Goal: Task Accomplishment & Management: Manage account settings

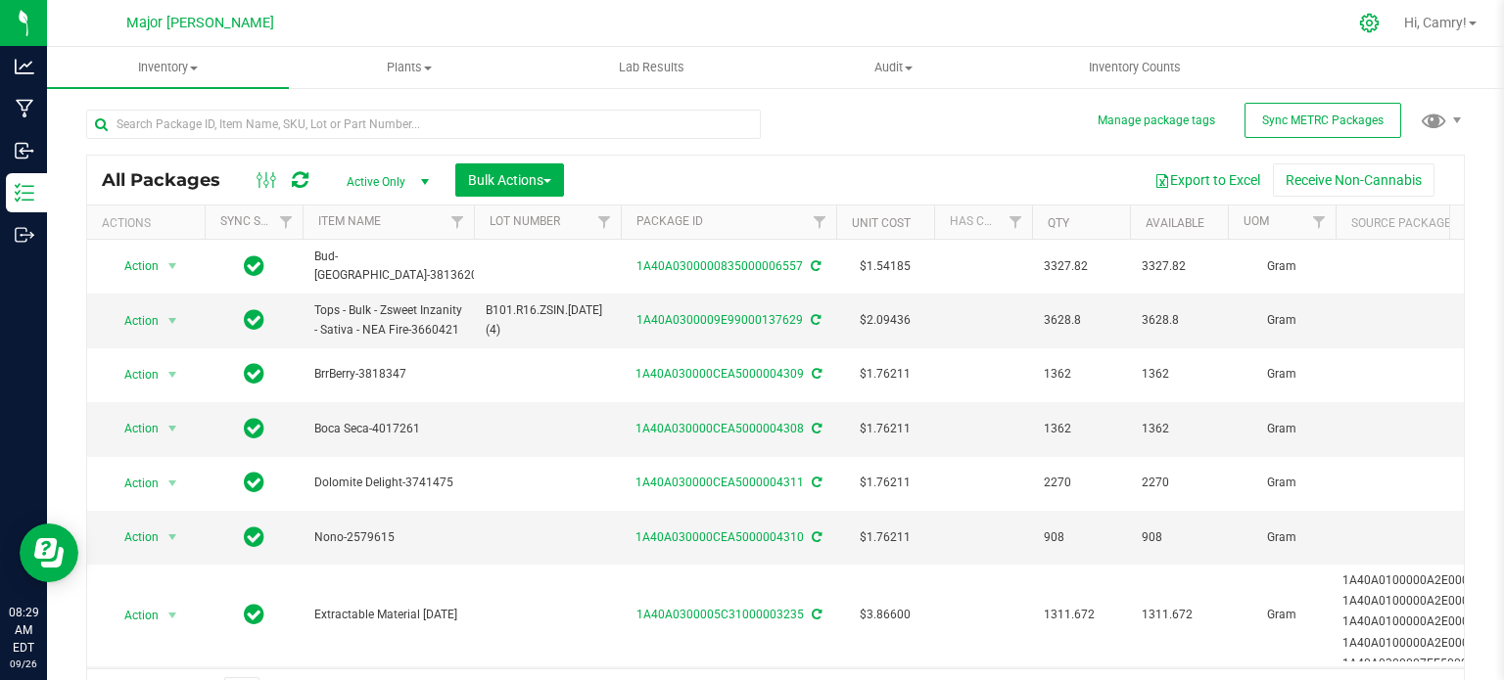
click at [1376, 32] on div at bounding box center [1369, 23] width 49 height 42
click at [535, 132] on input "text" at bounding box center [423, 124] width 675 height 29
click at [1368, 22] on icon at bounding box center [1369, 23] width 19 height 19
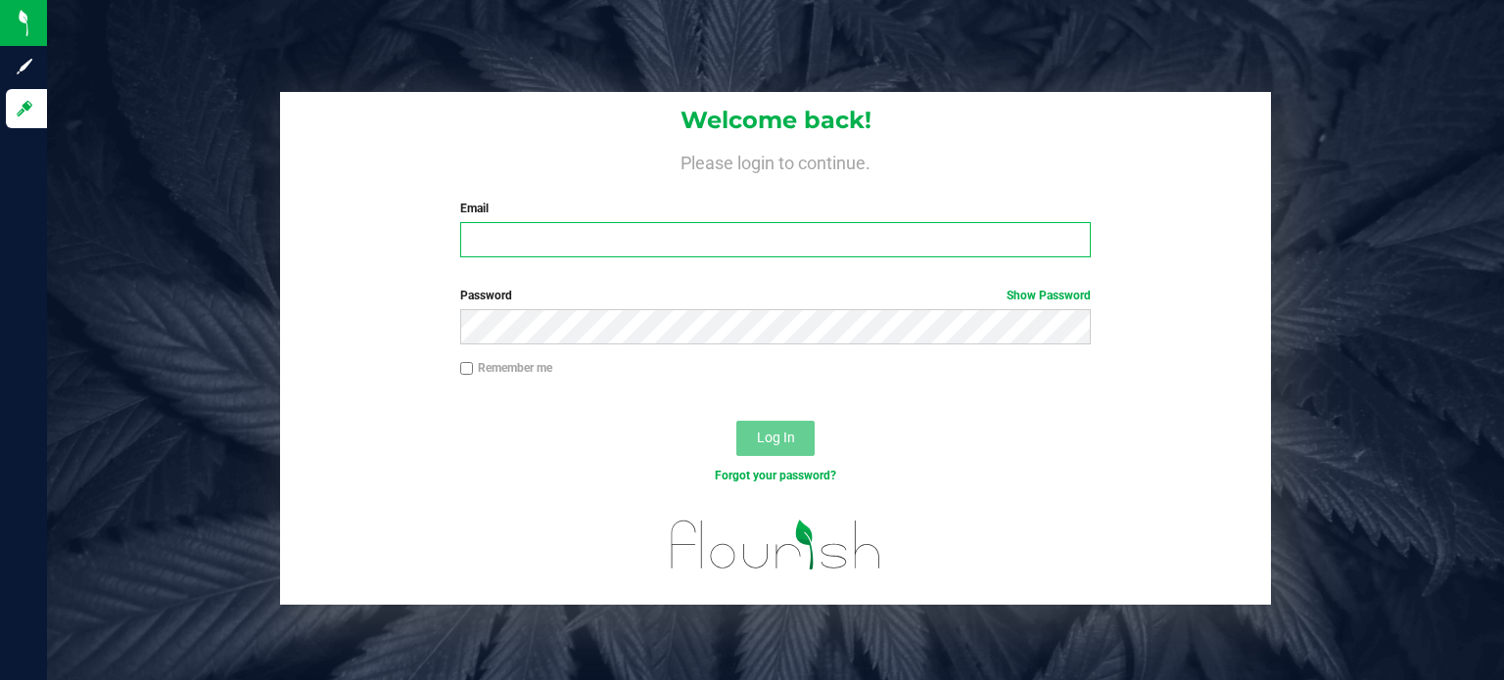
type input "[EMAIL_ADDRESS][DOMAIN_NAME]"
click at [769, 433] on span "Log In" at bounding box center [776, 438] width 38 height 16
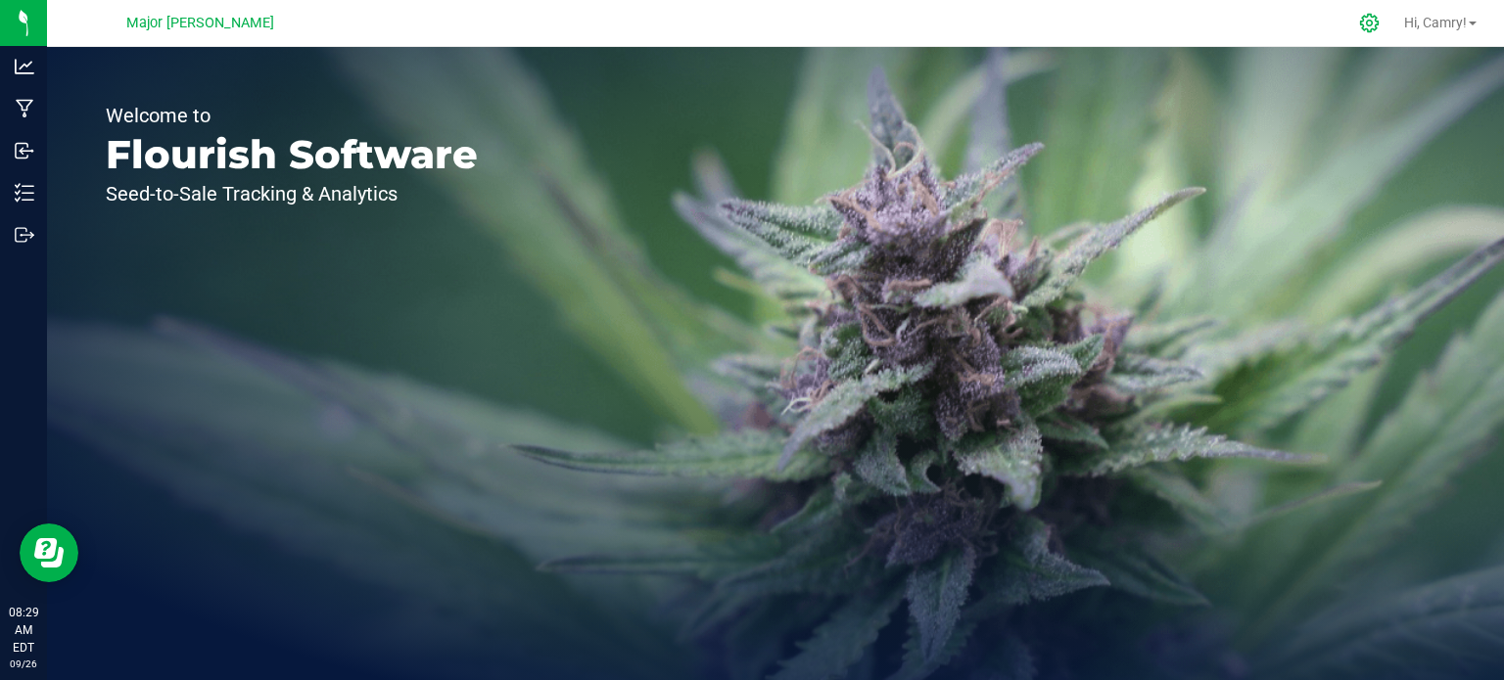
click at [1372, 30] on icon at bounding box center [1369, 23] width 21 height 21
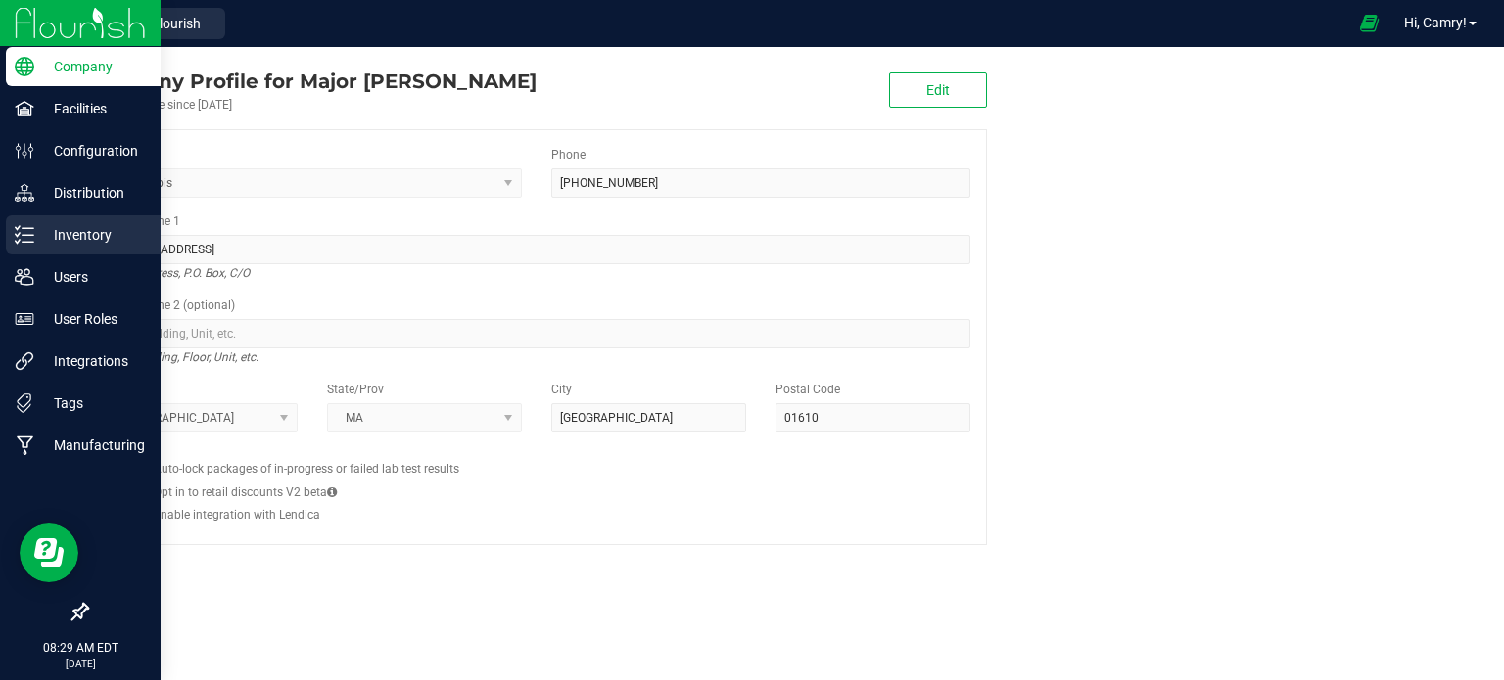
click at [55, 257] on link "Inventory" at bounding box center [80, 236] width 161 height 42
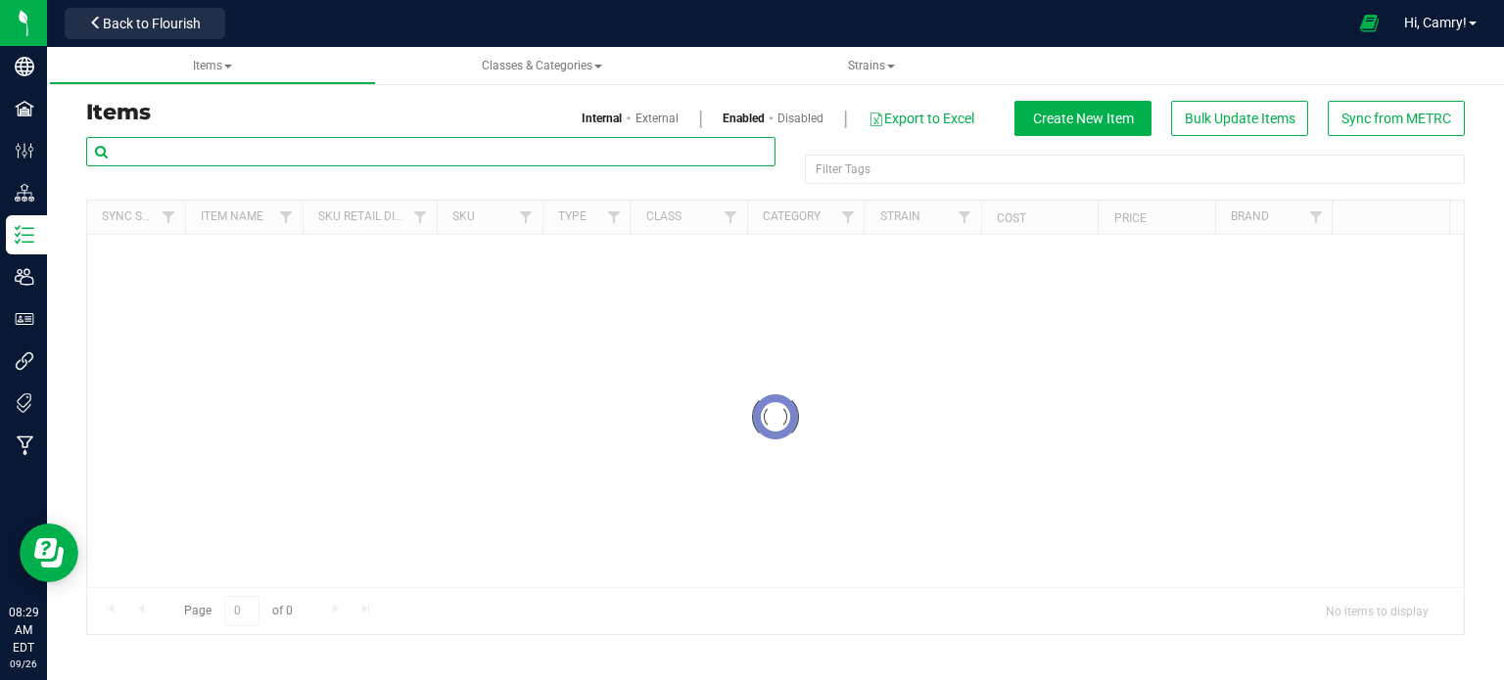
click at [339, 156] on input "text" at bounding box center [430, 151] width 689 height 29
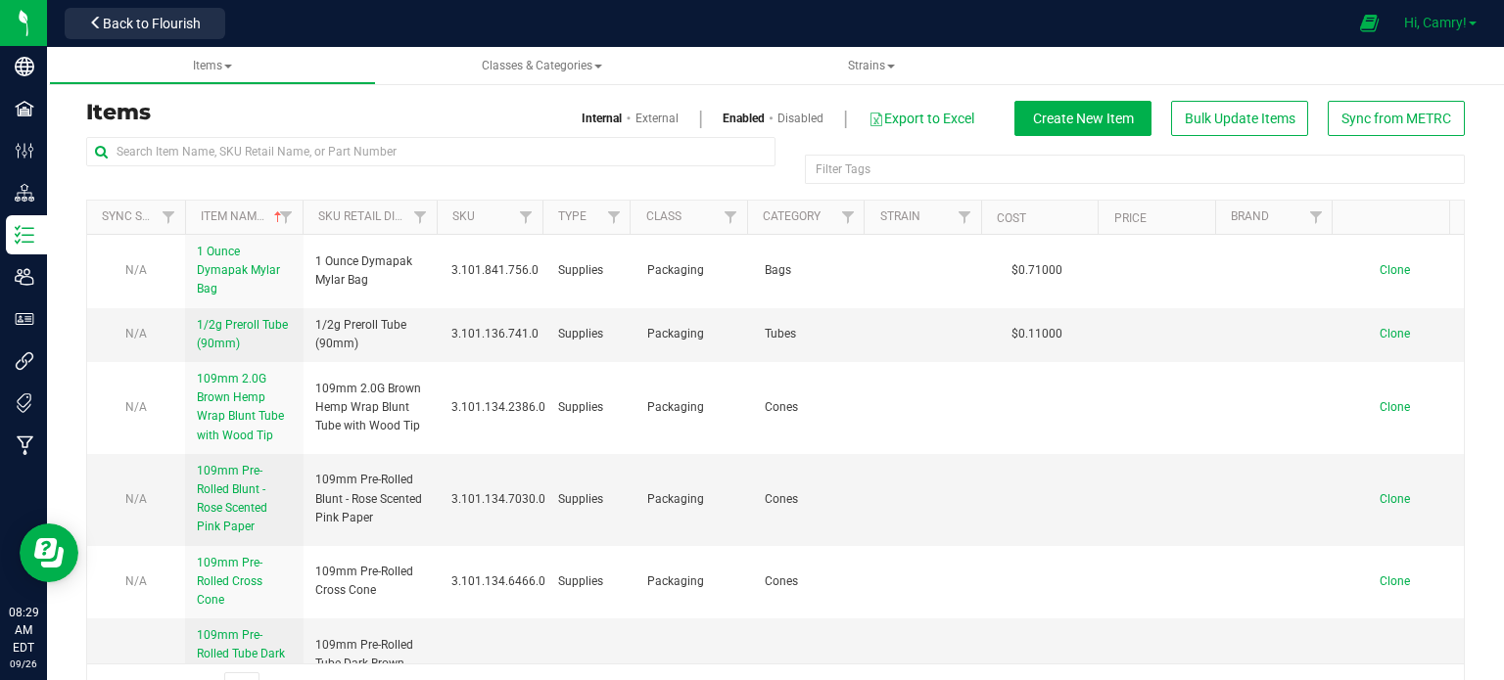
click at [1420, 19] on span "Hi, Camry!" at bounding box center [1435, 23] width 63 height 16
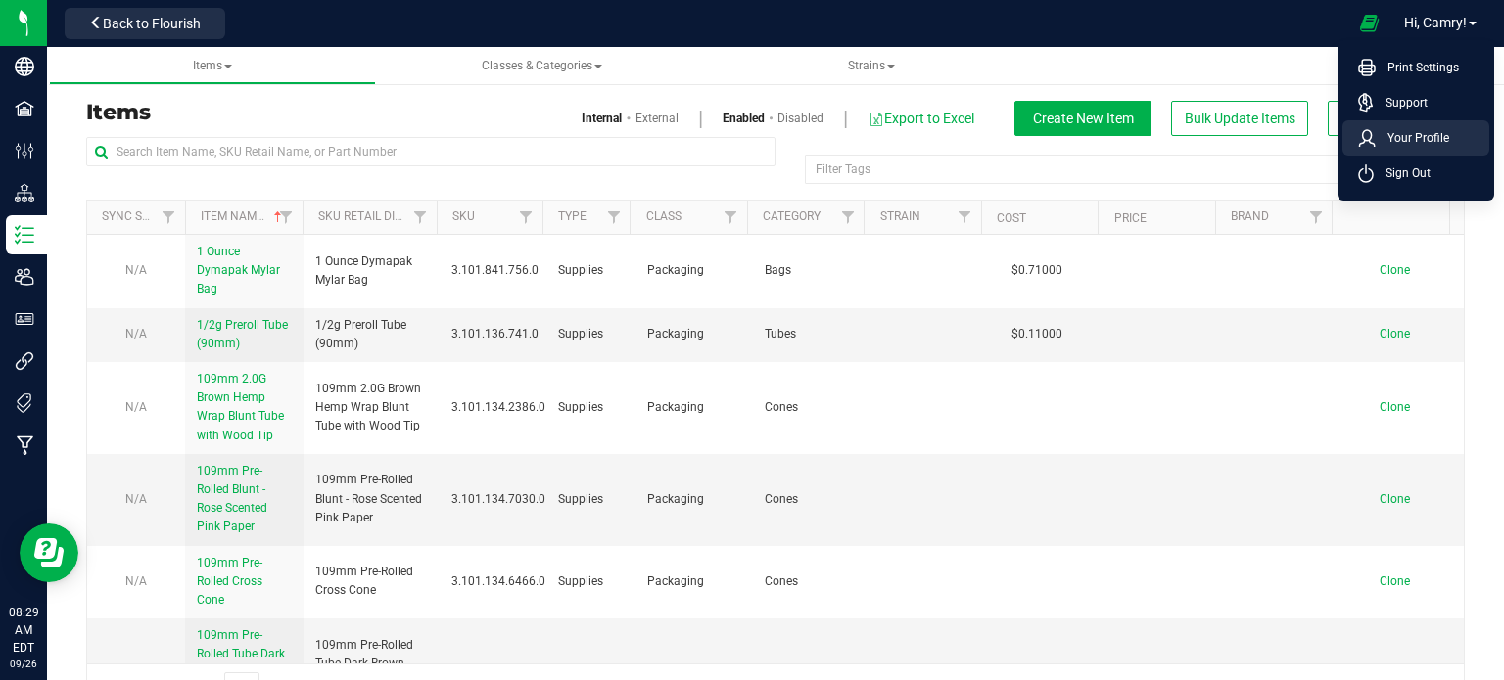
click at [1419, 144] on span "Your Profile" at bounding box center [1412, 138] width 73 height 20
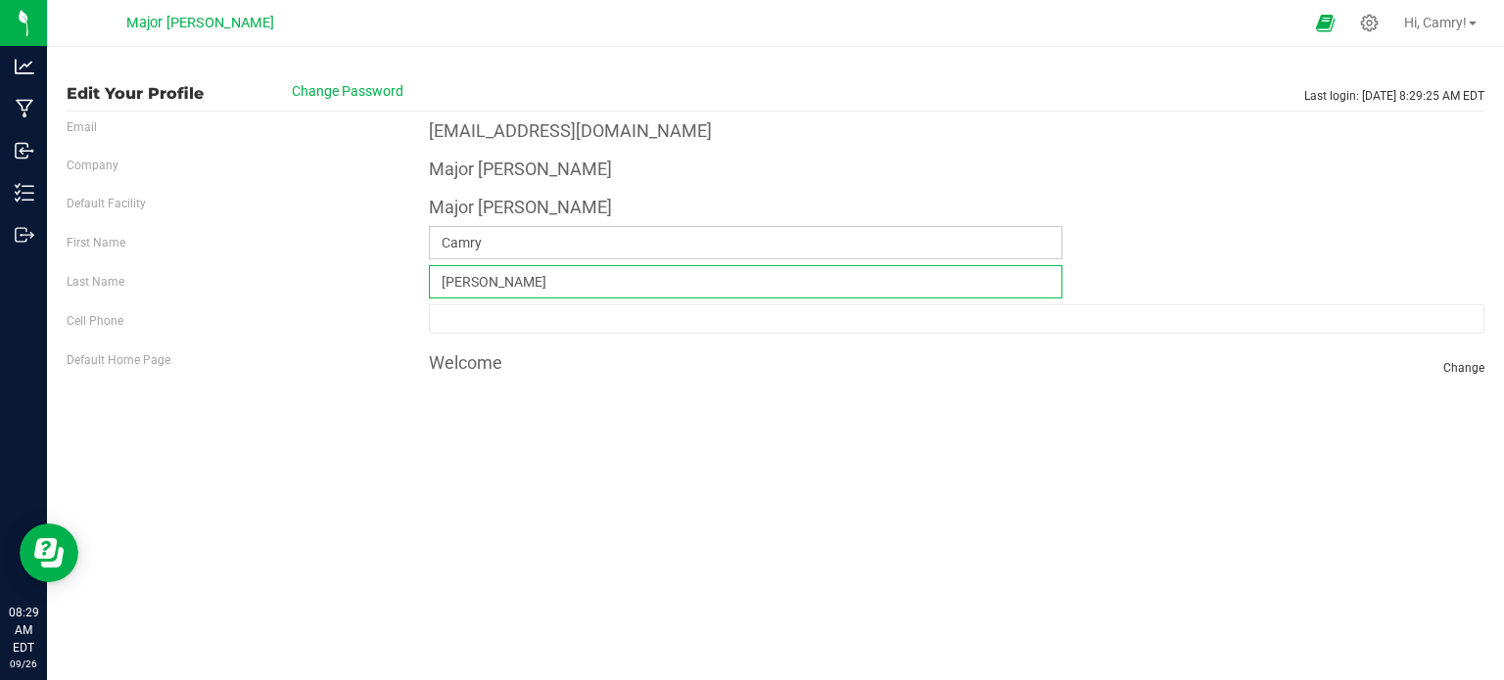
click at [749, 283] on input "Davis" at bounding box center [745, 281] width 633 height 33
type input "D"
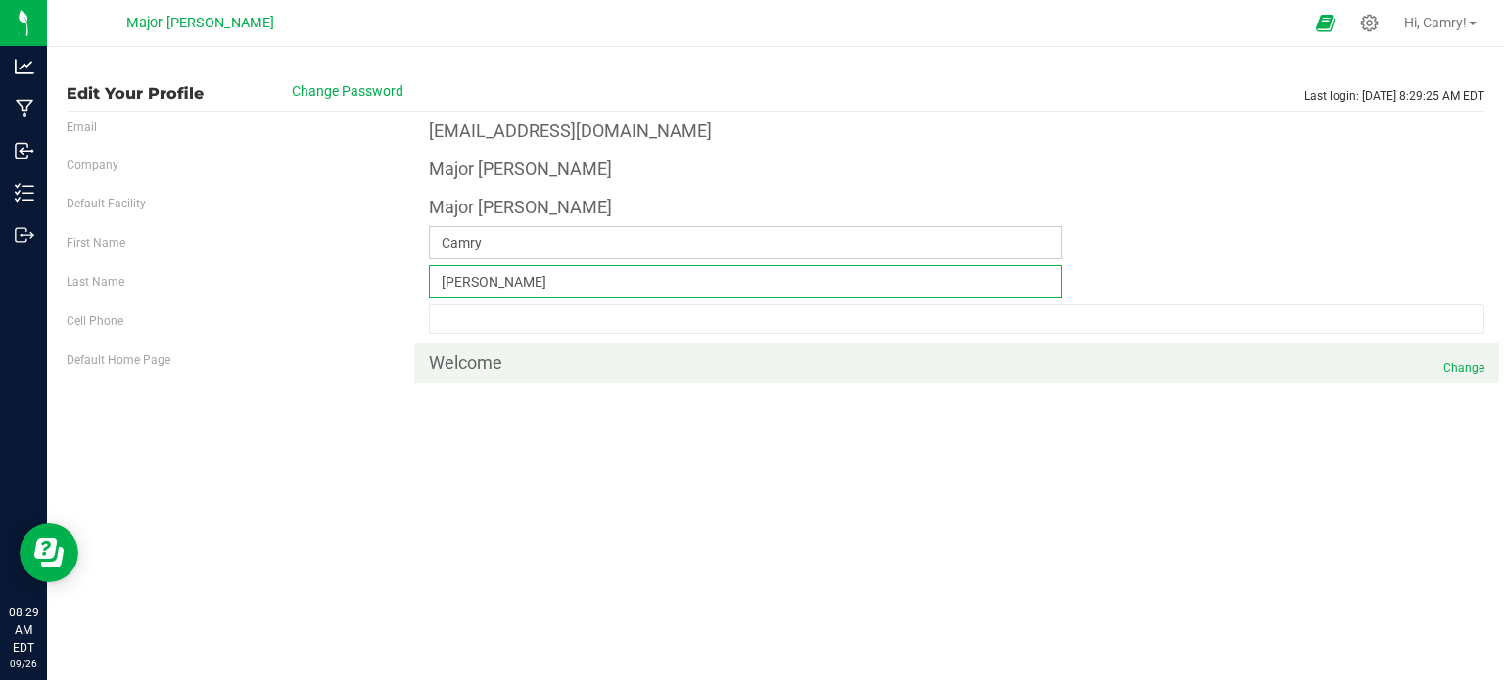
type input "Hernandez"
click at [1476, 367] on span "Change" at bounding box center [1463, 368] width 41 height 18
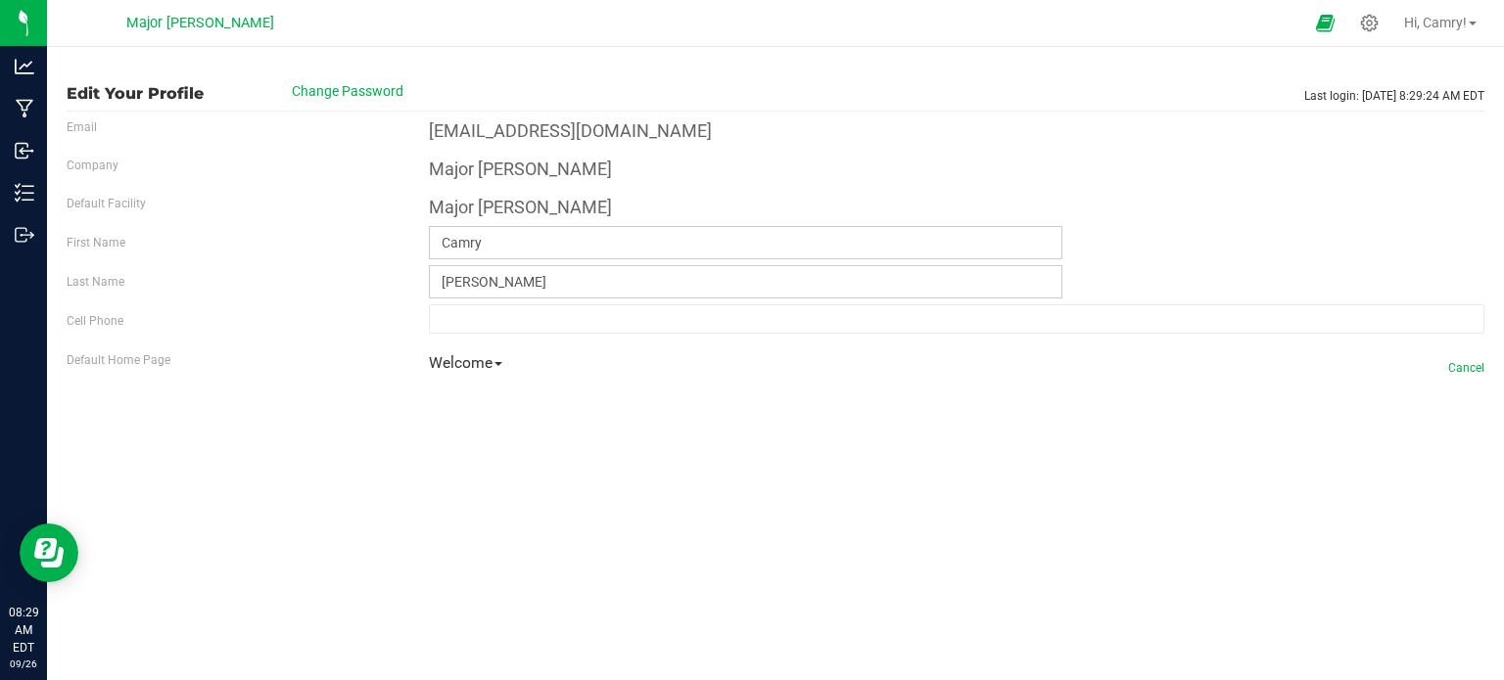
click at [505, 364] on div "Welcome Welcome Admin Inventory Outbound Inbound Manufacturing Analytics" at bounding box center [957, 360] width 1056 height 32
click at [488, 374] on link "Welcome" at bounding box center [465, 372] width 73 height 46
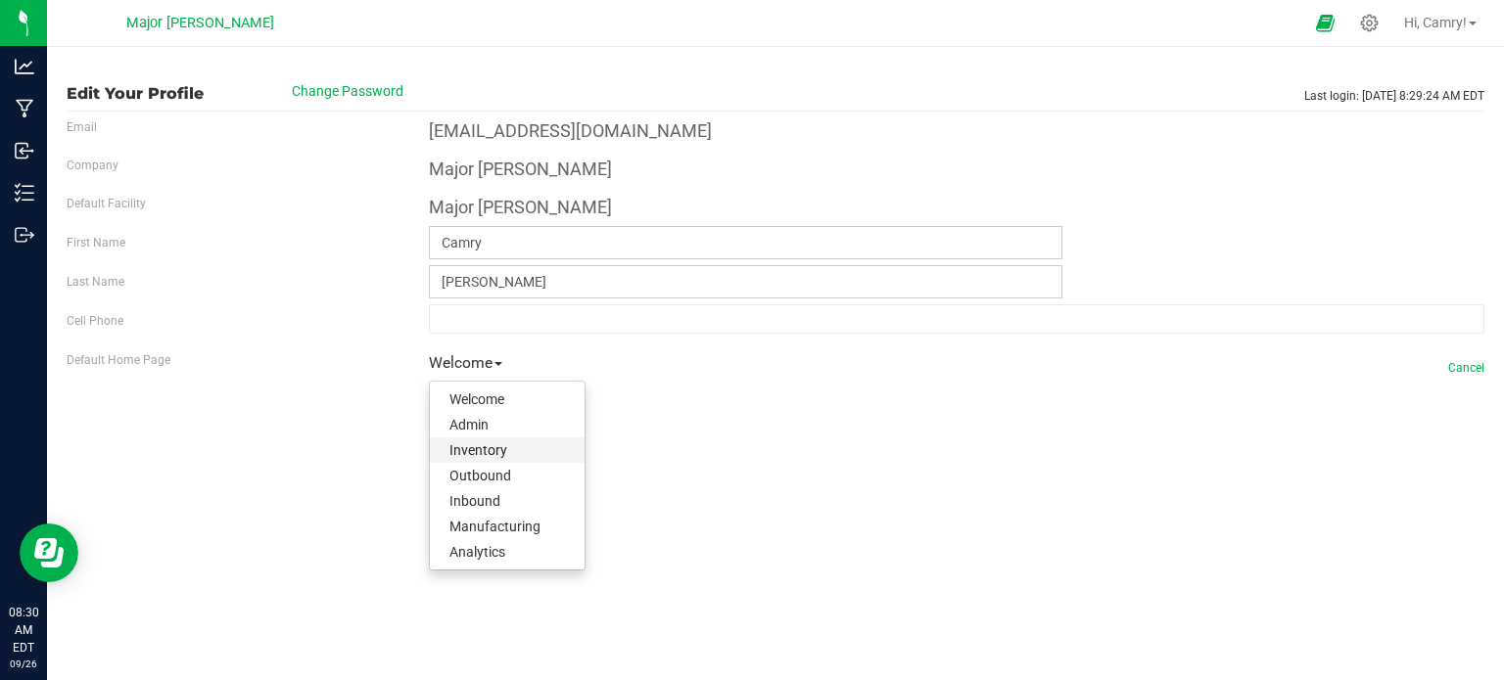
click at [499, 457] on link "Inventory" at bounding box center [507, 450] width 155 height 25
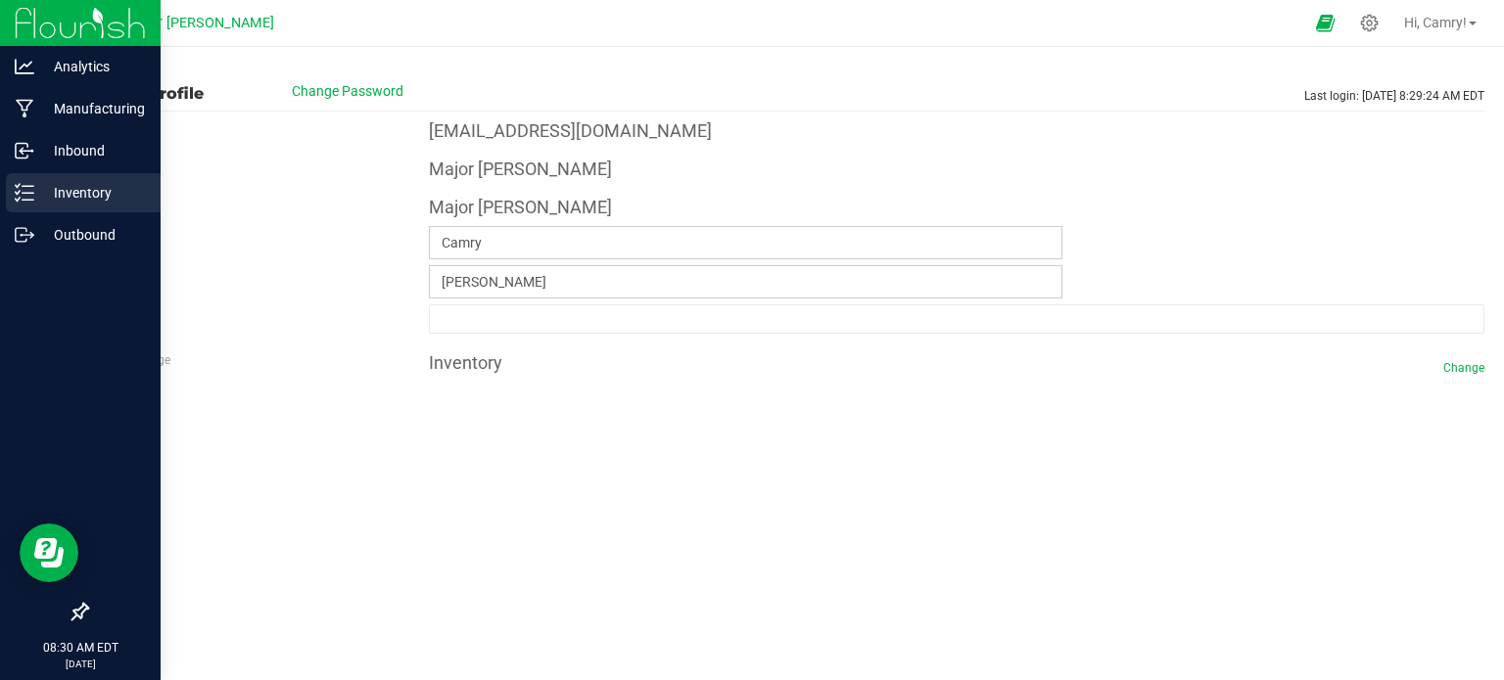
click at [45, 190] on p "Inventory" at bounding box center [92, 192] width 117 height 23
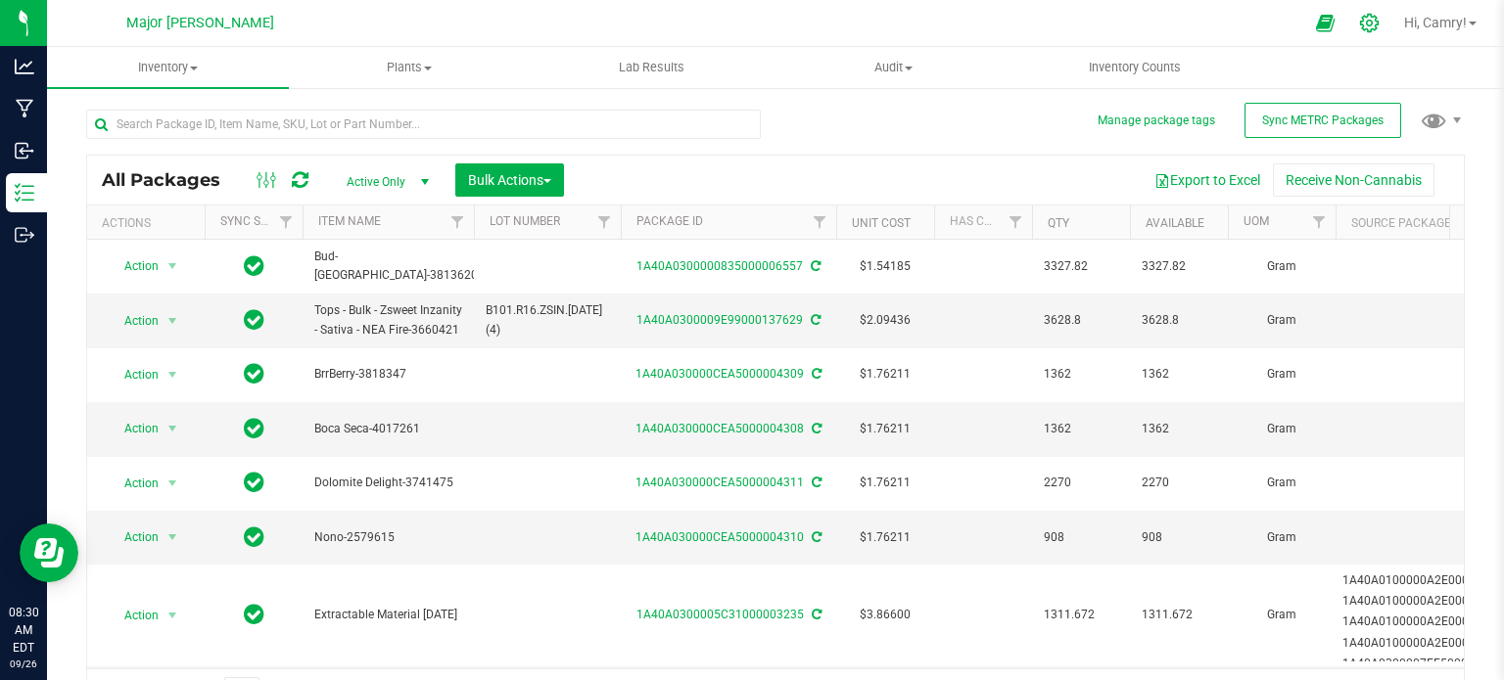
click at [1371, 12] on div at bounding box center [1369, 23] width 49 height 42
click at [1362, 30] on icon at bounding box center [1369, 23] width 21 height 21
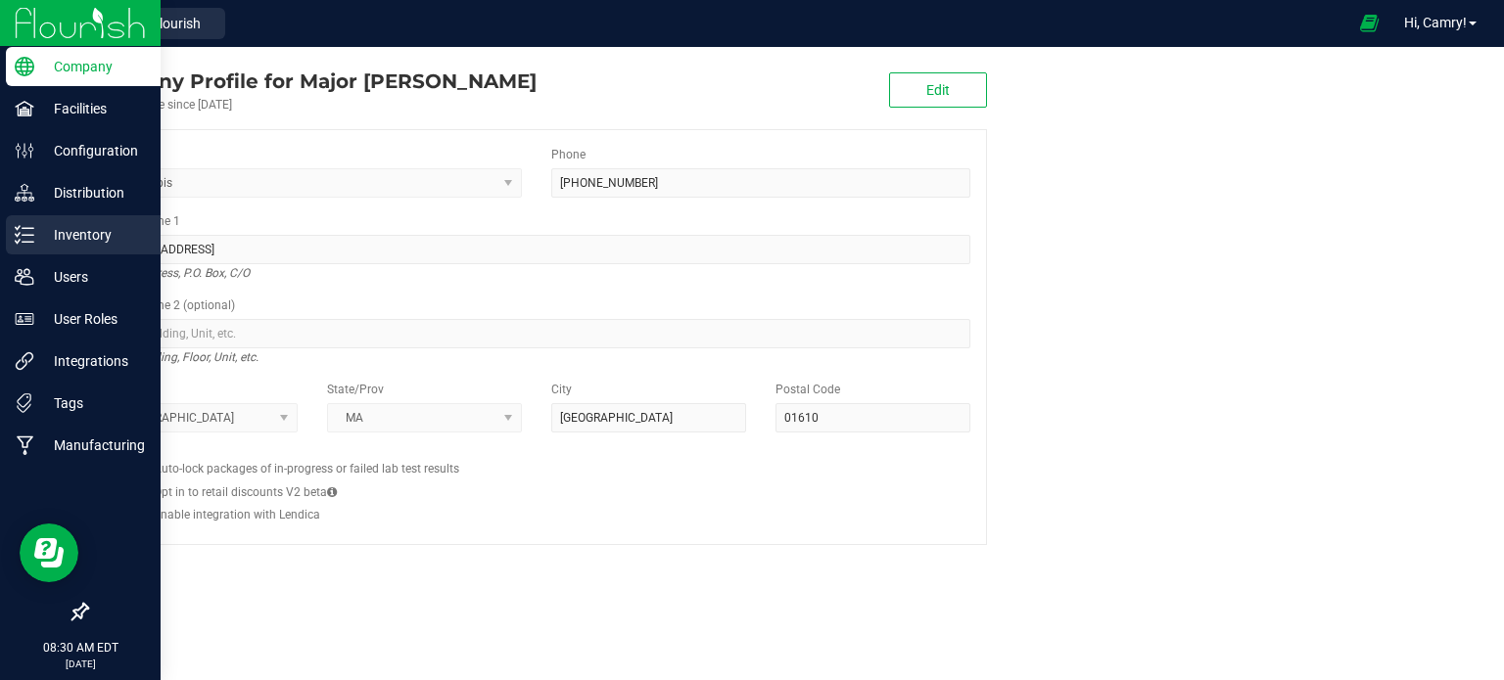
click at [51, 223] on p "Inventory" at bounding box center [92, 234] width 117 height 23
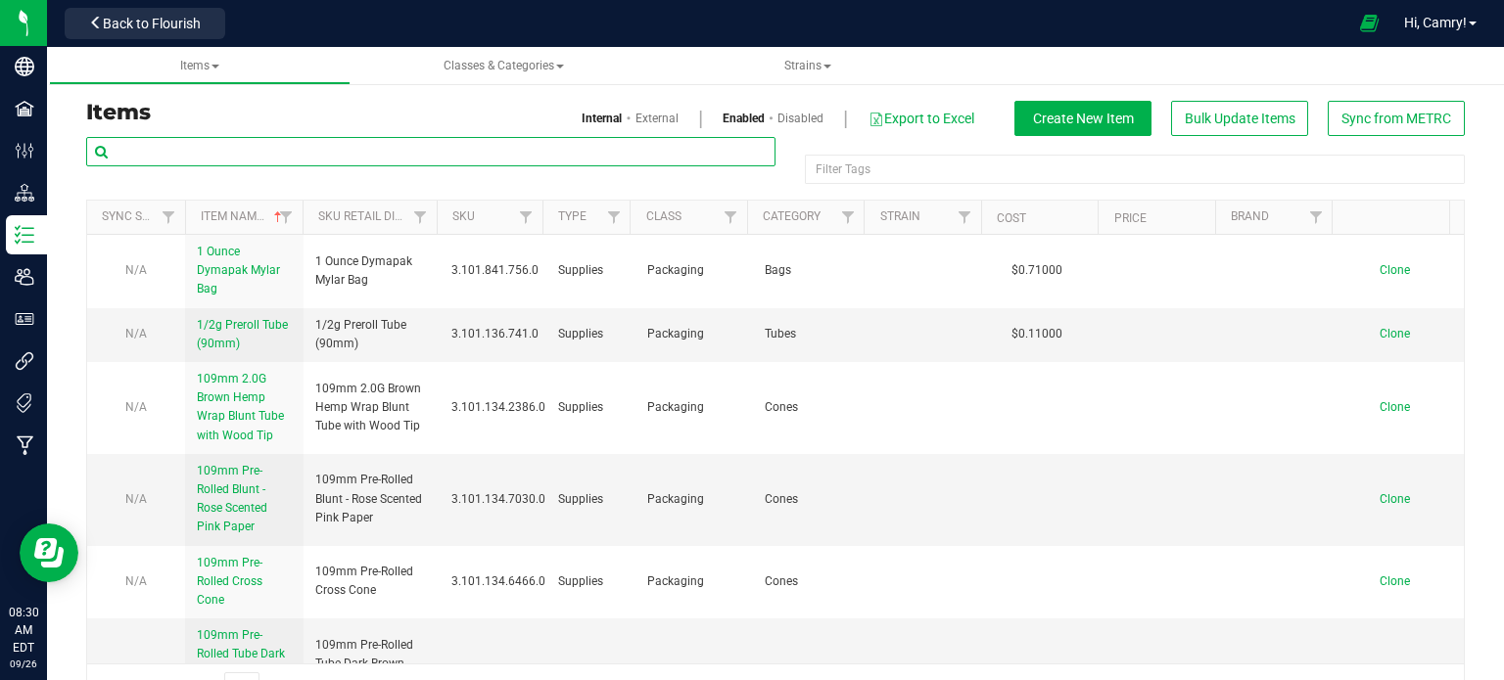
click at [273, 148] on input "text" at bounding box center [430, 151] width 689 height 29
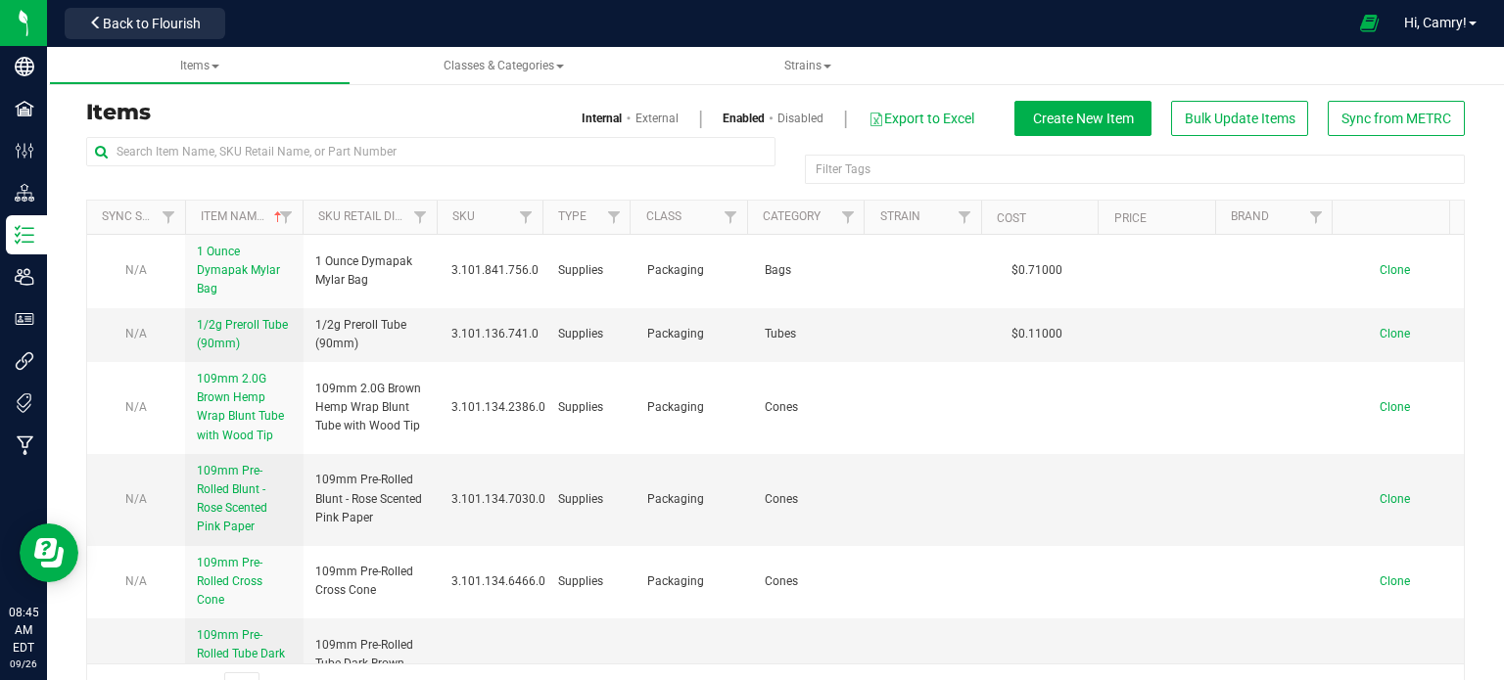
drag, startPoint x: 741, startPoint y: 46, endPoint x: 722, endPoint y: 2, distance: 48.2
click at [736, 44] on div "Major Bloom Back to Flourish Hi, Camry! Print Settings Support Your Profile Sig…" at bounding box center [775, 340] width 1457 height 680
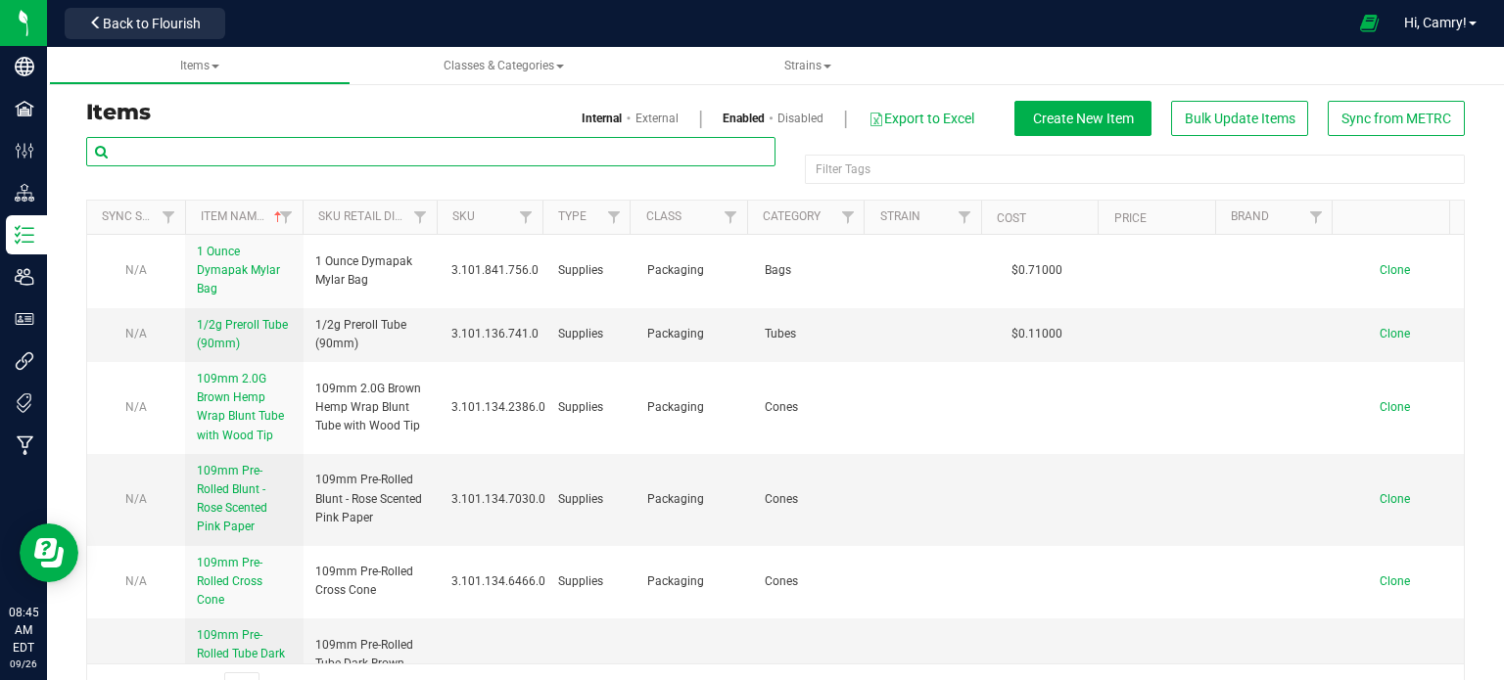
click at [504, 158] on input "text" at bounding box center [430, 151] width 689 height 29
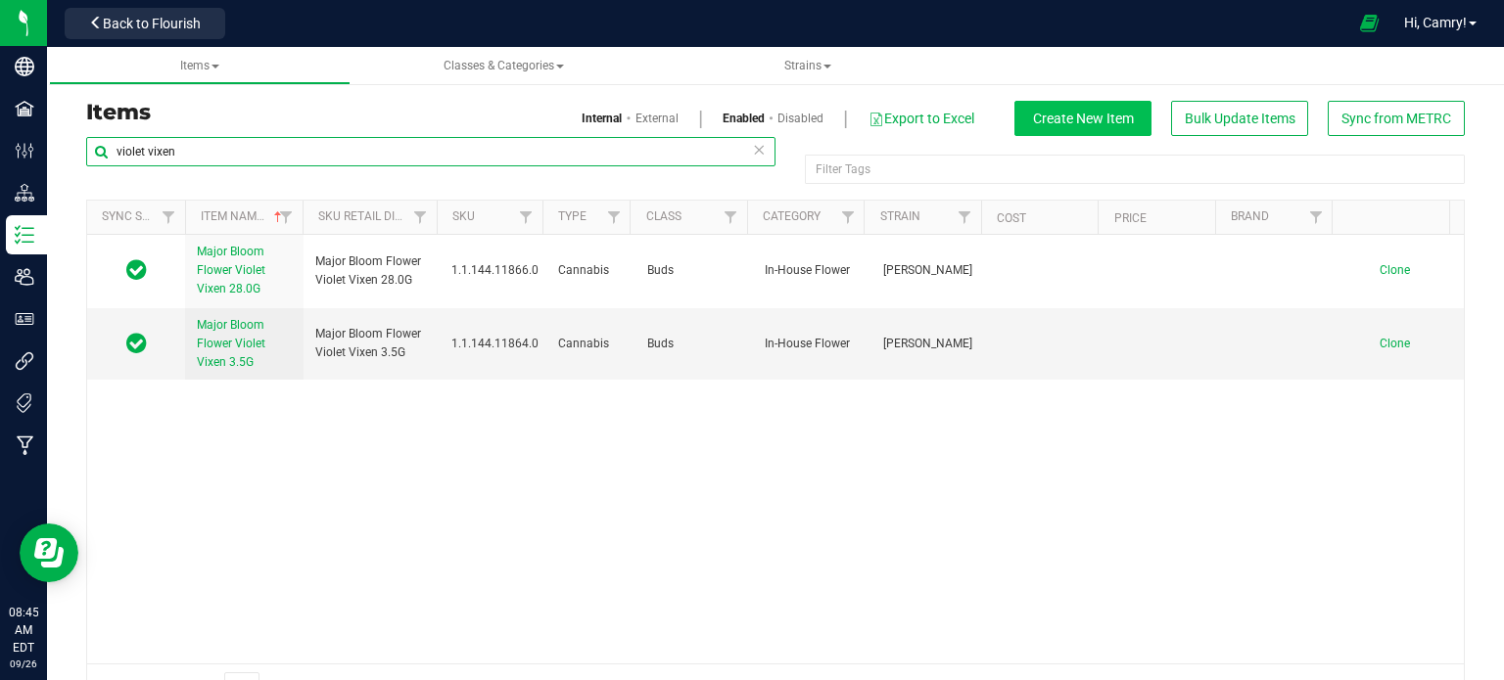
type input "violet vixen"
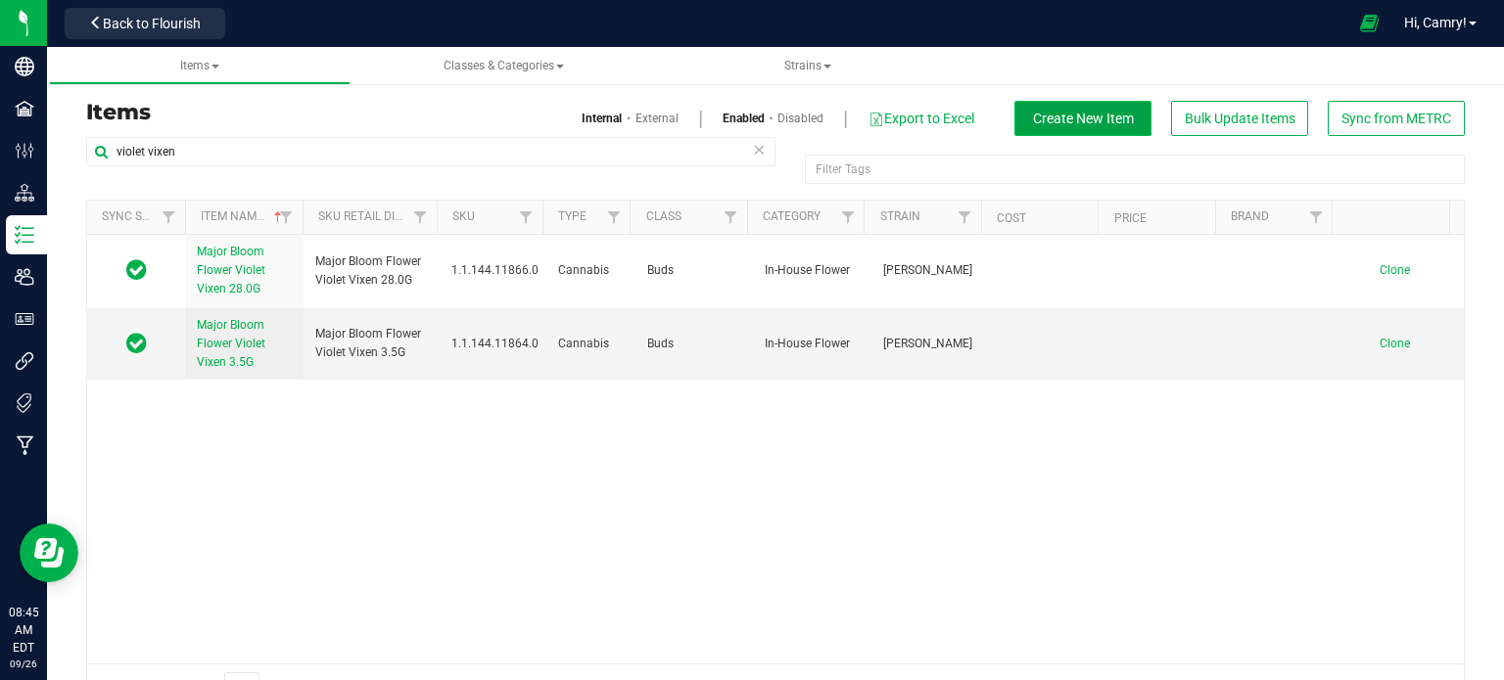
click at [1061, 124] on span "Create New Item" at bounding box center [1083, 119] width 101 height 16
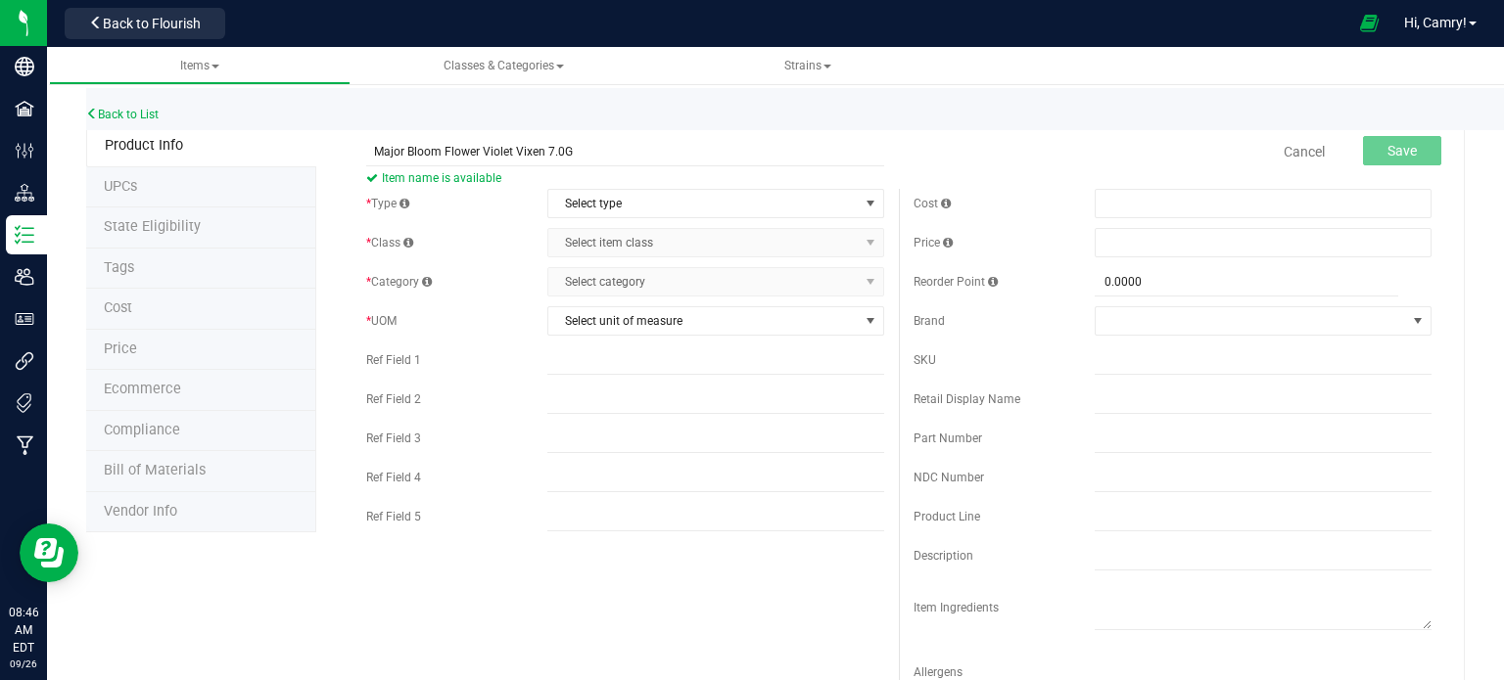
type input "Major Bloom Flower Violet Vixen 7.0G"
click at [633, 219] on div "* Type Select type Select type Cannabis Non-Inventory Raw Materials Supplies * …" at bounding box center [625, 365] width 547 height 352
click at [642, 208] on span "Select type" at bounding box center [703, 203] width 310 height 27
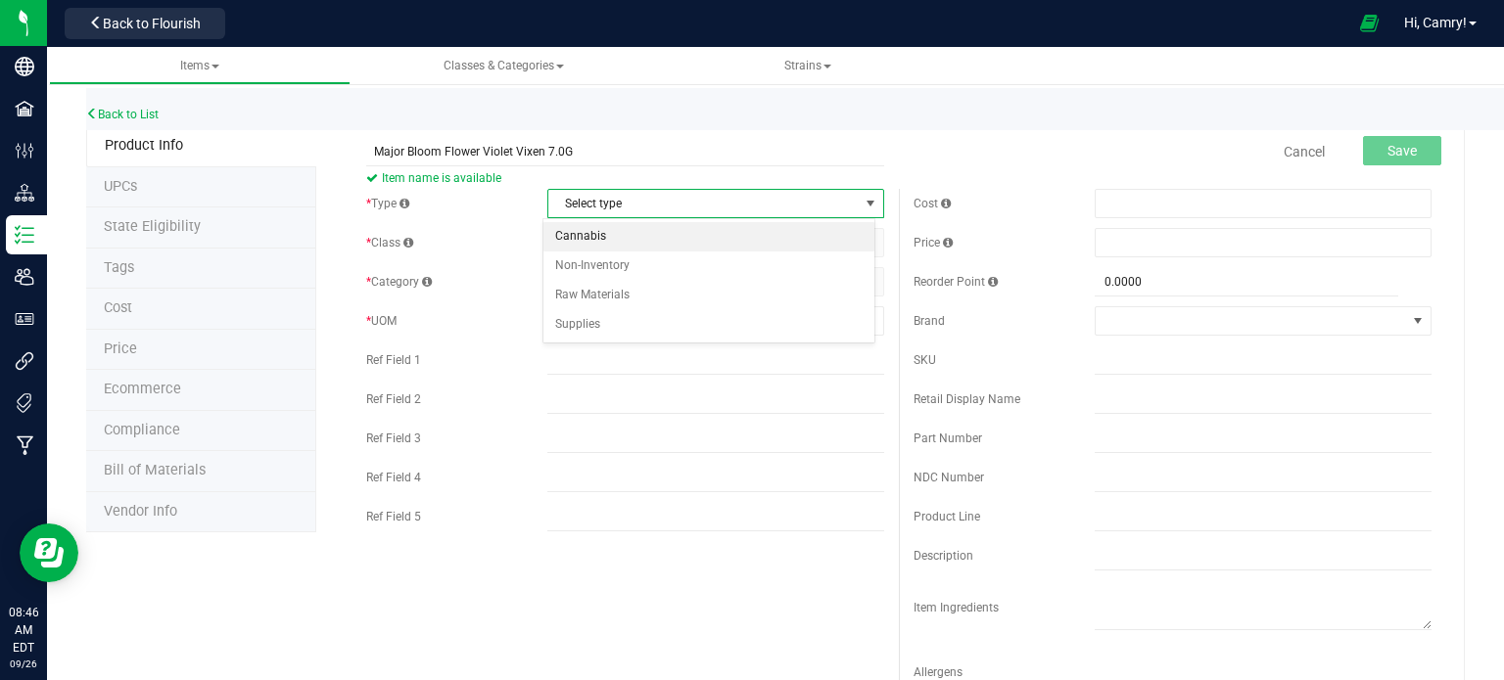
click at [641, 239] on li "Cannabis" at bounding box center [708, 236] width 331 height 29
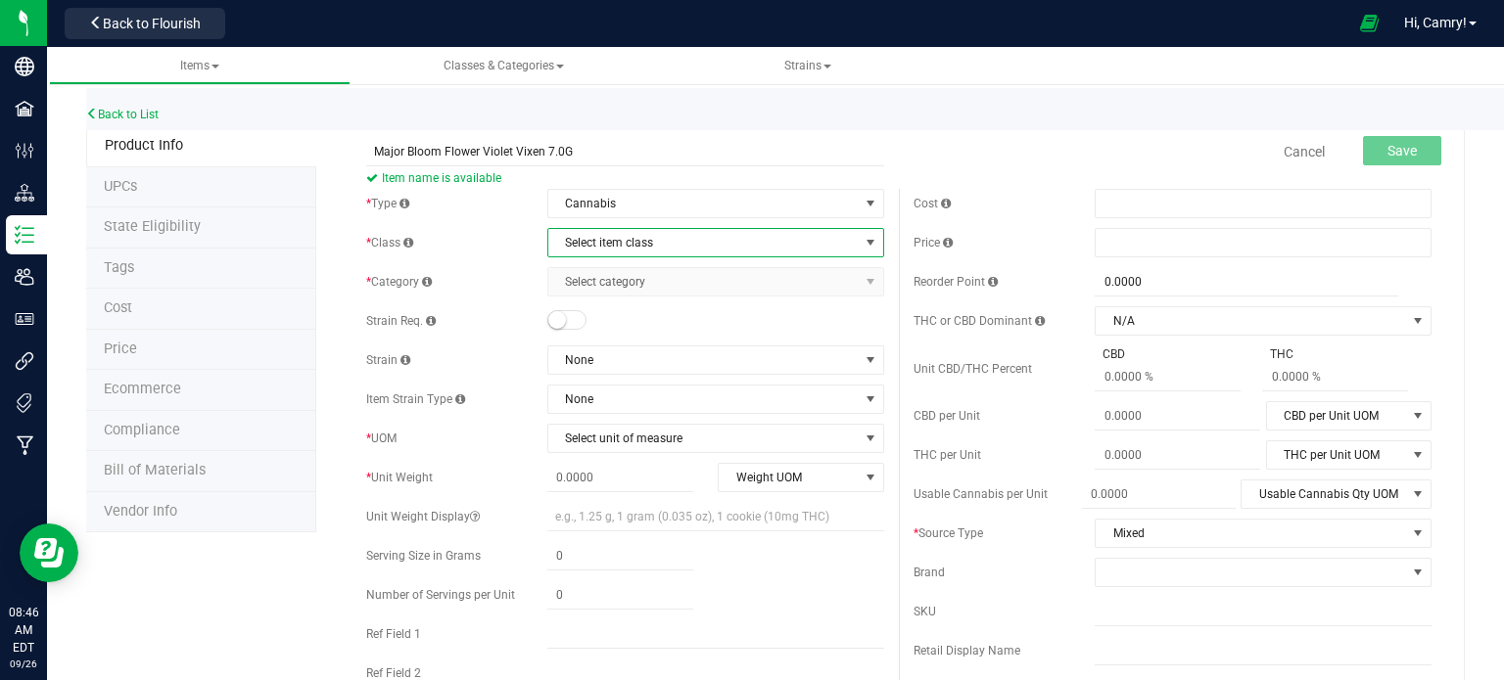
click at [648, 235] on span "Select item class" at bounding box center [703, 242] width 310 height 27
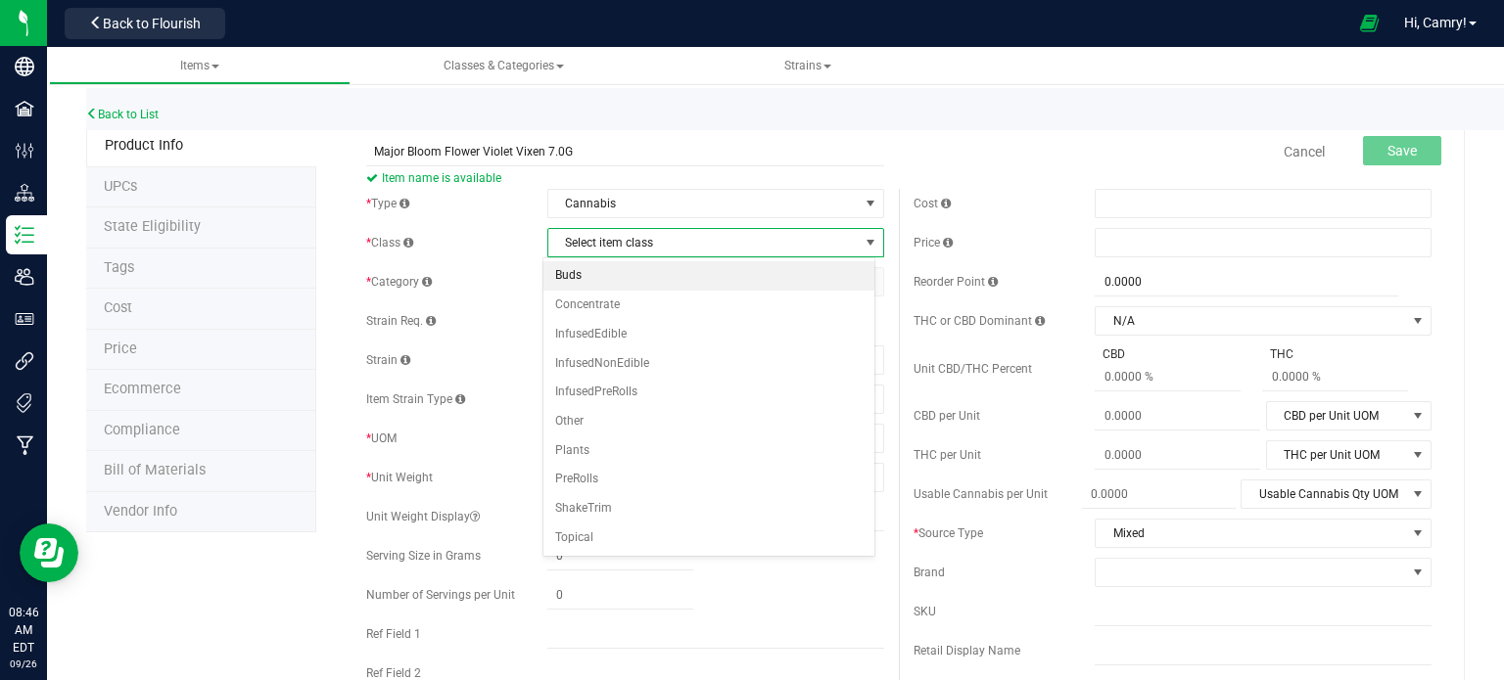
click at [655, 284] on li "Buds" at bounding box center [708, 275] width 331 height 29
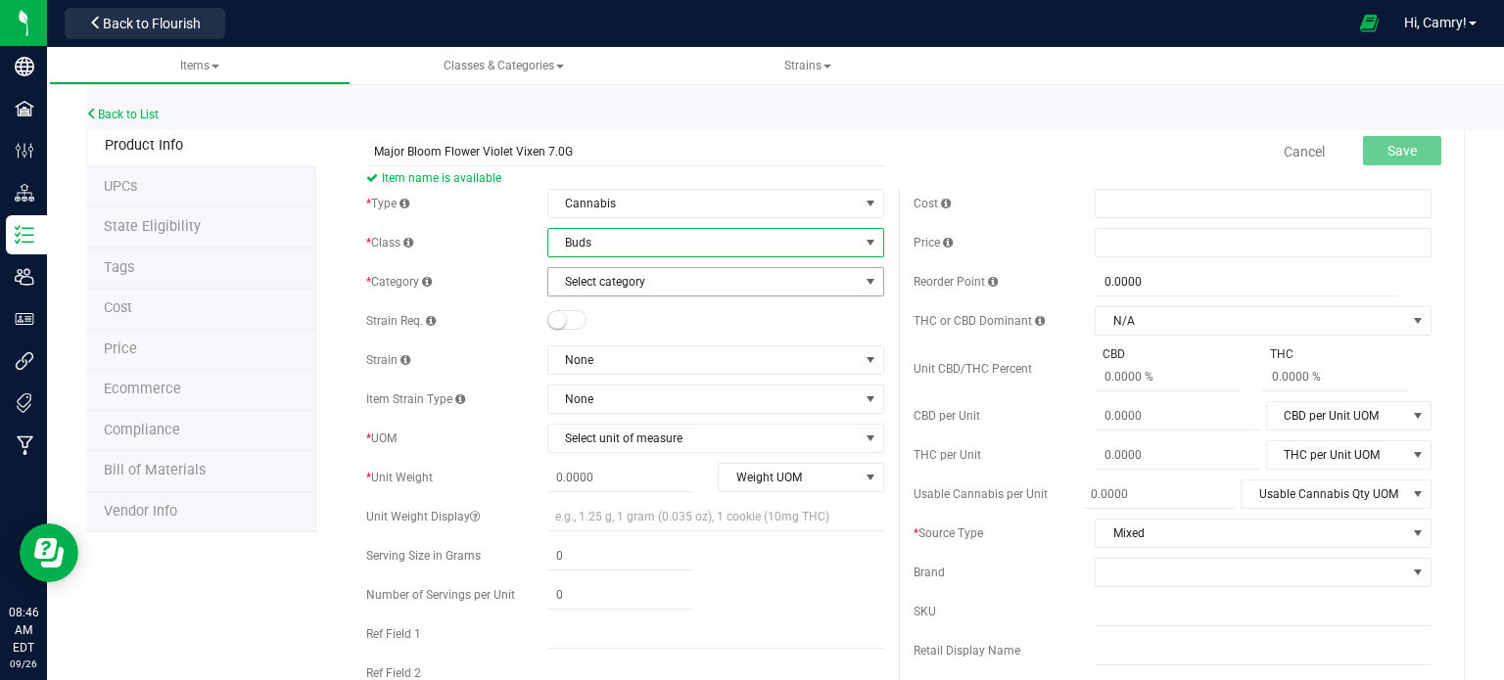
click at [655, 284] on span "Select category" at bounding box center [703, 281] width 310 height 27
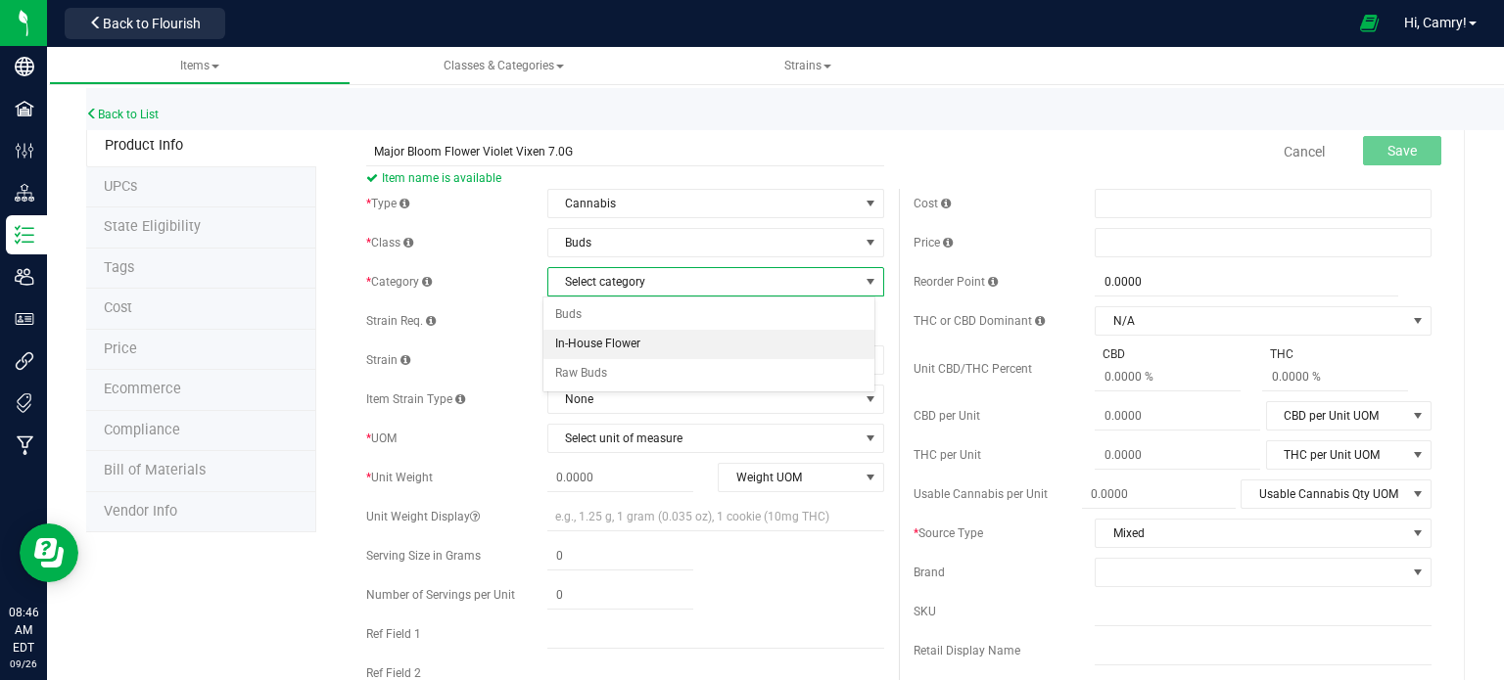
click at [591, 340] on li "In-House Flower" at bounding box center [708, 344] width 331 height 29
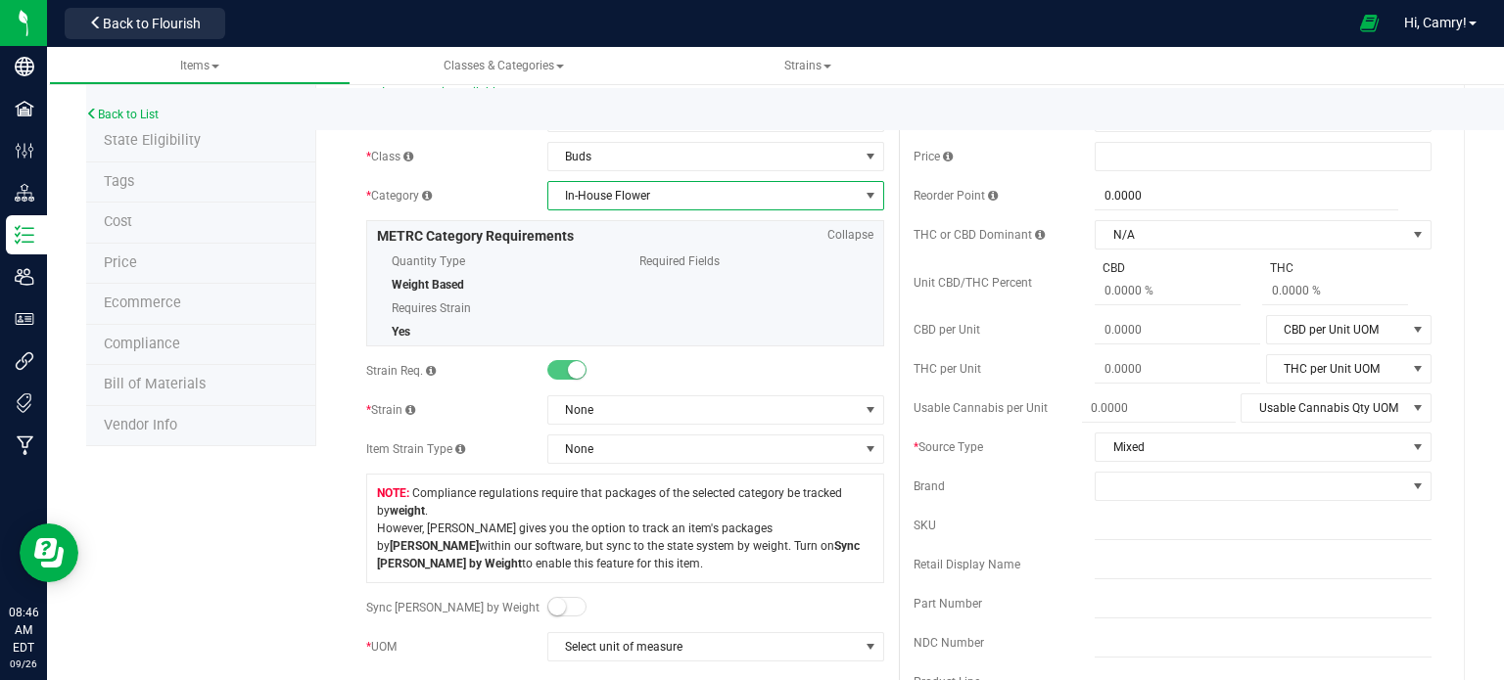
scroll to position [196, 0]
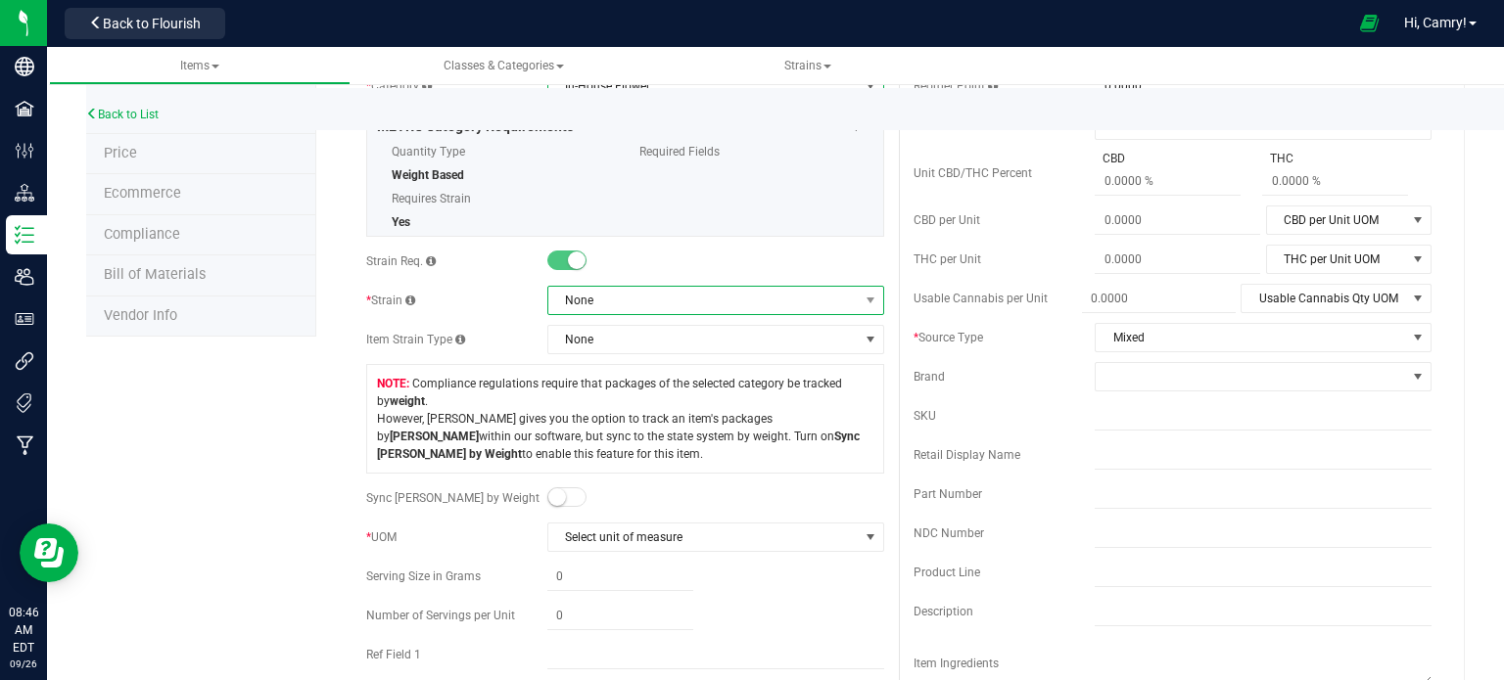
click at [682, 297] on span "None" at bounding box center [703, 300] width 310 height 27
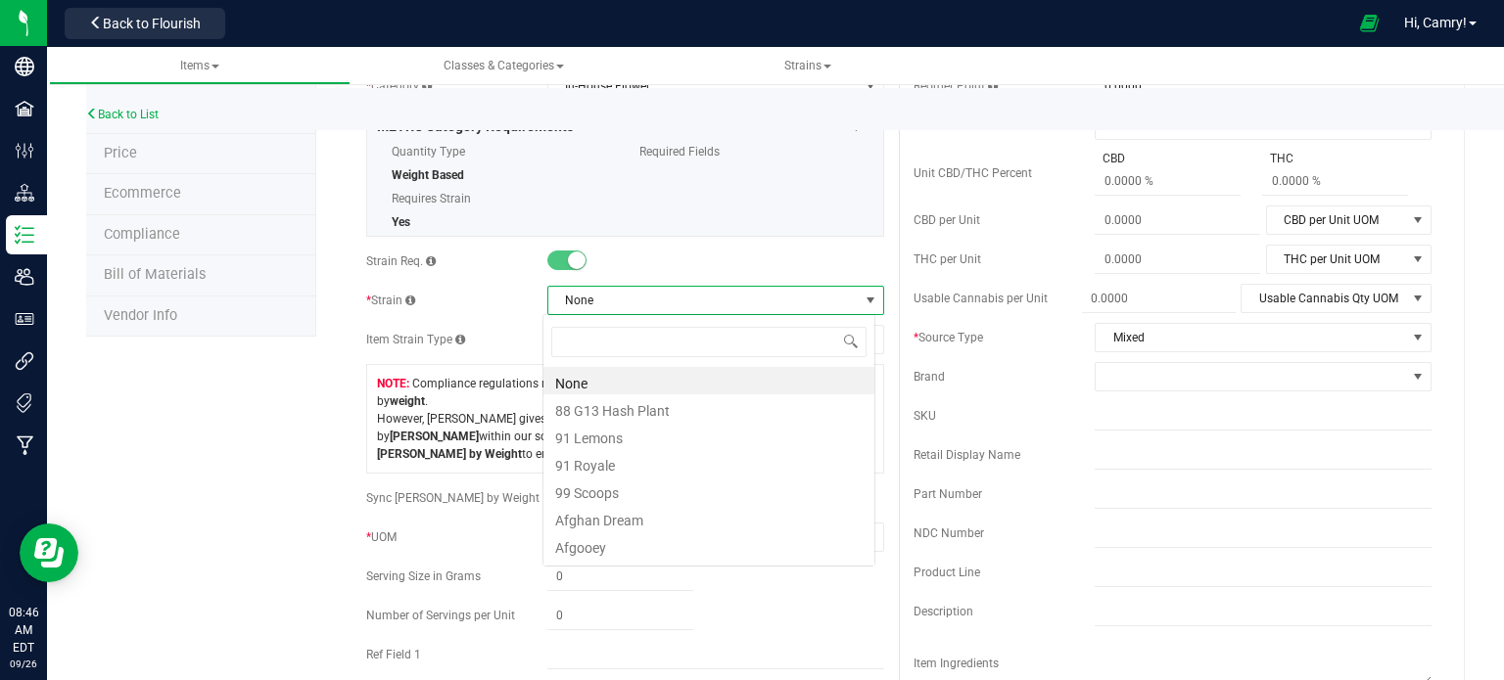
scroll to position [28, 333]
type input "violet"
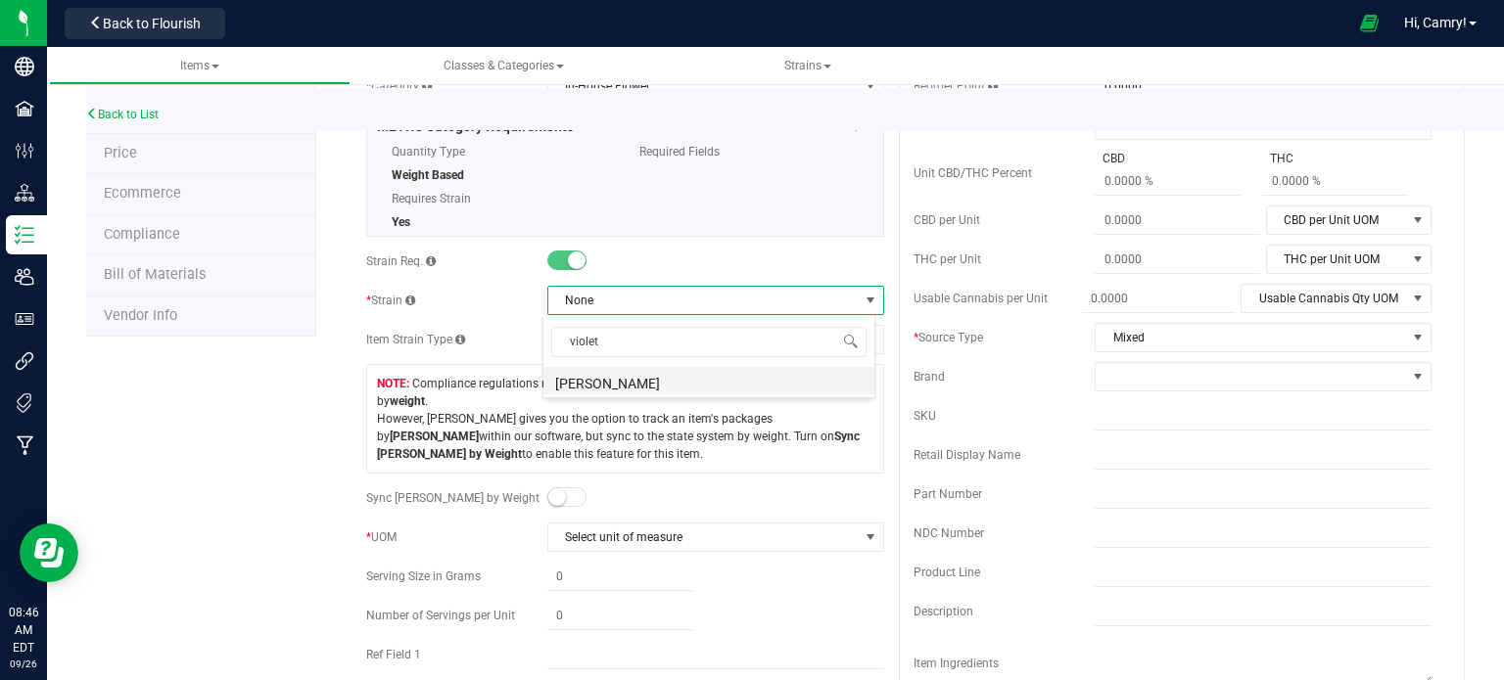
click at [710, 376] on li "[PERSON_NAME]" at bounding box center [708, 380] width 331 height 27
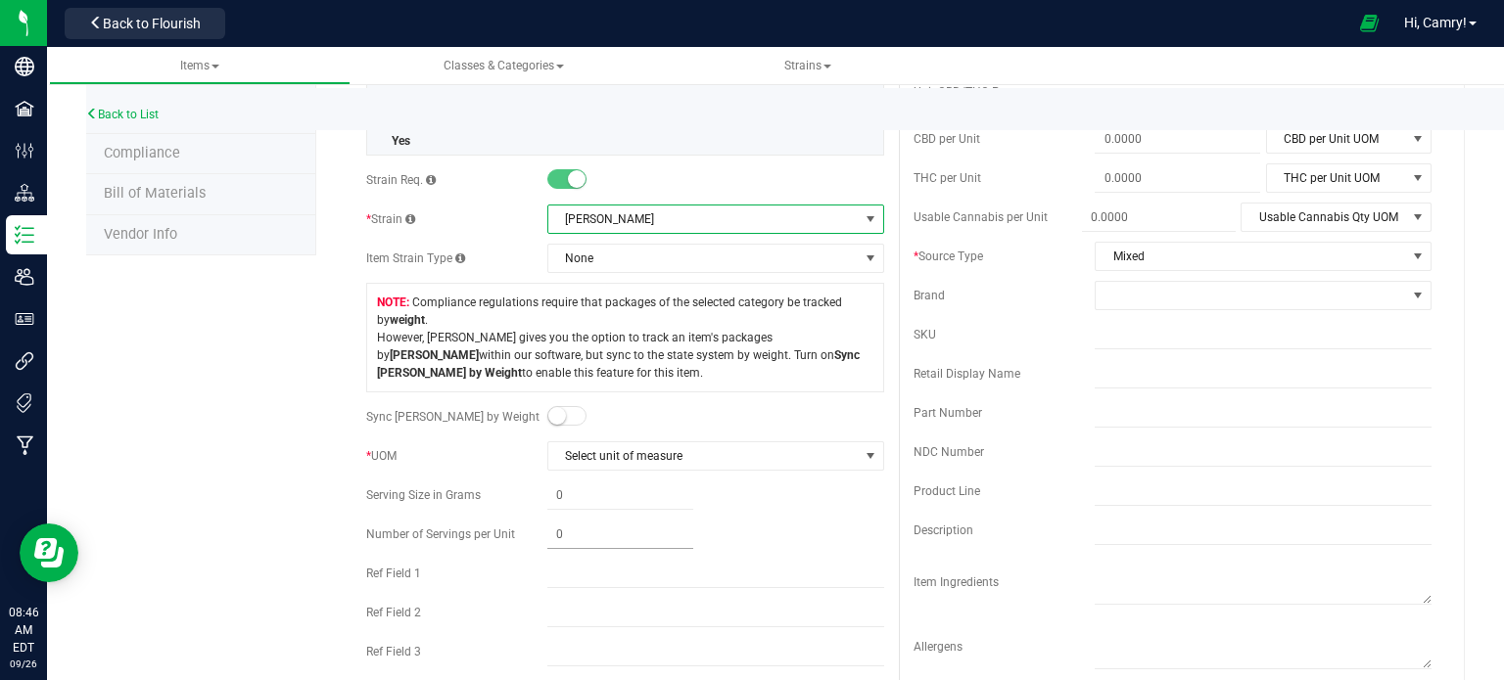
scroll to position [392, 0]
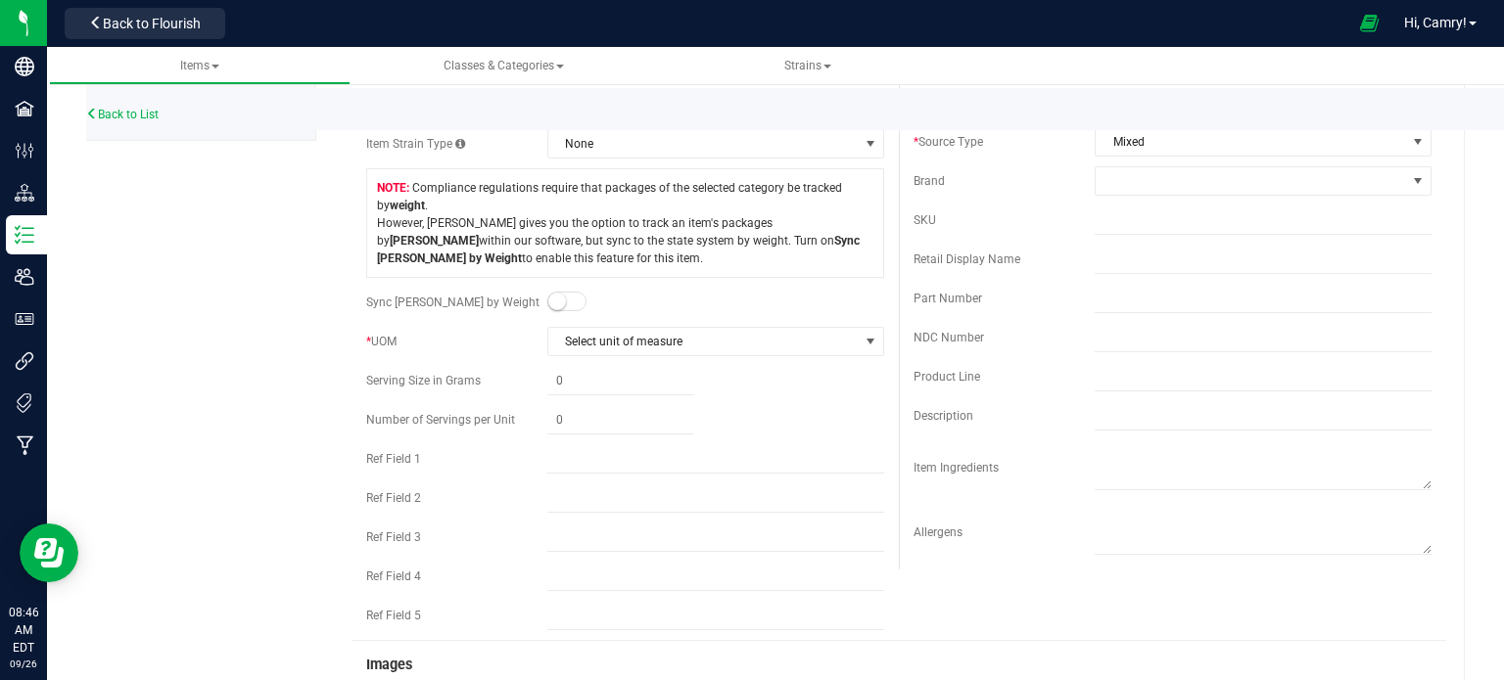
click at [574, 300] on span at bounding box center [566, 302] width 39 height 20
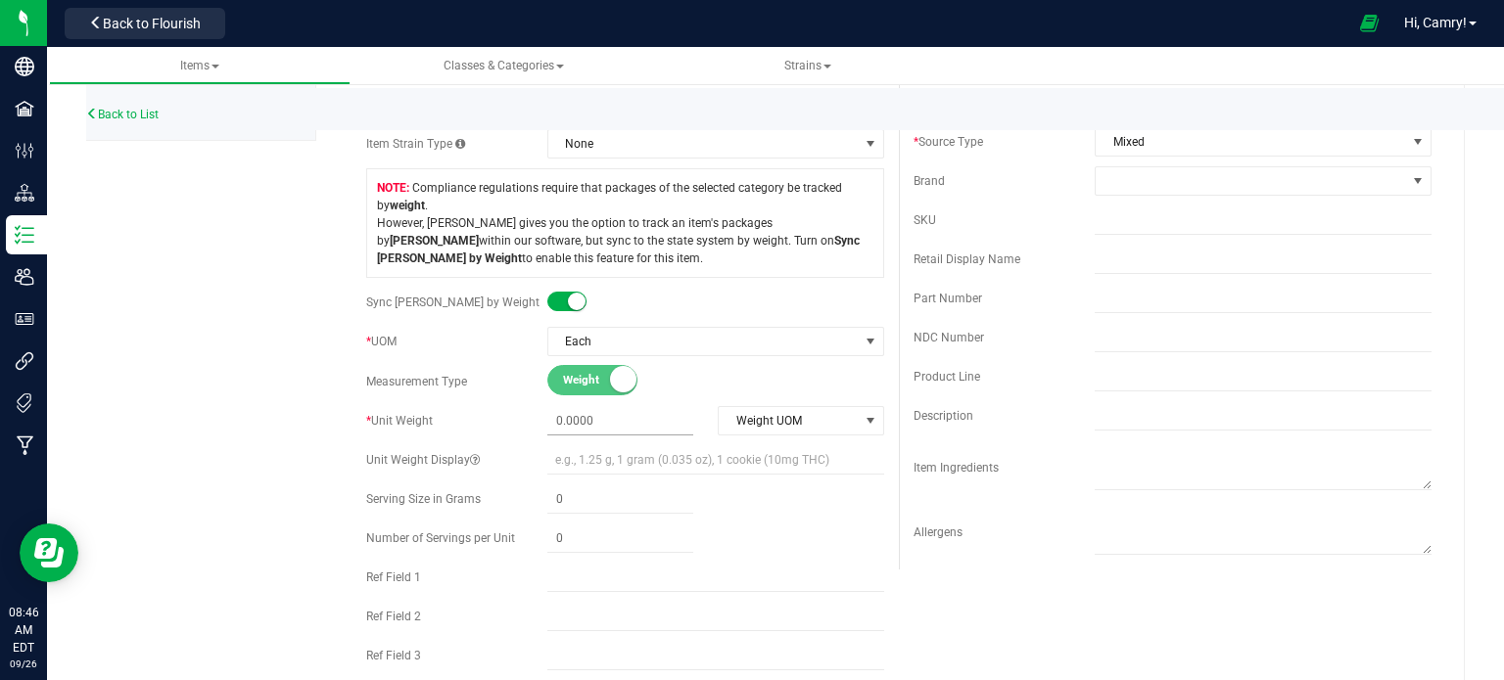
click at [589, 425] on span at bounding box center [620, 421] width 146 height 28
type input "7"
type input "7.0000"
click at [686, 376] on div "Weight Volume" at bounding box center [715, 381] width 337 height 30
click at [760, 418] on span "Weight UOM" at bounding box center [788, 420] width 139 height 27
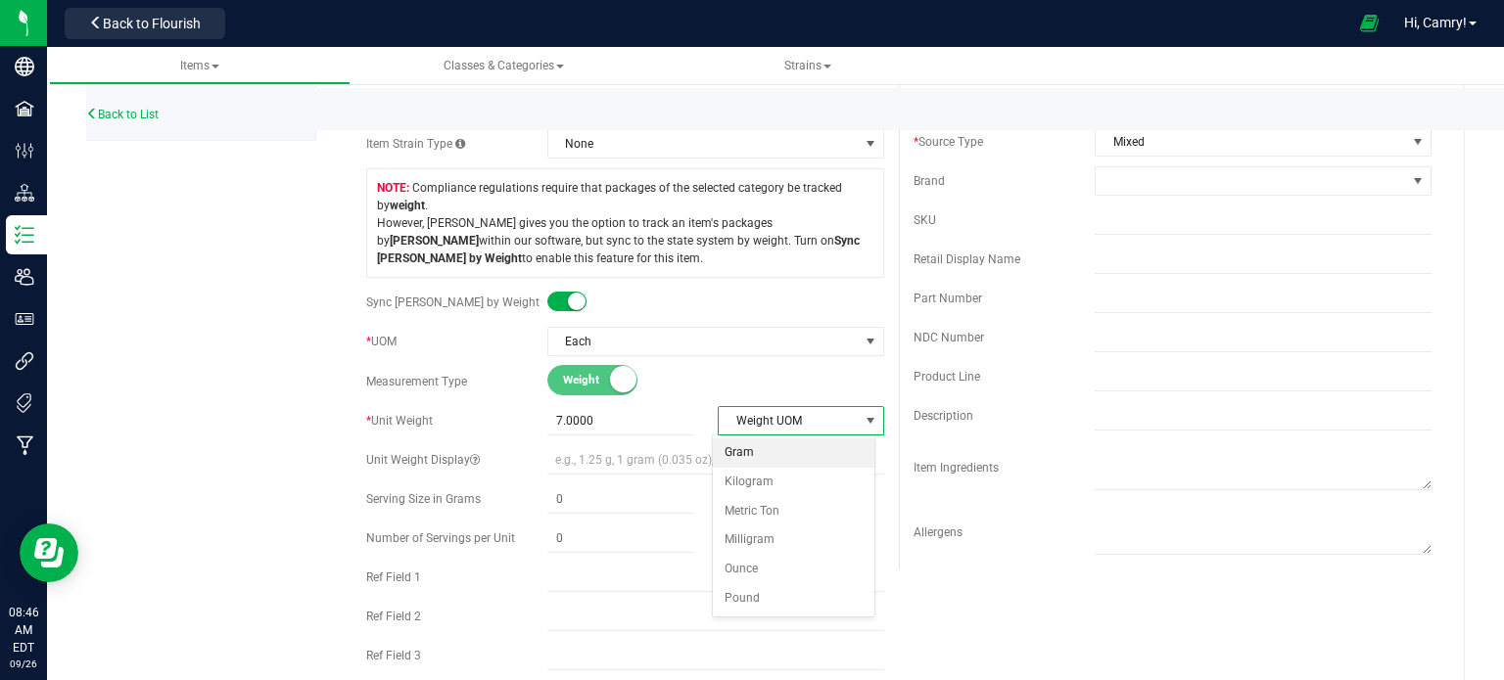
click at [786, 449] on li "Gram" at bounding box center [794, 453] width 162 height 29
click at [747, 366] on div "Weight Volume" at bounding box center [715, 381] width 337 height 30
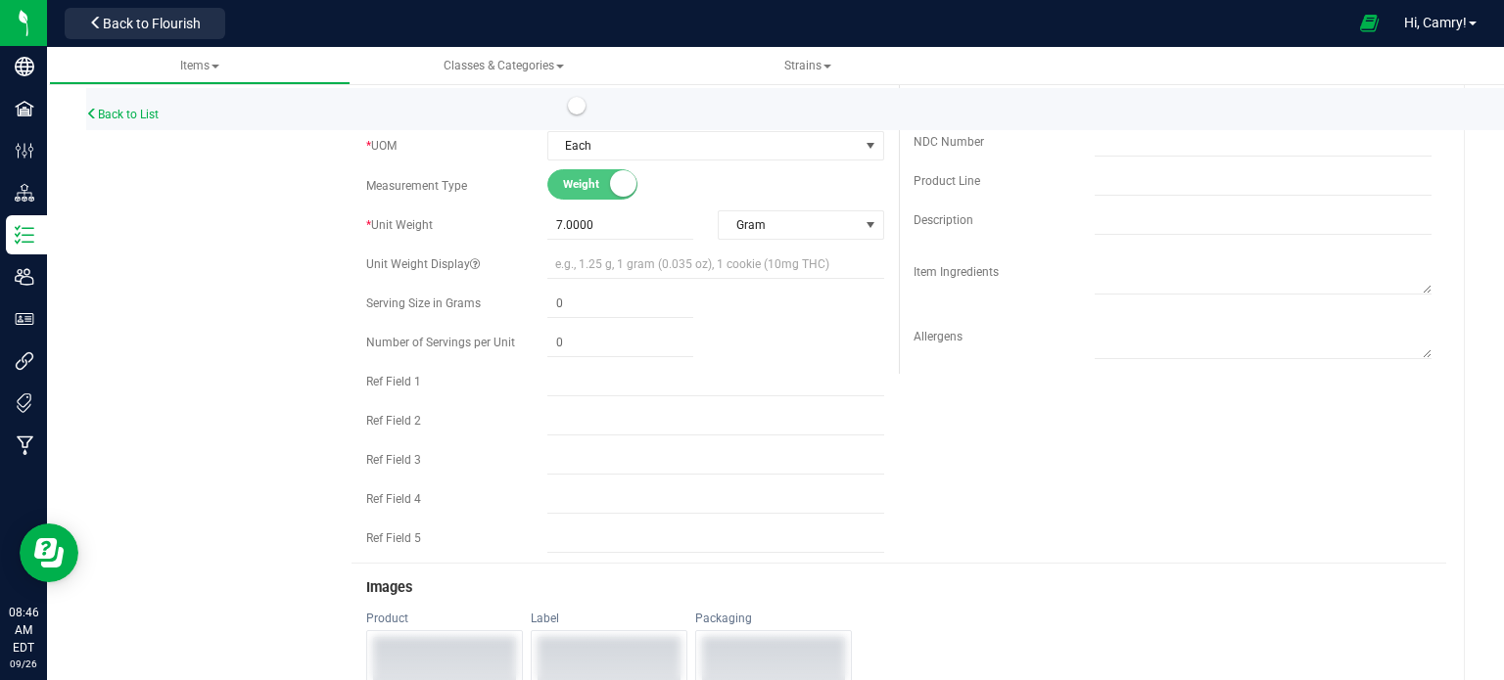
scroll to position [0, 0]
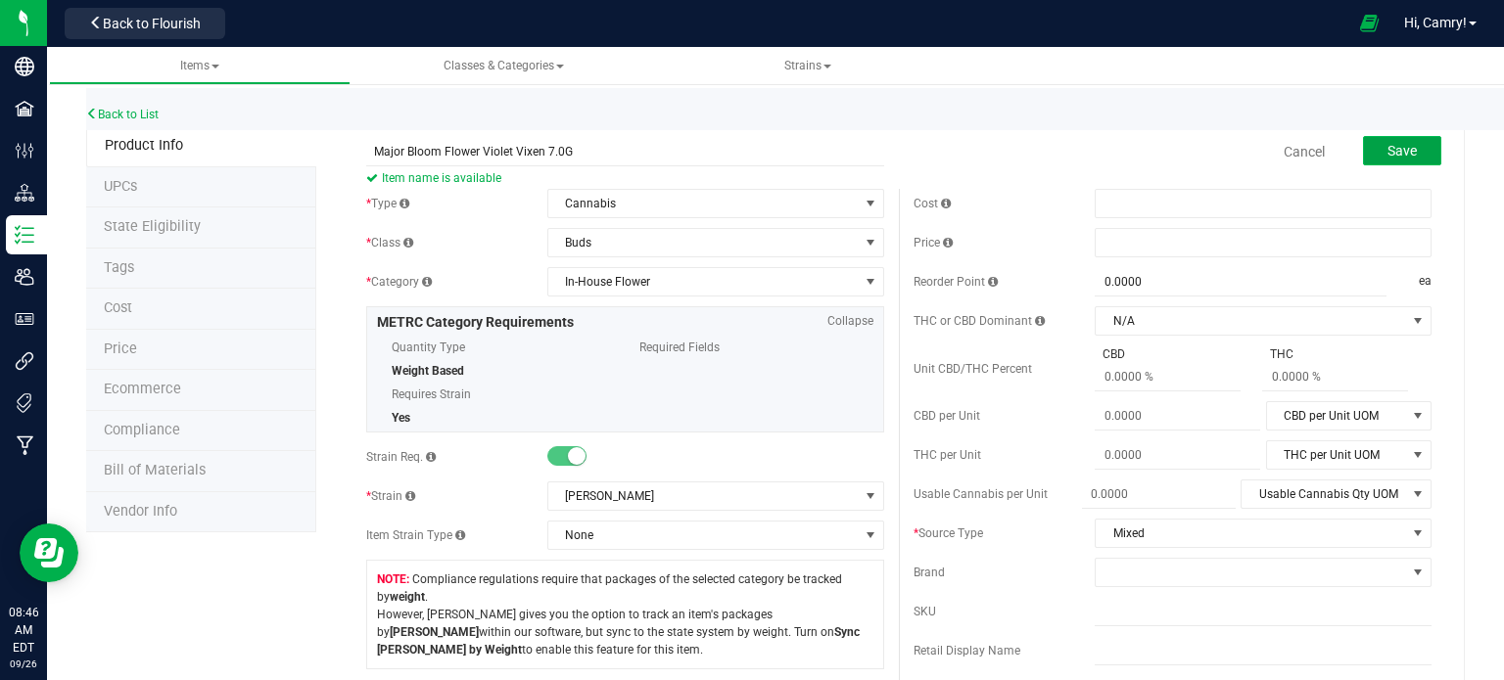
click at [1402, 152] on button "Save" at bounding box center [1402, 150] width 78 height 29
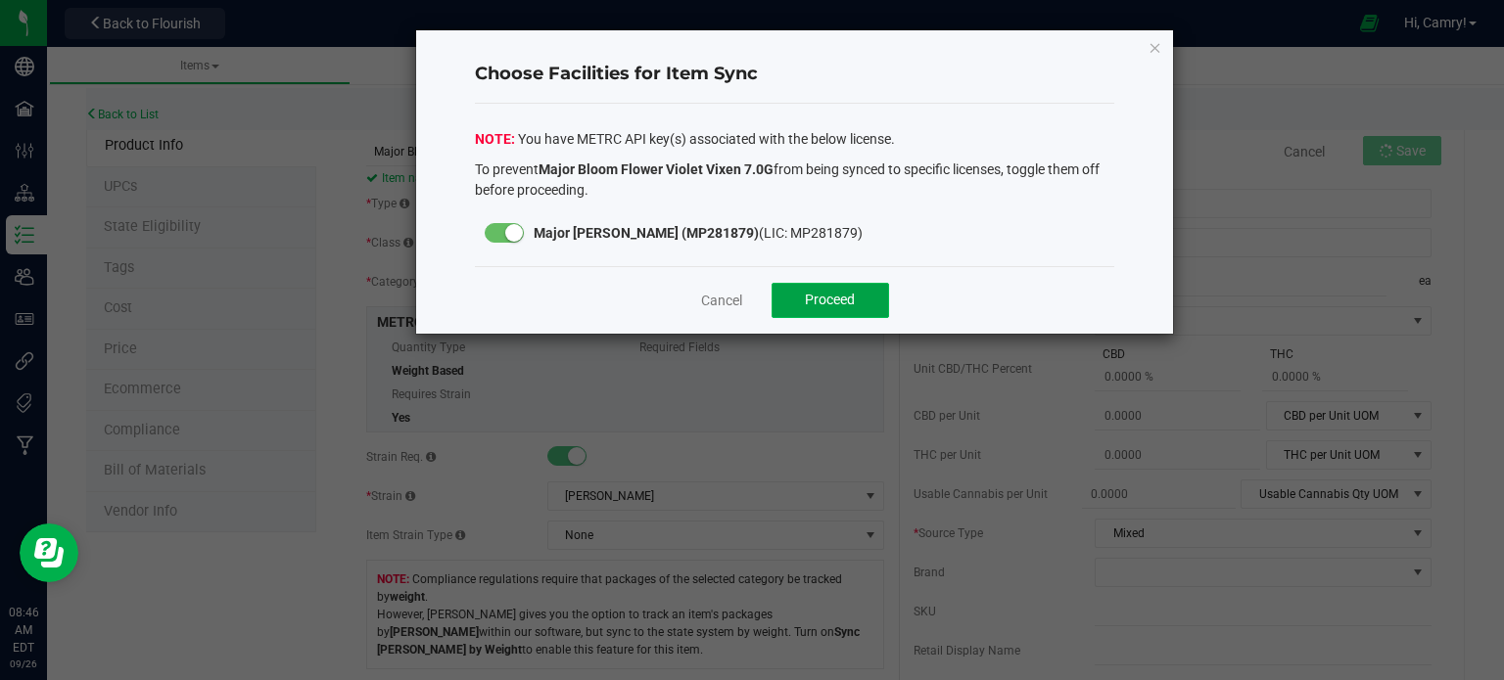
click at [787, 297] on button "Proceed" at bounding box center [830, 300] width 117 height 35
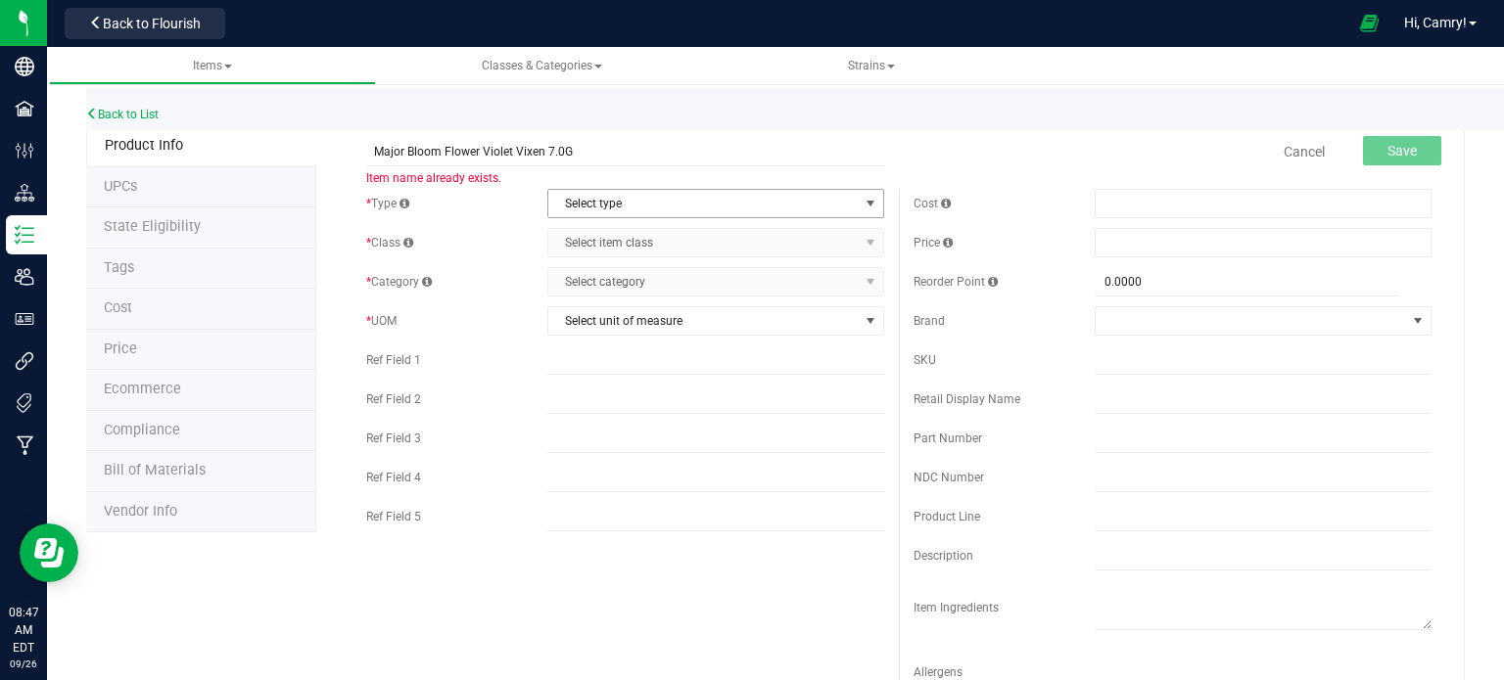
type input "Major Bloom Flower Violet Vixen 7.0G"
click at [682, 199] on span "Select type" at bounding box center [703, 203] width 310 height 27
click at [137, 120] on link "Back to List" at bounding box center [122, 115] width 72 height 14
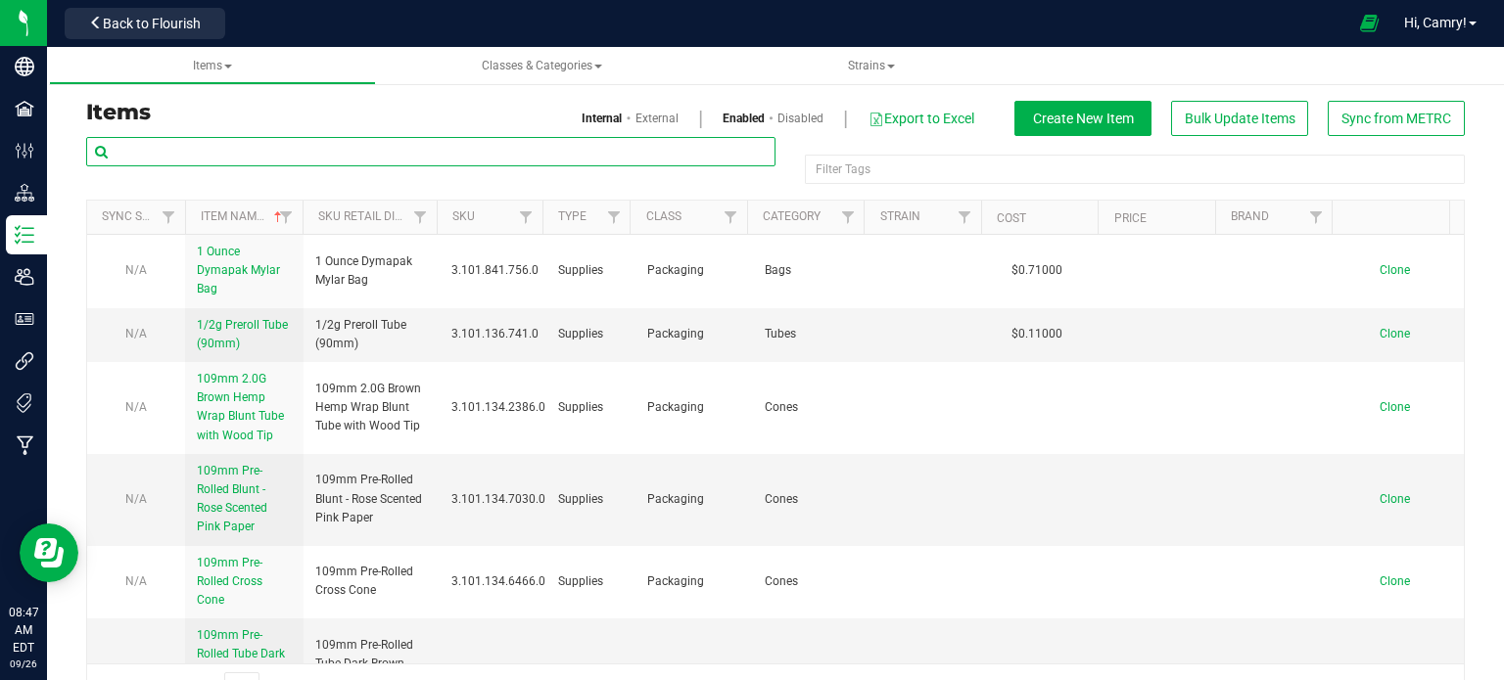
click at [308, 156] on input "text" at bounding box center [430, 151] width 689 height 29
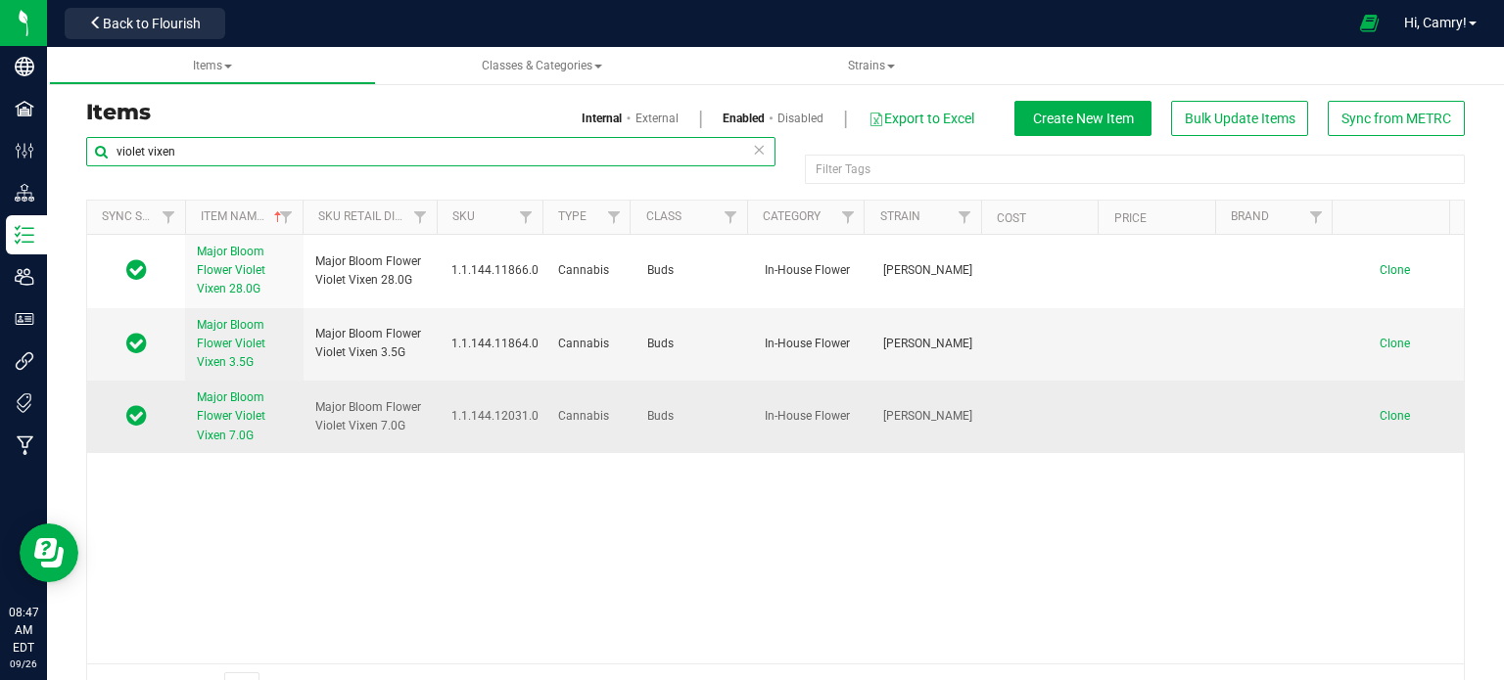
type input "violet vixen"
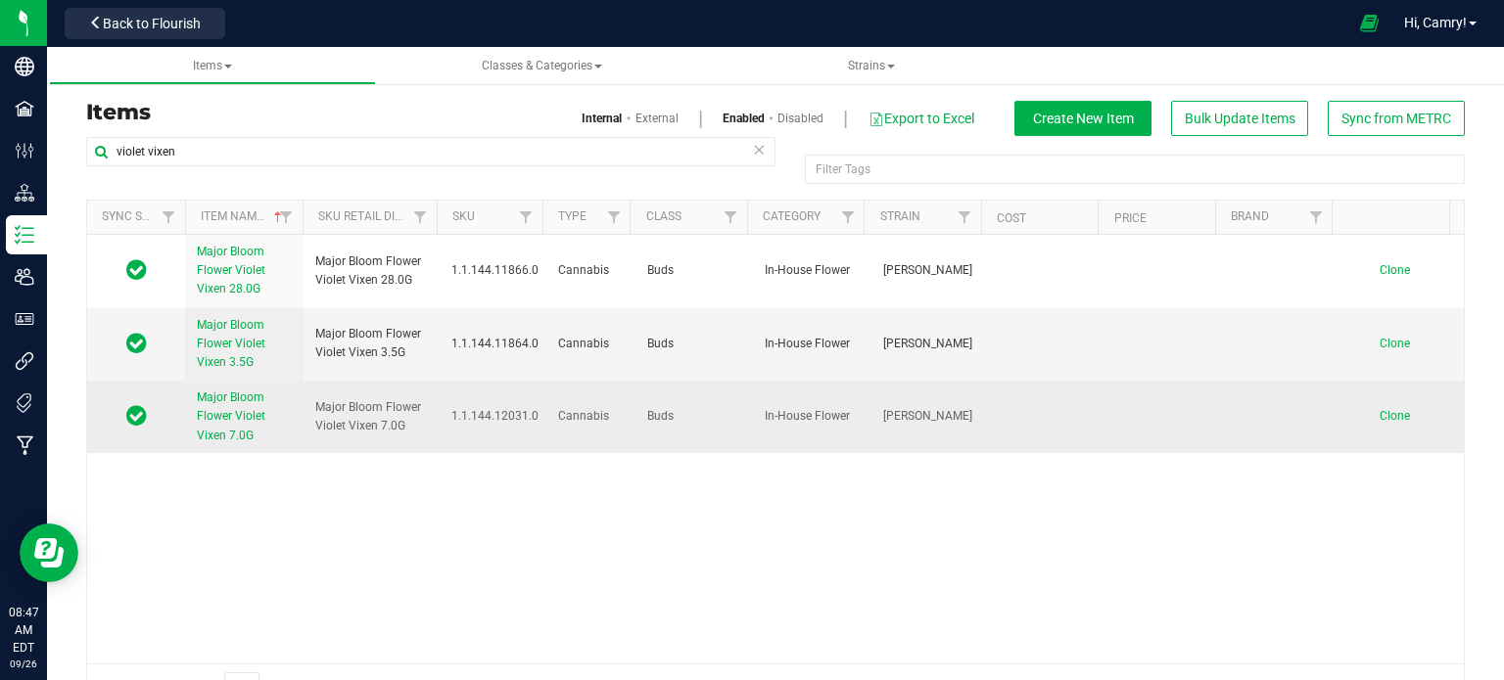
click at [246, 410] on span "Major Bloom Flower Violet Vixen 7.0G" at bounding box center [231, 416] width 69 height 51
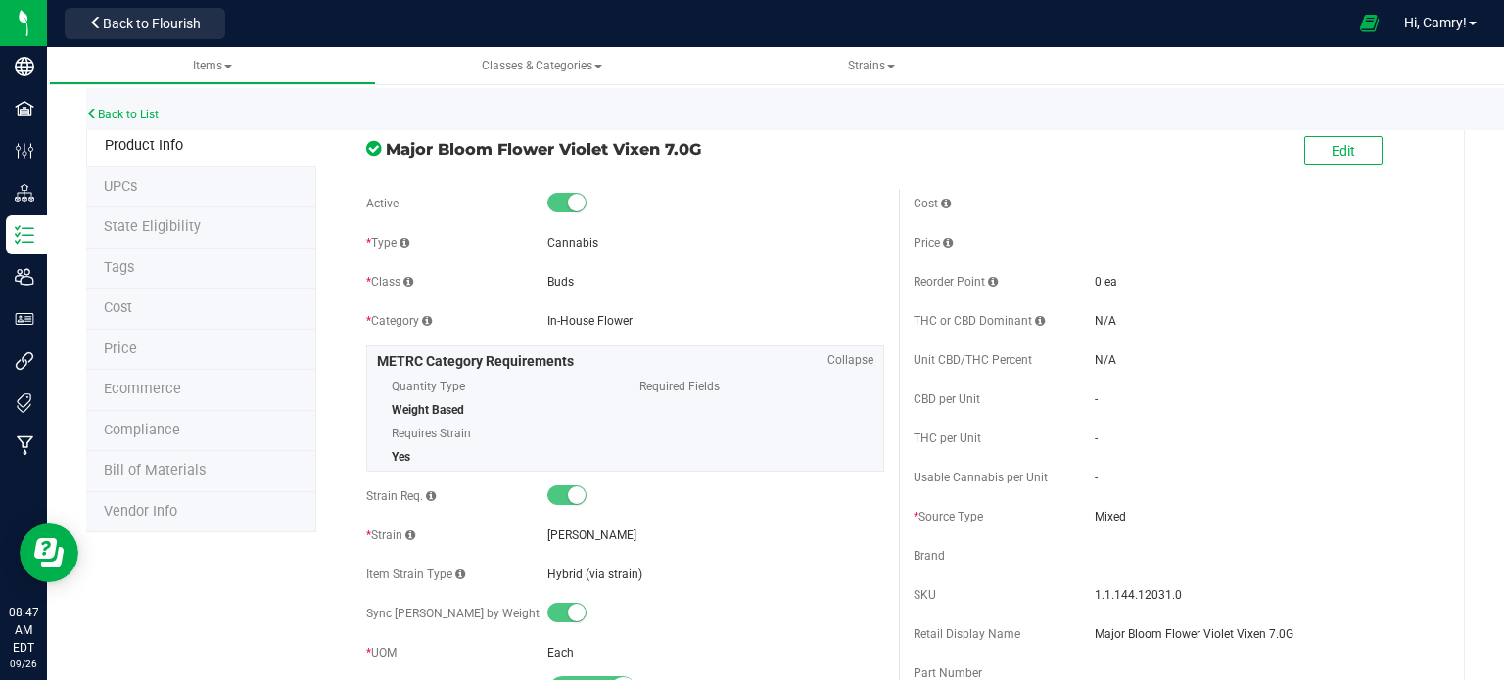
click at [166, 462] on span "Bill of Materials" at bounding box center [155, 470] width 102 height 17
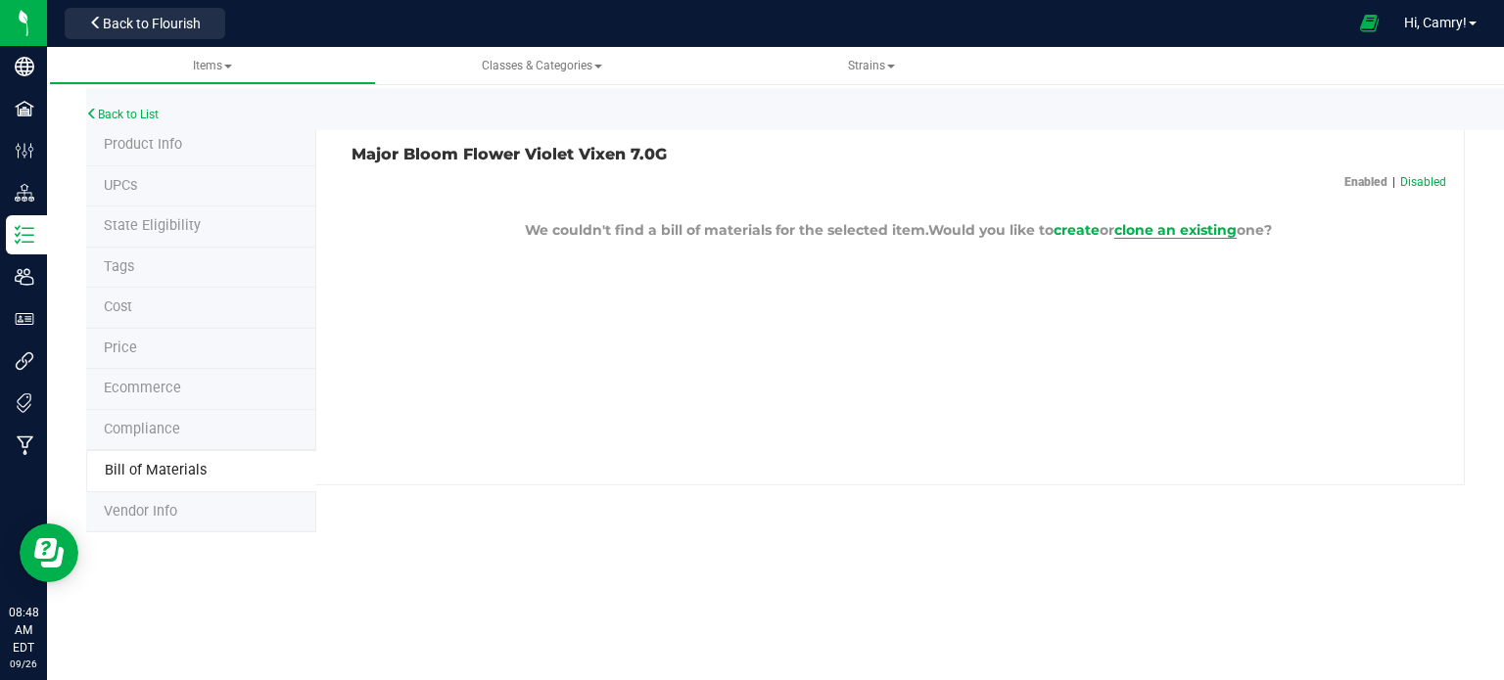
click at [1165, 233] on span "clone an existing" at bounding box center [1175, 230] width 122 height 18
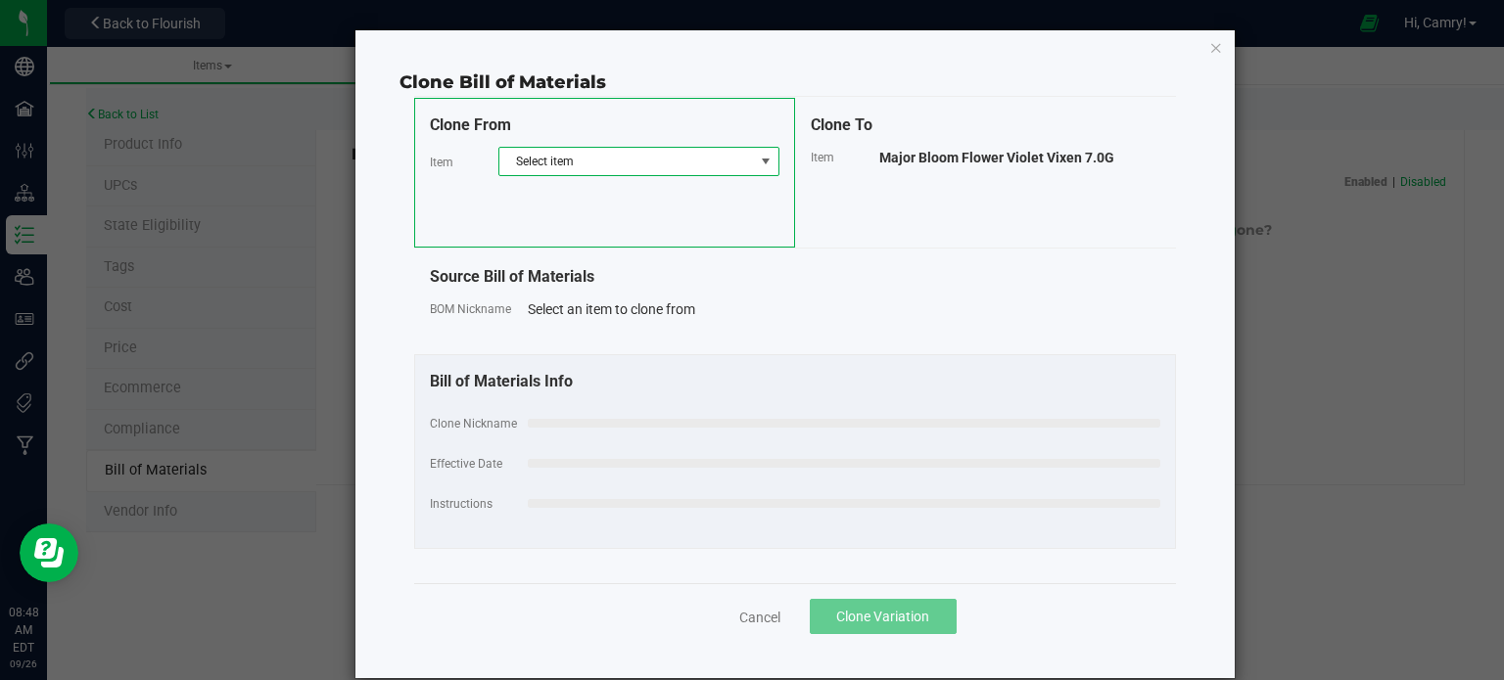
click at [685, 153] on span "Select item" at bounding box center [626, 161] width 255 height 27
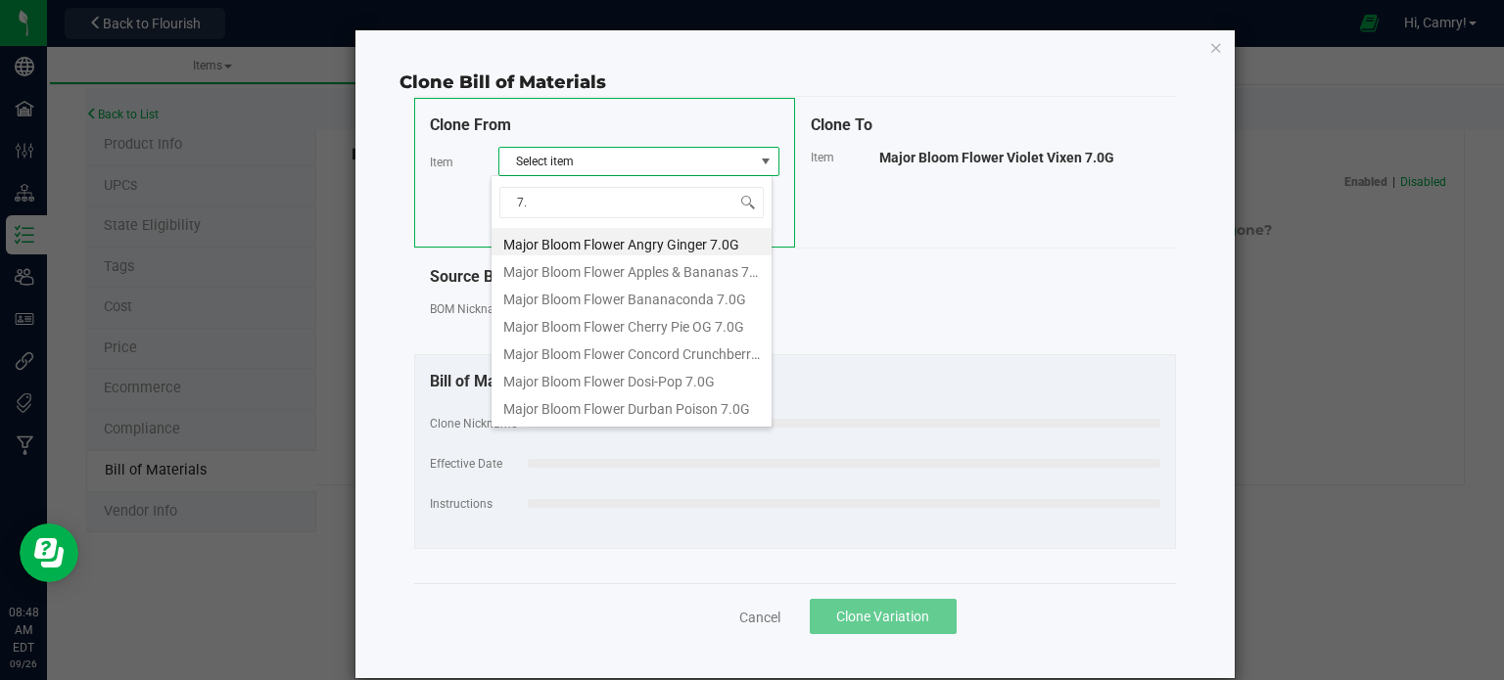
type input "7"
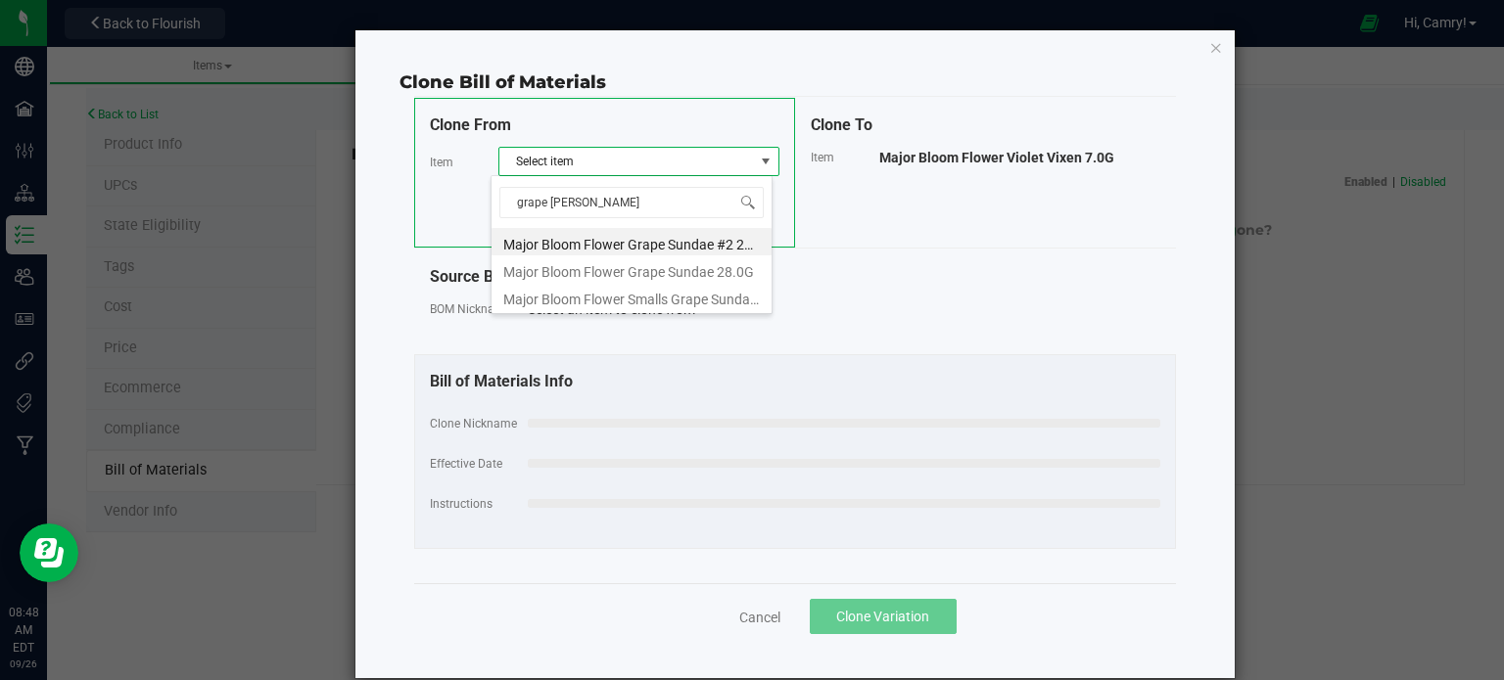
type input "grape sunda"
click at [720, 238] on li "Major Bloom Flower Grape Sundae #2 28.0G" at bounding box center [632, 241] width 280 height 27
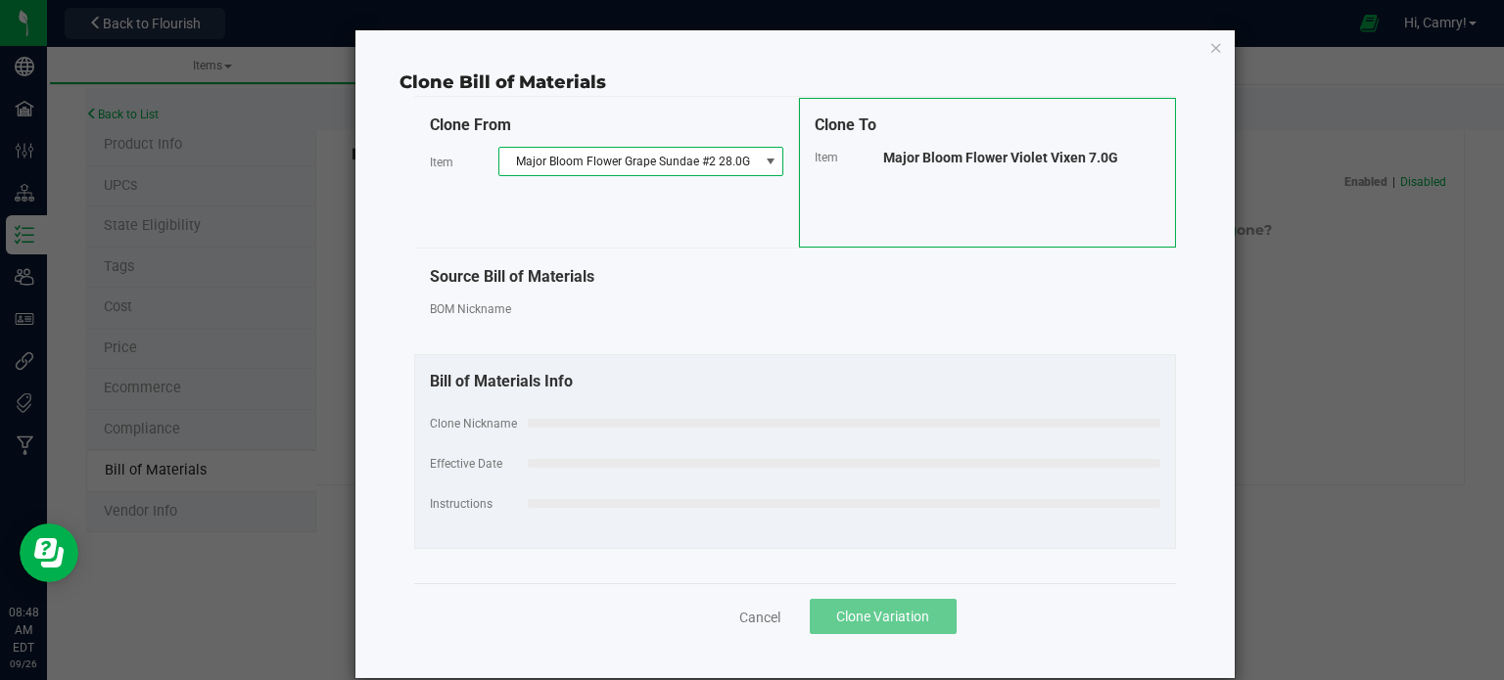
select select "915"
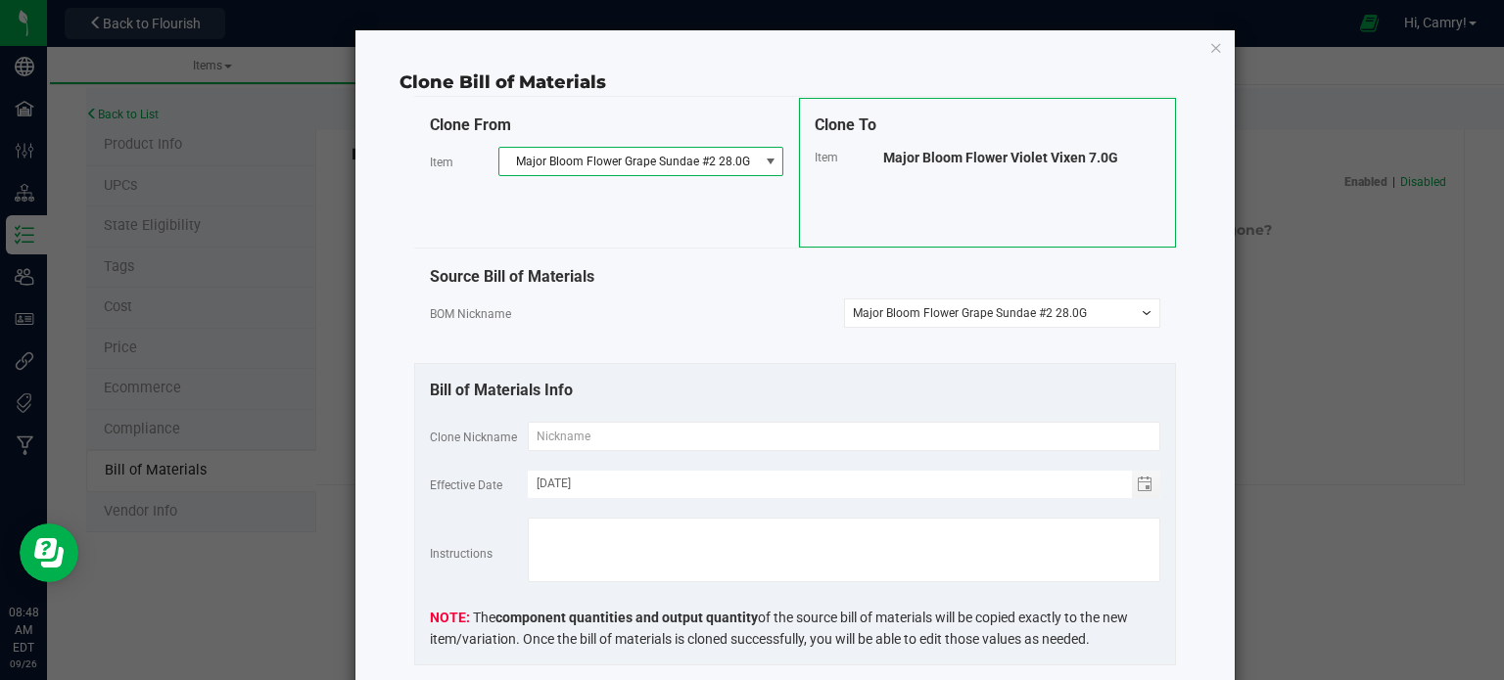
click at [742, 164] on span "Major Bloom Flower Grape Sundae #2 28.0G" at bounding box center [628, 161] width 259 height 27
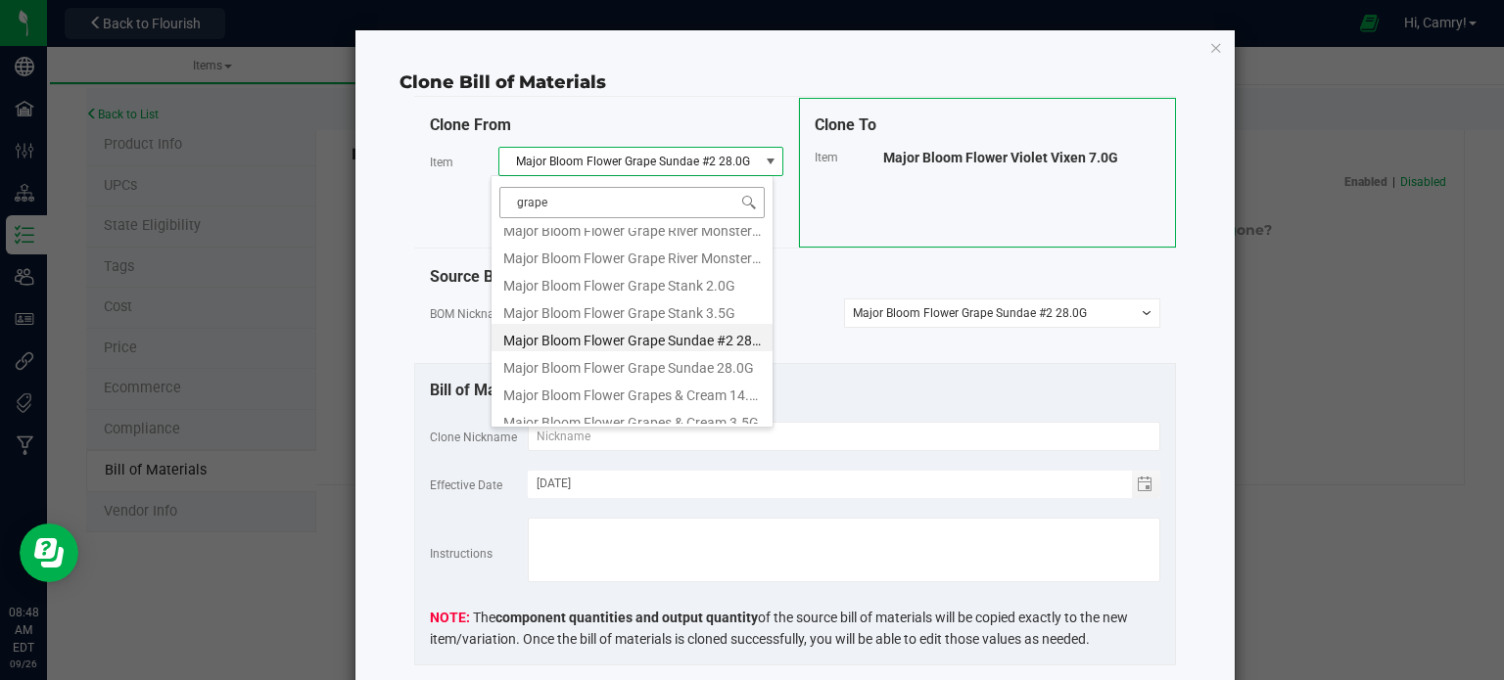
scroll to position [219, 0]
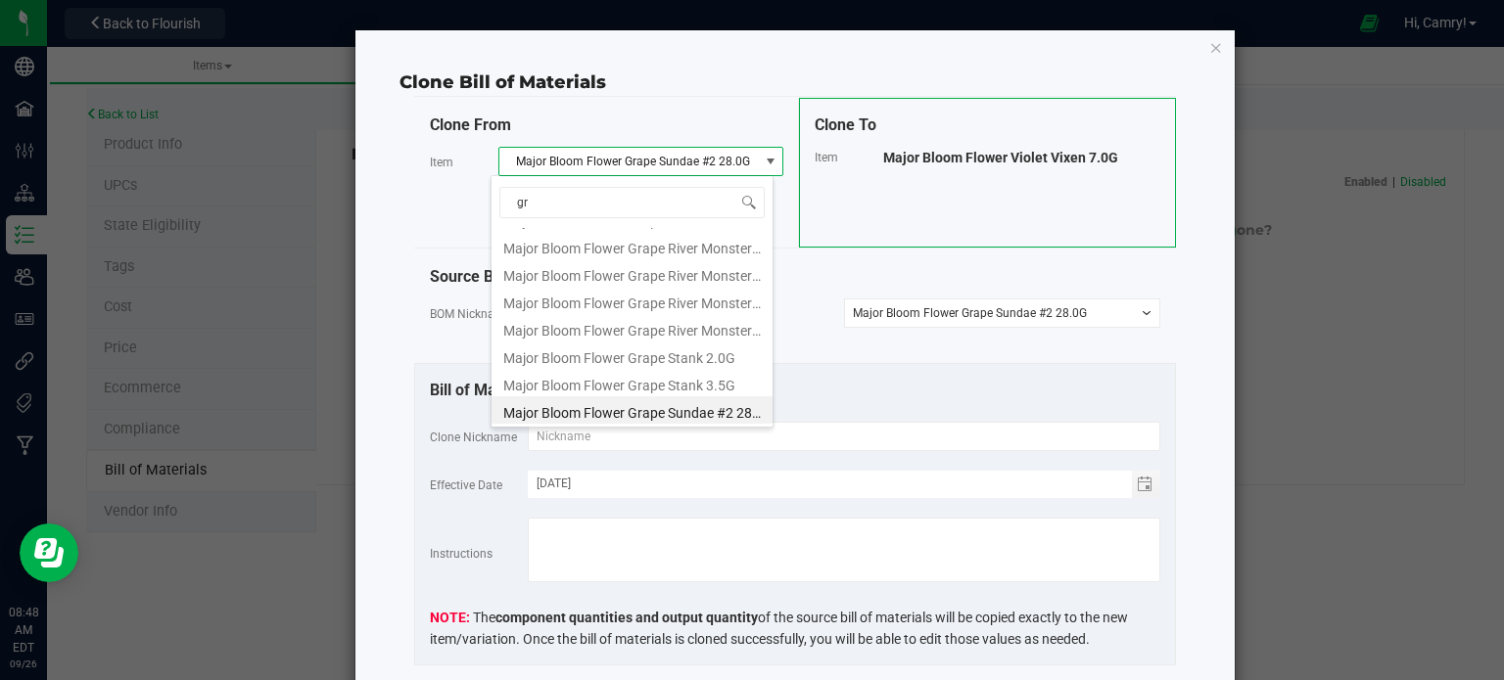
type input "g"
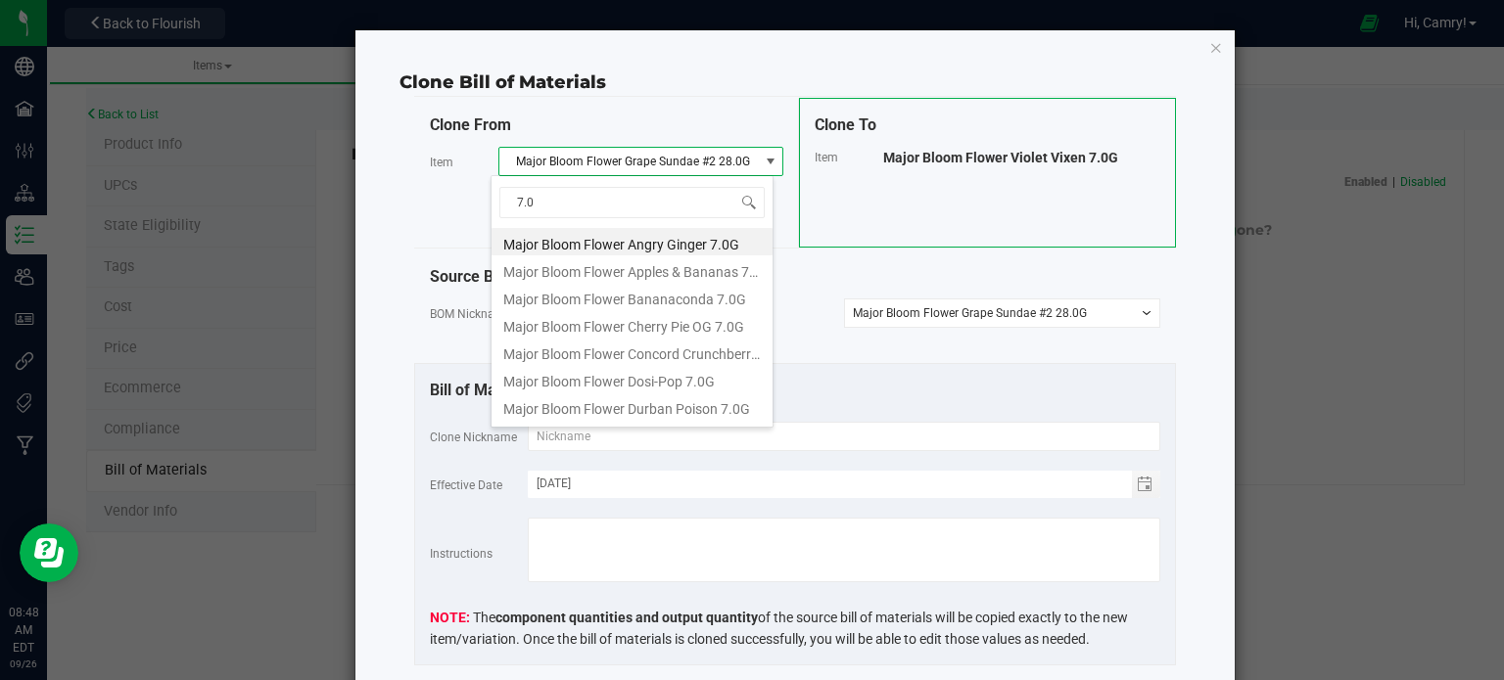
type input "7.0g"
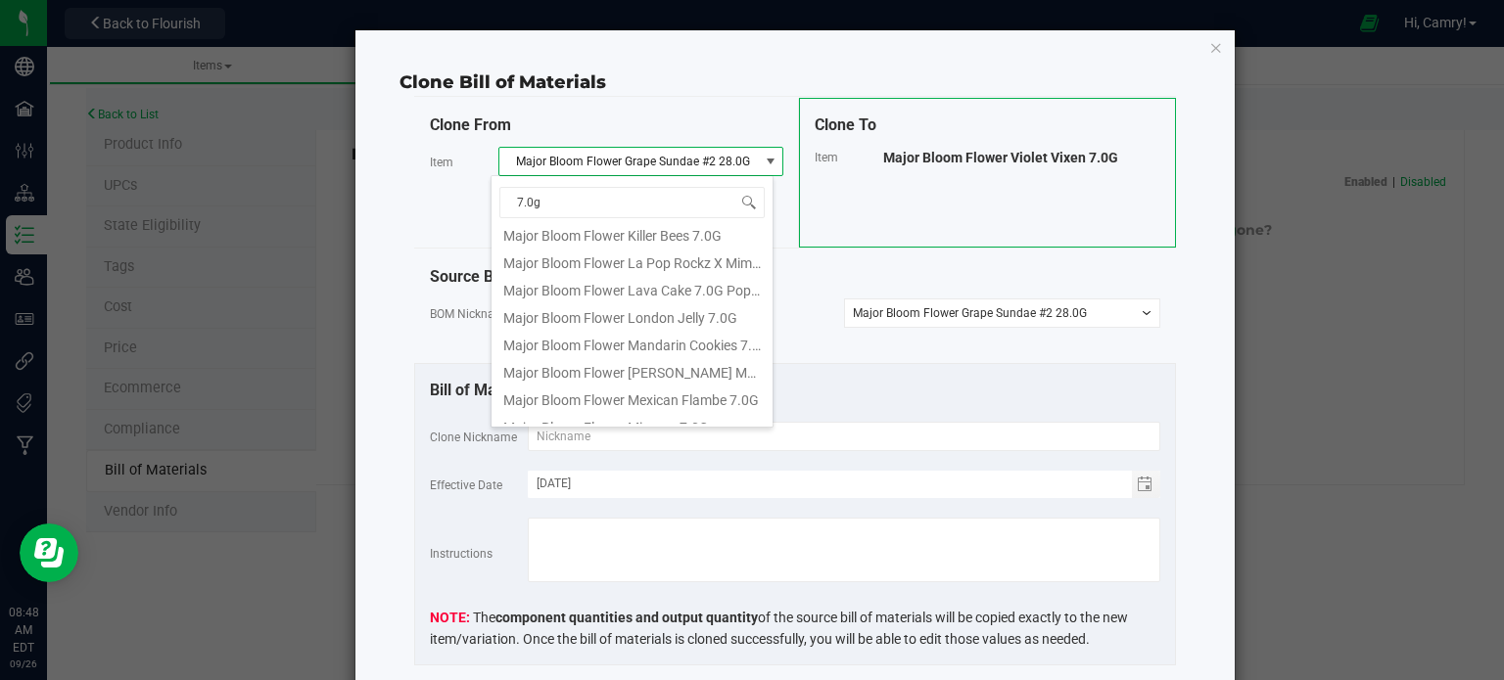
scroll to position [685, 0]
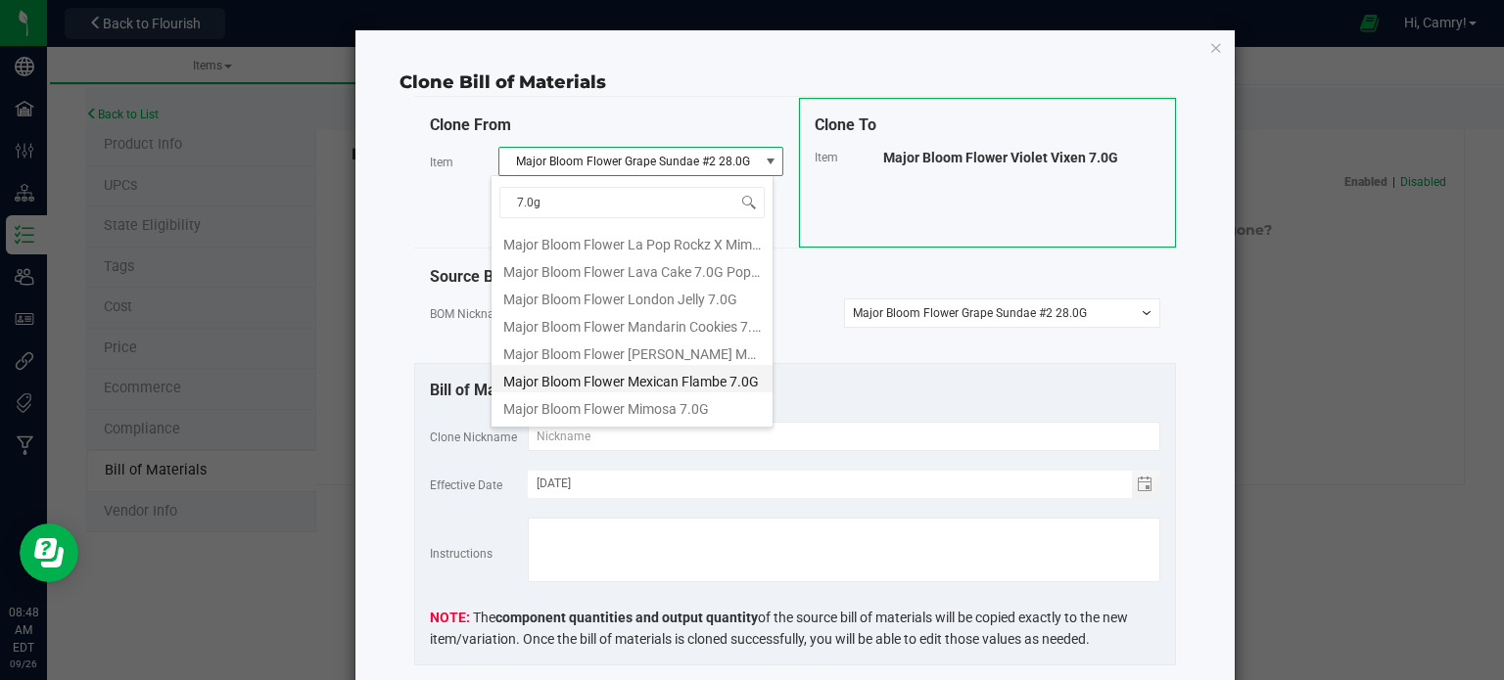
click at [692, 378] on li "Major Bloom Flower Mexican Flambe 7.0G" at bounding box center [632, 378] width 281 height 27
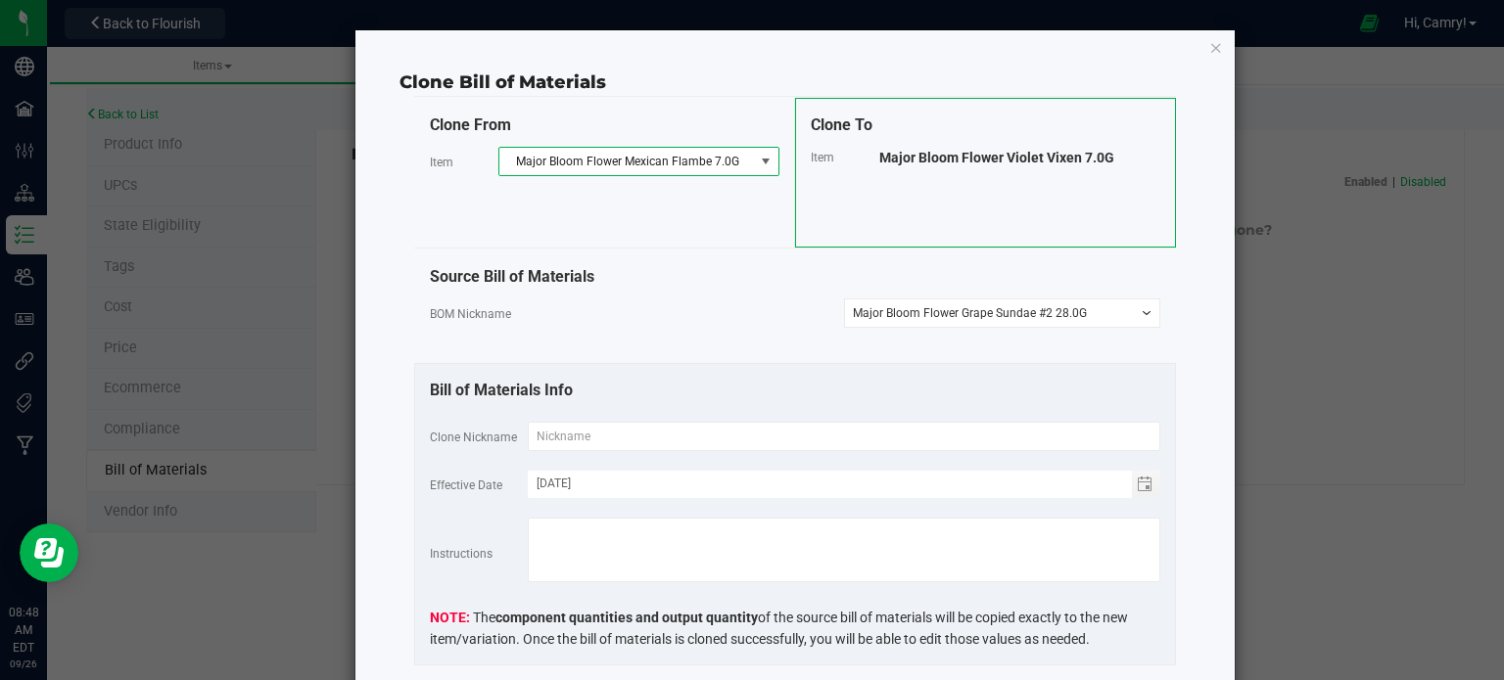
select select
click at [1017, 162] on span "Major Bloom Flower Violet Vixen 7.0G" at bounding box center [996, 158] width 235 height 16
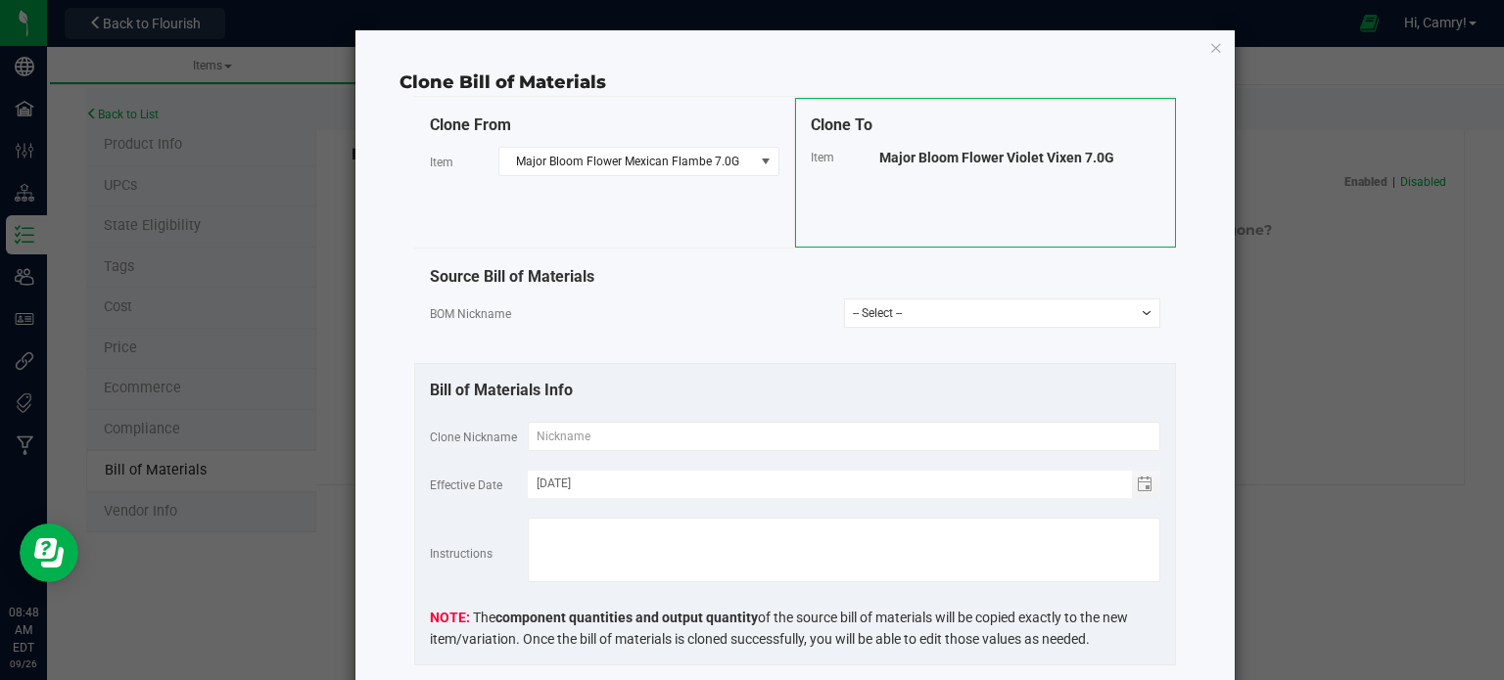
click at [1013, 160] on span "Major Bloom Flower Violet Vixen 7.0G" at bounding box center [996, 158] width 235 height 16
copy div "Clone From Item Major Bloom Flower Mexican Flambe 7.0G Clone To Item"
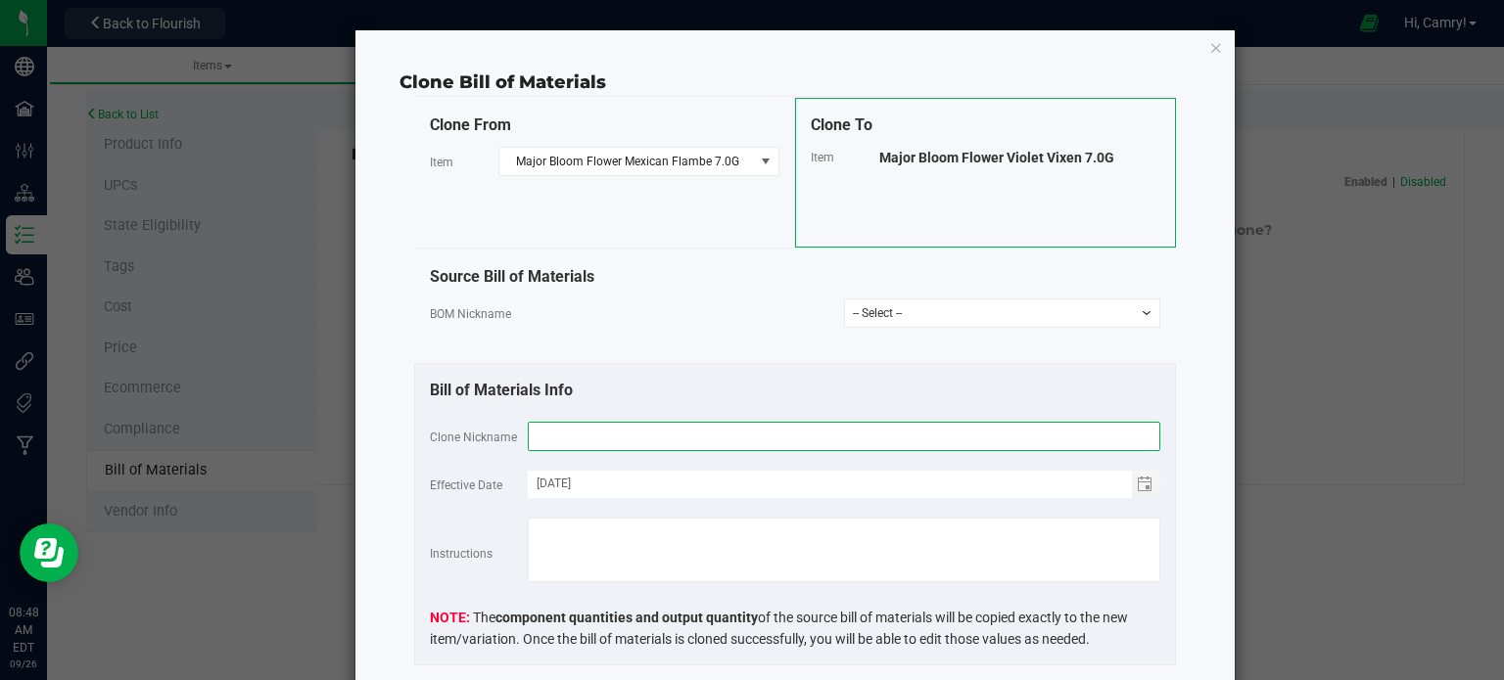
paste input "Major Bloom Flower Violet Vixen 7.0G"
type input "Major Bloom Flower Violet Vixen 7.0G"
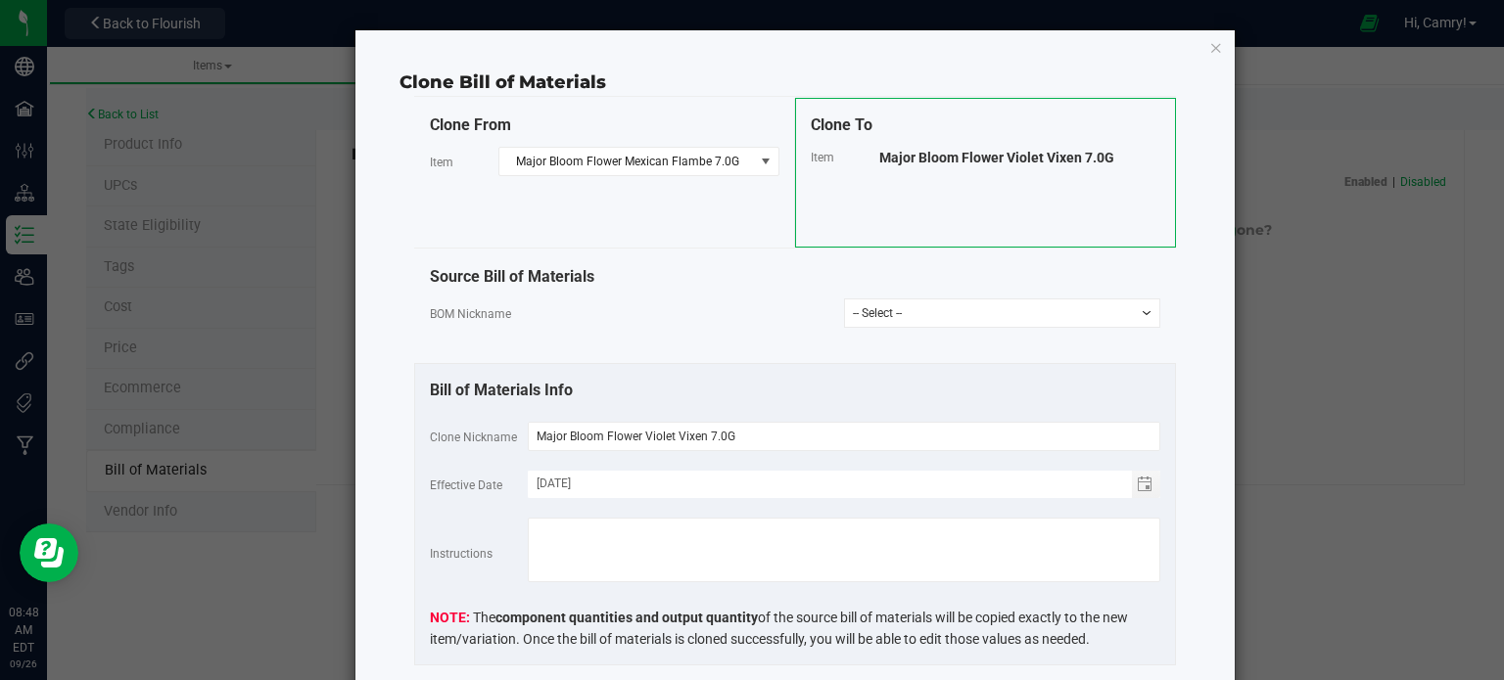
click at [708, 328] on div "Source Bill of Materials BOM Nickname -- Select -- Major Bloom Flower Mexican F…" at bounding box center [795, 307] width 762 height 114
click at [885, 322] on select "-- Select -- Major Bloom Flower Mexican Flambe 7.0G" at bounding box center [1002, 313] width 316 height 29
select select "849"
click at [844, 299] on select "-- Select -- Major Bloom Flower Mexican Flambe 7.0G" at bounding box center [1002, 313] width 316 height 29
click at [666, 311] on div "BOM Nickname -- Select -- Major Bloom Flower Mexican Flambe 7.0G" at bounding box center [795, 313] width 730 height 29
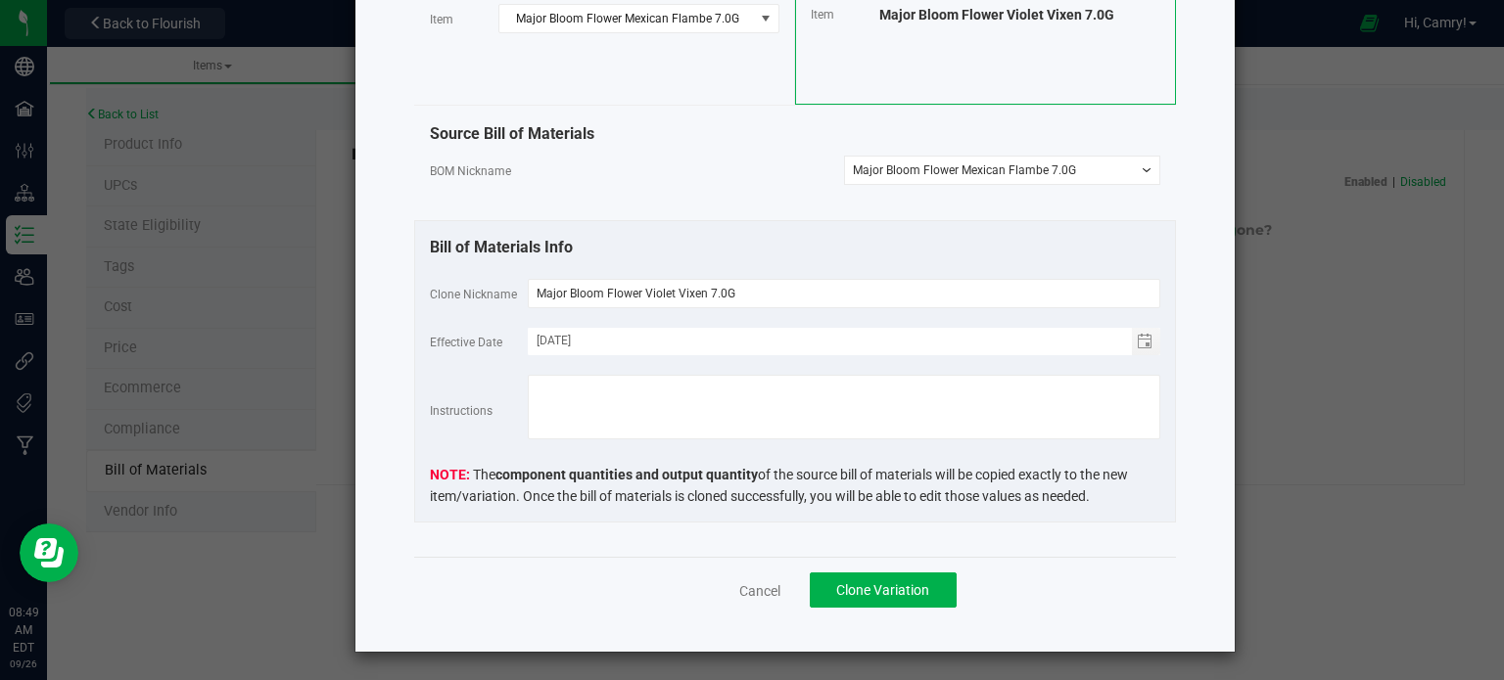
scroll to position [144, 0]
click at [912, 594] on span "Clone Variation" at bounding box center [882, 590] width 93 height 16
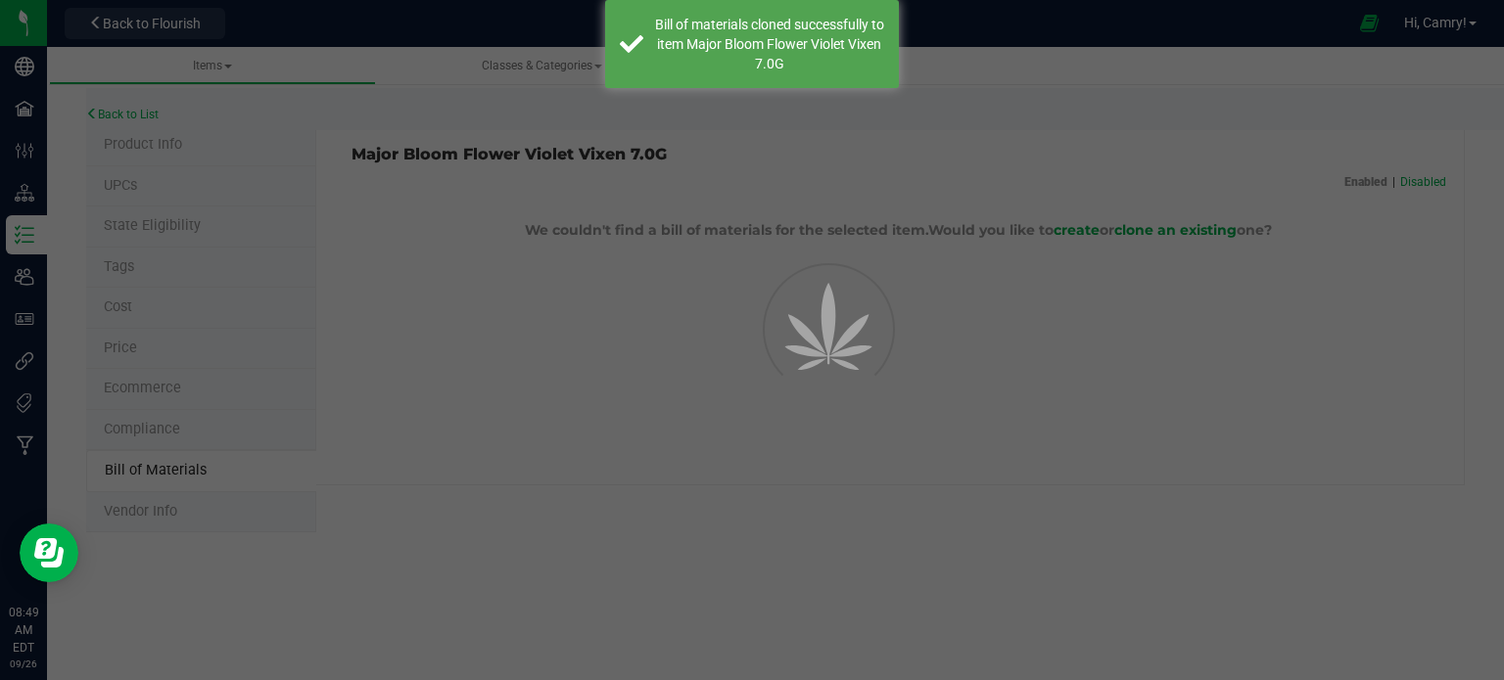
select select "916"
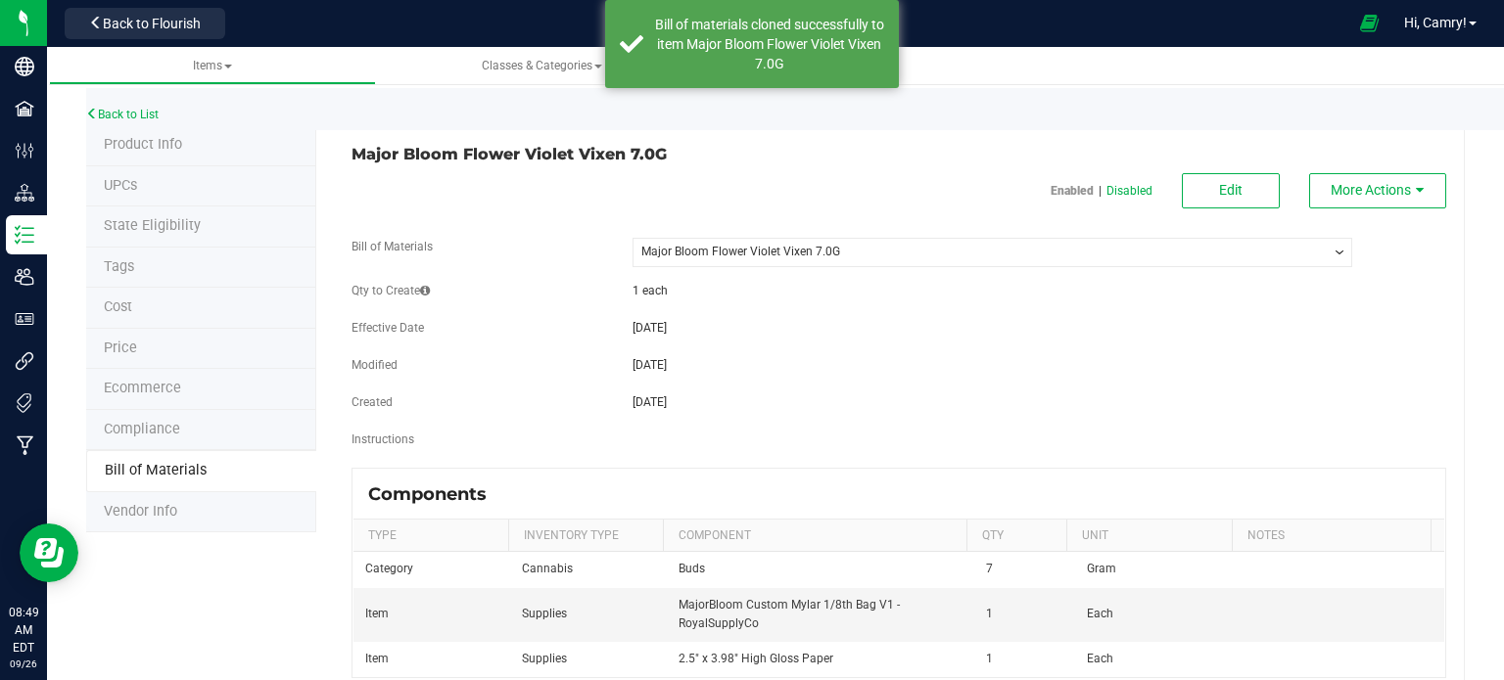
scroll to position [56, 0]
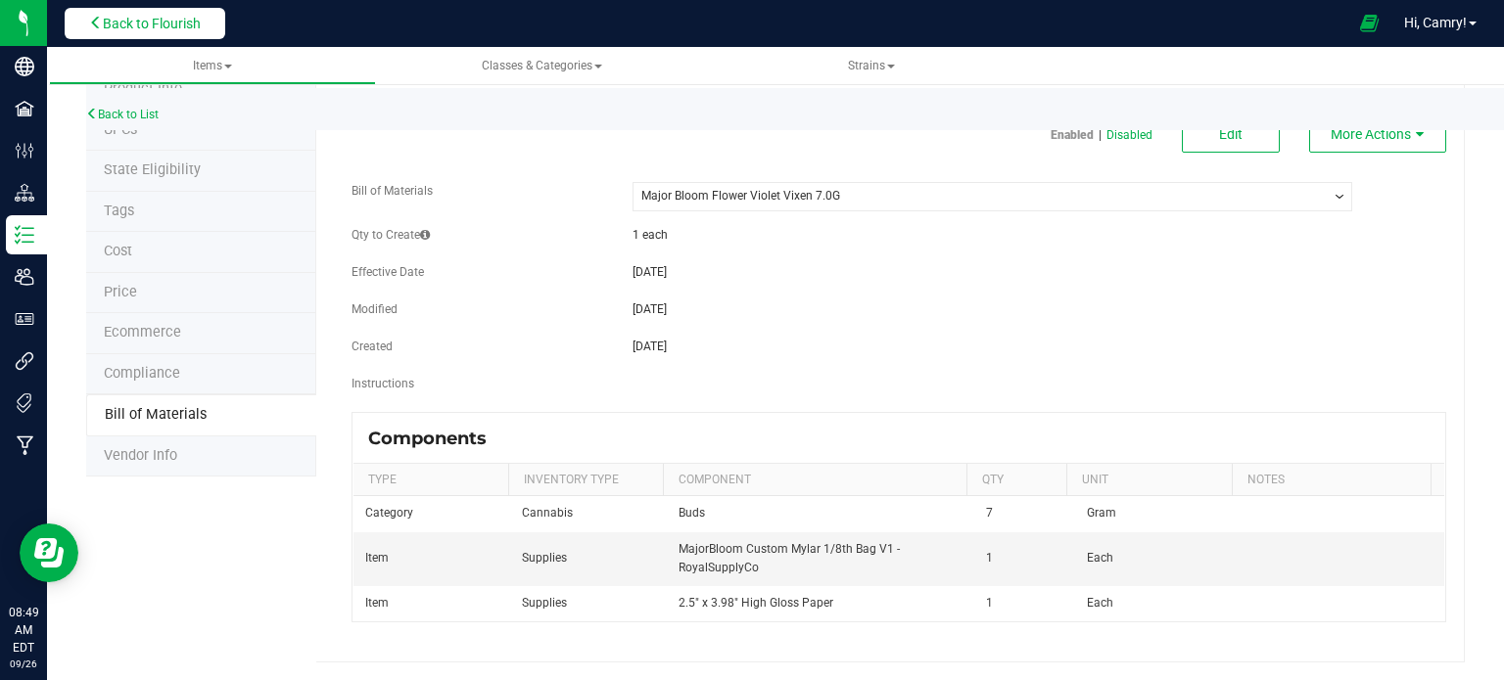
click at [168, 14] on button "Back to Flourish" at bounding box center [145, 23] width 161 height 31
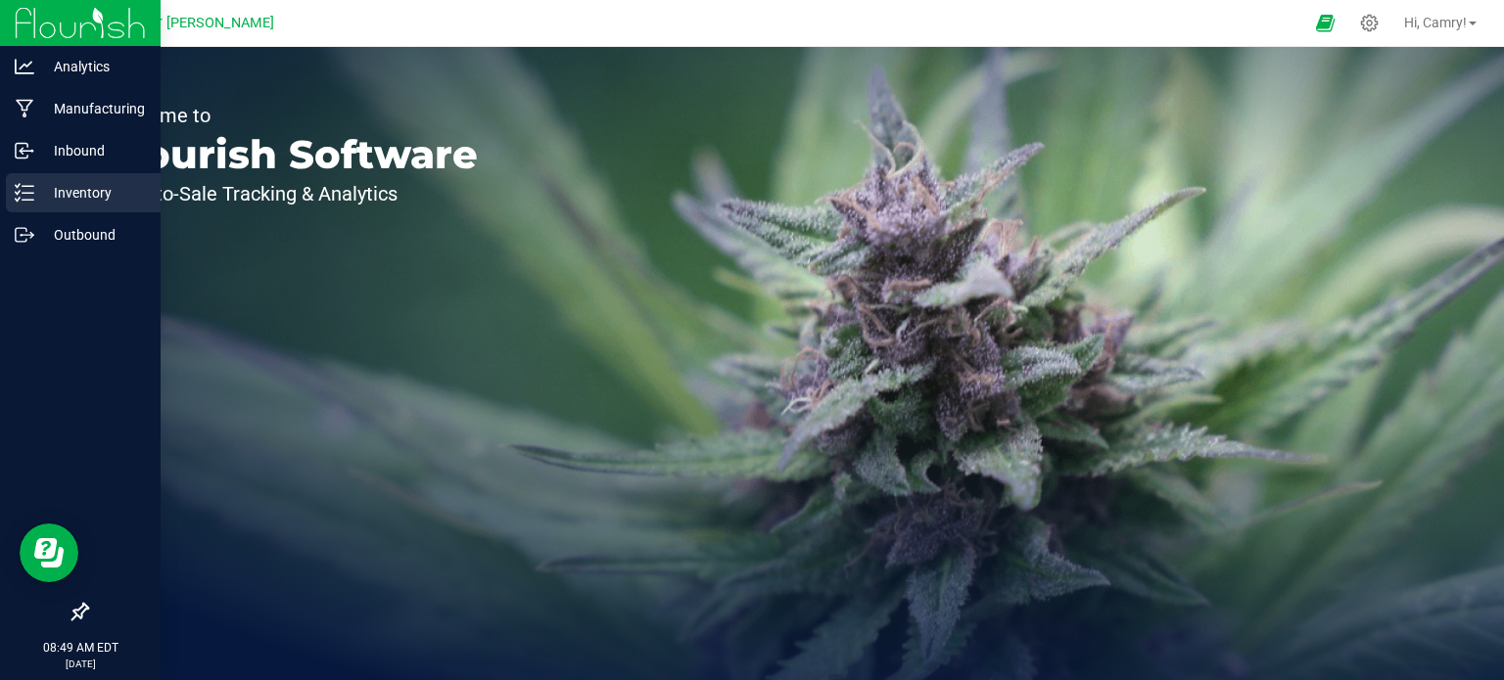
click at [31, 189] on icon at bounding box center [25, 193] width 20 height 20
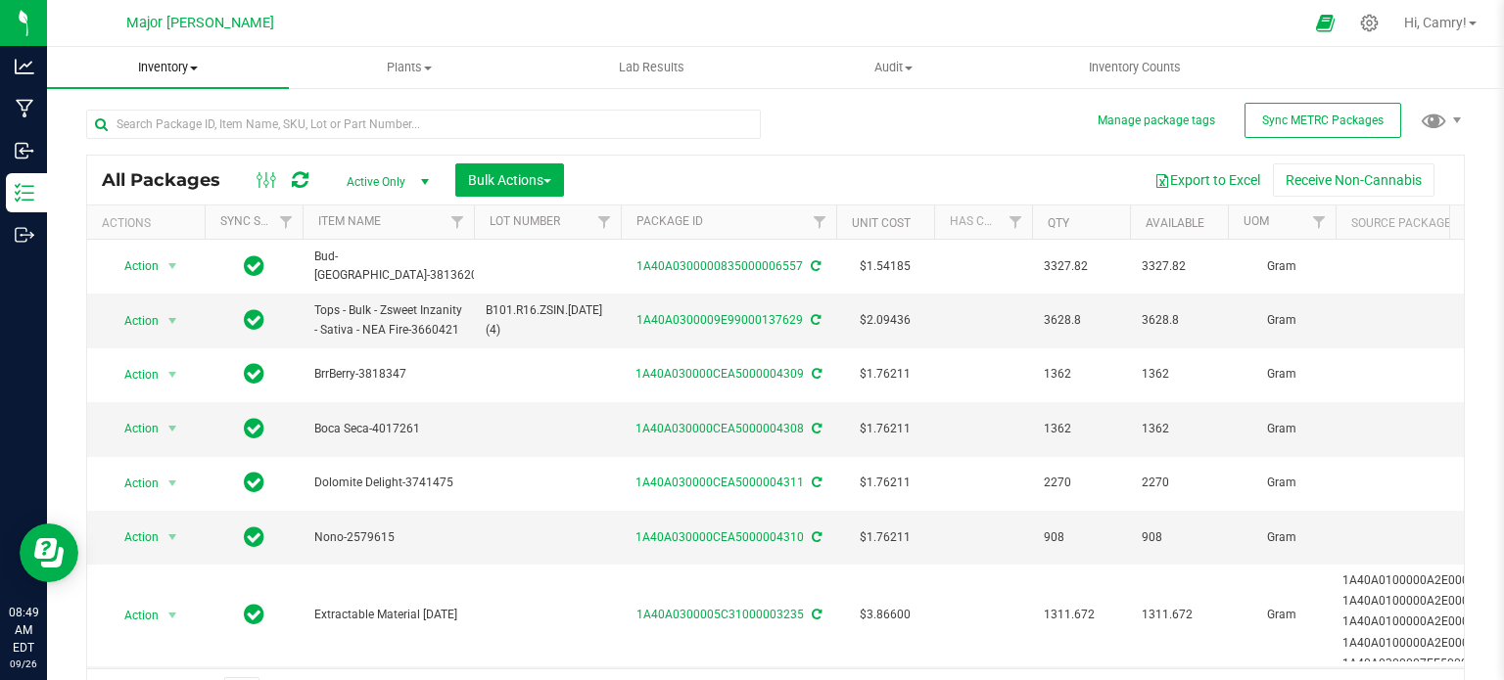
click at [154, 64] on span "Inventory" at bounding box center [168, 68] width 242 height 18
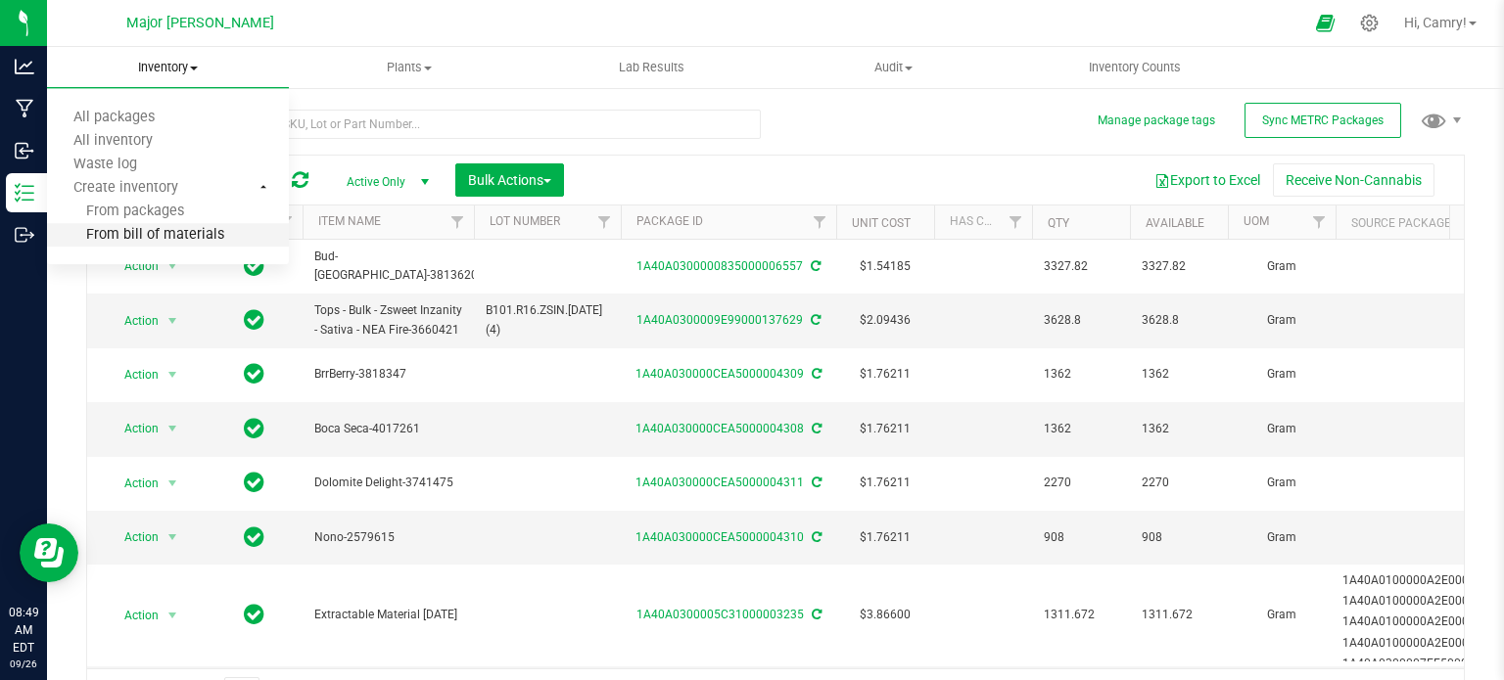
click at [174, 234] on span "From bill of materials" at bounding box center [135, 235] width 177 height 17
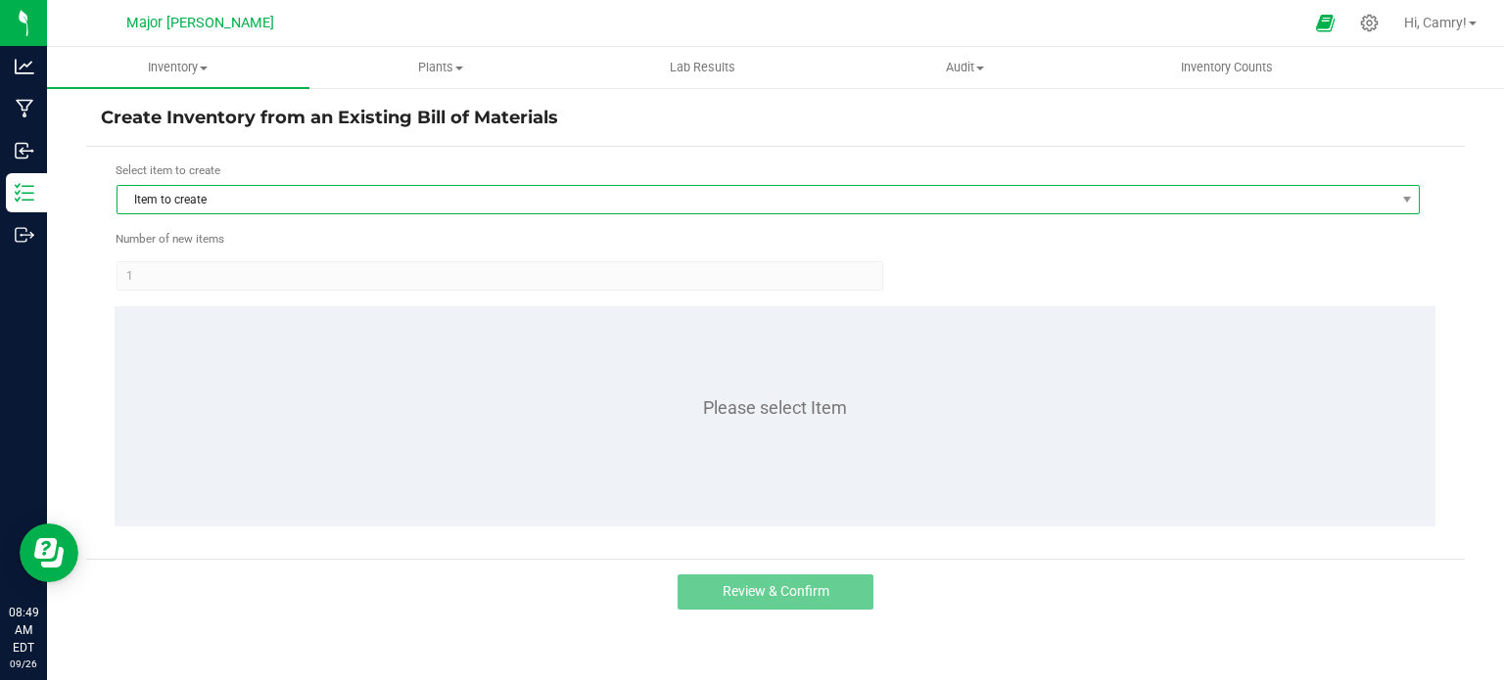
click at [441, 199] on span "Item to create" at bounding box center [755, 199] width 1277 height 27
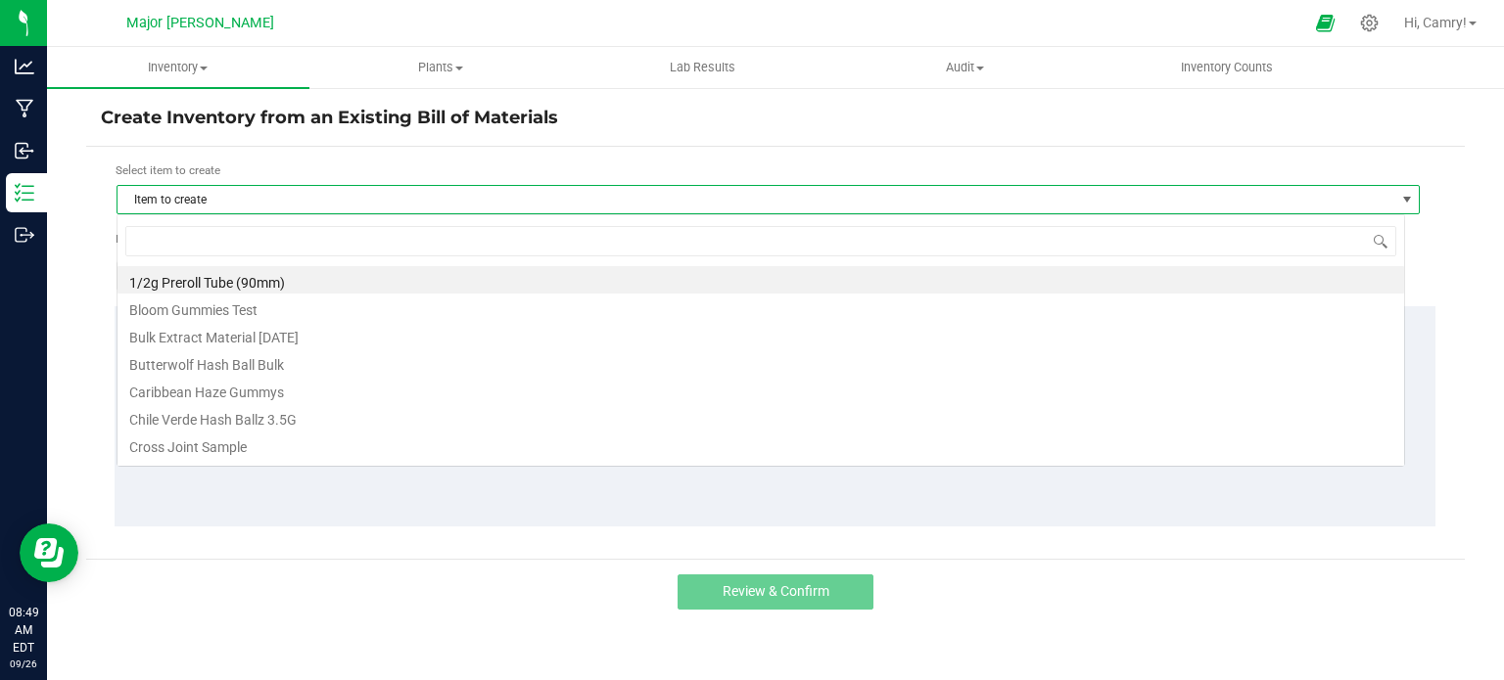
scroll to position [28, 1289]
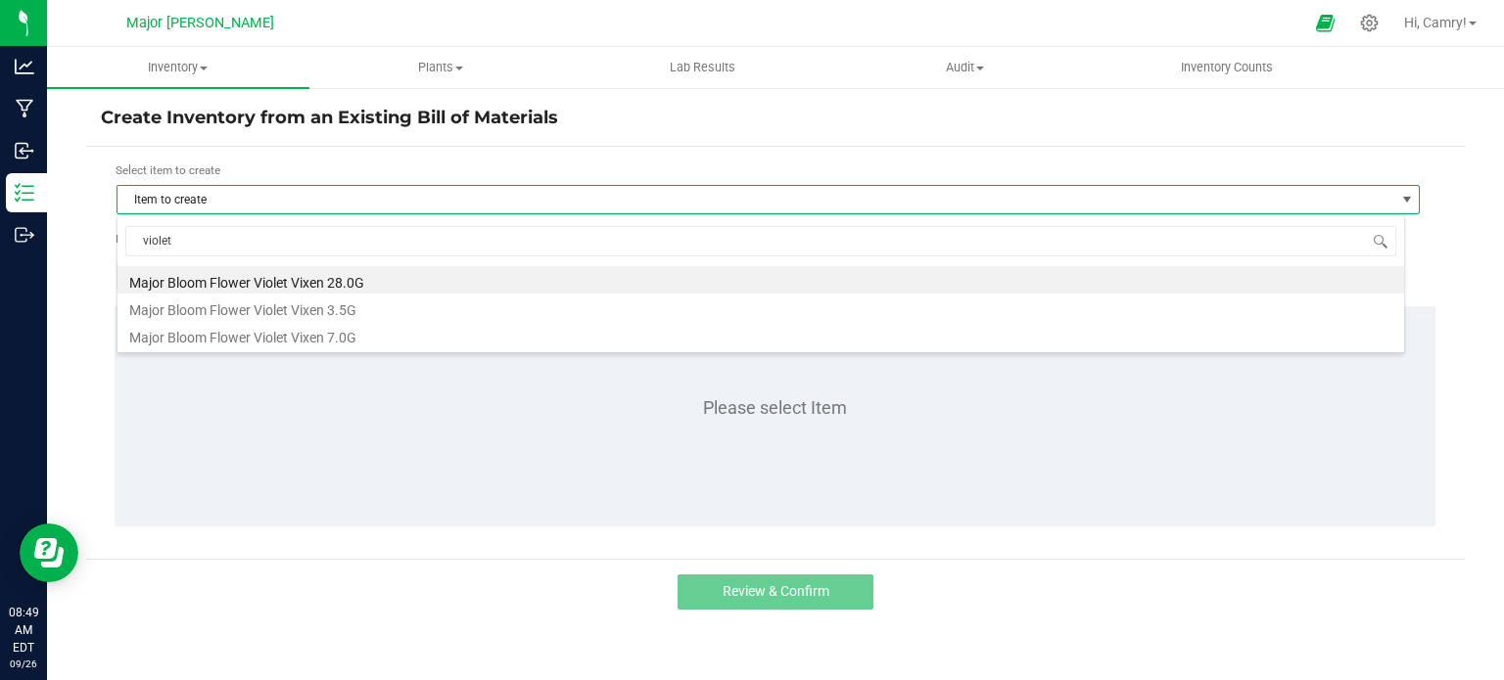
type input "violet"
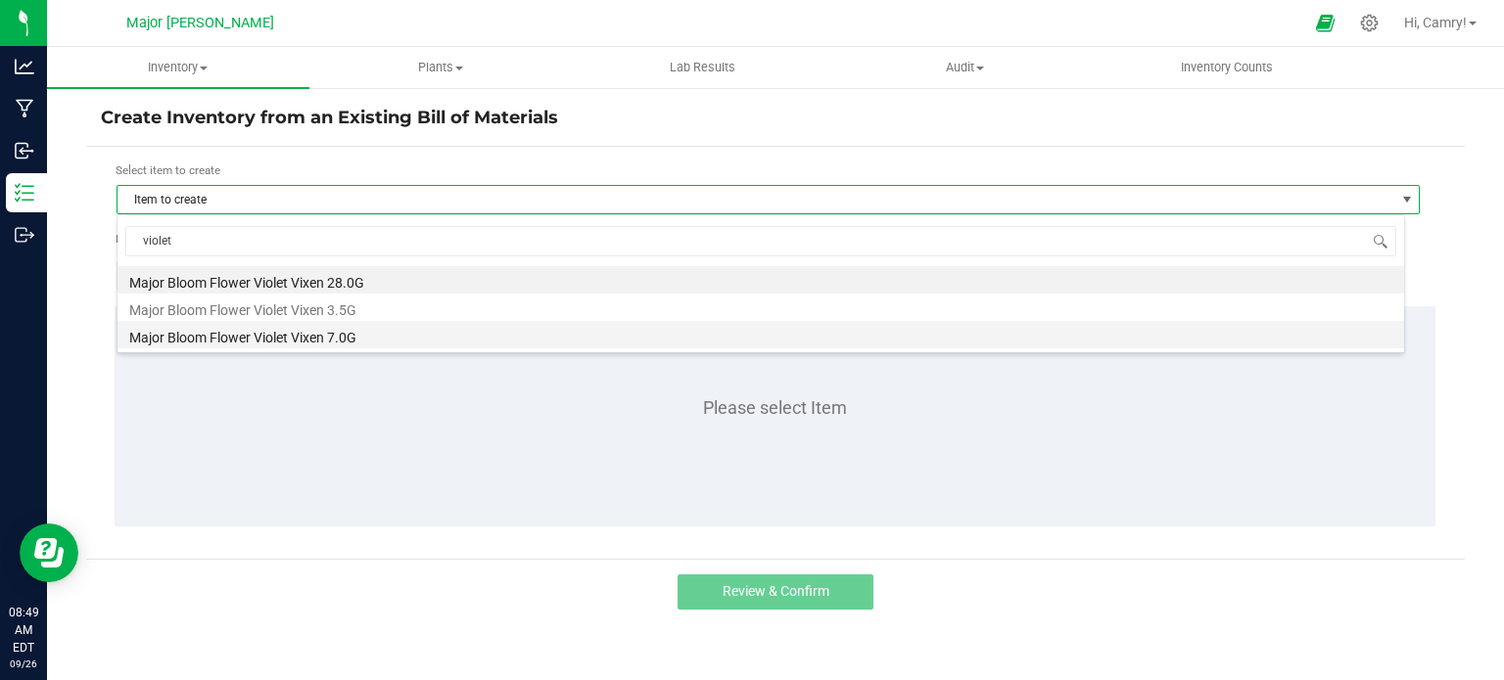
click at [422, 336] on li "Major Bloom Flower Violet Vixen 7.0G" at bounding box center [760, 334] width 1287 height 27
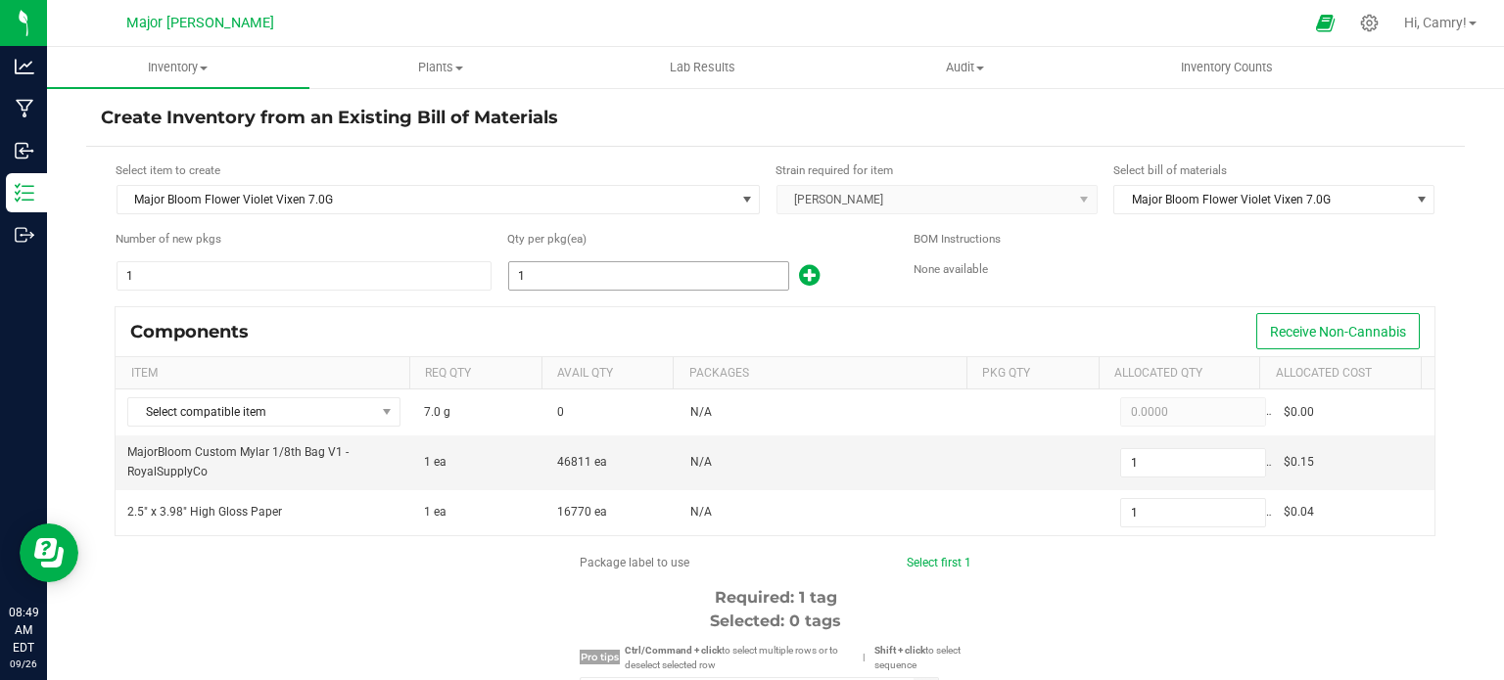
click at [559, 284] on input "1" at bounding box center [648, 275] width 279 height 27
type input "12"
type input "123"
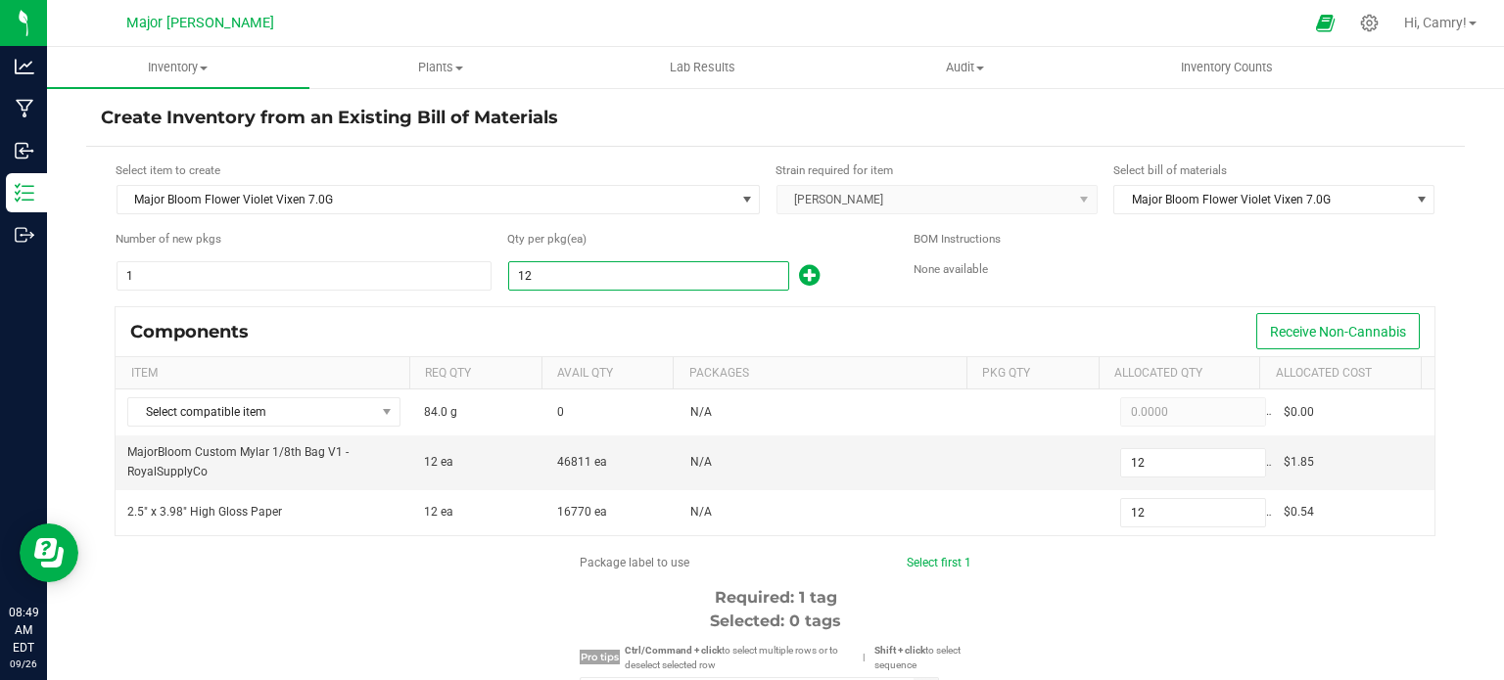
type input "123"
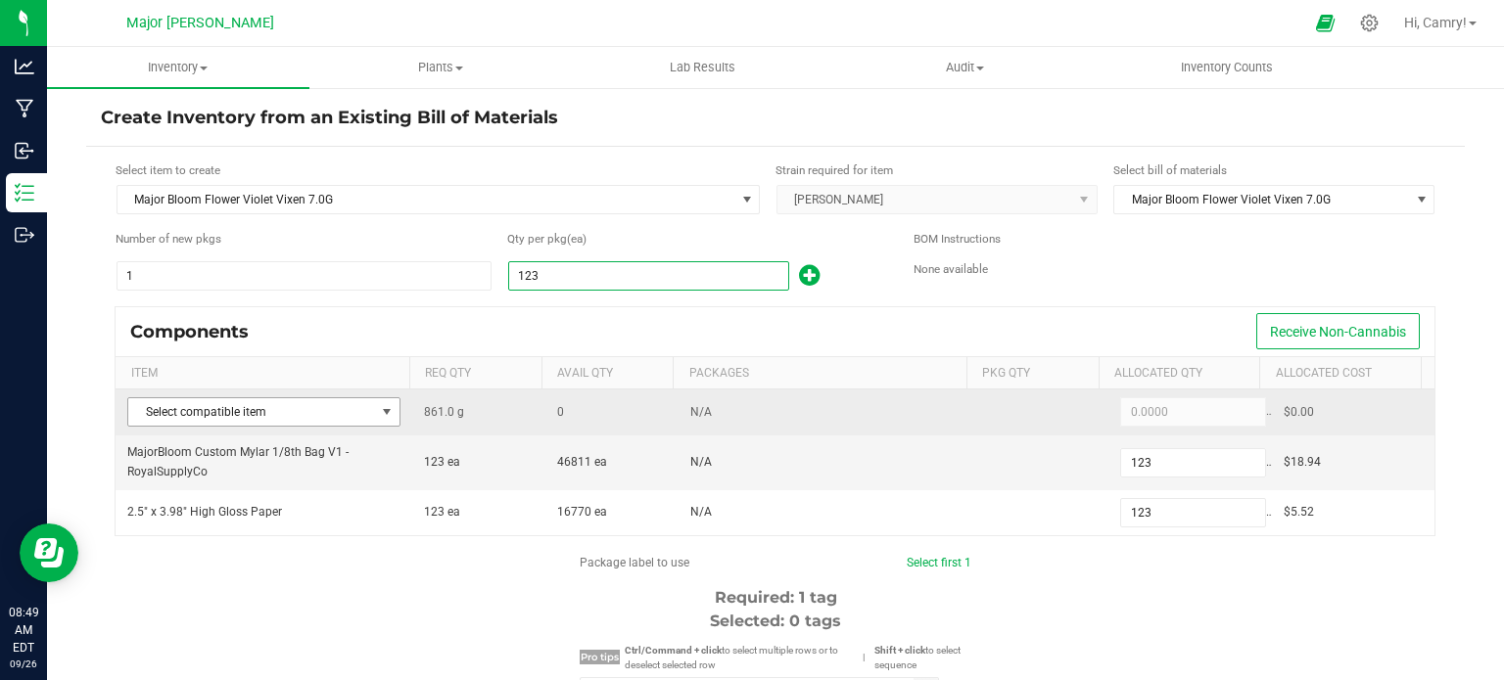
type input "123"
click at [379, 408] on span at bounding box center [387, 412] width 16 height 16
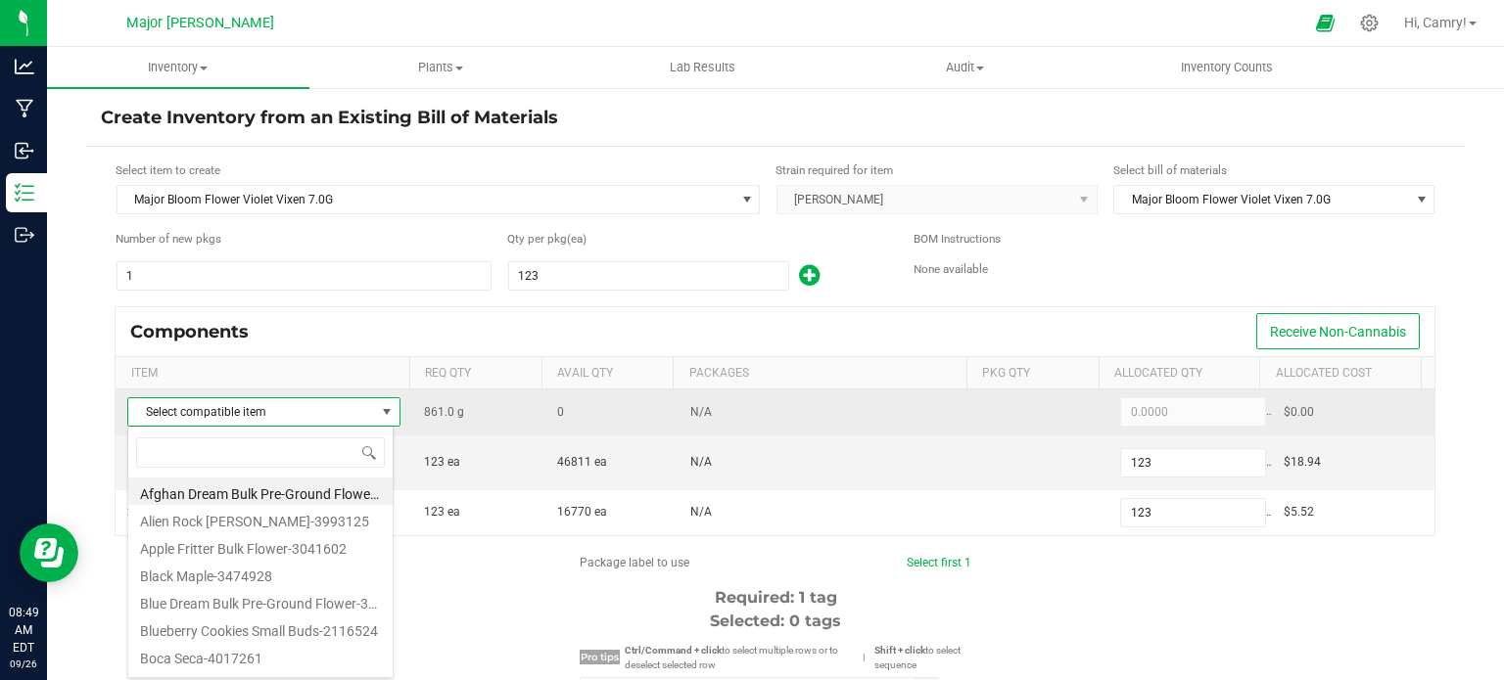
scroll to position [28, 266]
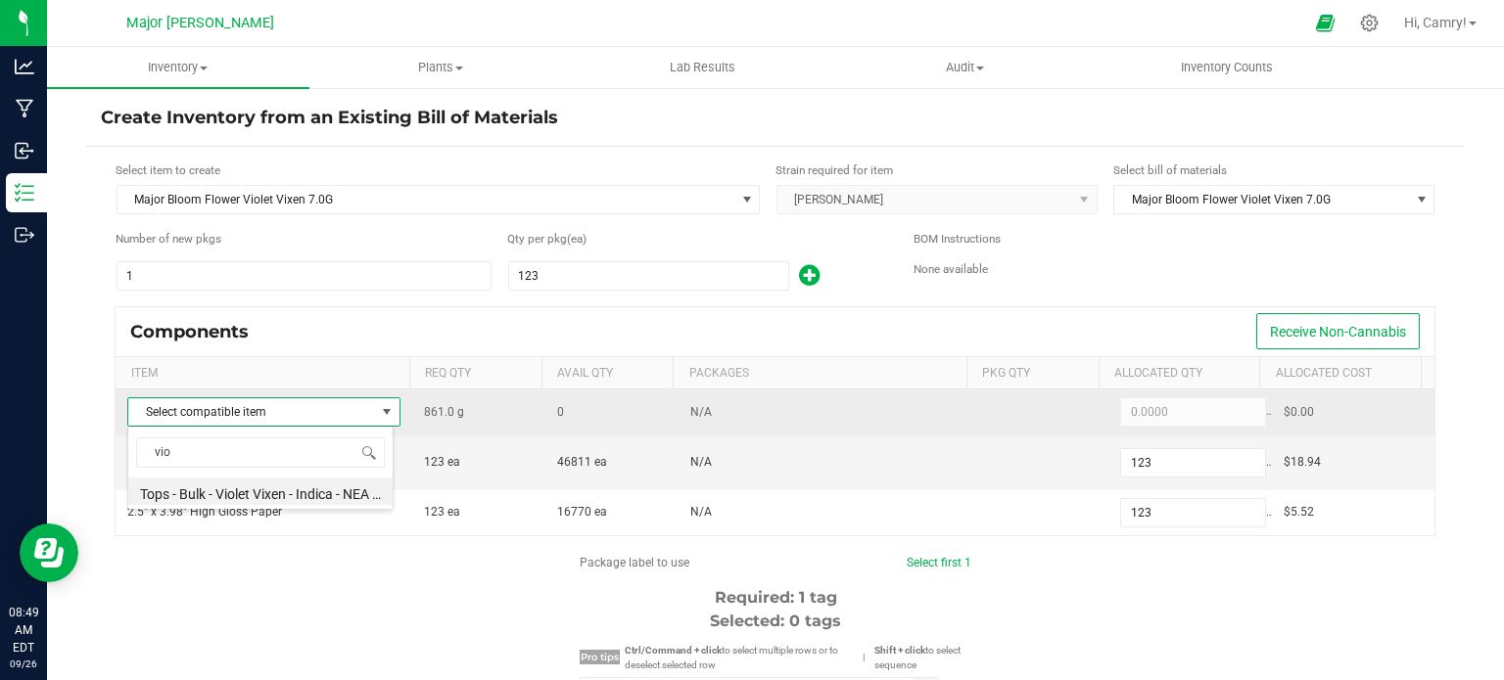
type input "viol"
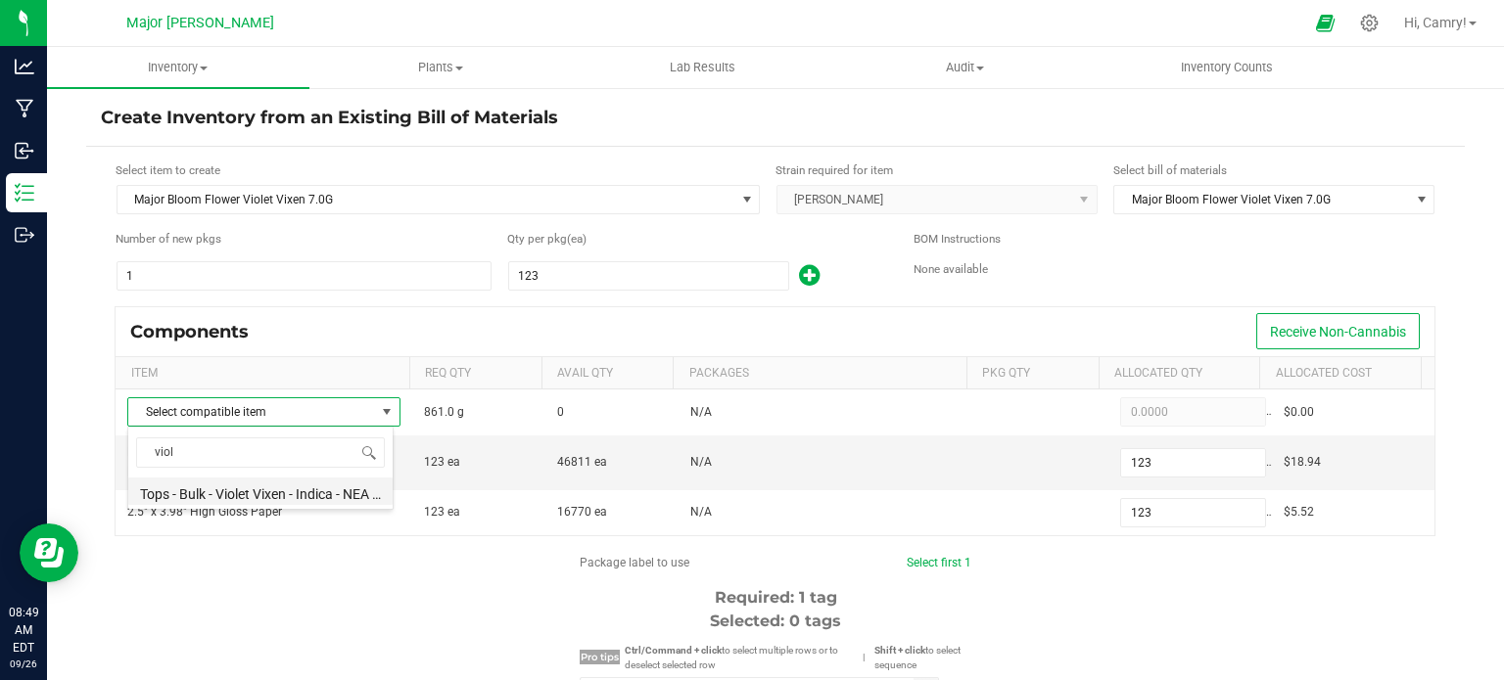
click at [339, 481] on li "Tops - Bulk - Violet Vixen - Indica - NEA Premium-3659001" at bounding box center [260, 491] width 264 height 27
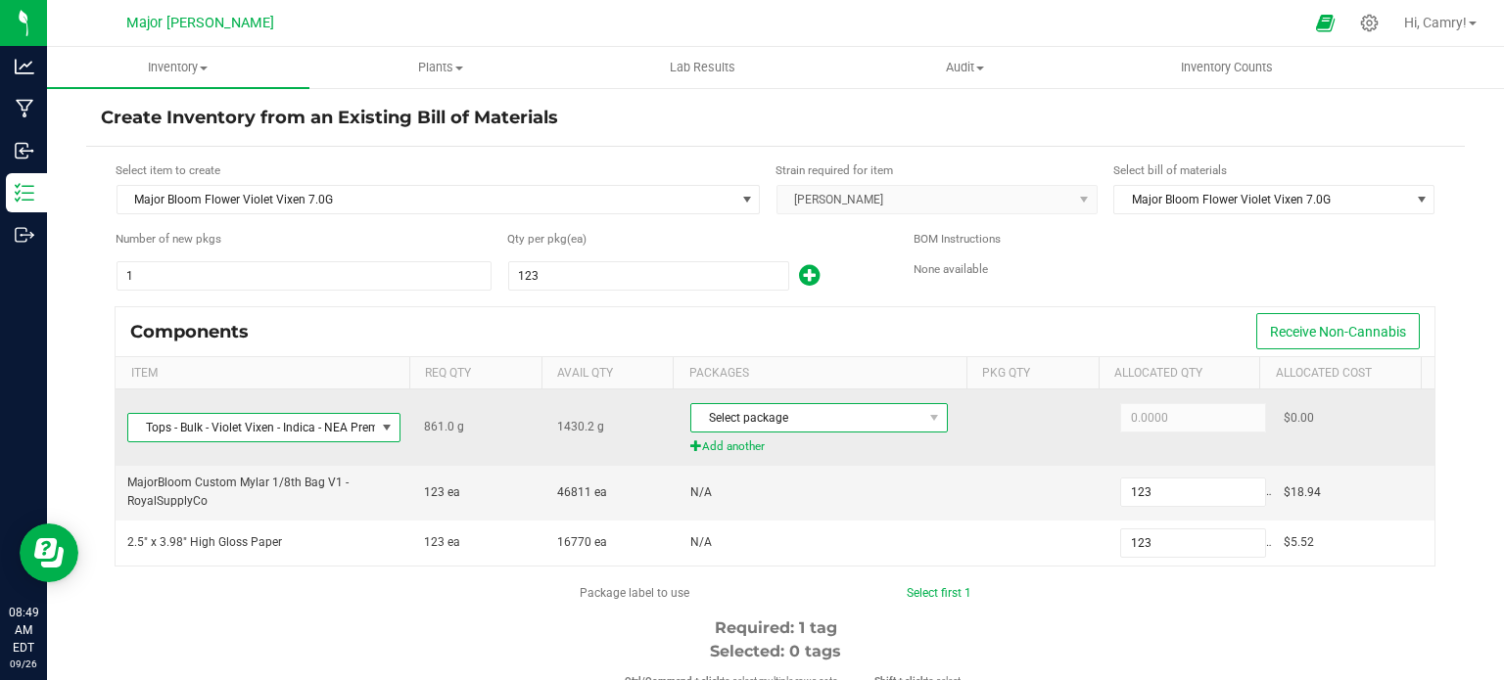
click at [773, 405] on span "Select package" at bounding box center [806, 417] width 231 height 27
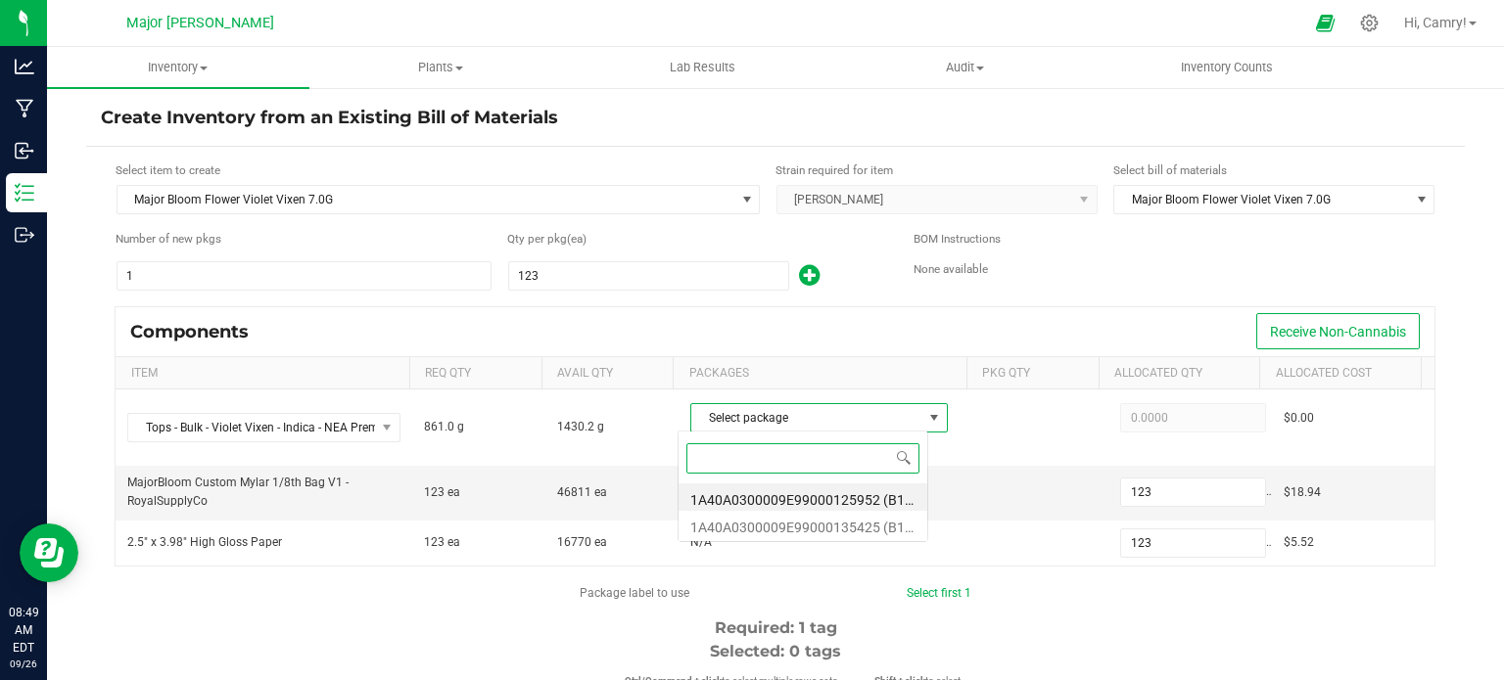
scroll to position [28, 251]
click at [795, 536] on li "1A40A0300009E99000135425 (B103.R17.VIVI.[DATE] (4))" at bounding box center [803, 524] width 249 height 27
type input "861.0000"
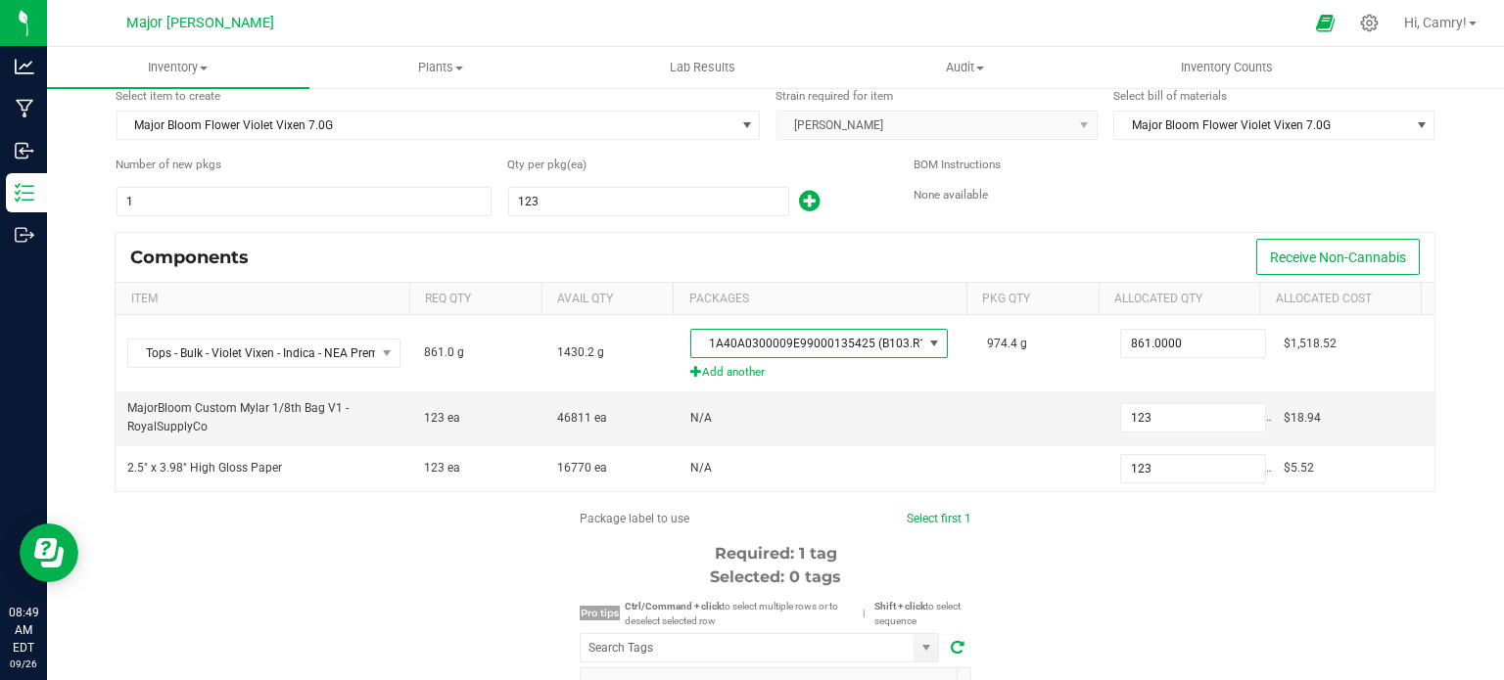
scroll to position [294, 0]
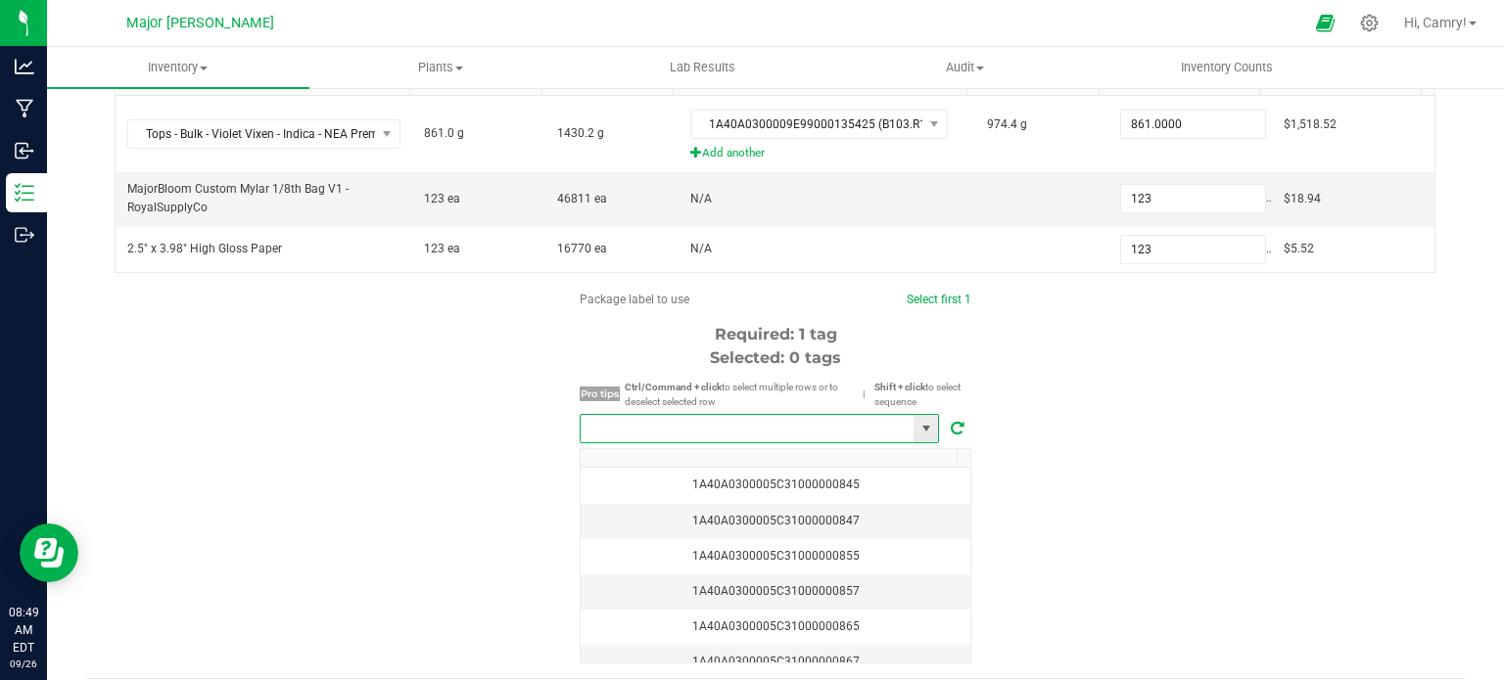
click at [663, 422] on input "NO DATA FOUND" at bounding box center [747, 428] width 333 height 27
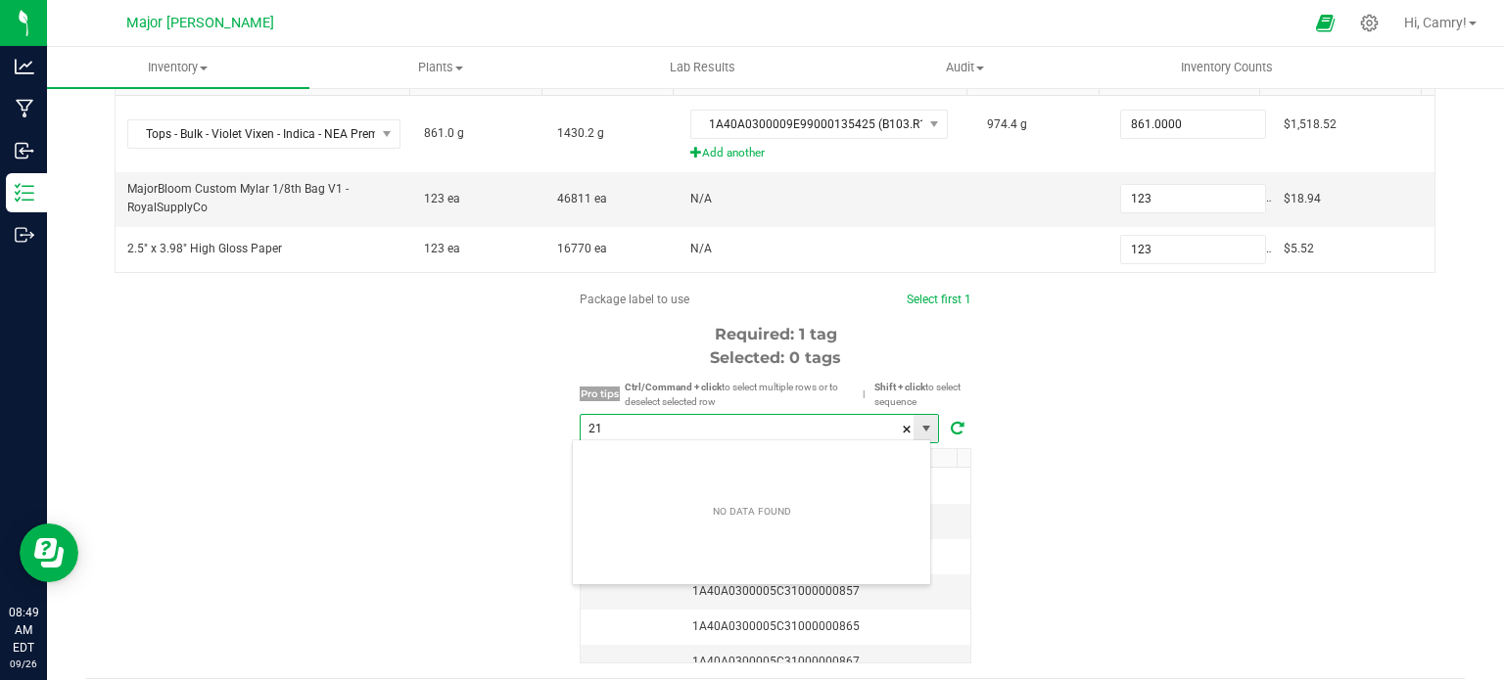
scroll to position [28, 360]
type input "2"
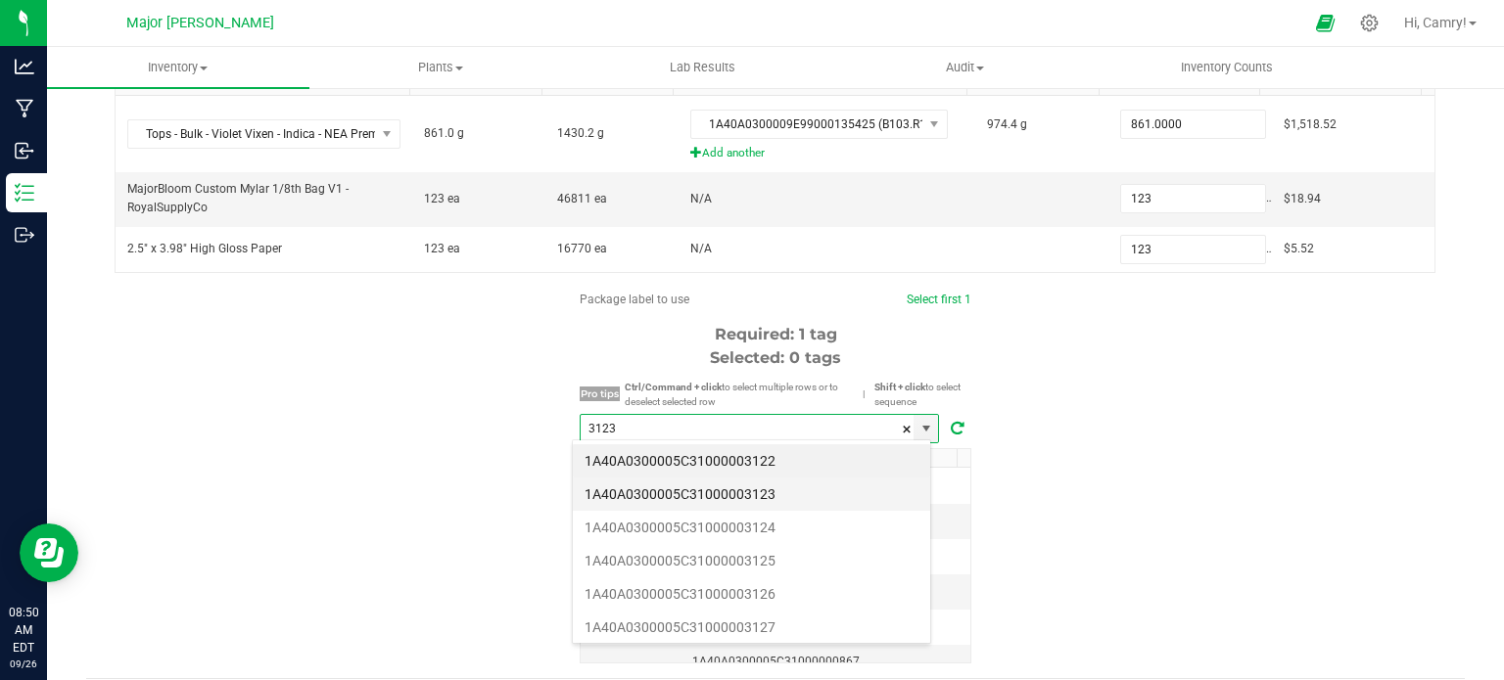
click at [682, 492] on li "1A40A0300005C31000003123" at bounding box center [751, 494] width 357 height 33
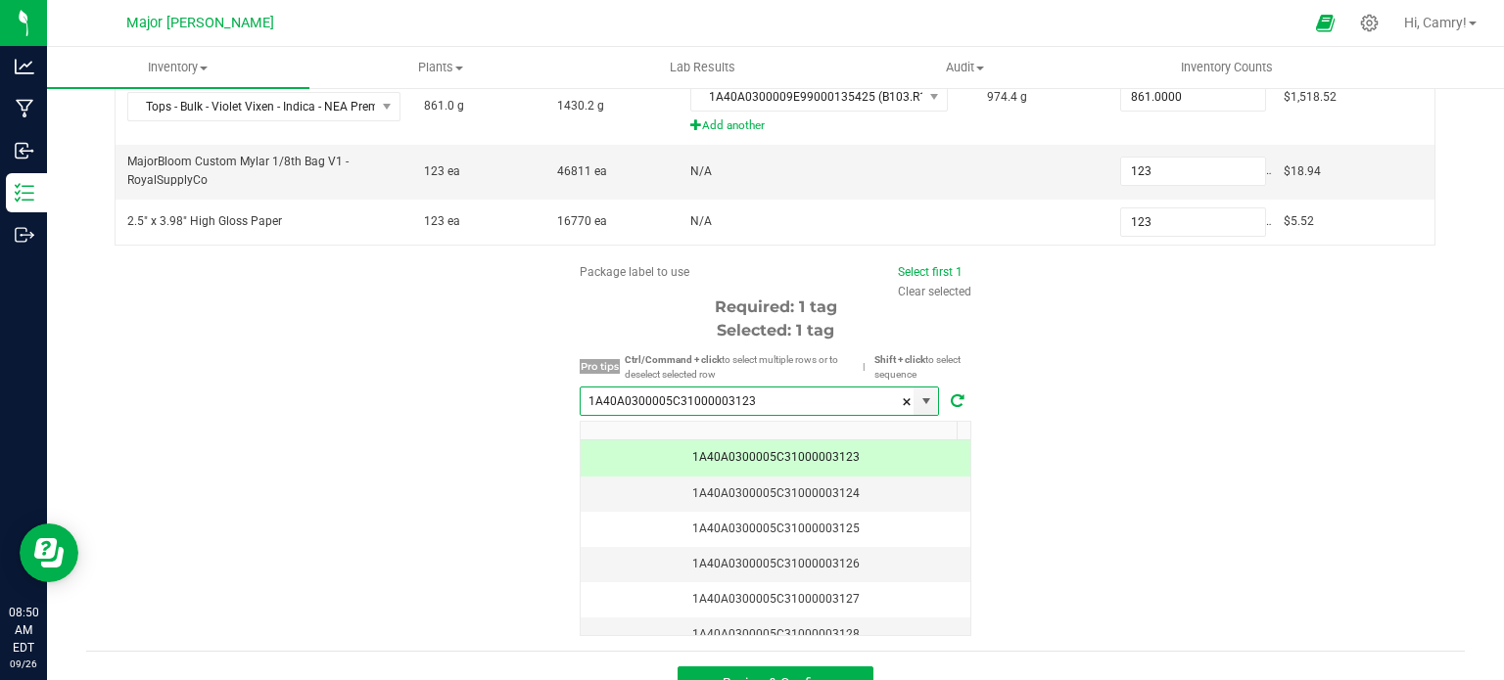
scroll to position [352, 0]
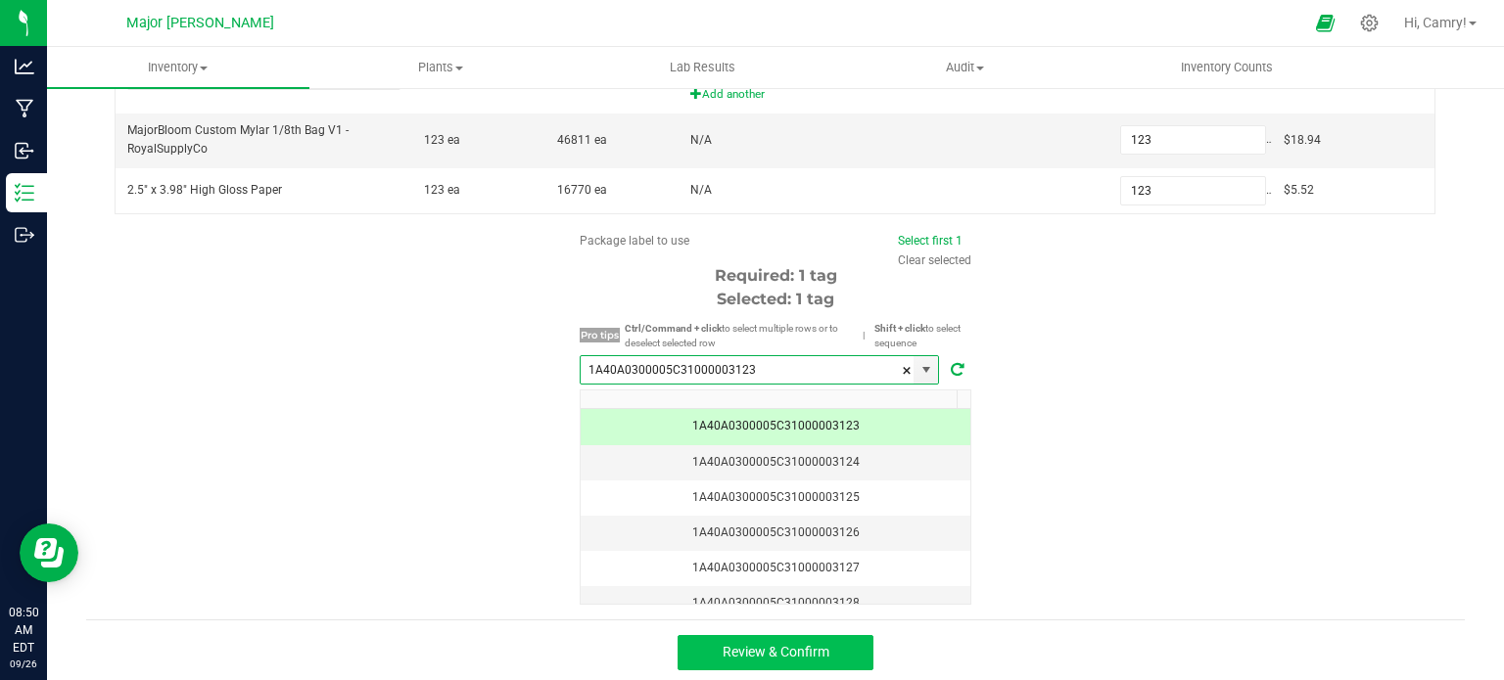
type input "1A40A0300005C31000003123"
click at [748, 646] on span "Review & Confirm" at bounding box center [776, 652] width 107 height 16
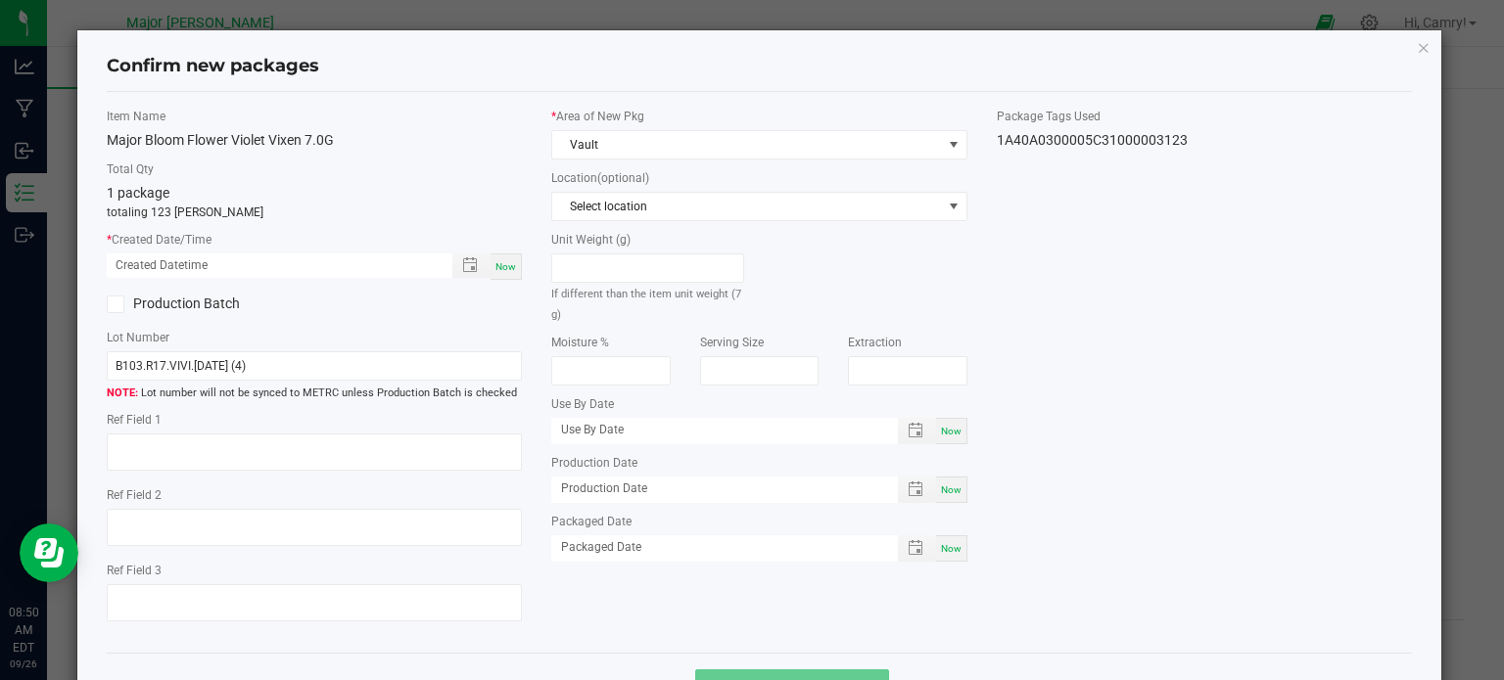
click at [498, 261] on span "Now" at bounding box center [505, 266] width 21 height 11
type input "[DATE] 08:50 AM"
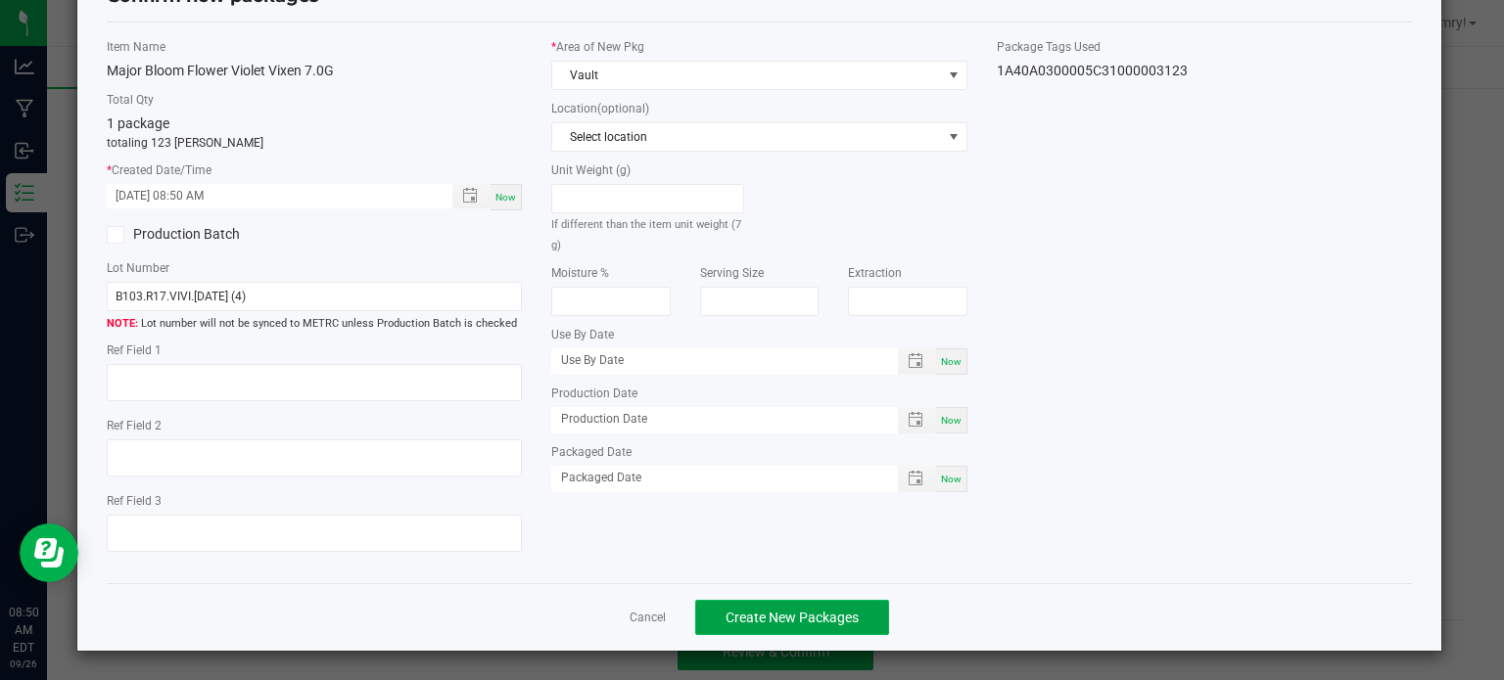
click at [769, 613] on span "Create New Packages" at bounding box center [792, 618] width 133 height 16
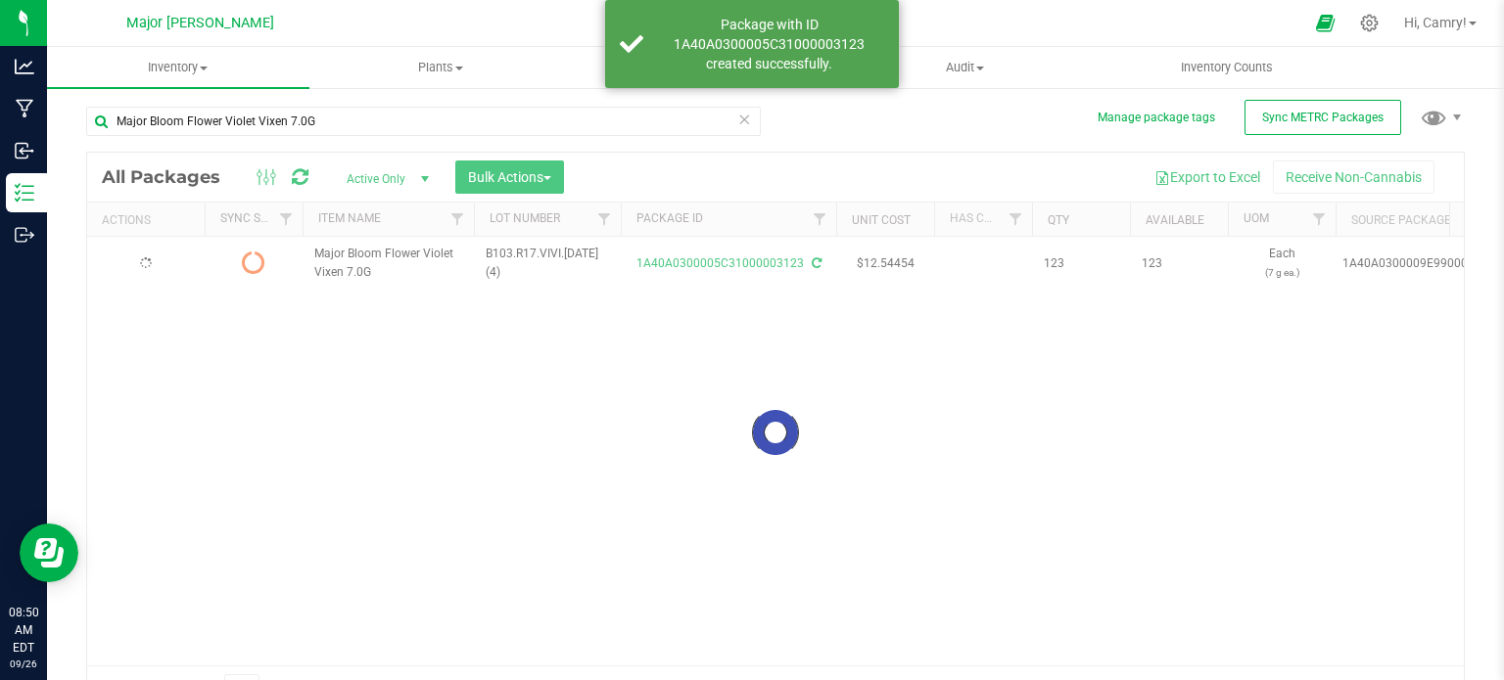
scroll to position [34, 0]
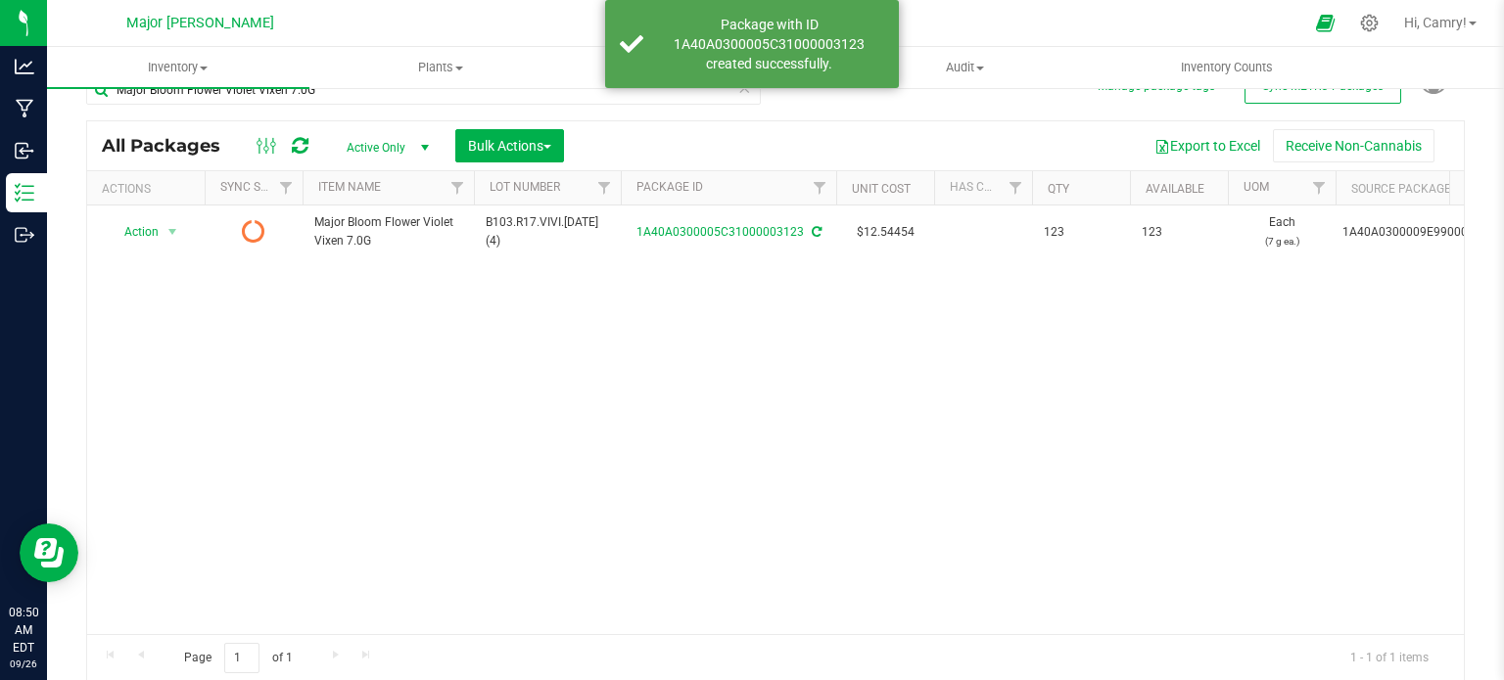
click at [301, 143] on icon at bounding box center [300, 146] width 17 height 20
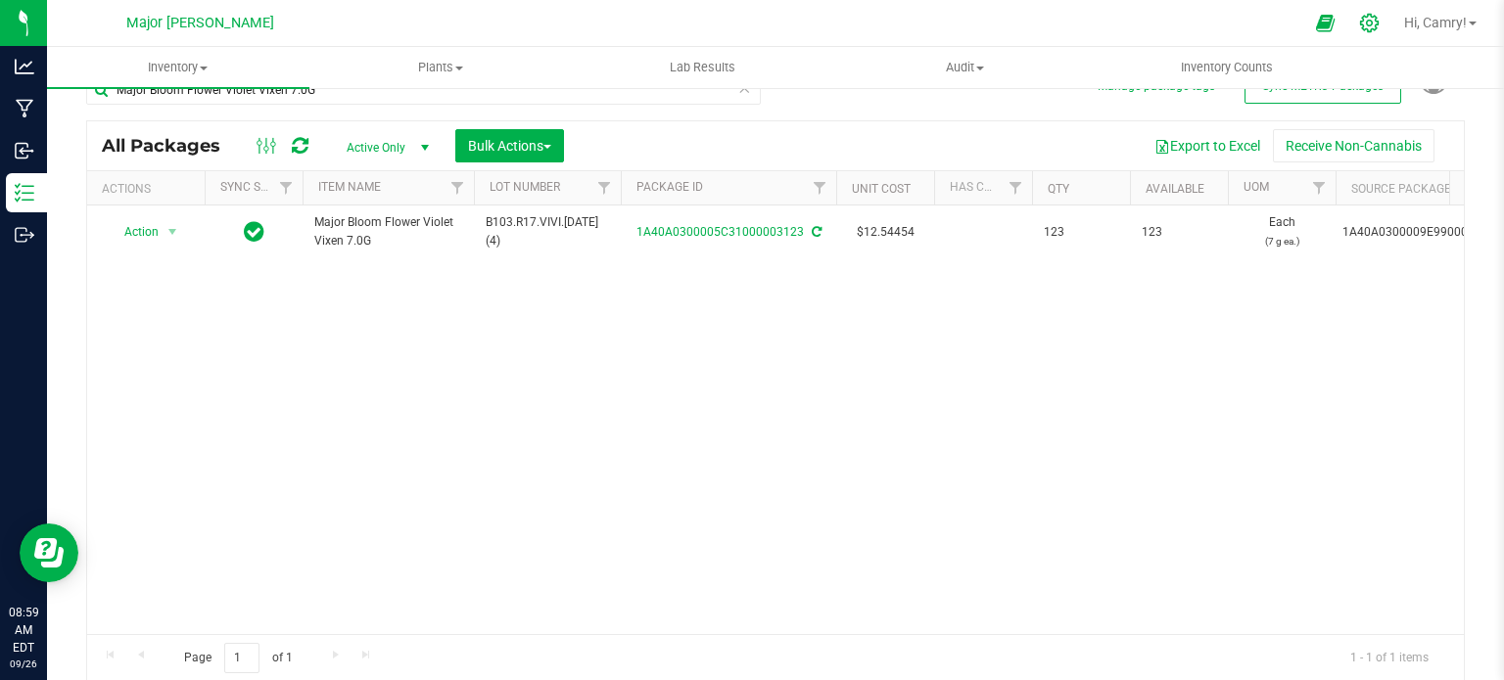
click at [1360, 23] on icon at bounding box center [1369, 23] width 19 height 19
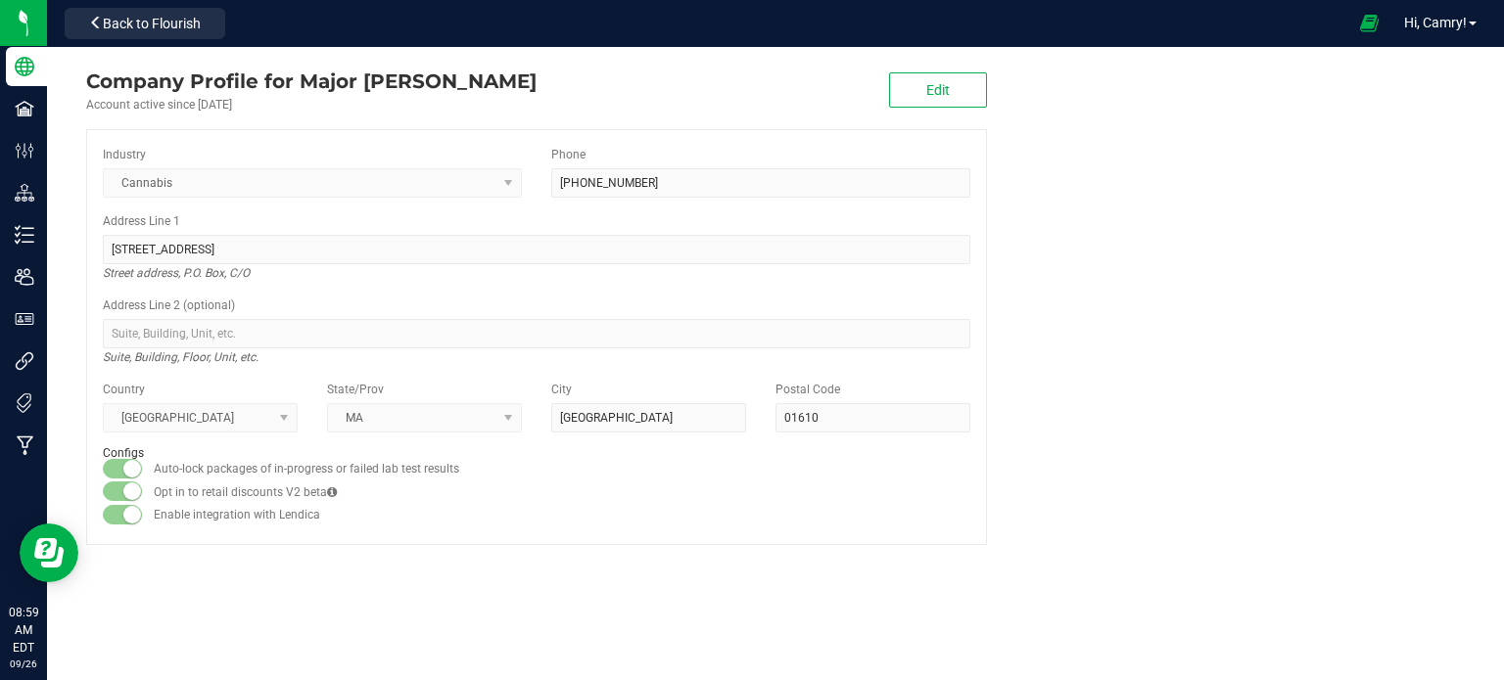
click at [931, 160] on div "Phone [PHONE_NUMBER]" at bounding box center [761, 172] width 448 height 52
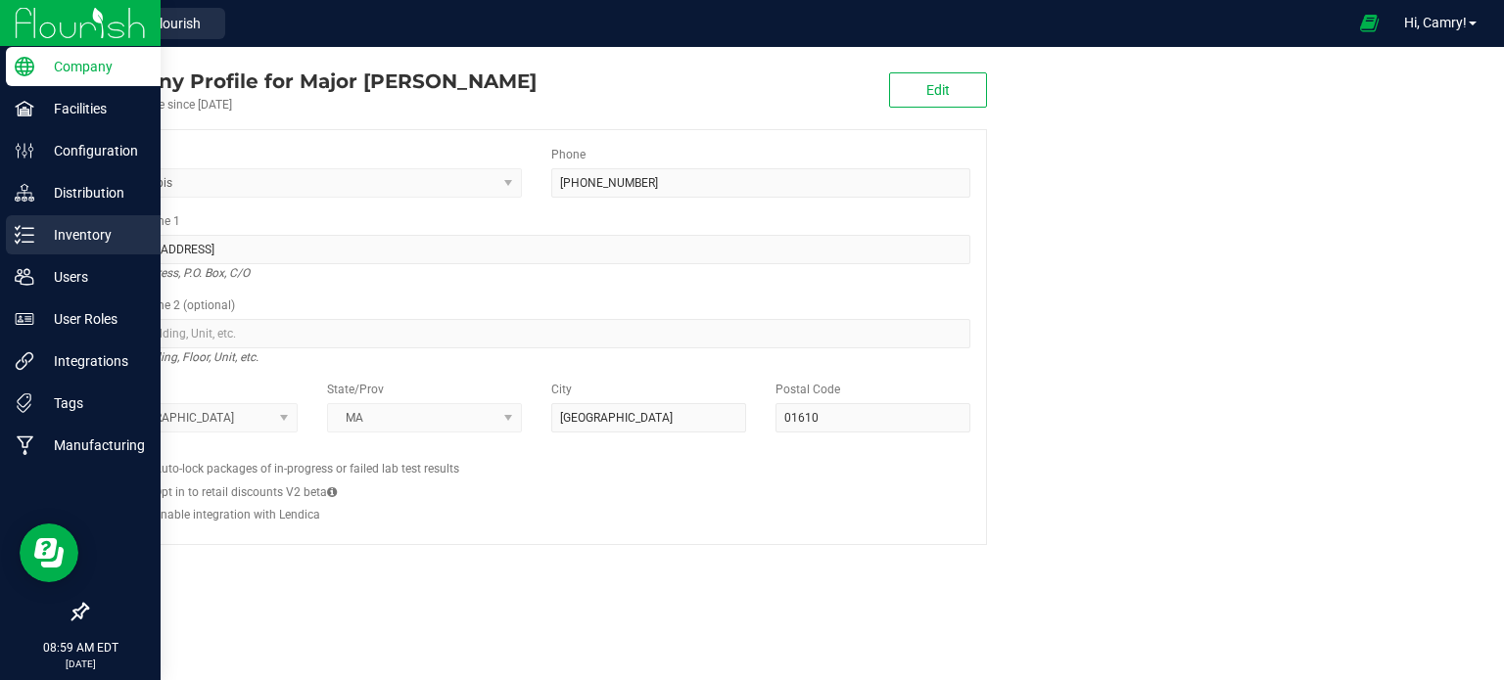
click at [86, 219] on div "Inventory" at bounding box center [83, 234] width 155 height 39
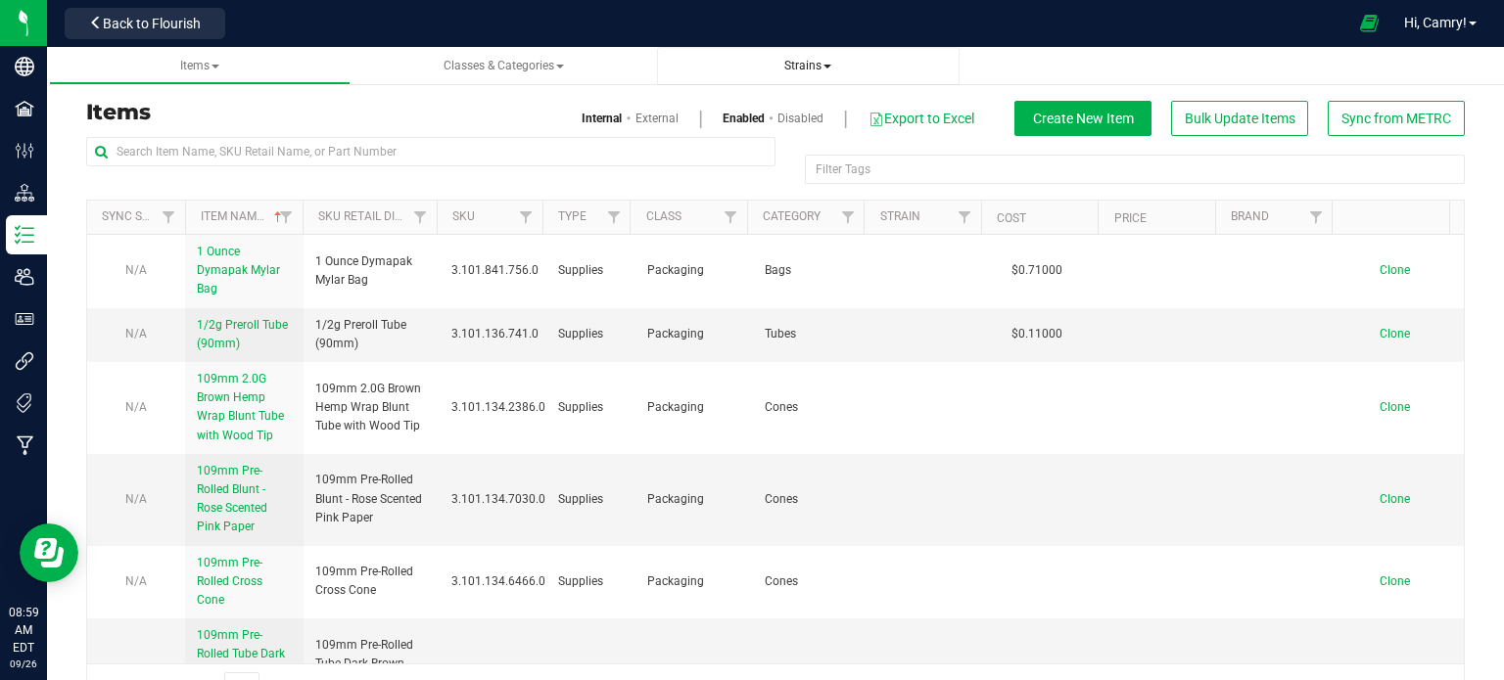
click at [798, 64] on span "Strains" at bounding box center [807, 66] width 47 height 14
click at [795, 115] on li "All strains" at bounding box center [808, 119] width 271 height 28
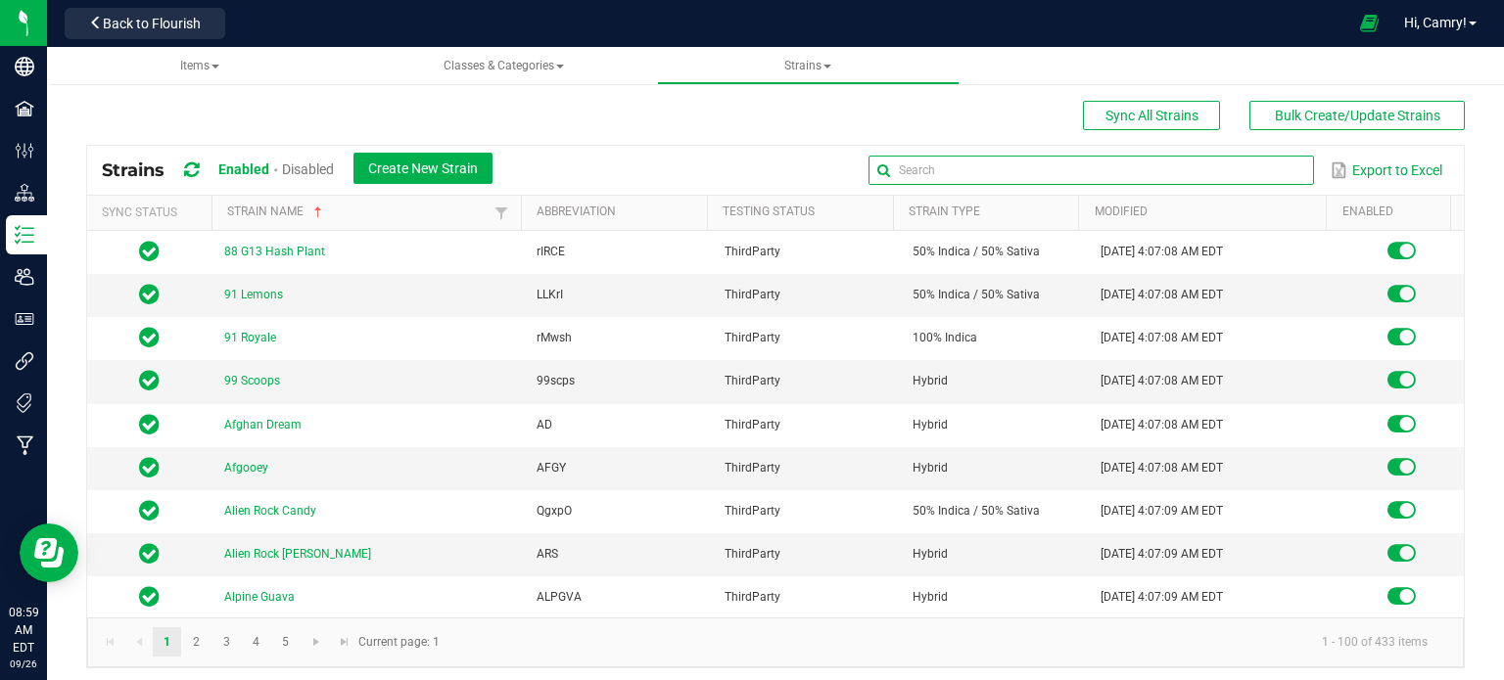
click at [1235, 164] on input "text" at bounding box center [1090, 170] width 445 height 29
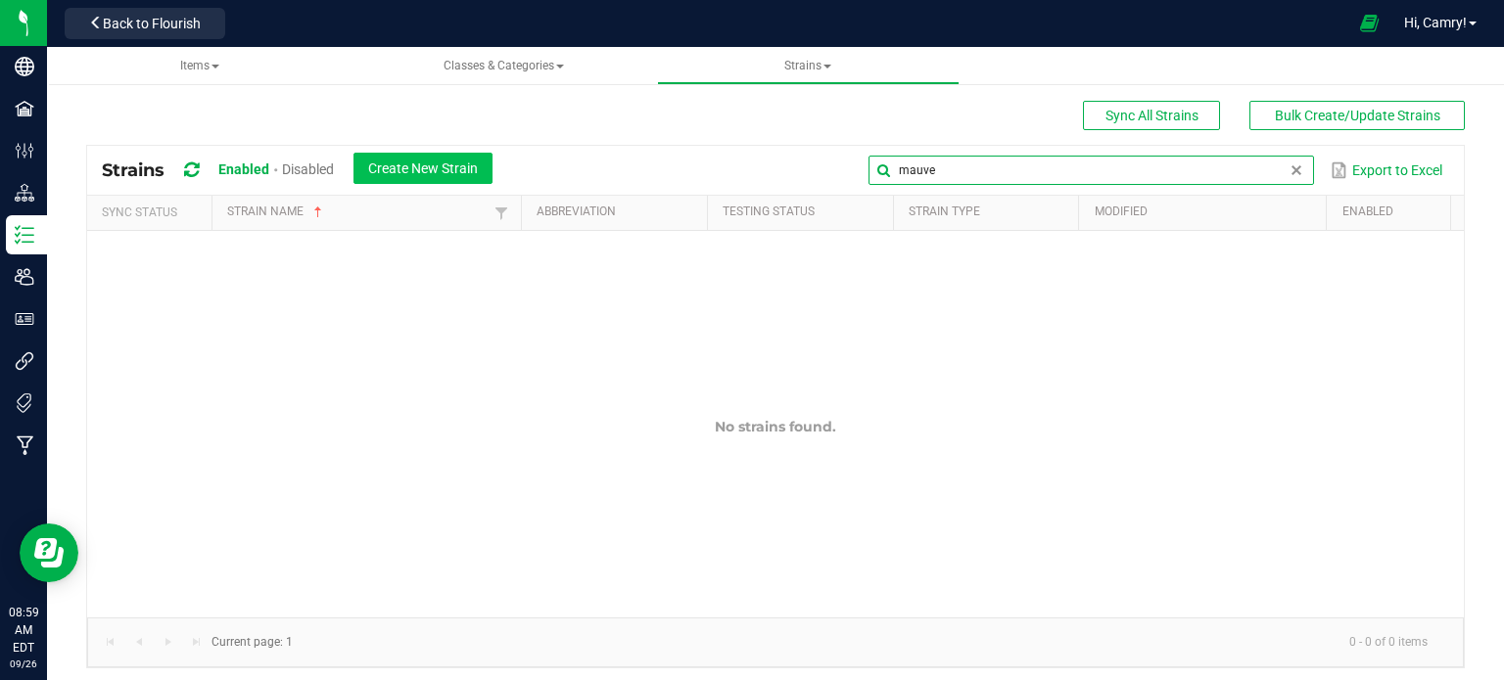
type input "mauve"
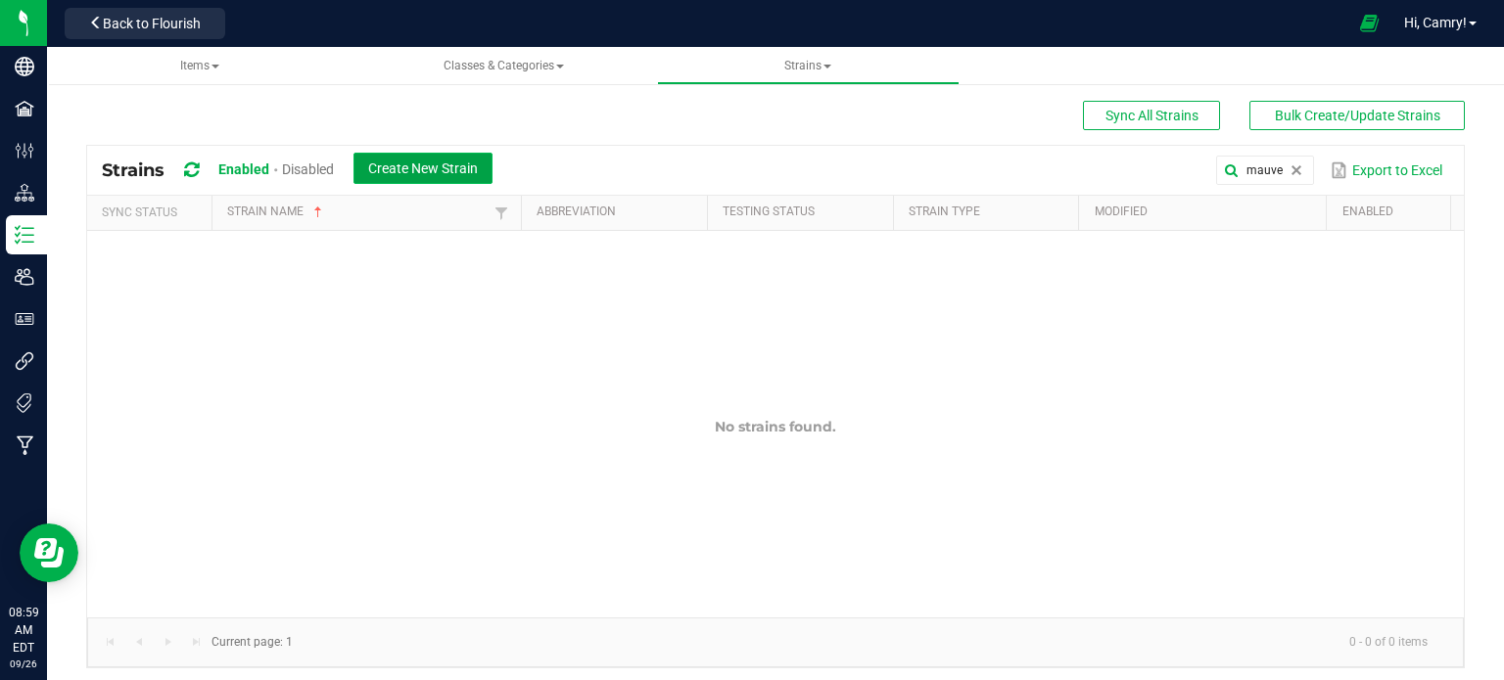
click at [477, 170] on span "Create New Strain" at bounding box center [423, 169] width 110 height 16
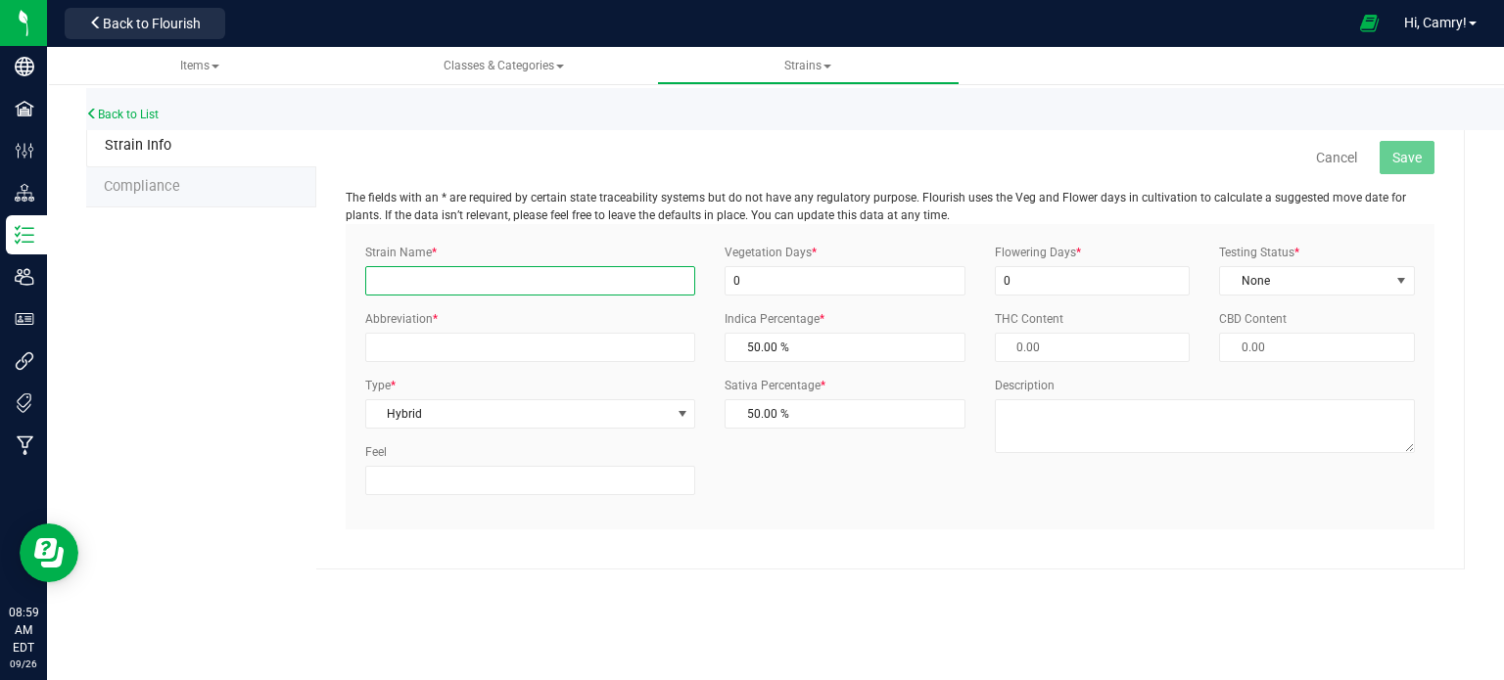
click at [501, 285] on input "Strain Name *" at bounding box center [530, 280] width 330 height 29
click at [410, 283] on input "Mauve Mochi" at bounding box center [530, 280] width 330 height 29
type input "Mauve Mochi"
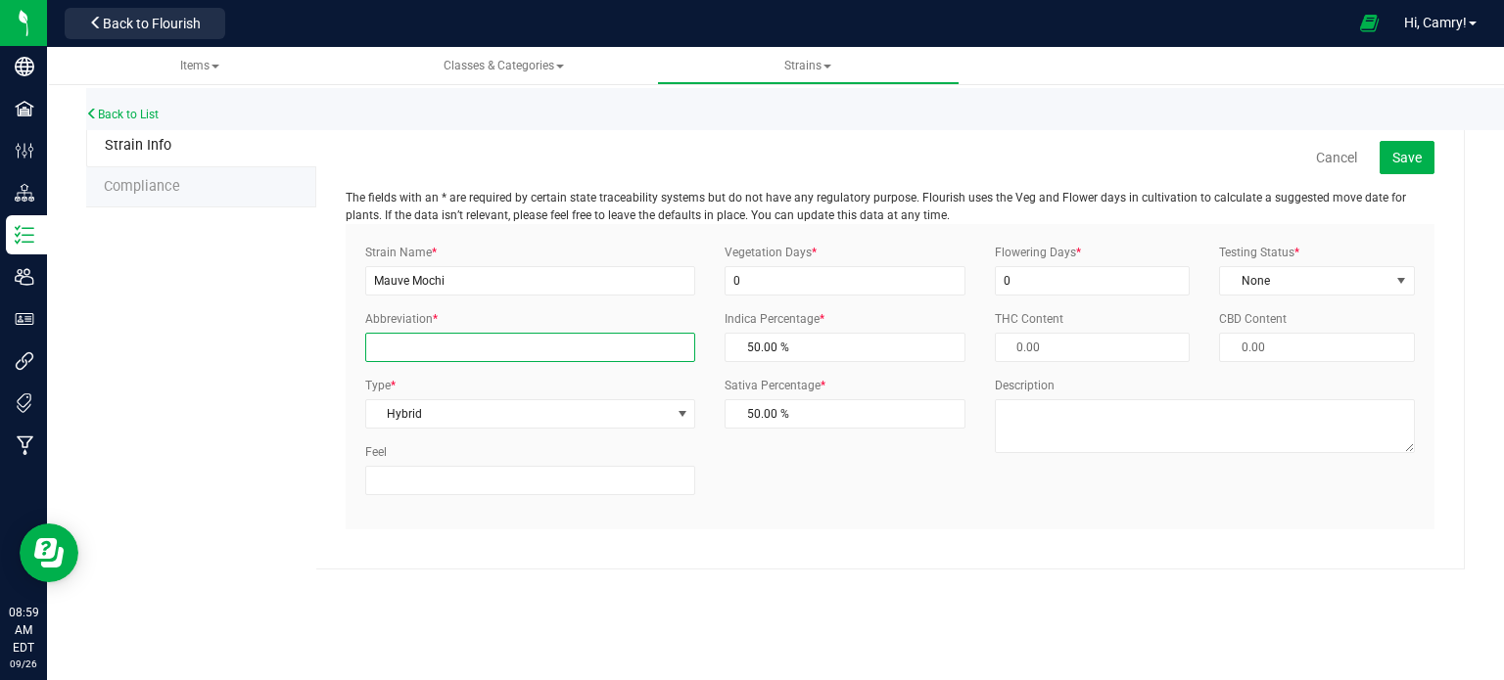
paste input "Mauve Mochi"
type input "Mauve Mochi"
click at [749, 278] on input "0" at bounding box center [845, 280] width 241 height 29
type input "1"
click at [1002, 270] on input "0" at bounding box center [1093, 280] width 196 height 29
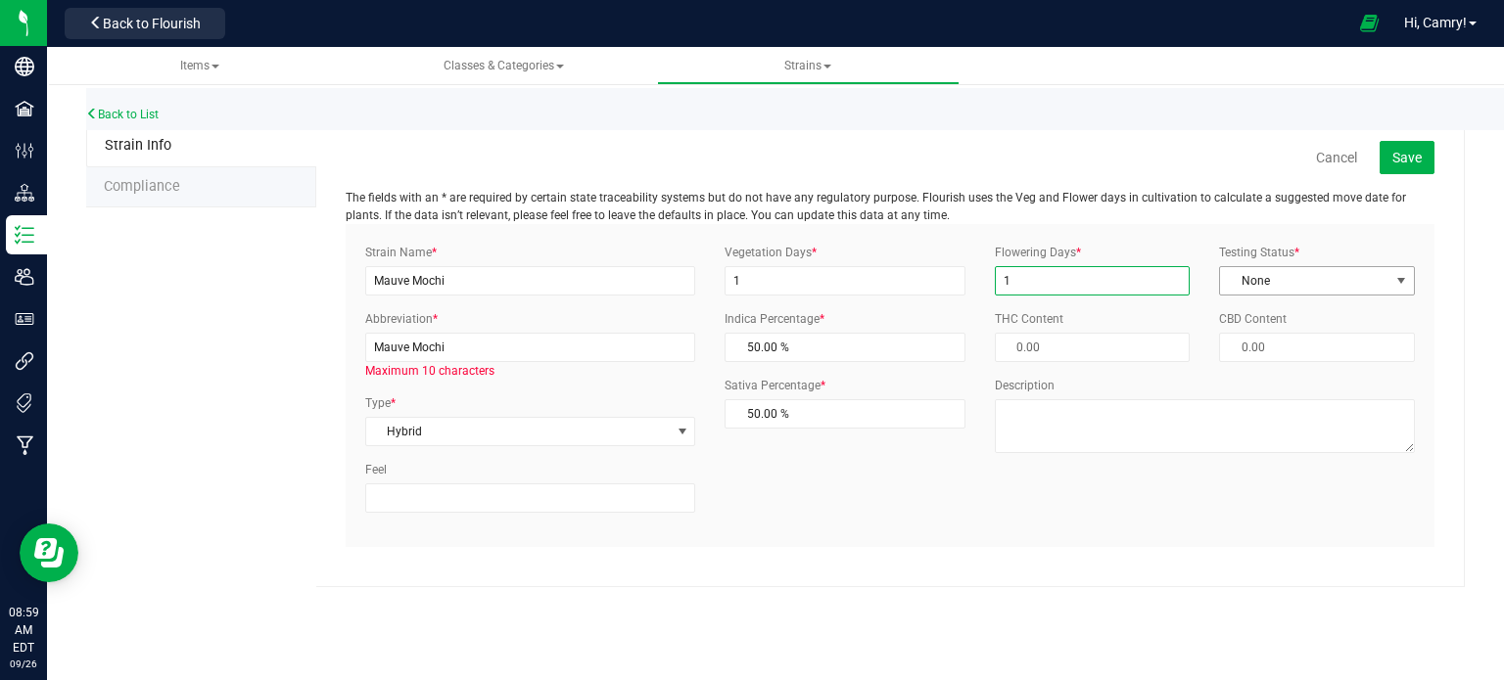
type input "1"
drag, startPoint x: 1322, startPoint y: 279, endPoint x: 1316, endPoint y: 288, distance: 10.6
click at [1321, 279] on span "None" at bounding box center [1304, 280] width 169 height 27
click at [1297, 335] on li "ThirdParty" at bounding box center [1317, 343] width 194 height 29
click at [468, 423] on span "Hybrid" at bounding box center [518, 431] width 304 height 27
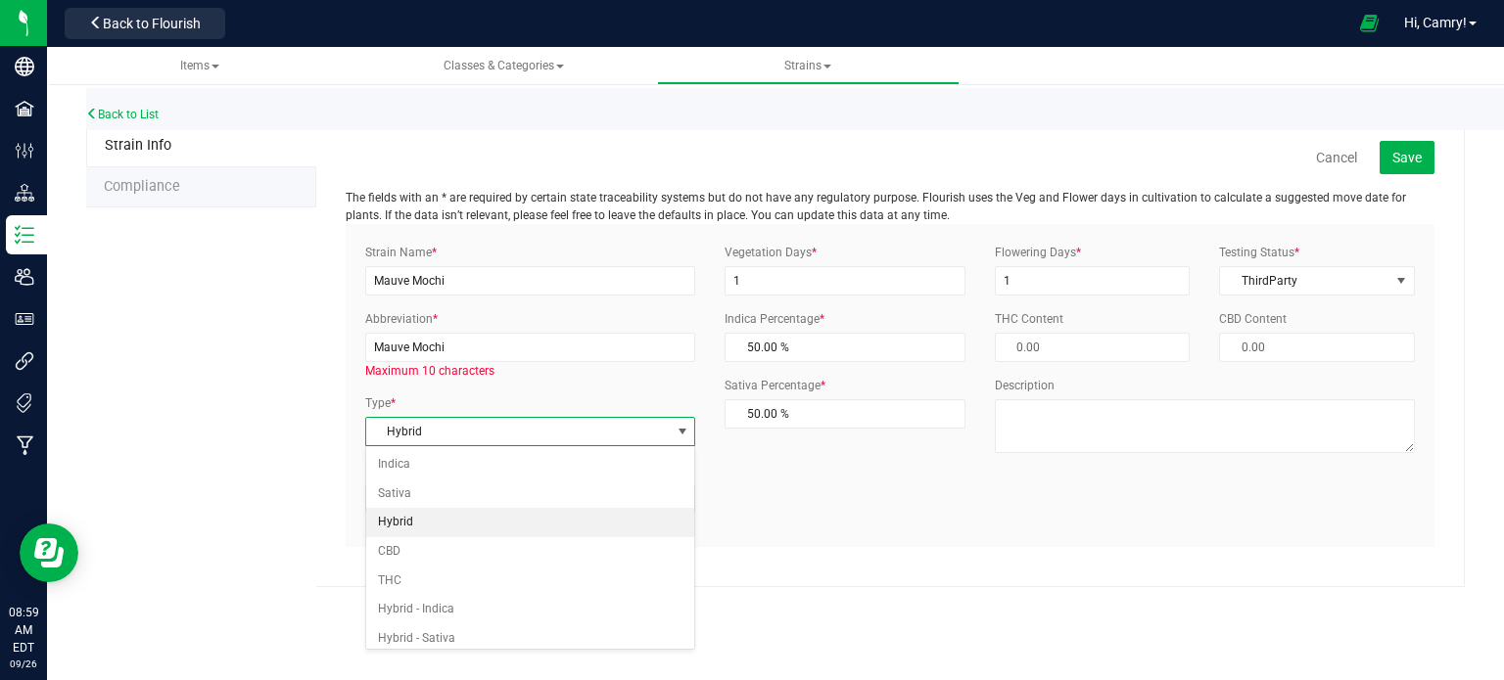
click at [274, 458] on div "Strain Info Compliance Cancel Save The fields with an * are required by certain…" at bounding box center [775, 356] width 1379 height 462
click at [1423, 154] on button "Save" at bounding box center [1407, 157] width 55 height 33
click at [534, 353] on input "Mauve Mochi" at bounding box center [530, 347] width 330 height 29
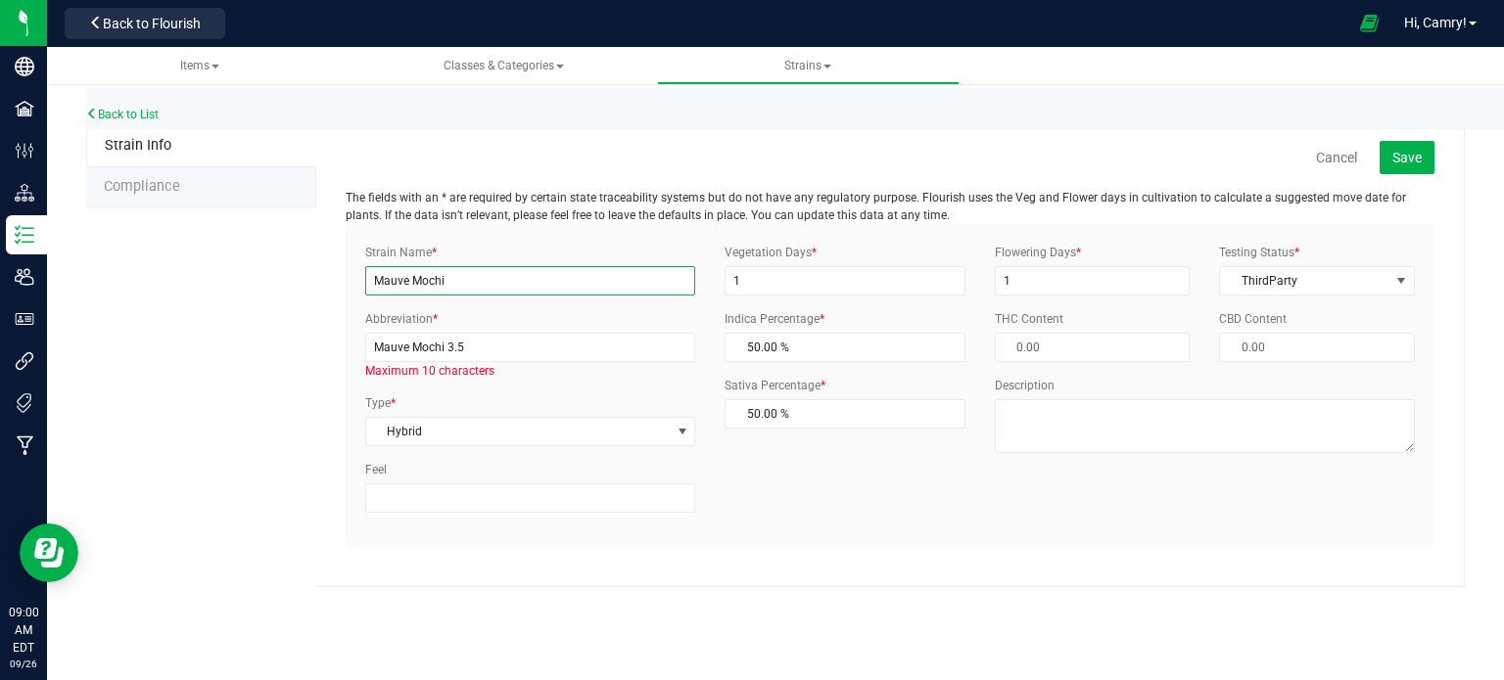
click at [531, 282] on input "Mauve Mochi" at bounding box center [530, 280] width 330 height 29
click at [532, 341] on input "Mauve Mochi 3.5" at bounding box center [530, 347] width 330 height 29
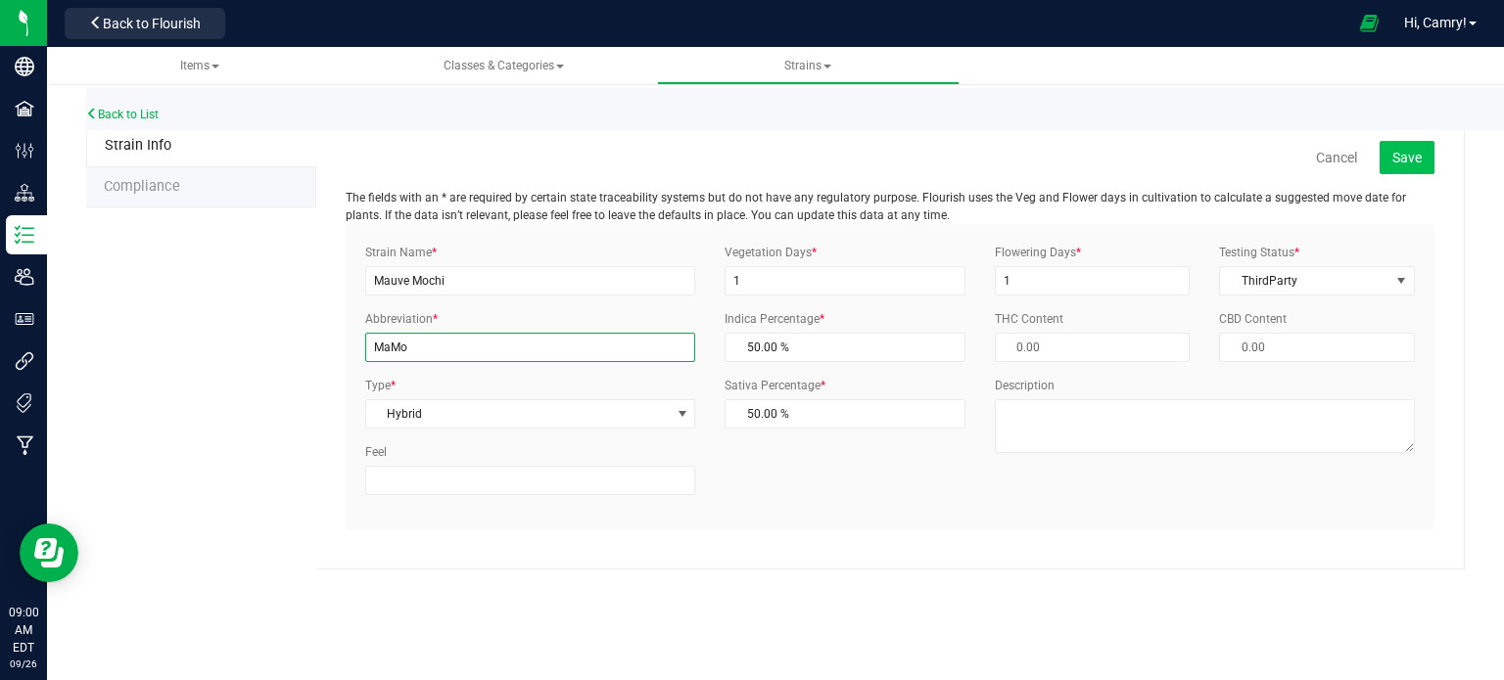
type input "MaMo"
click at [1398, 152] on span "Save" at bounding box center [1406, 158] width 29 height 16
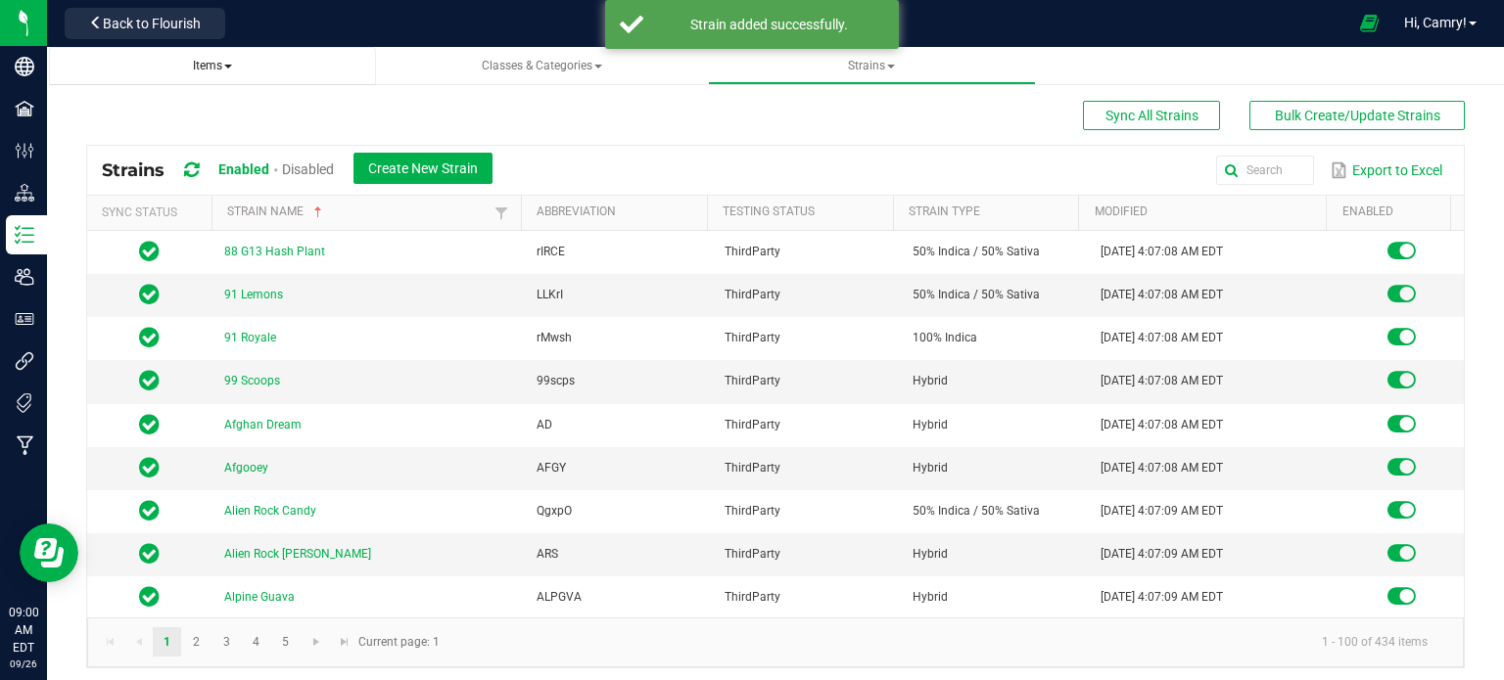
click at [232, 54] on link "Items" at bounding box center [213, 66] width 328 height 38
click at [217, 68] on span "Items" at bounding box center [212, 66] width 39 height 14
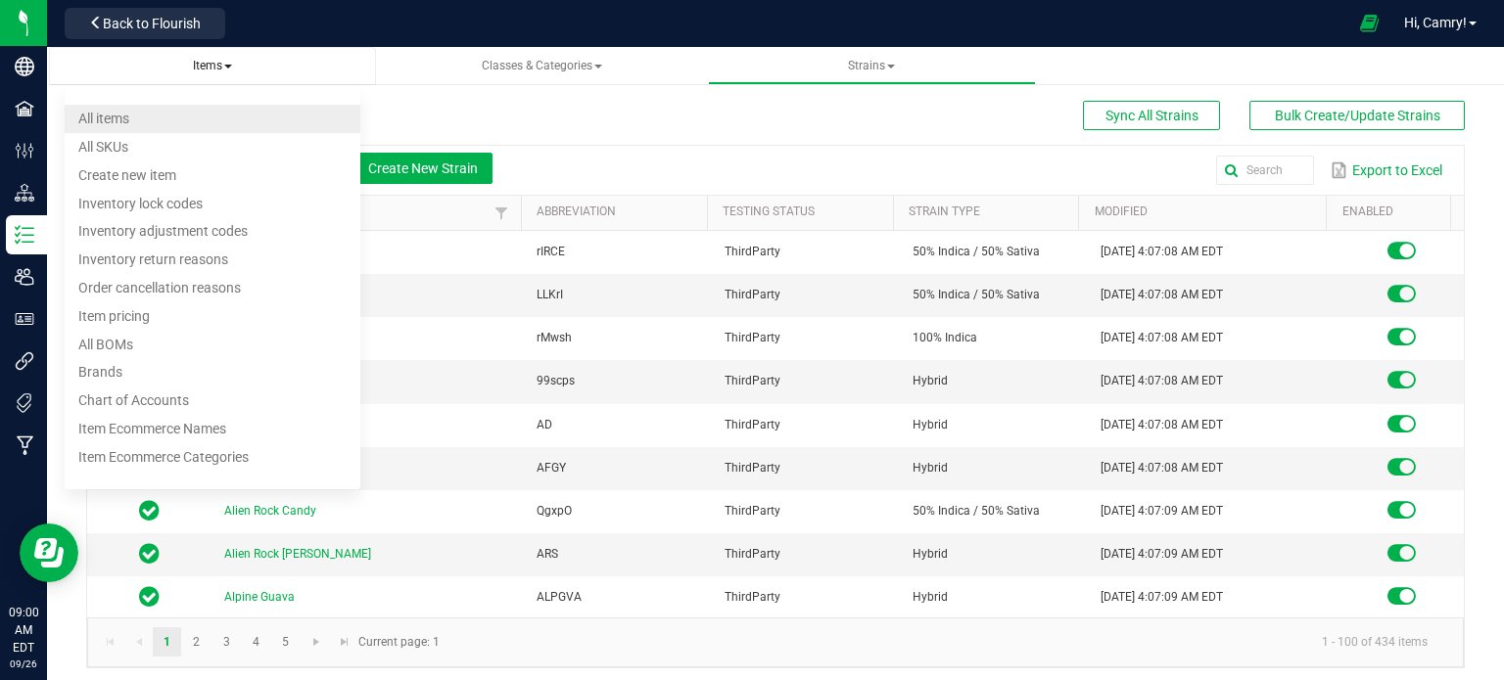
click at [188, 111] on li "All items" at bounding box center [213, 119] width 297 height 28
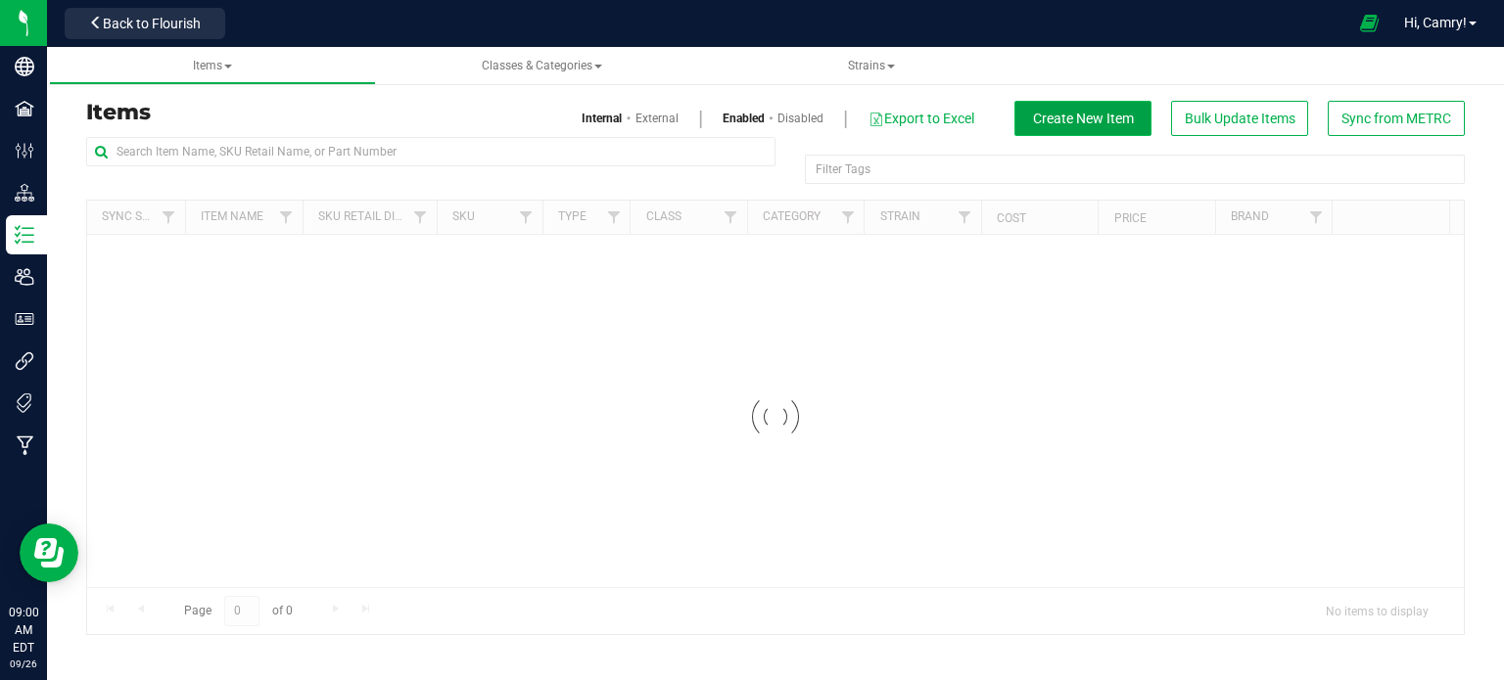
click at [1132, 127] on button "Create New Item" at bounding box center [1082, 118] width 137 height 35
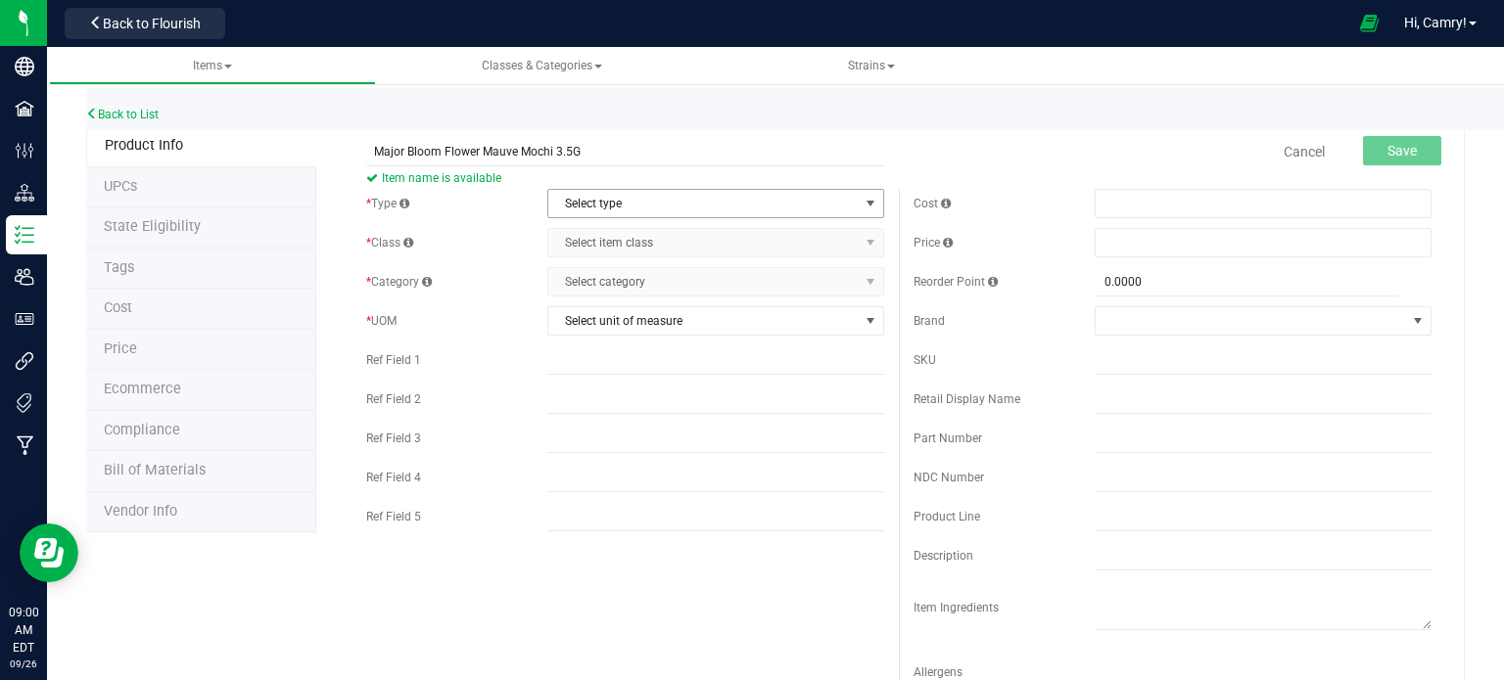
type input "Major Bloom Flower Mauve Mochi 3.5G"
click at [666, 206] on span "Select type" at bounding box center [703, 203] width 310 height 27
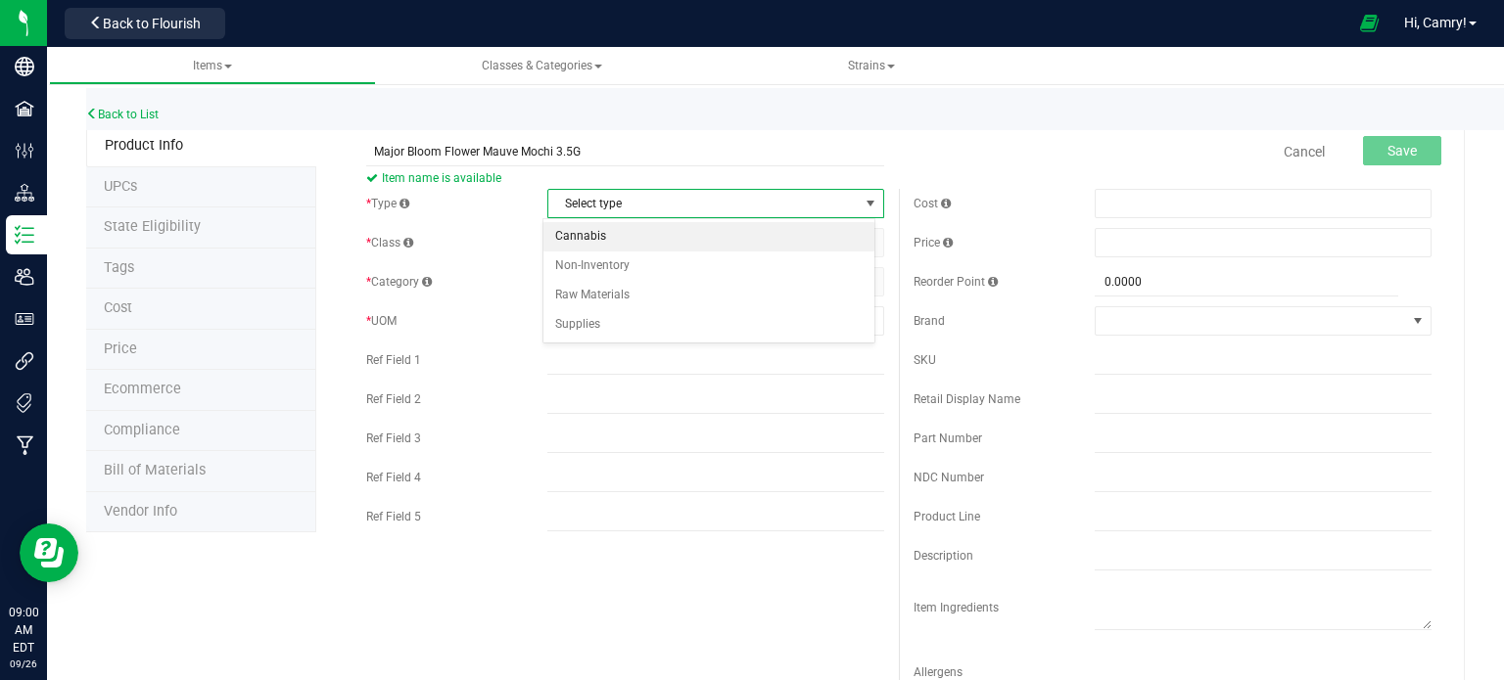
click at [662, 235] on li "Cannabis" at bounding box center [708, 236] width 331 height 29
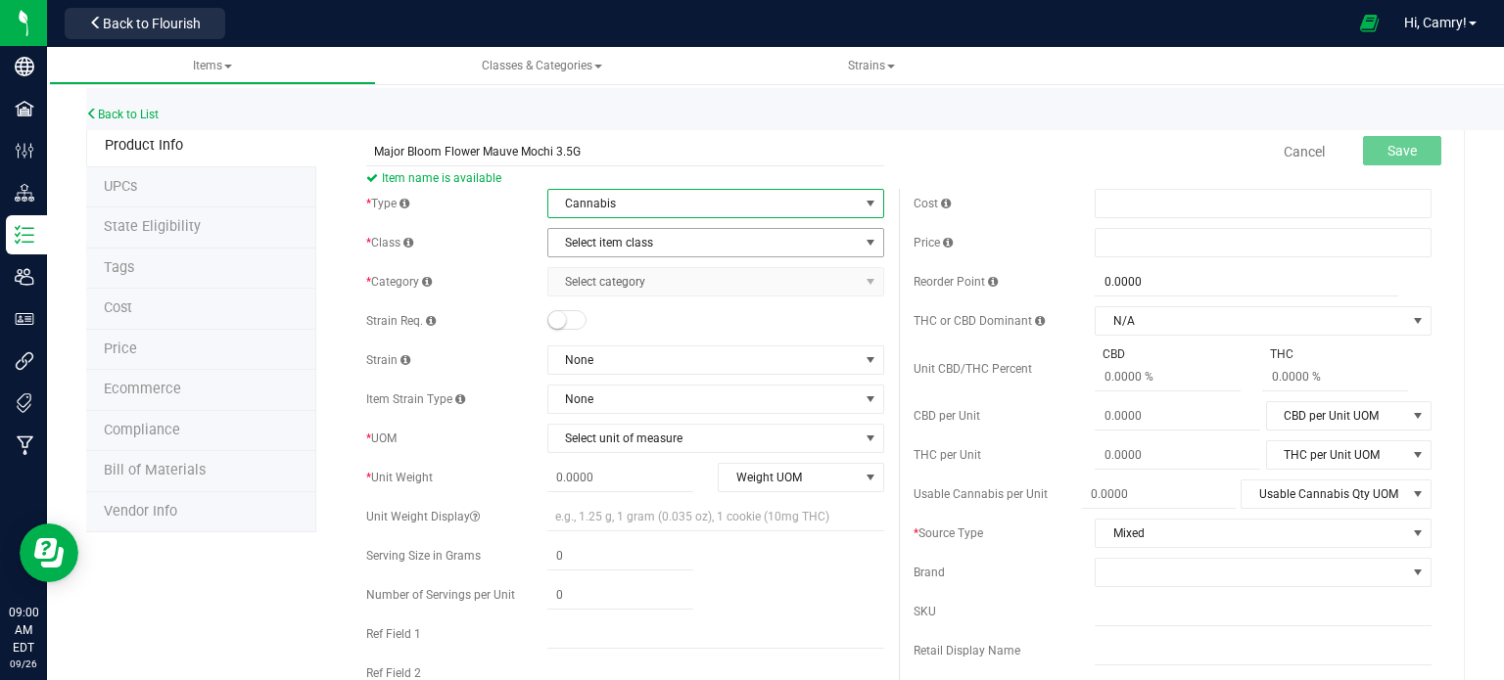
click at [667, 239] on span "Select item class" at bounding box center [703, 242] width 310 height 27
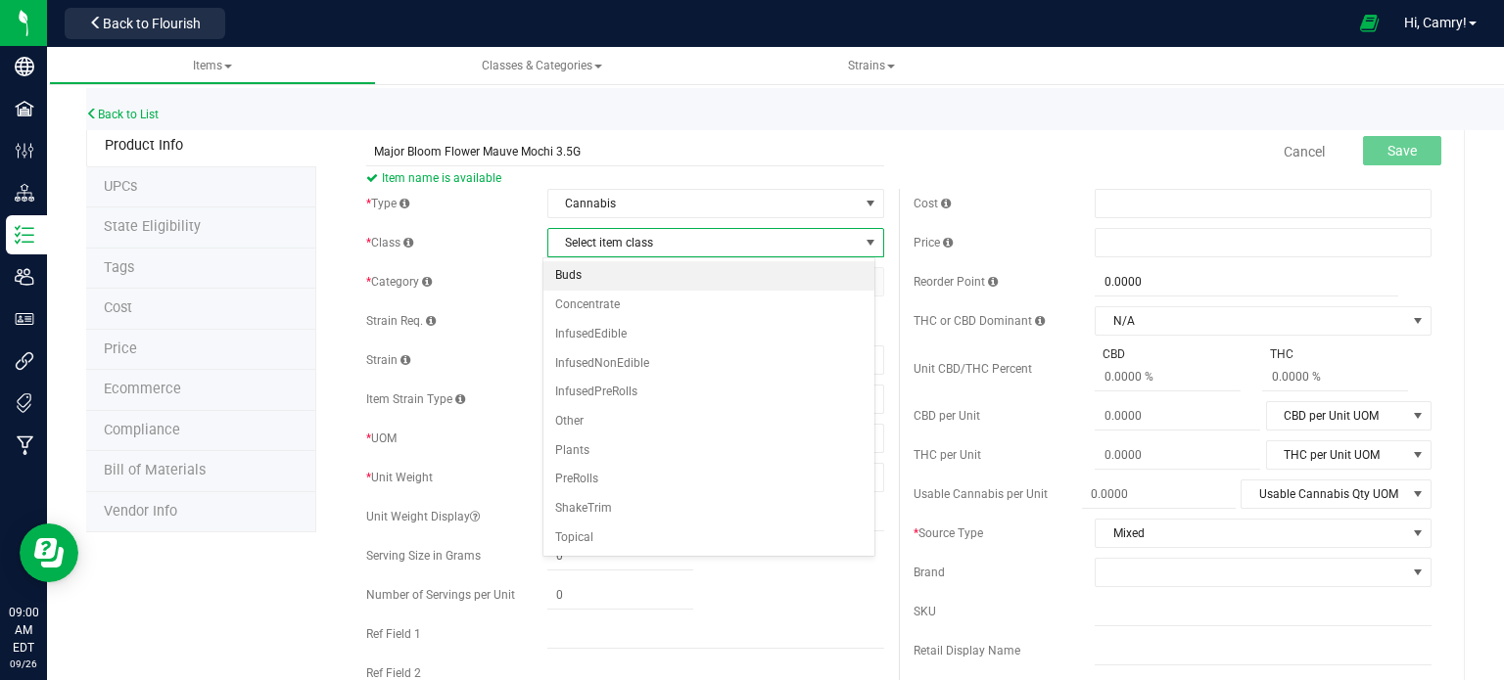
click at [663, 280] on li "Buds" at bounding box center [708, 275] width 331 height 29
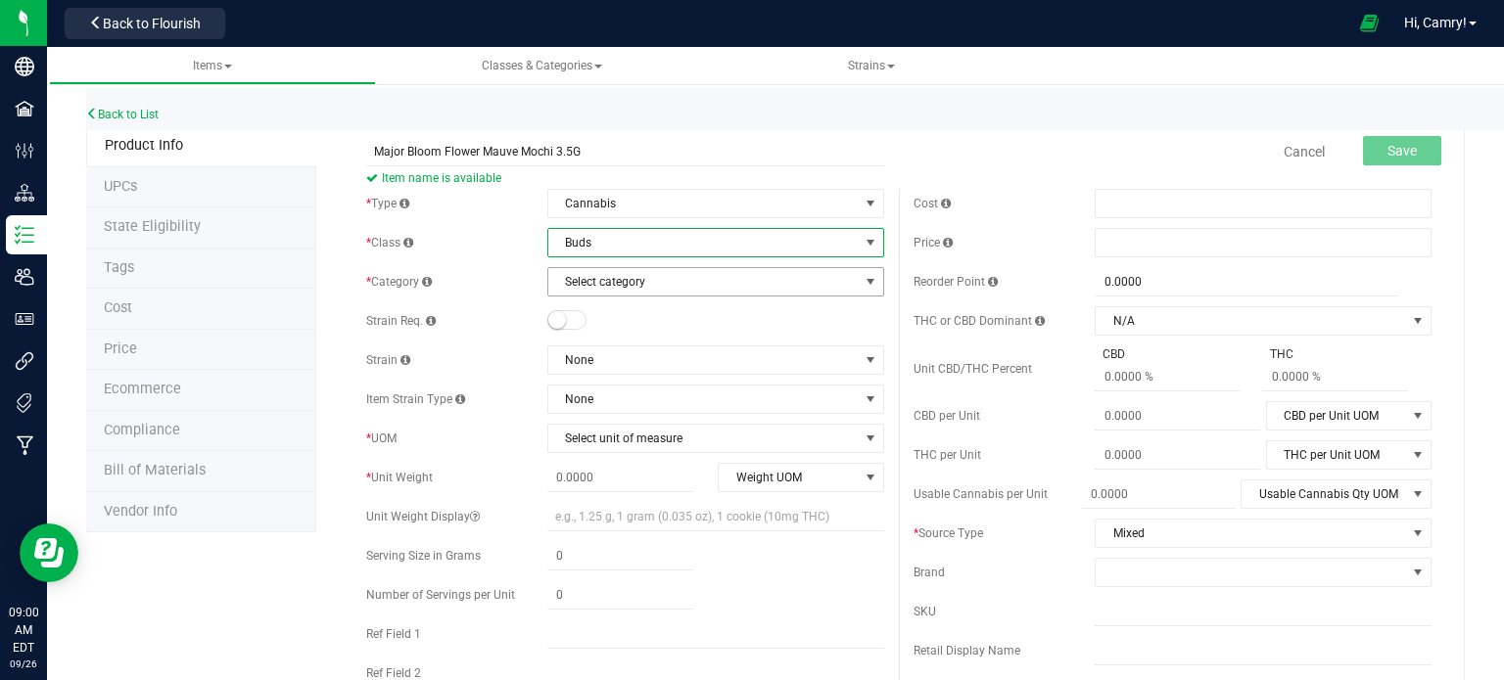
click at [665, 281] on span "Select category" at bounding box center [703, 281] width 310 height 27
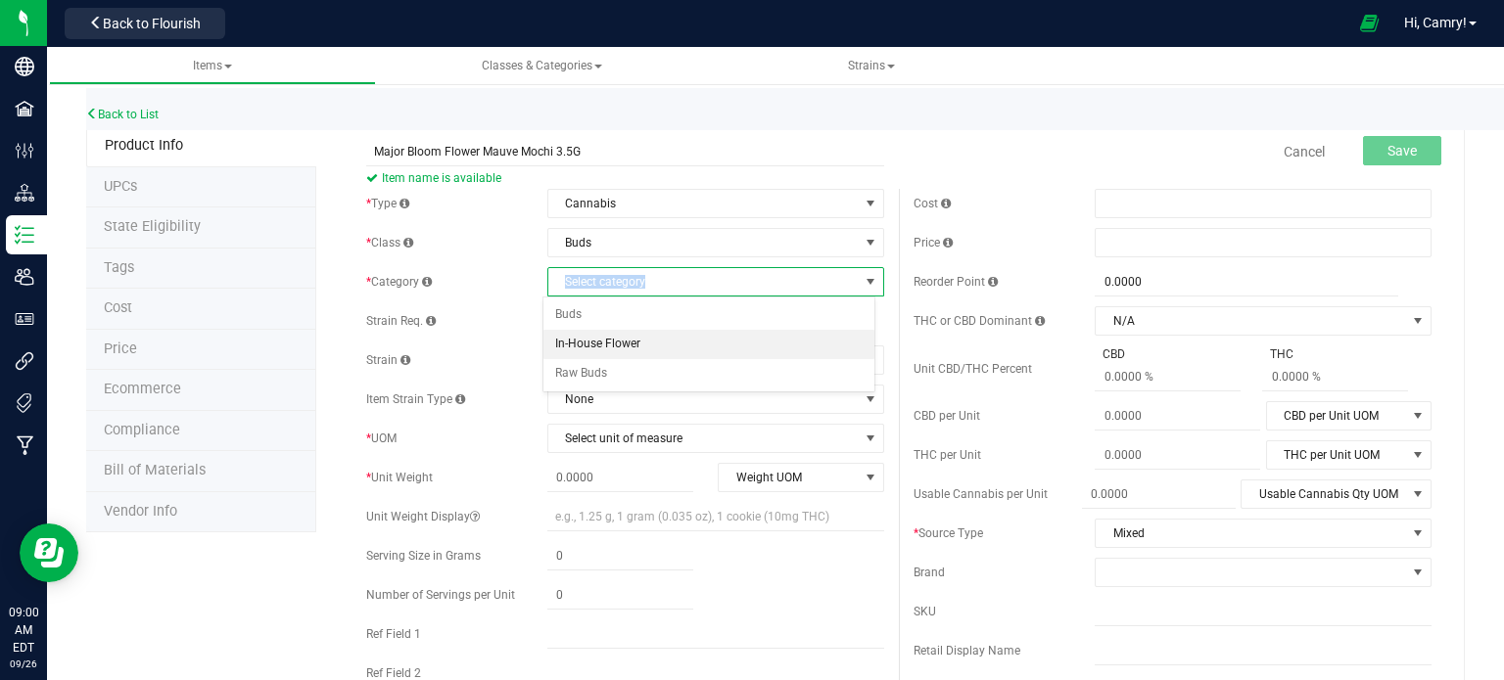
click at [651, 344] on li "In-House Flower" at bounding box center [708, 344] width 331 height 29
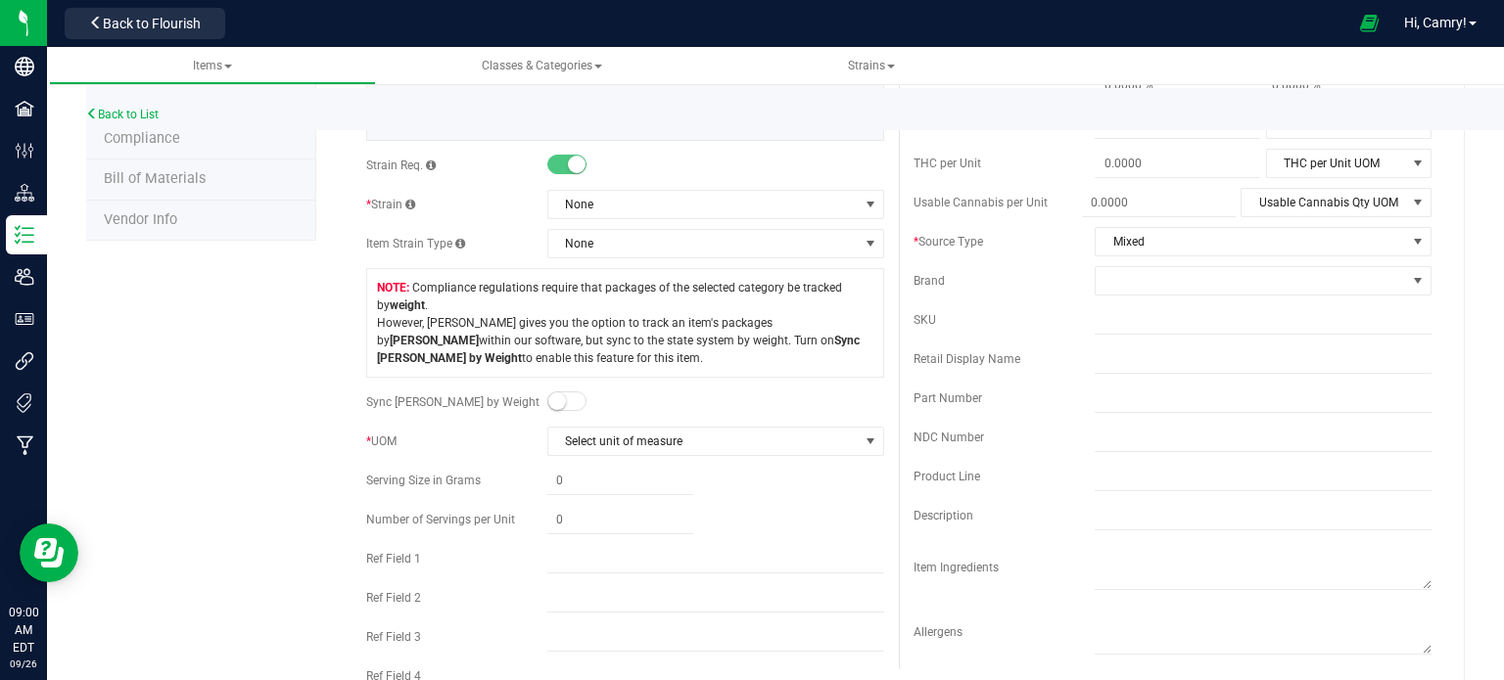
scroll to position [294, 0]
click at [625, 192] on span "None" at bounding box center [703, 202] width 310 height 27
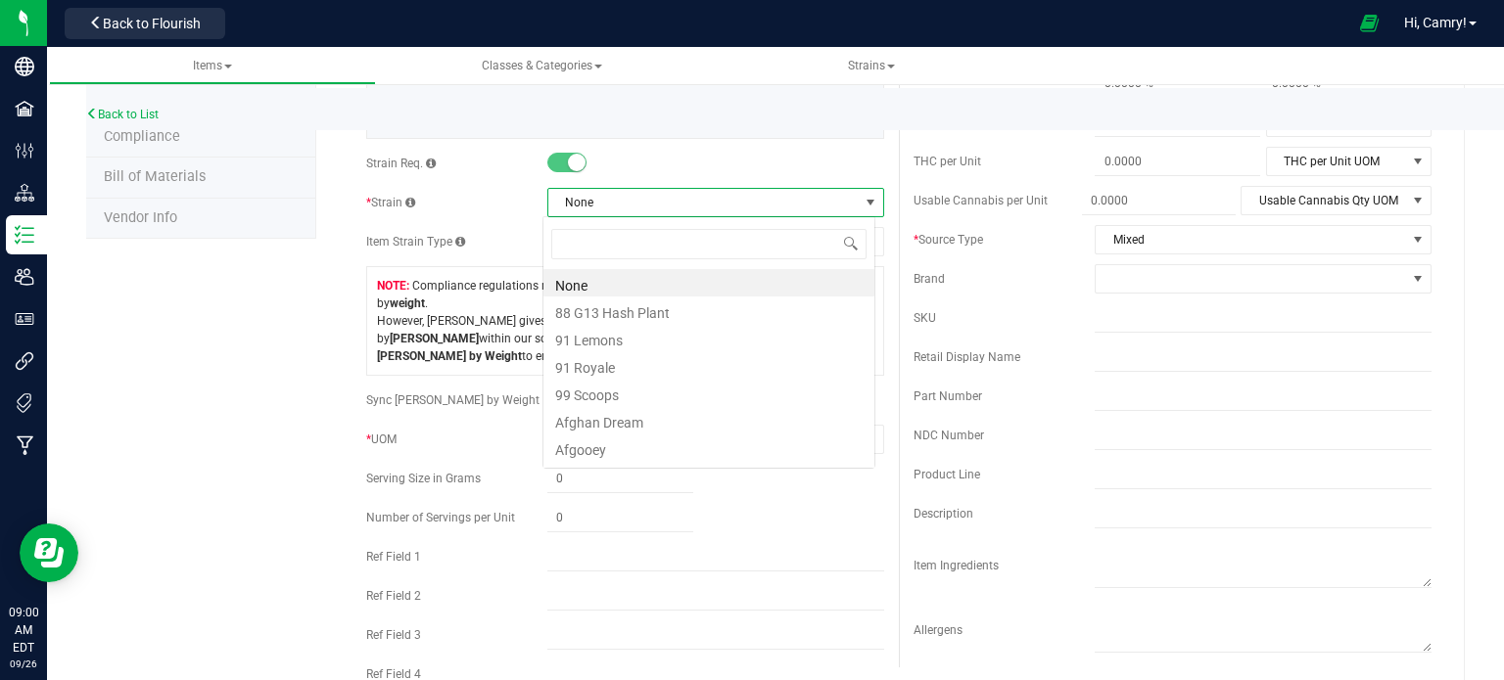
scroll to position [28, 333]
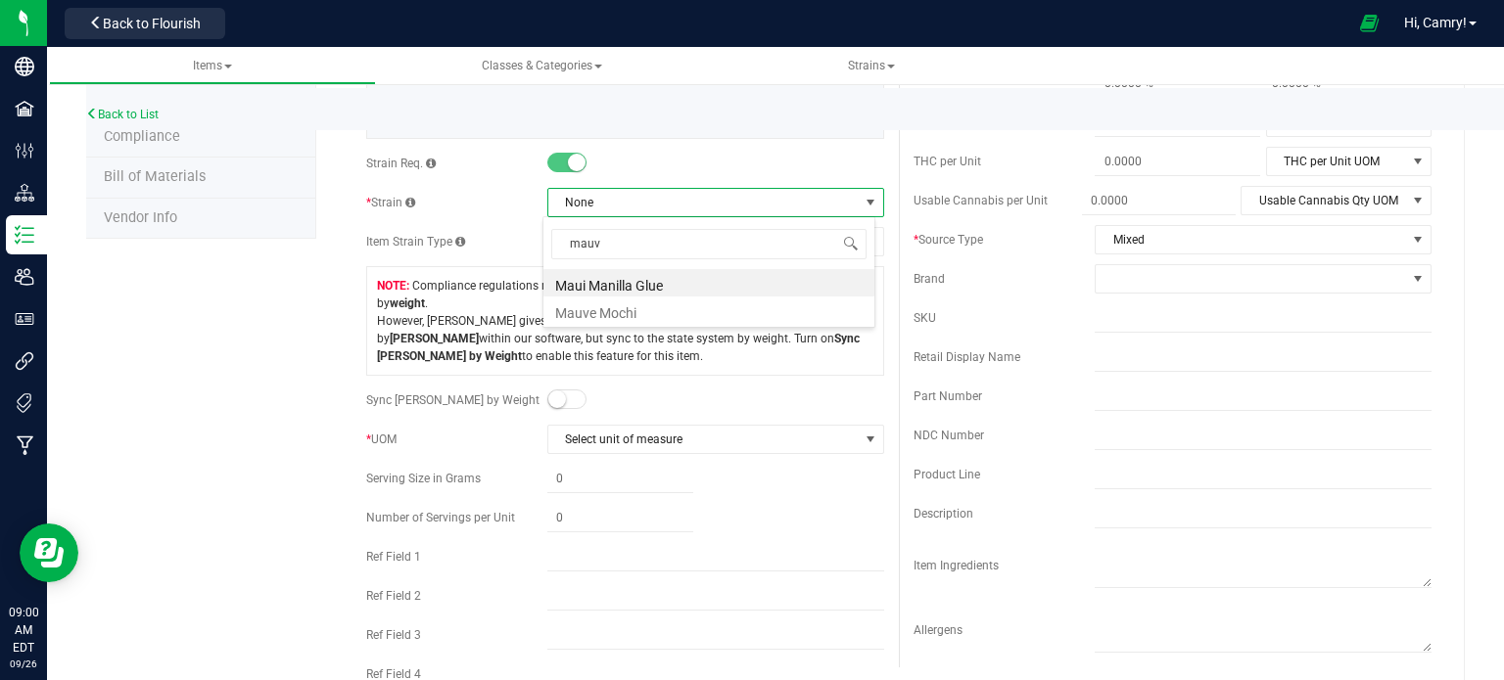
type input "mauve"
click at [635, 275] on li "Mauve Mochi" at bounding box center [708, 282] width 331 height 27
click at [555, 396] on small at bounding box center [557, 400] width 18 height 18
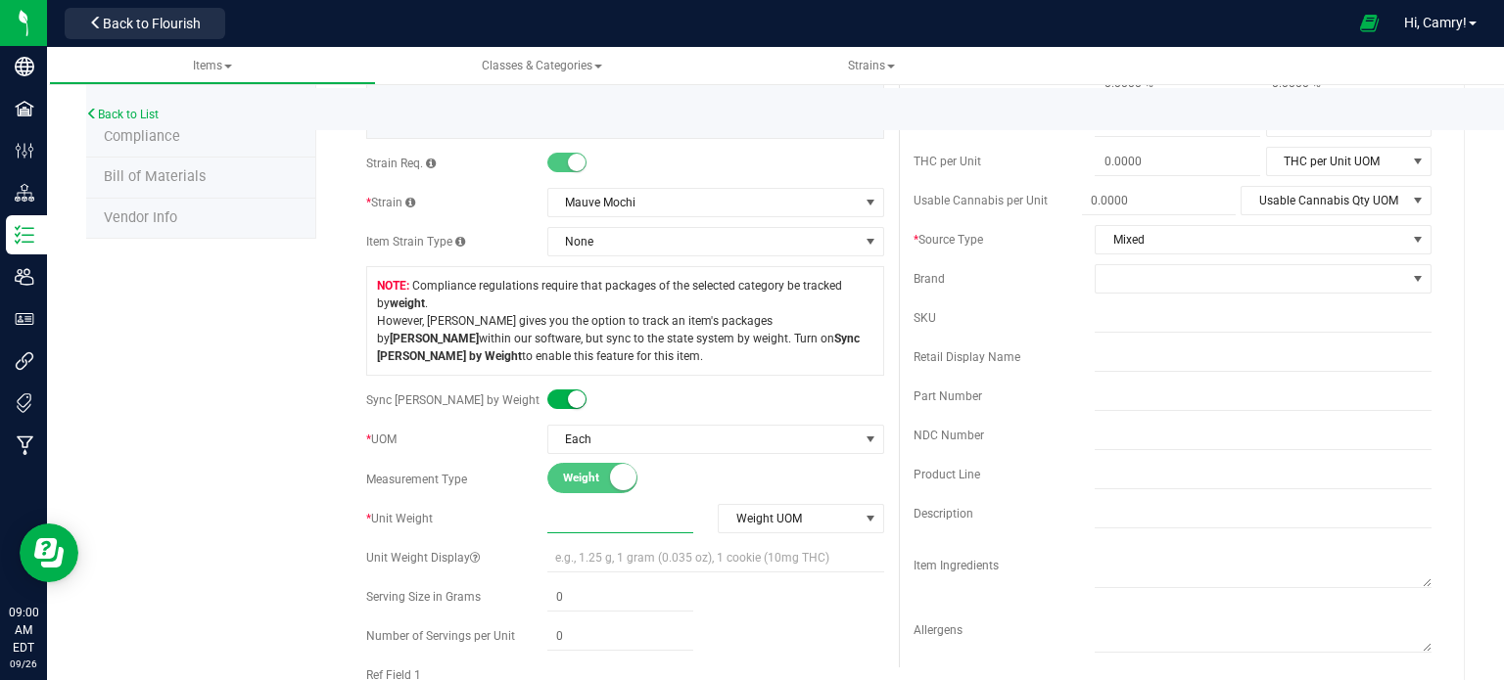
click at [552, 523] on span at bounding box center [620, 519] width 146 height 28
type input "3.5"
type input "3.5000"
click at [794, 530] on span "Weight UOM" at bounding box center [788, 518] width 139 height 27
click at [784, 344] on li "Gram" at bounding box center [794, 341] width 162 height 29
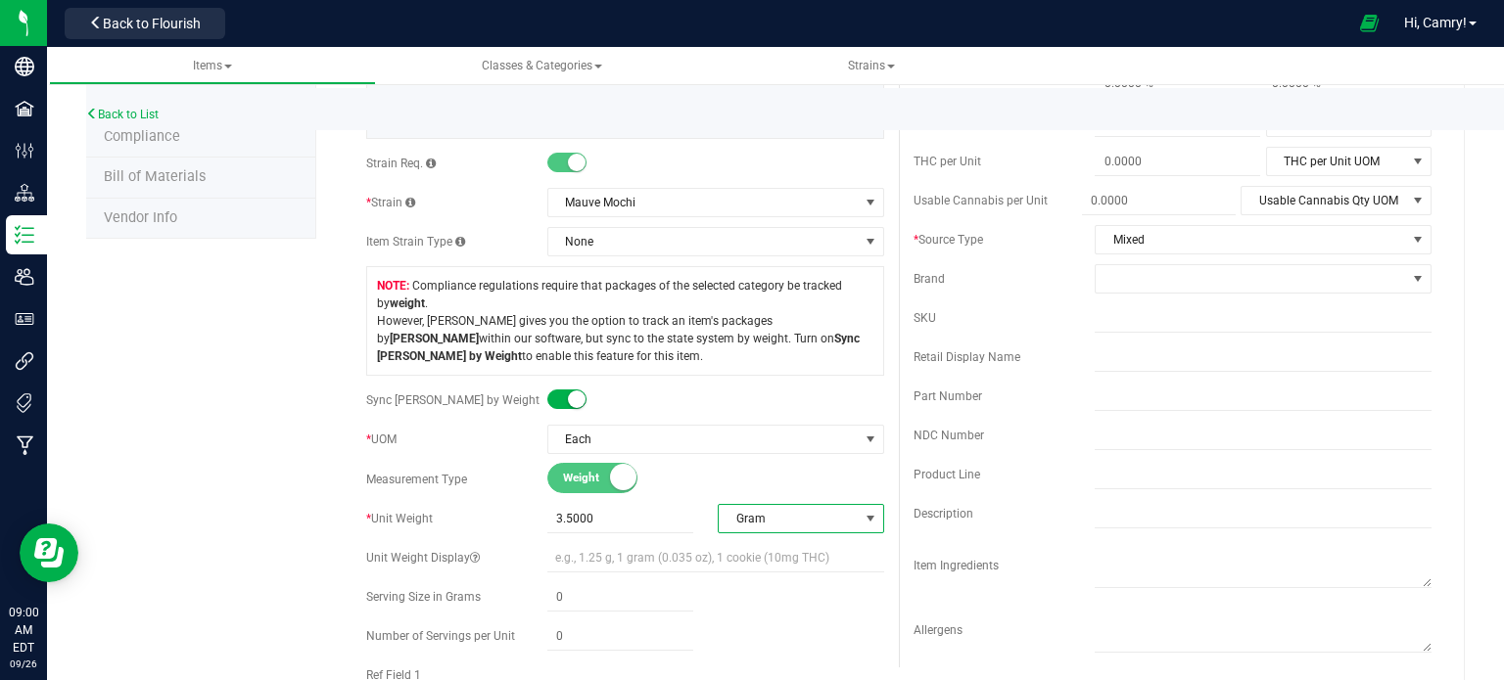
scroll to position [0, 0]
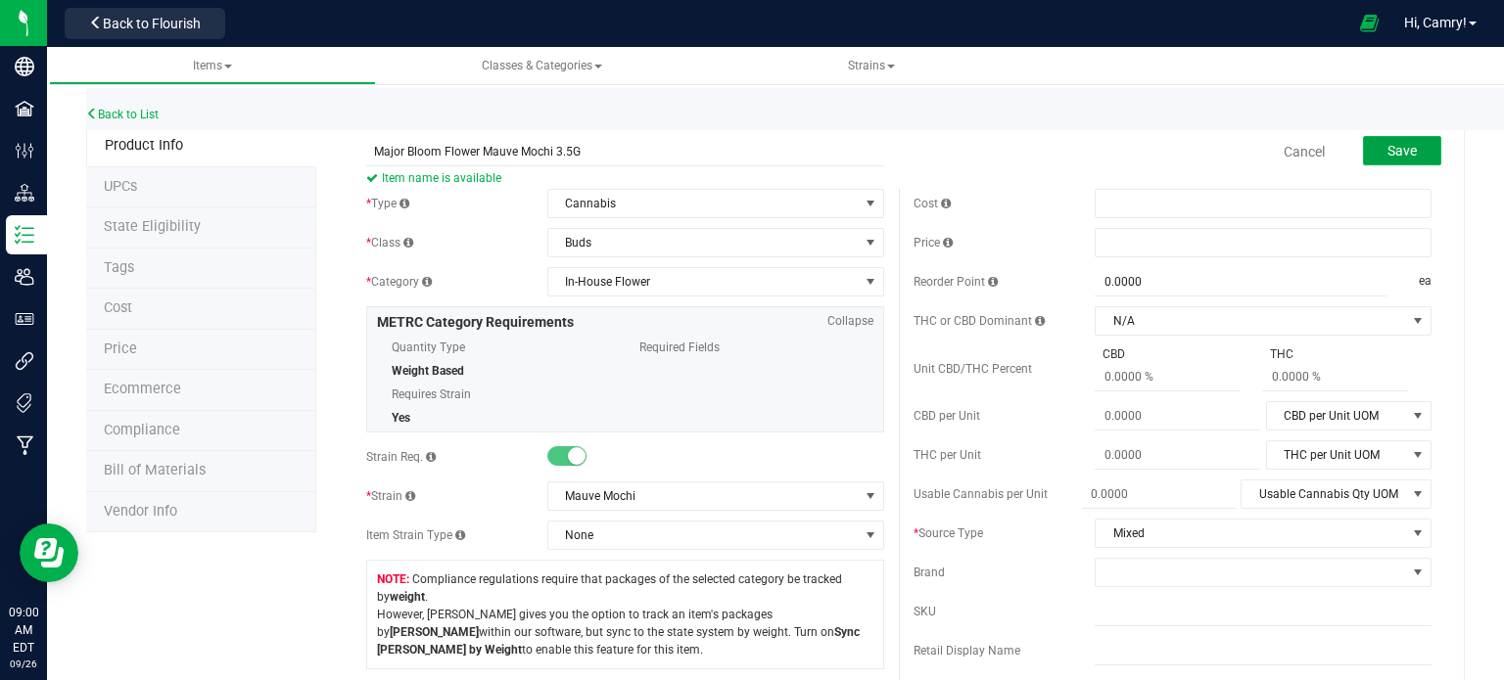
click at [1402, 156] on span "Save" at bounding box center [1401, 151] width 29 height 16
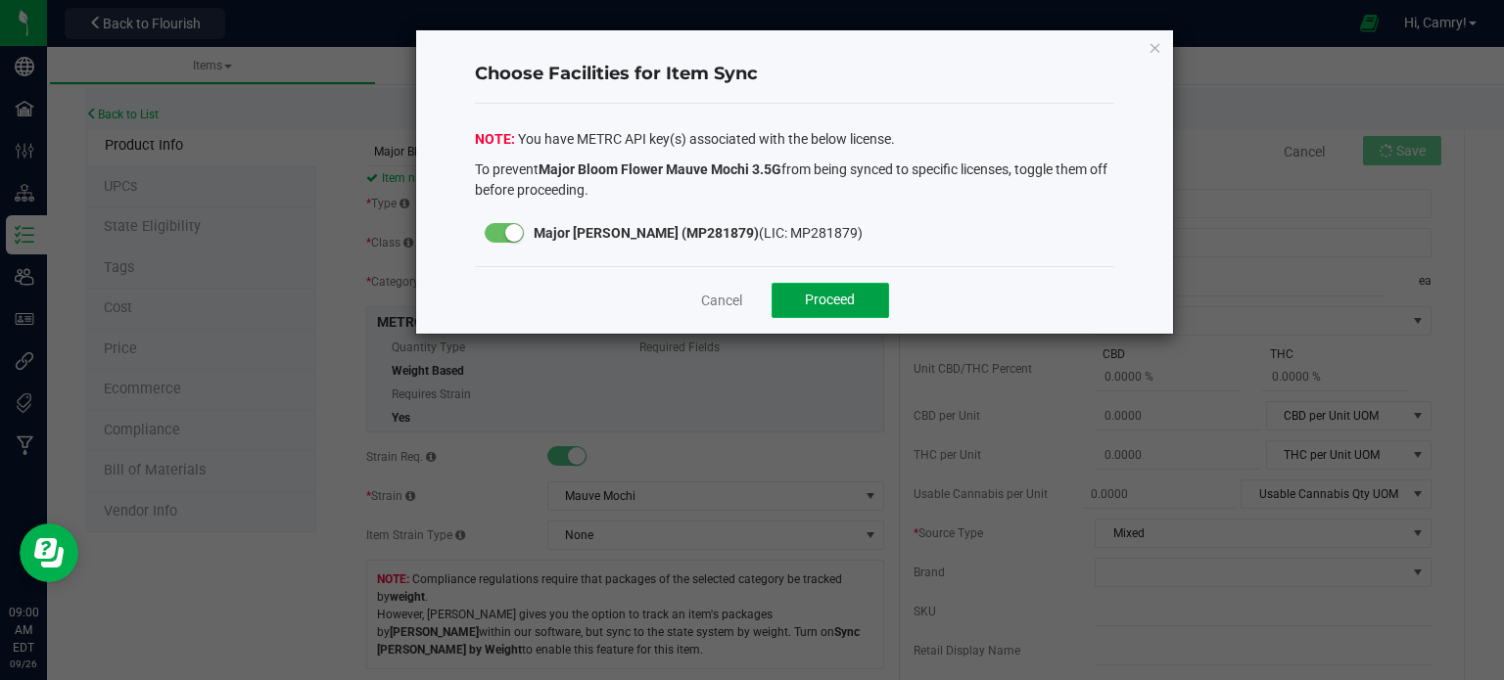
click at [860, 302] on button "Proceed" at bounding box center [830, 300] width 117 height 35
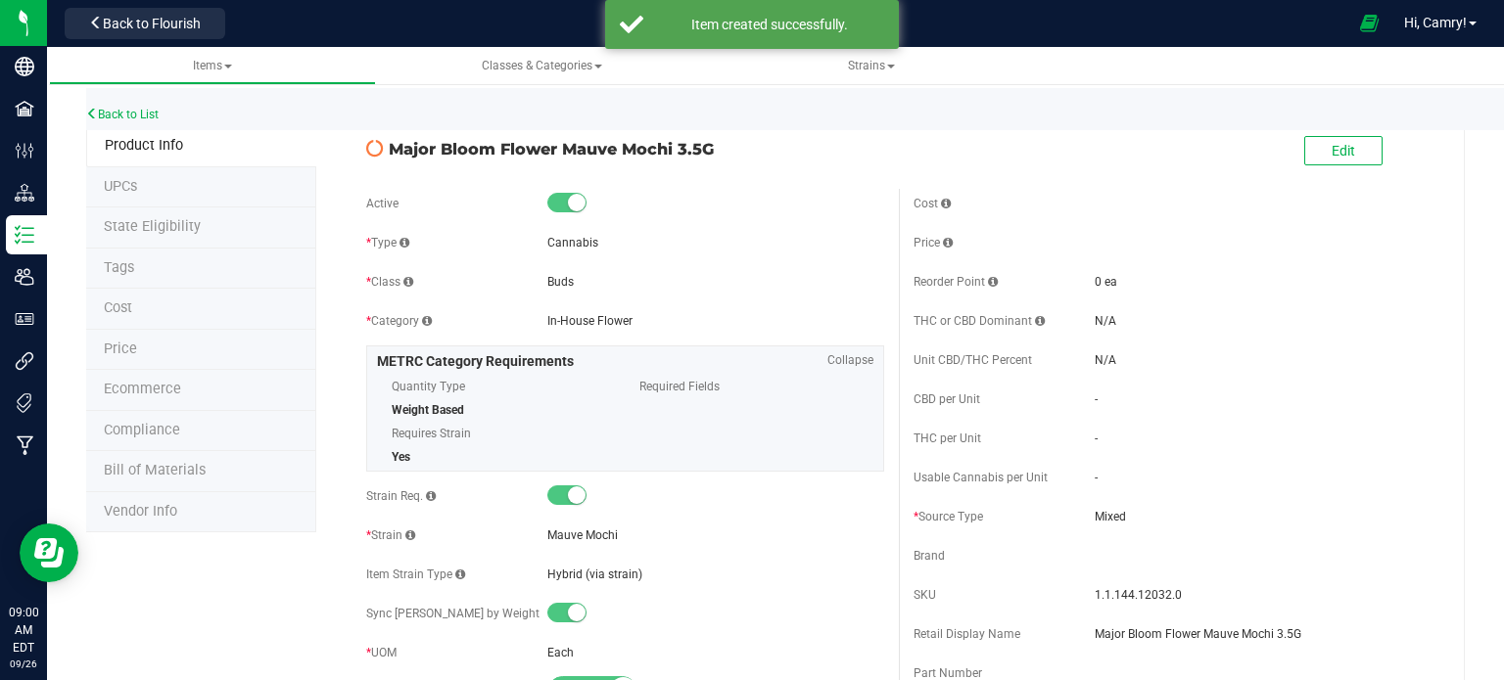
click at [164, 473] on span "Bill of Materials" at bounding box center [155, 470] width 102 height 17
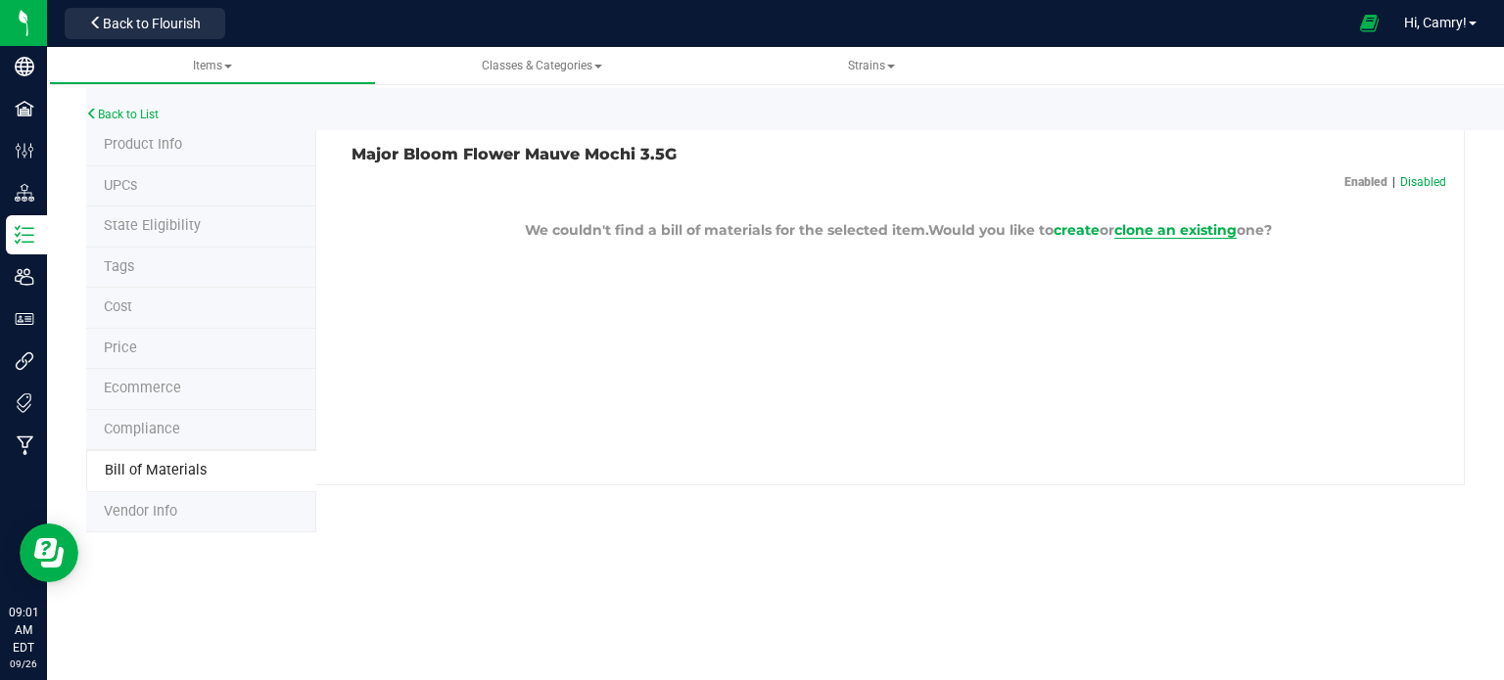
click at [1218, 226] on span "clone an existing" at bounding box center [1175, 230] width 122 height 18
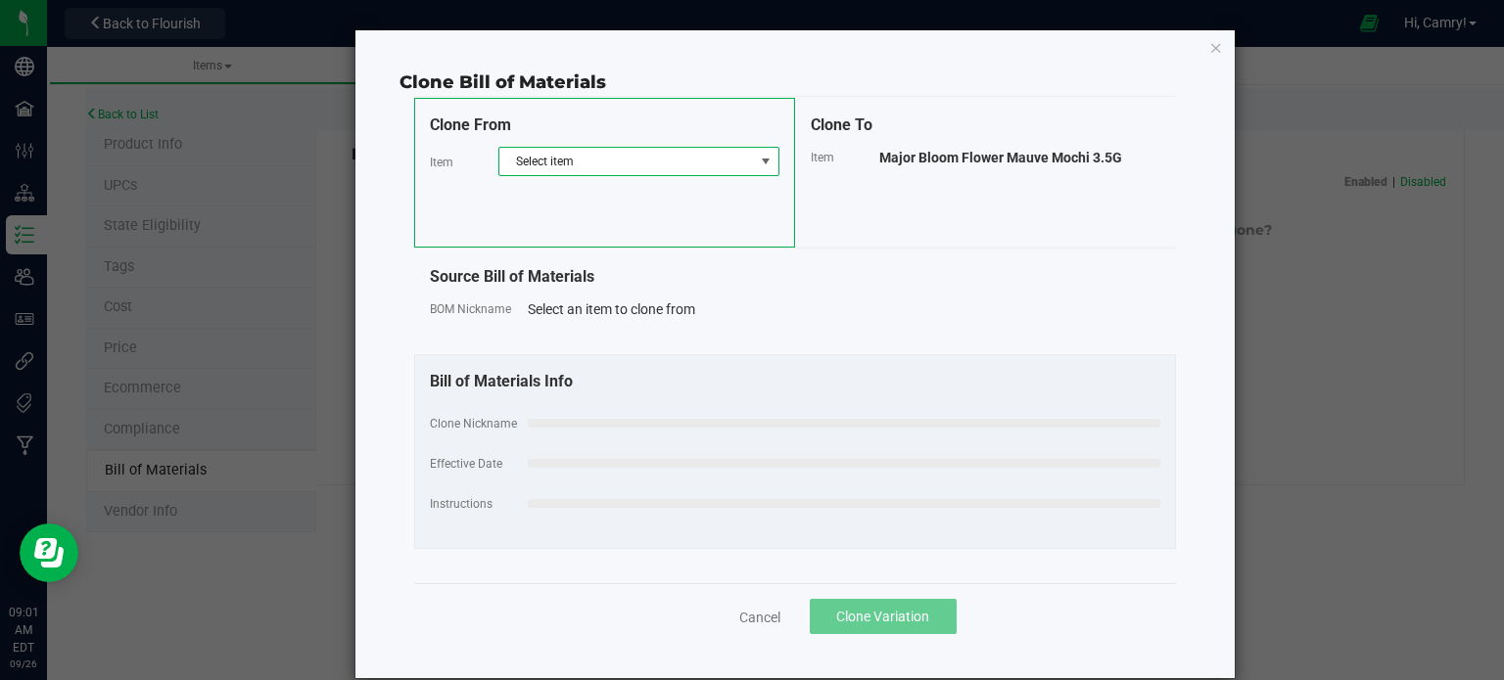
click at [710, 153] on span "Select item" at bounding box center [626, 161] width 255 height 27
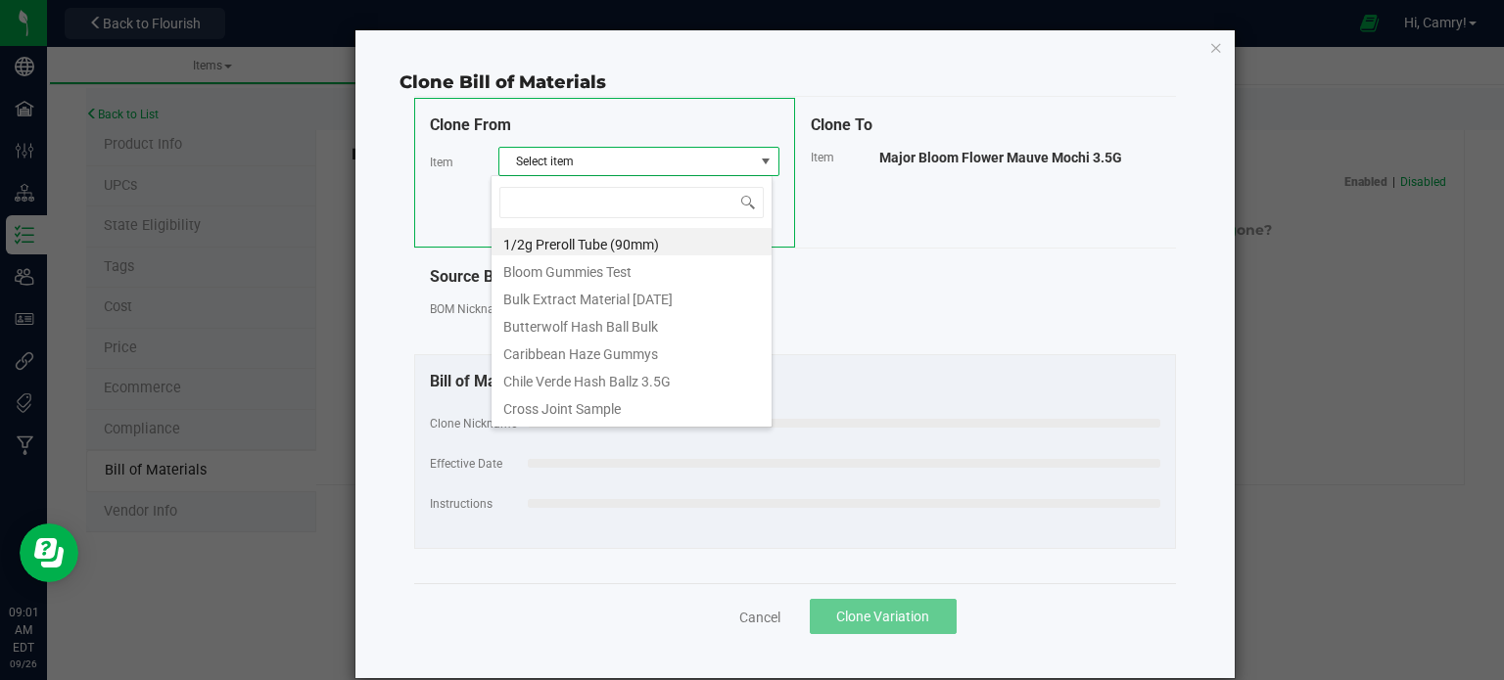
scroll to position [28, 281]
type input "4"
type input "3.5"
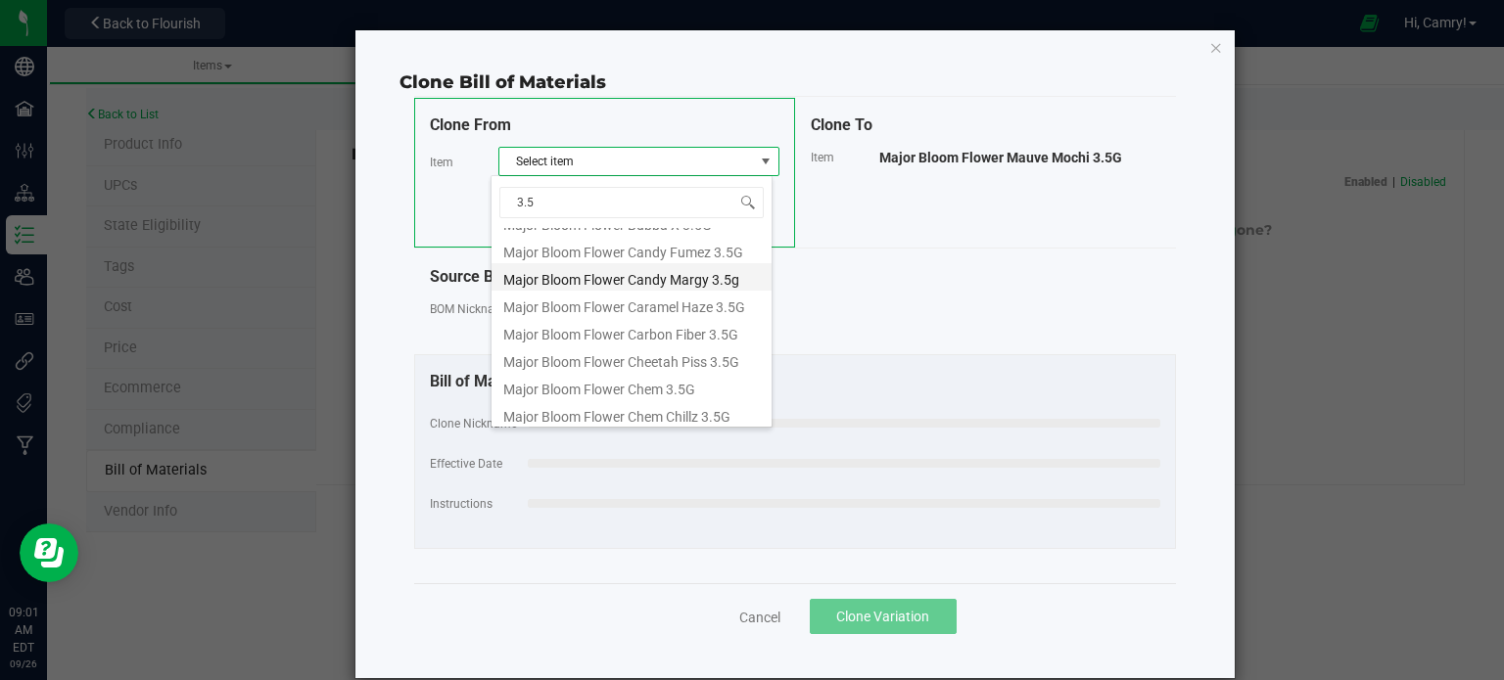
scroll to position [490, 0]
click at [671, 305] on li "Major Bloom Flower Carbon Fiber 3.5G" at bounding box center [632, 300] width 280 height 27
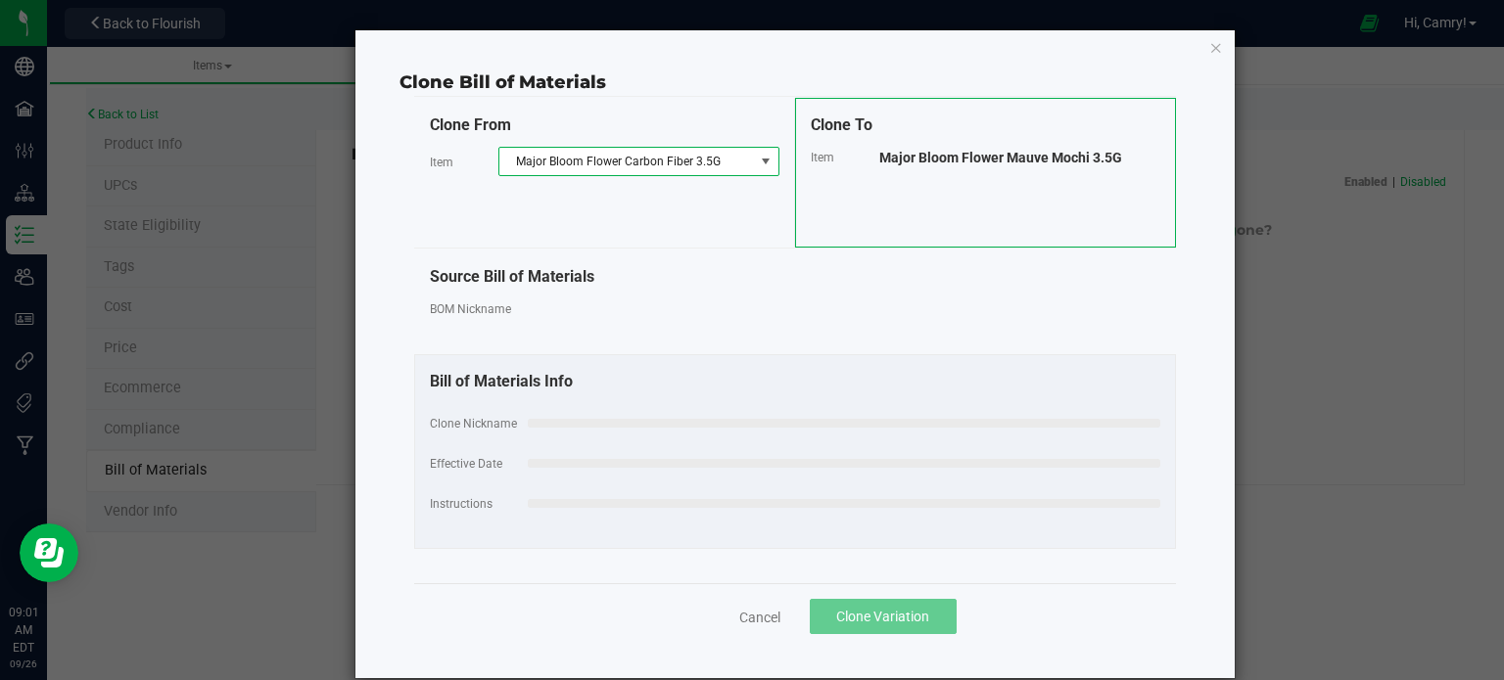
select select "883"
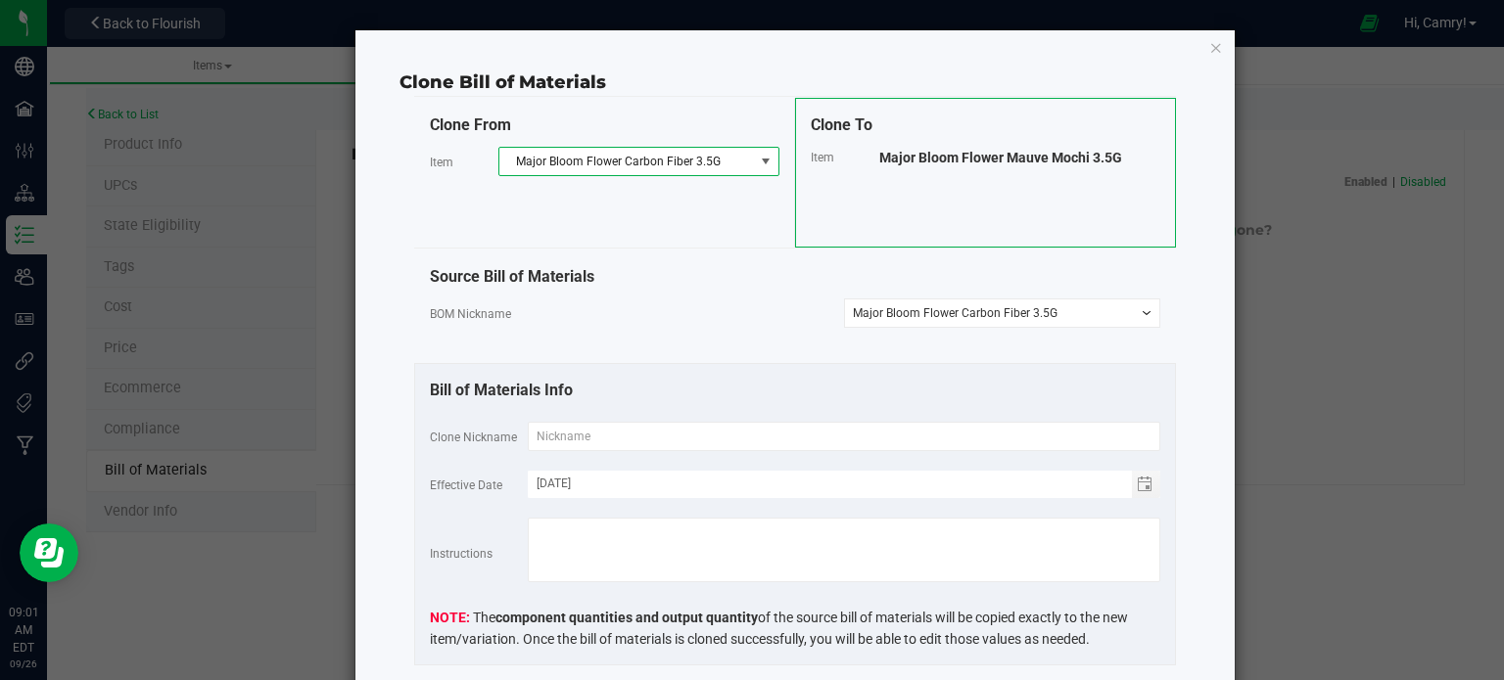
click at [940, 159] on span "Major Bloom Flower Mauve Mochi 3.5G" at bounding box center [1000, 158] width 243 height 16
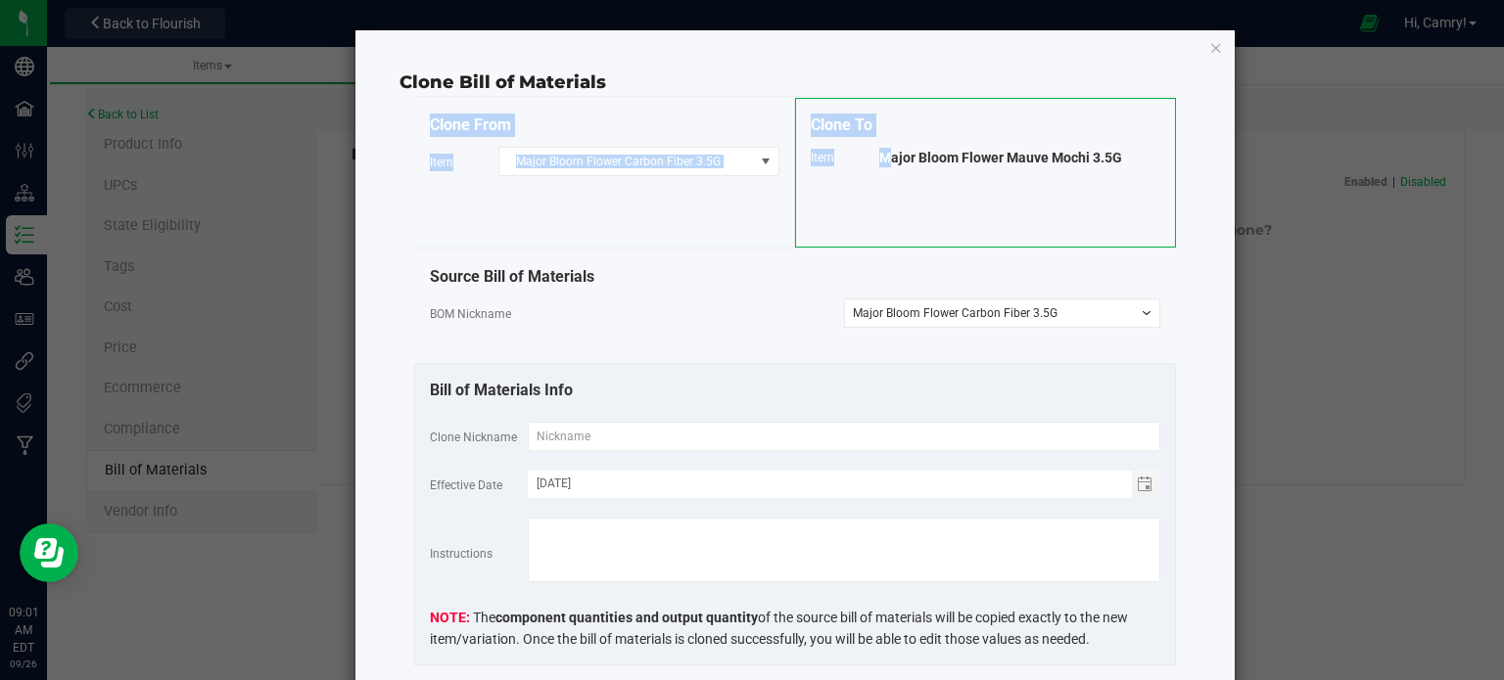
click at [940, 159] on span "Major Bloom Flower Mauve Mochi 3.5G" at bounding box center [1000, 158] width 243 height 16
copy div "Clone From Item Major Bloom Flower Carbon Fiber 3.5G Clone To Item"
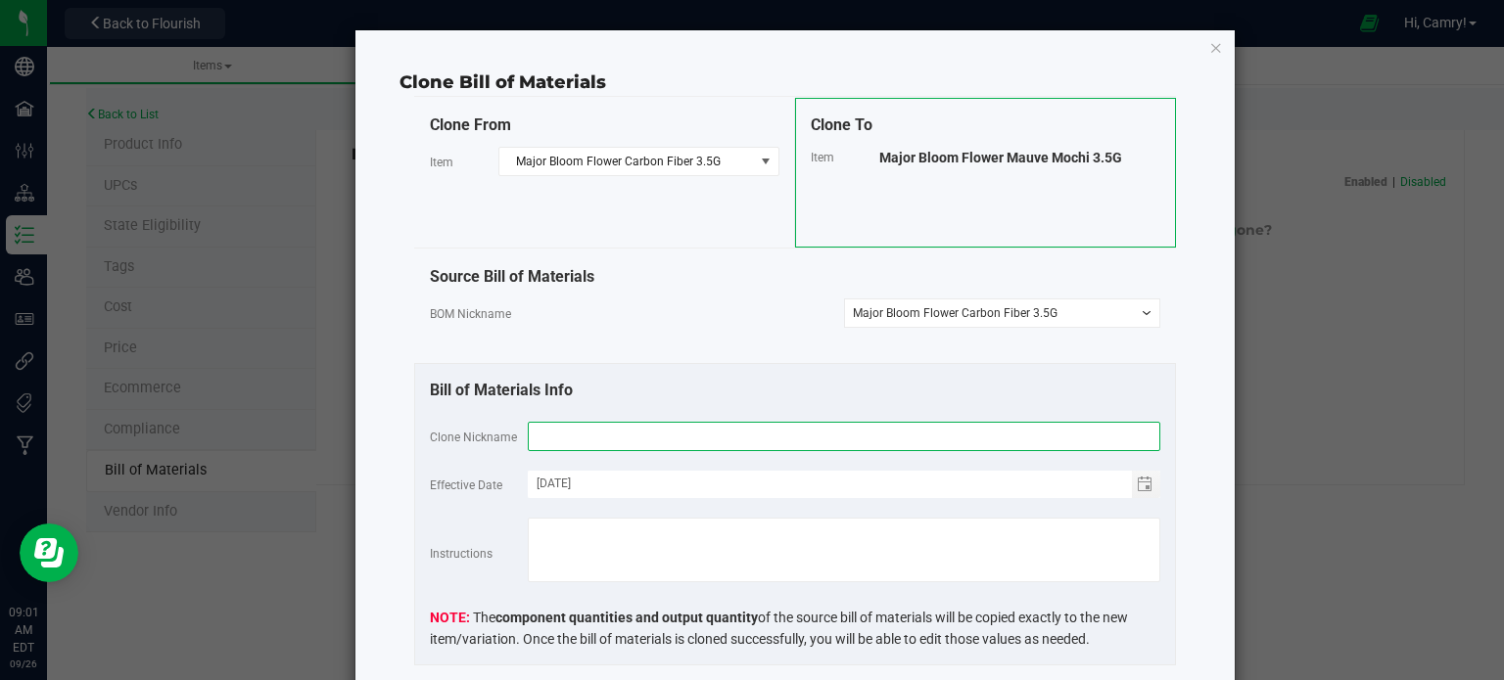
paste input "Major Bloom Flower Mauve Mochi 3.5G"
type input "Major Bloom Flower Mauve Mochi 3.5G"
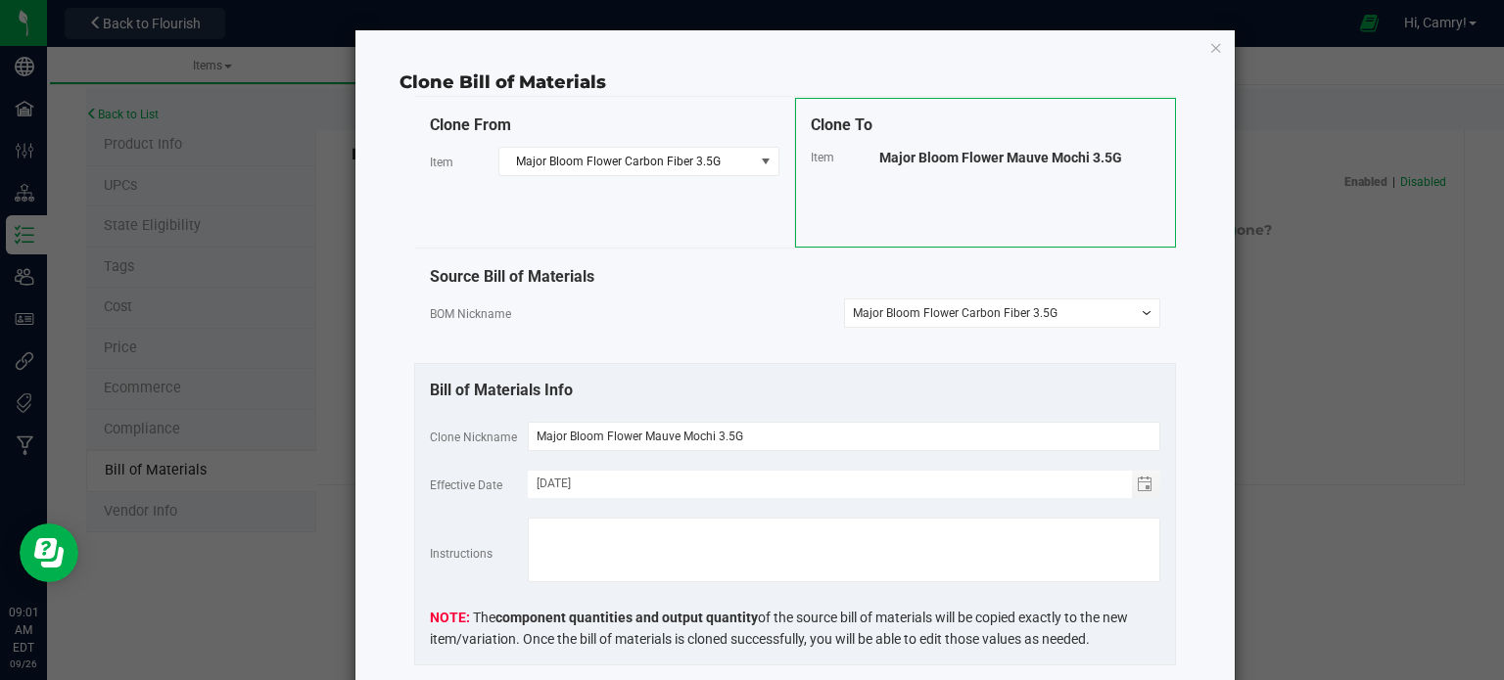
click at [668, 371] on div "Bill of Materials Info Clone Nickname Major Bloom Flower Mauve Mochi 3.5G Effec…" at bounding box center [795, 514] width 762 height 303
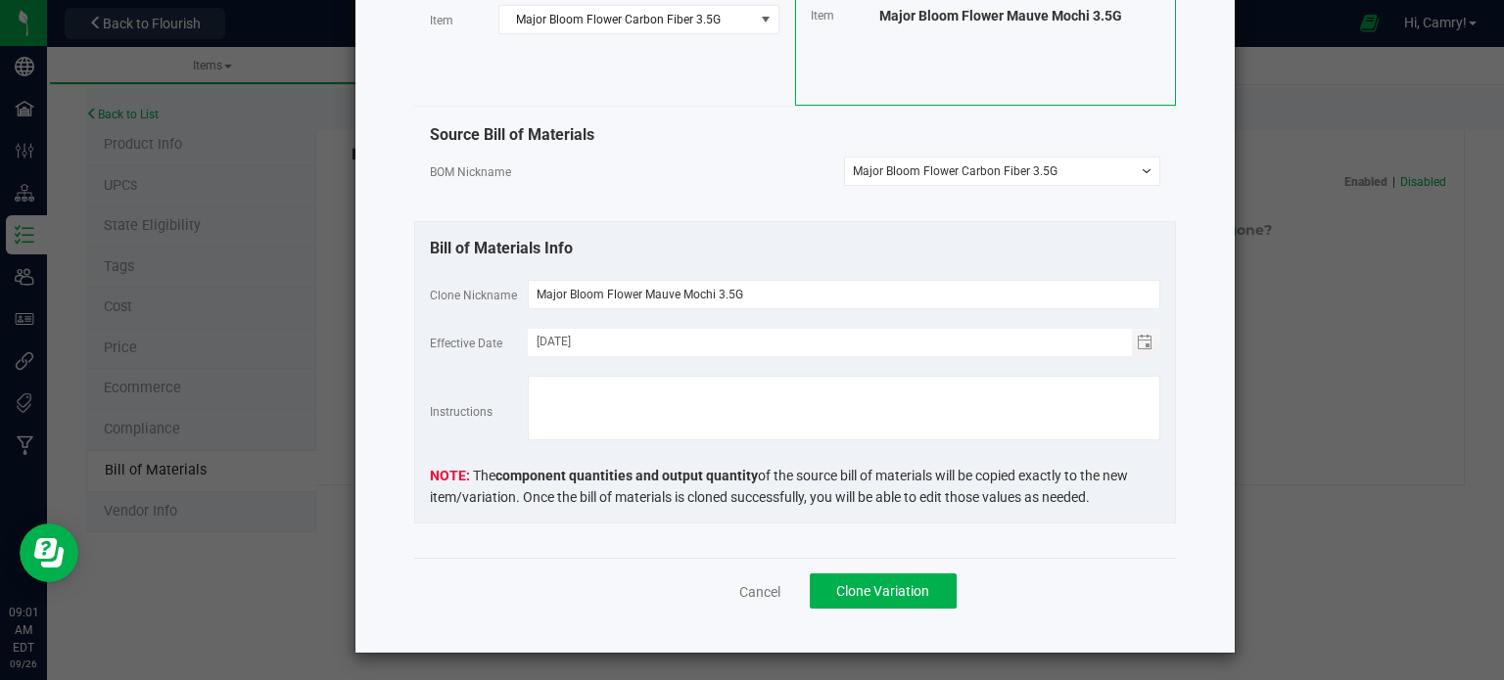
scroll to position [144, 0]
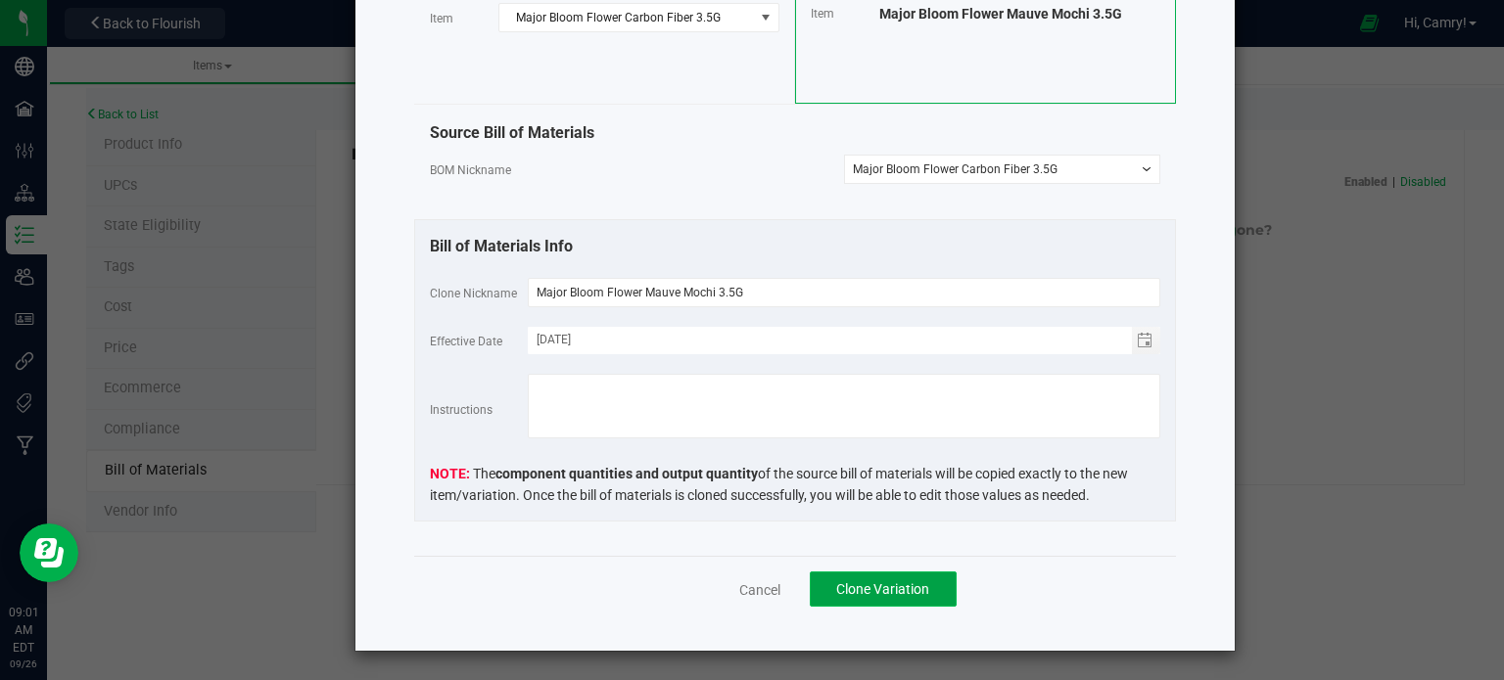
click at [931, 593] on button "Clone Variation" at bounding box center [883, 589] width 147 height 35
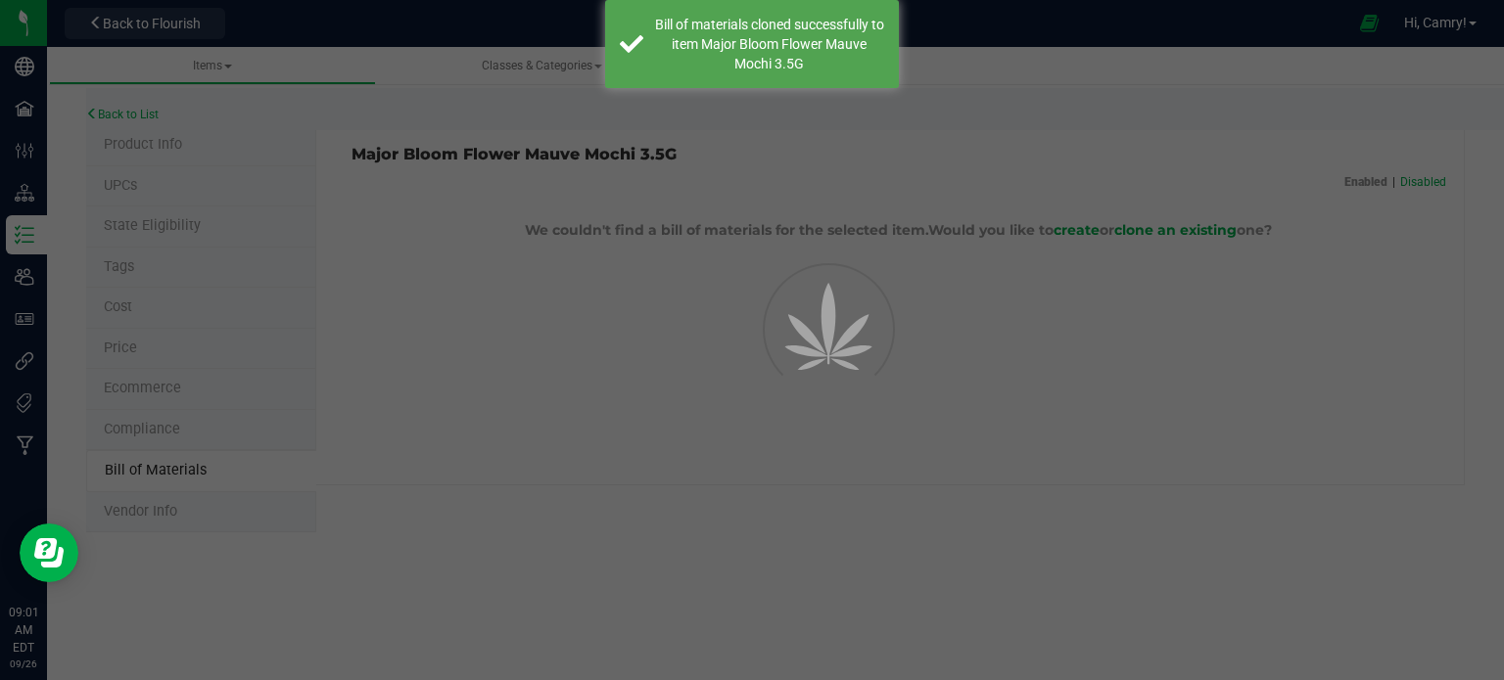
select select "917"
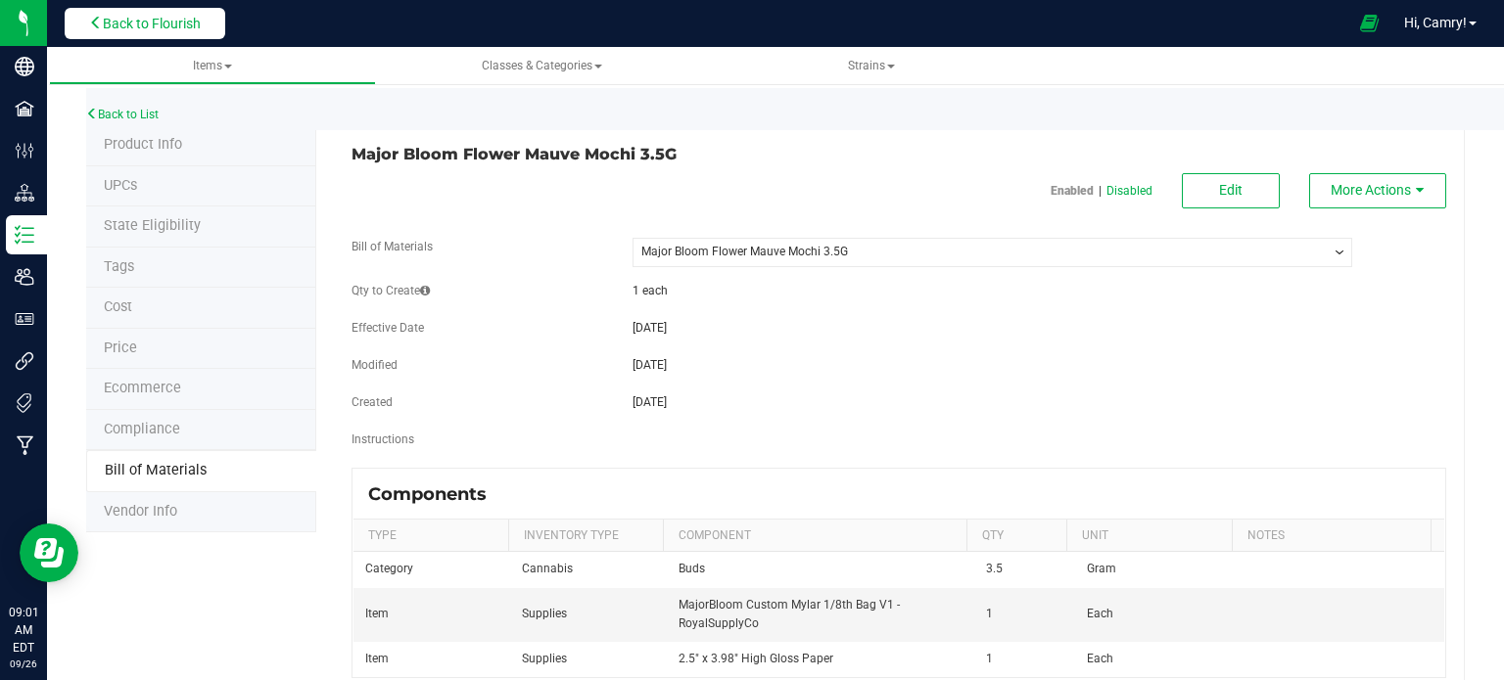
click at [122, 19] on span "Back to Flourish" at bounding box center [152, 24] width 98 height 16
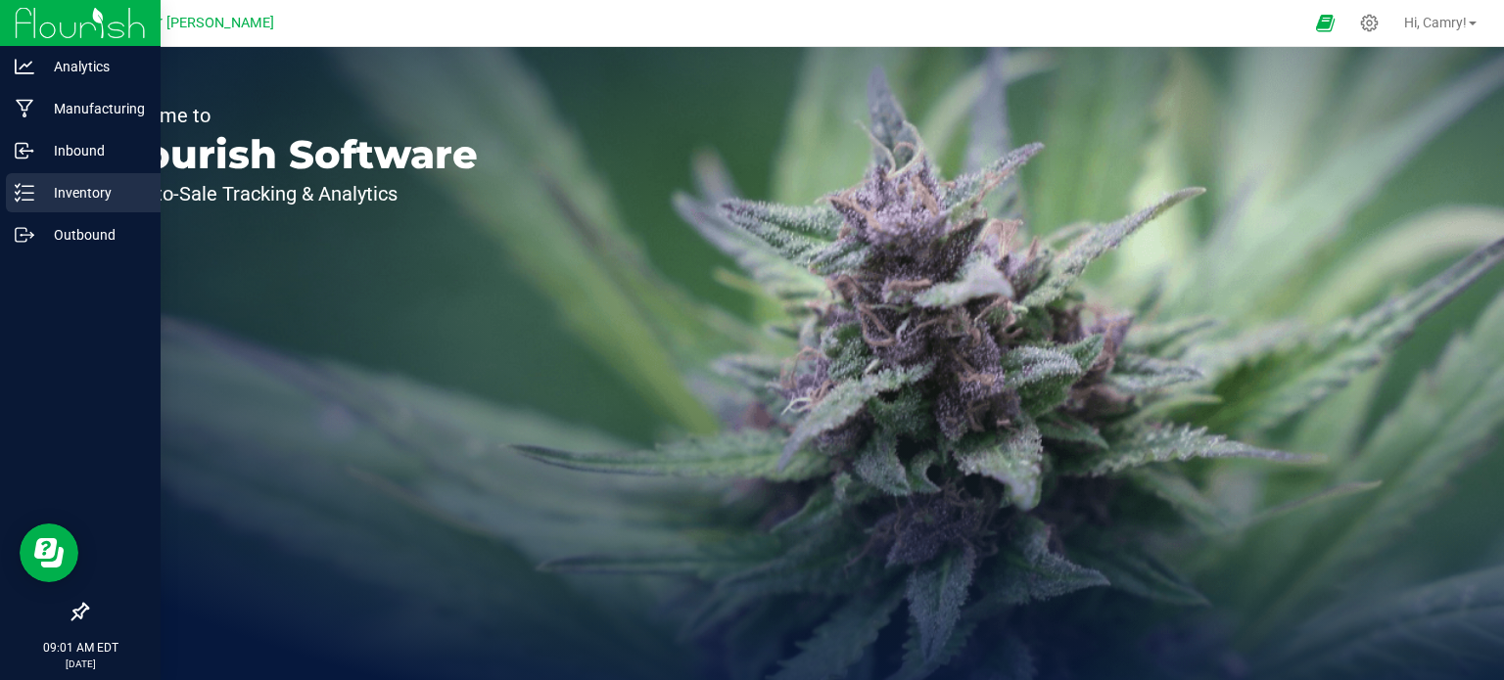
click at [32, 186] on line at bounding box center [28, 186] width 11 height 0
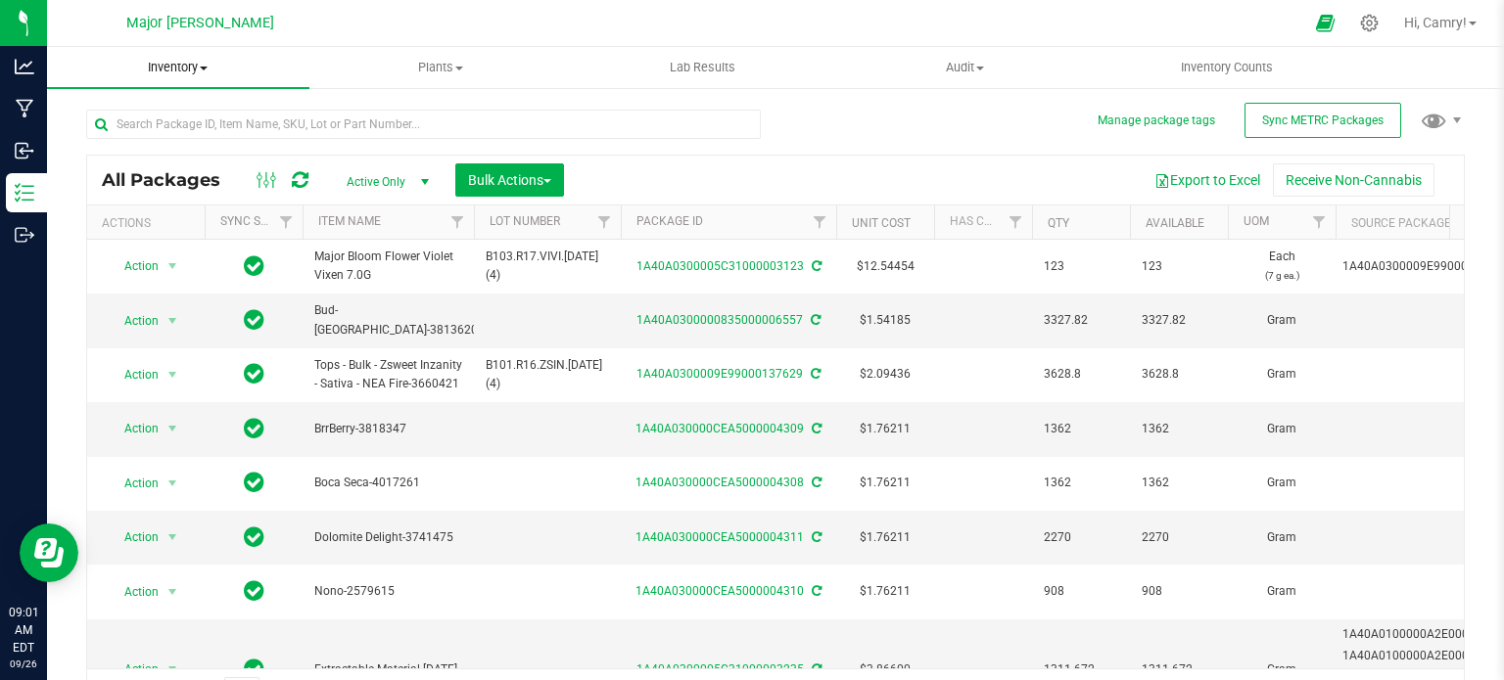
click at [176, 73] on span "Inventory" at bounding box center [178, 68] width 262 height 18
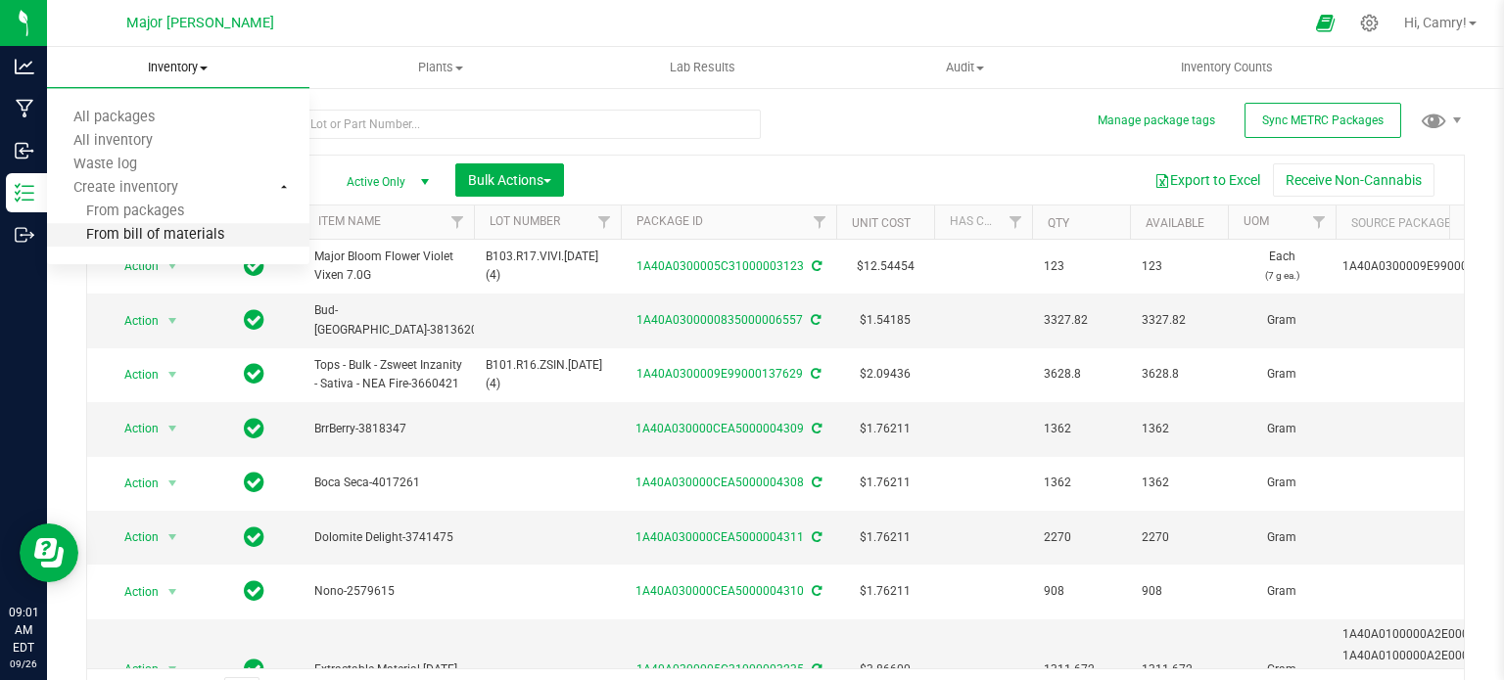
click at [168, 232] on span "From bill of materials" at bounding box center [135, 235] width 177 height 17
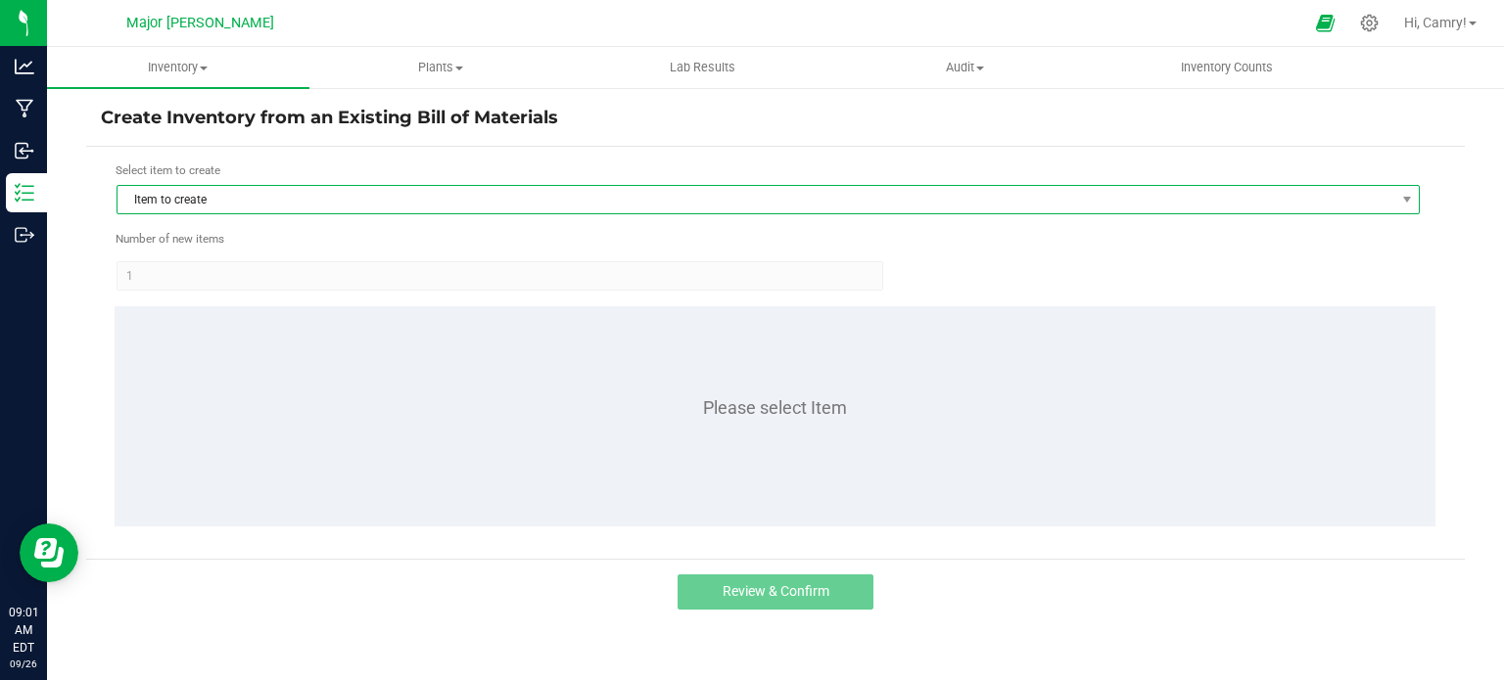
click at [557, 188] on span "Item to create" at bounding box center [755, 199] width 1277 height 27
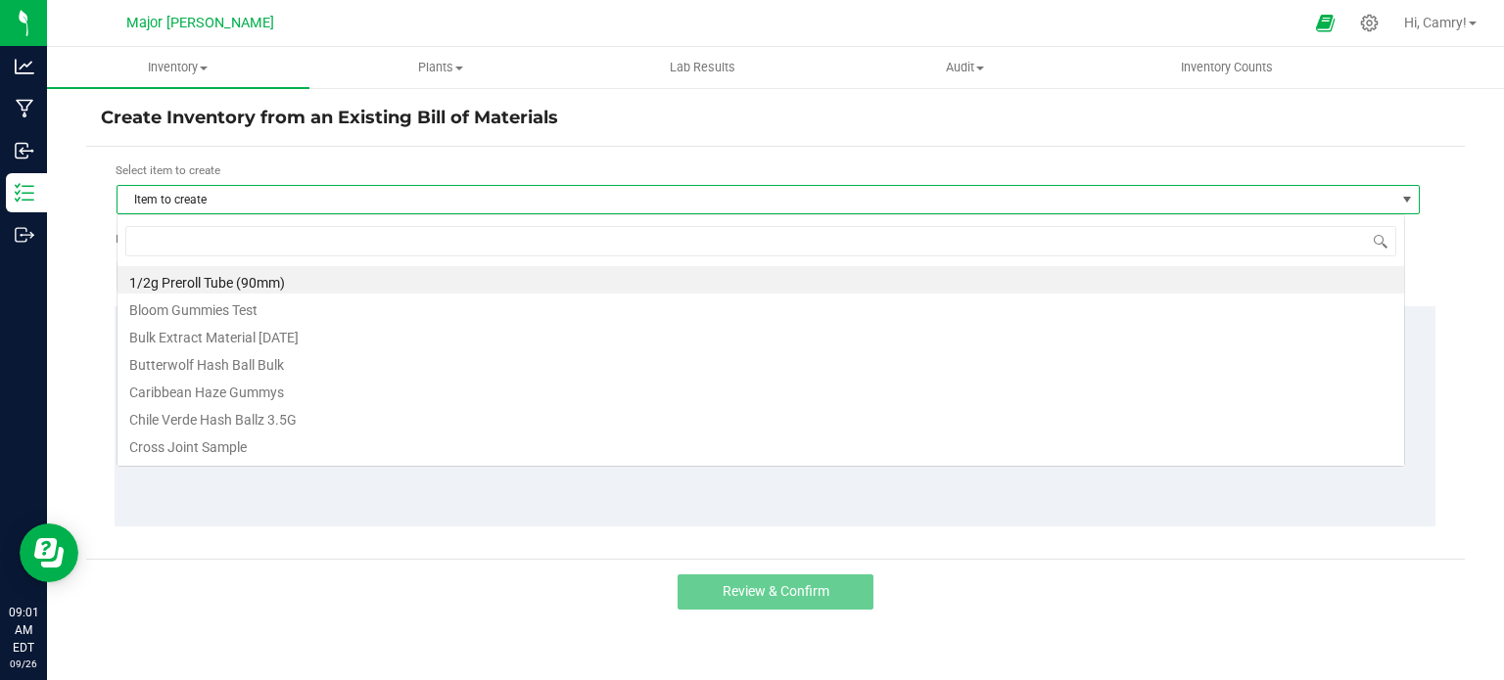
scroll to position [28, 1289]
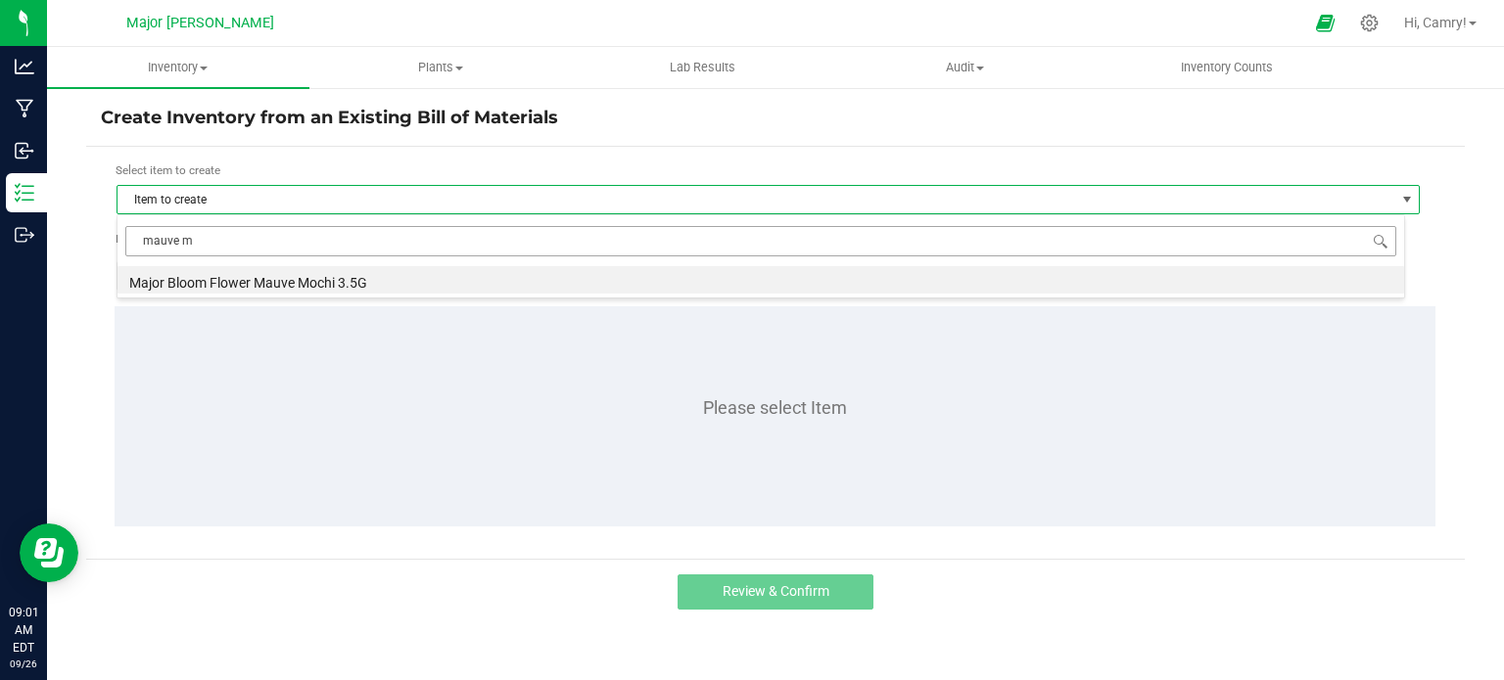
type input "mauve mo"
click at [531, 281] on li "Major Bloom Flower Mauve Mochi 3.5G" at bounding box center [760, 279] width 1287 height 27
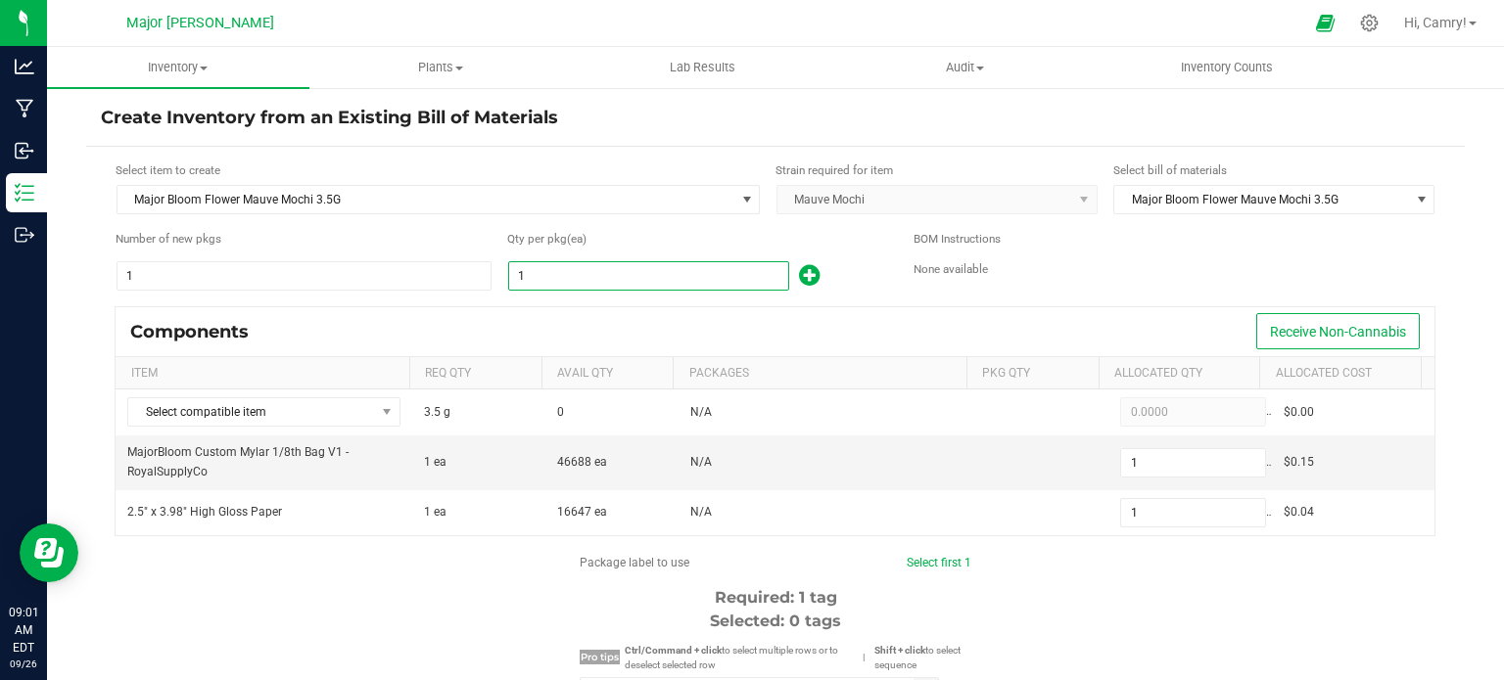
click at [675, 269] on input "1" at bounding box center [648, 275] width 279 height 27
type input "2"
type input "23"
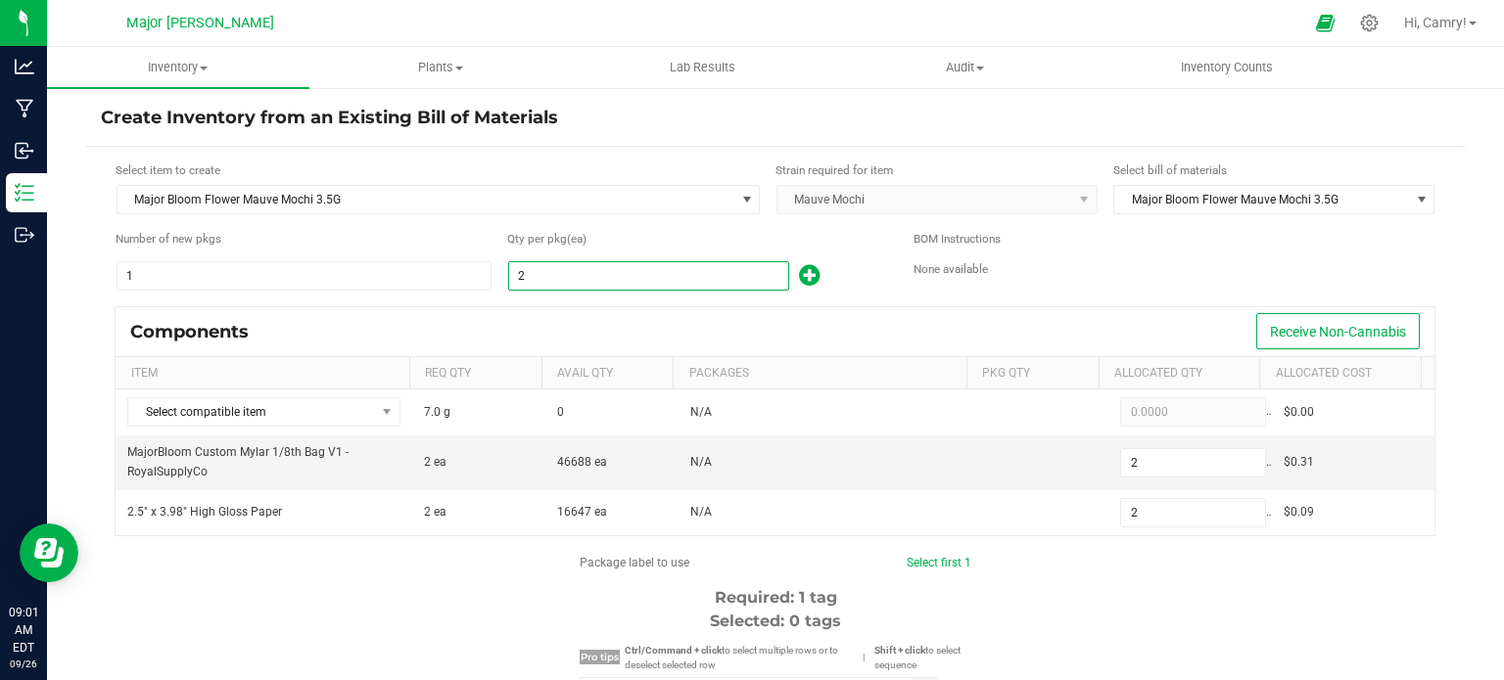
type input "23"
type input "235"
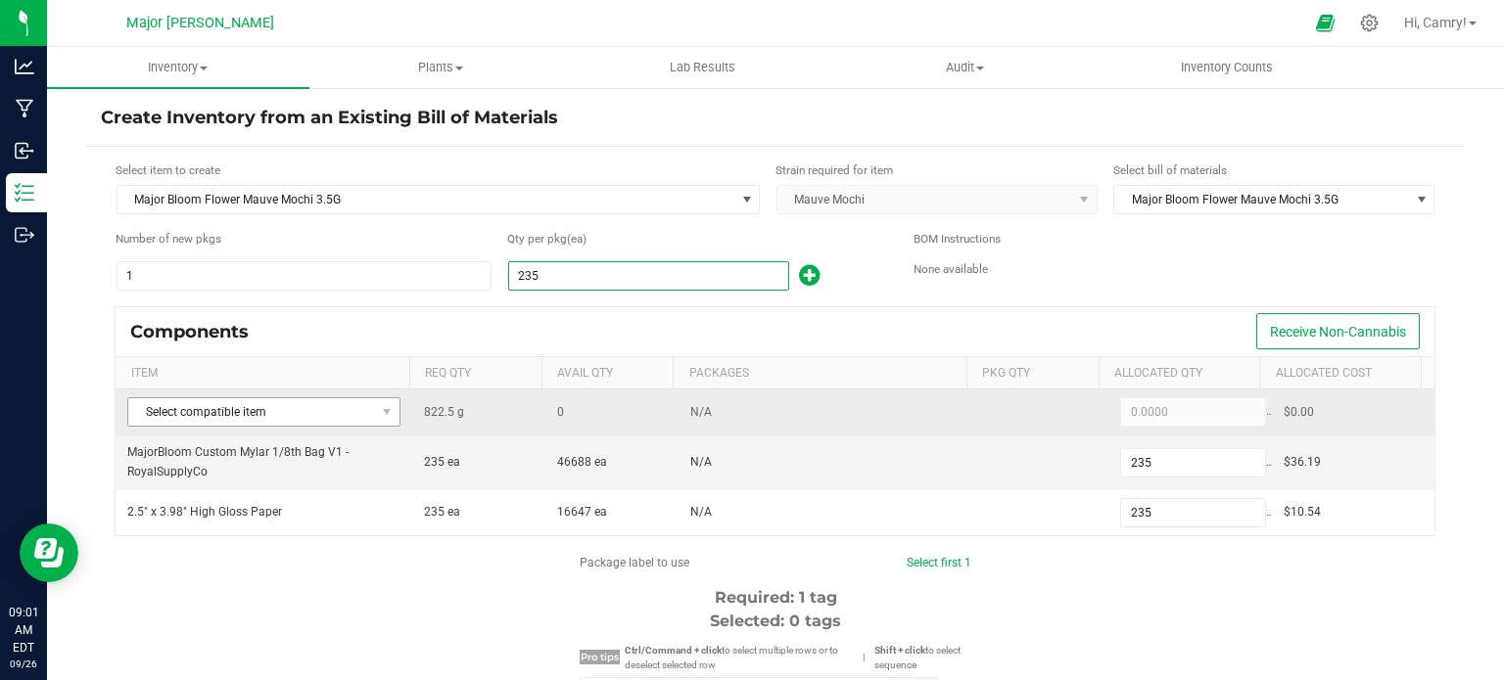
type input "235"
click at [321, 416] on span "Select compatible item" at bounding box center [251, 411] width 247 height 27
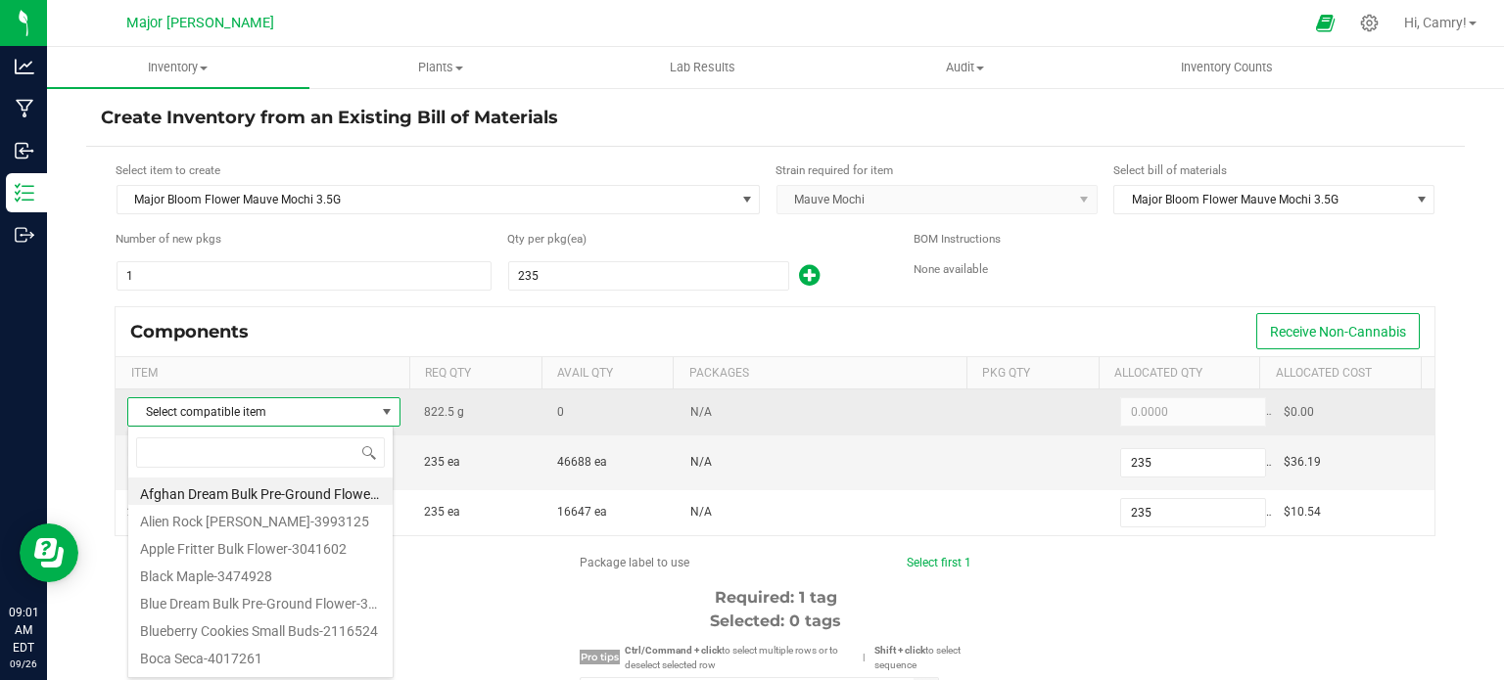
scroll to position [28, 266]
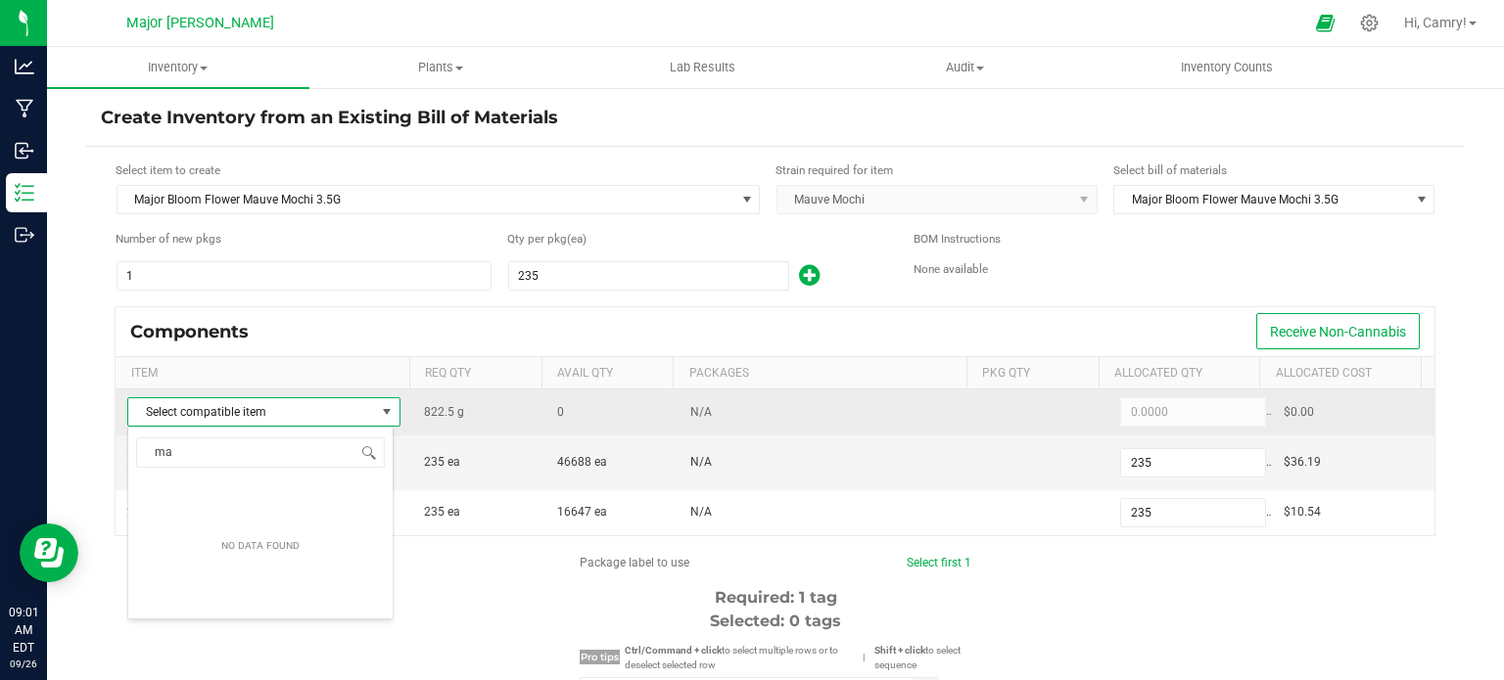
type input "m"
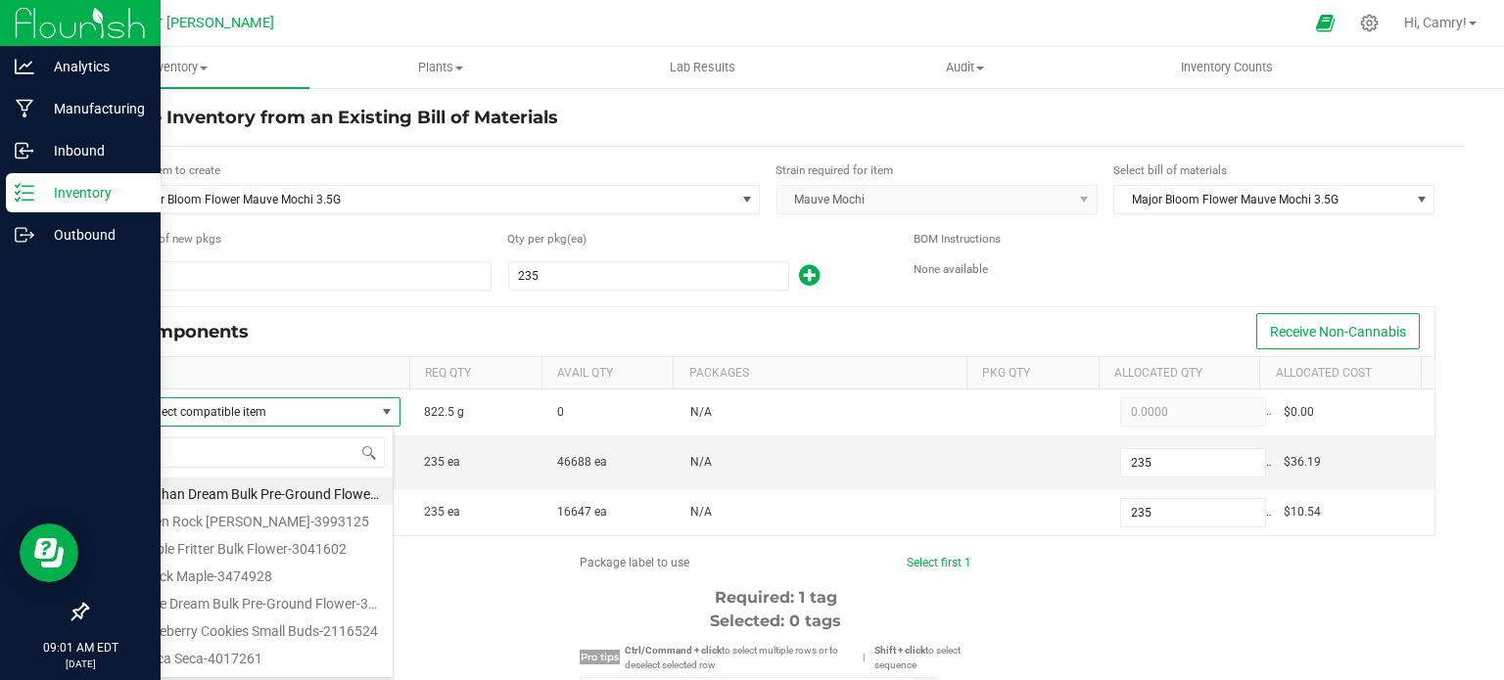
click at [52, 199] on p "Inventory" at bounding box center [92, 192] width 117 height 23
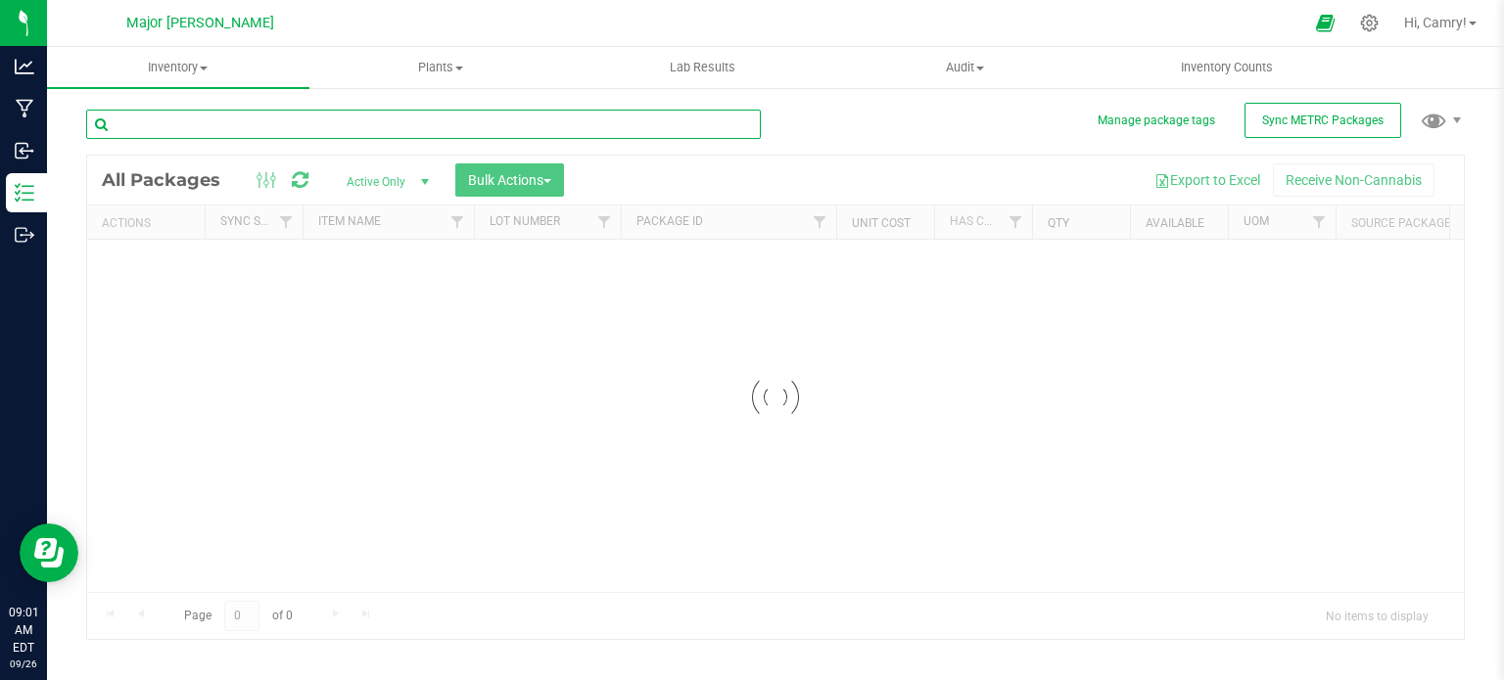
click at [234, 122] on input "text" at bounding box center [423, 124] width 675 height 29
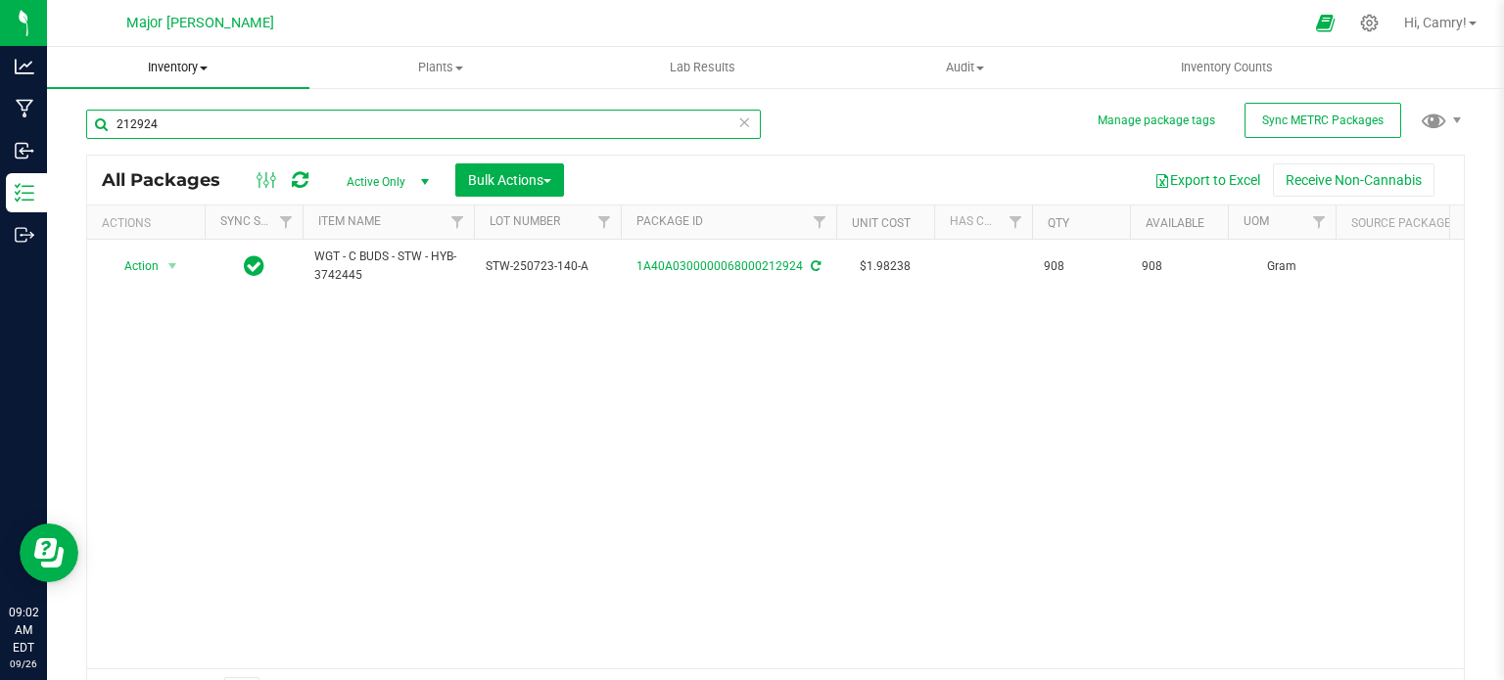
type input "212924"
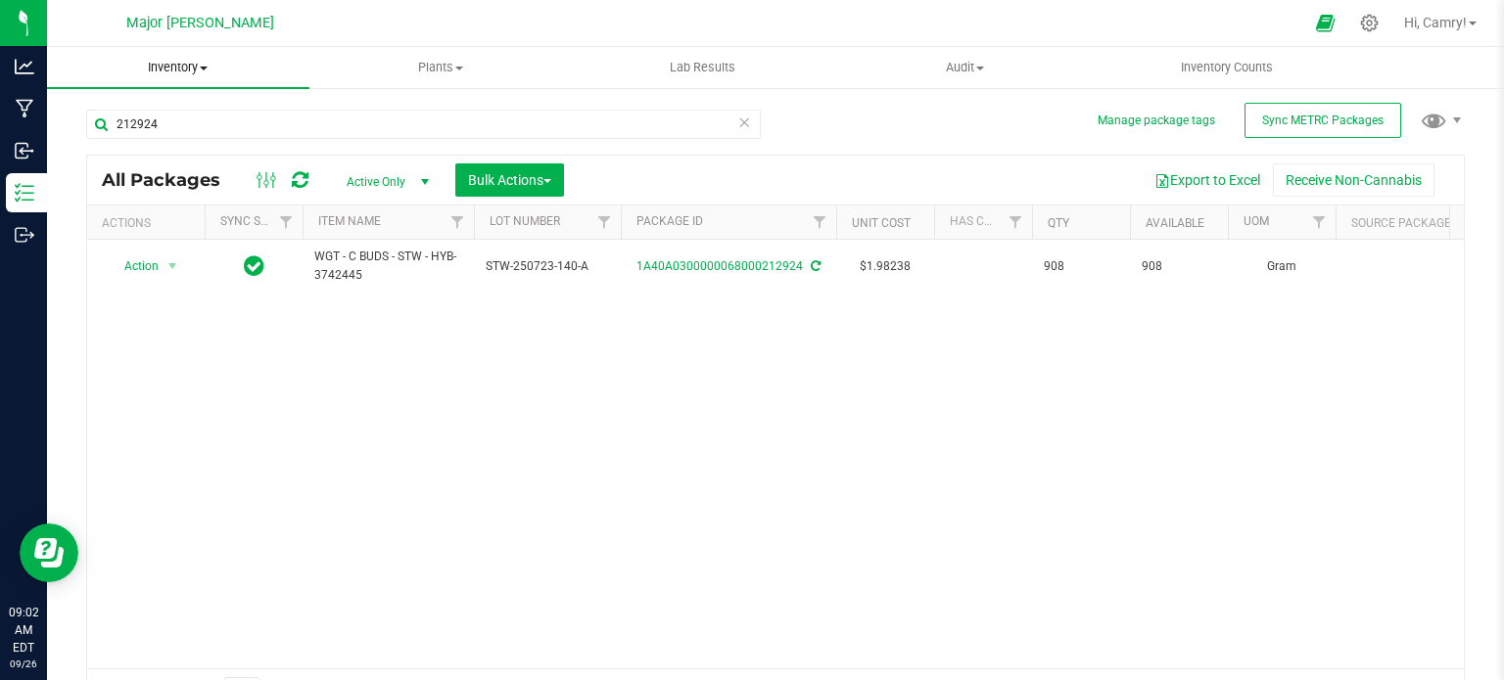
click at [211, 65] on span "Inventory" at bounding box center [178, 68] width 262 height 18
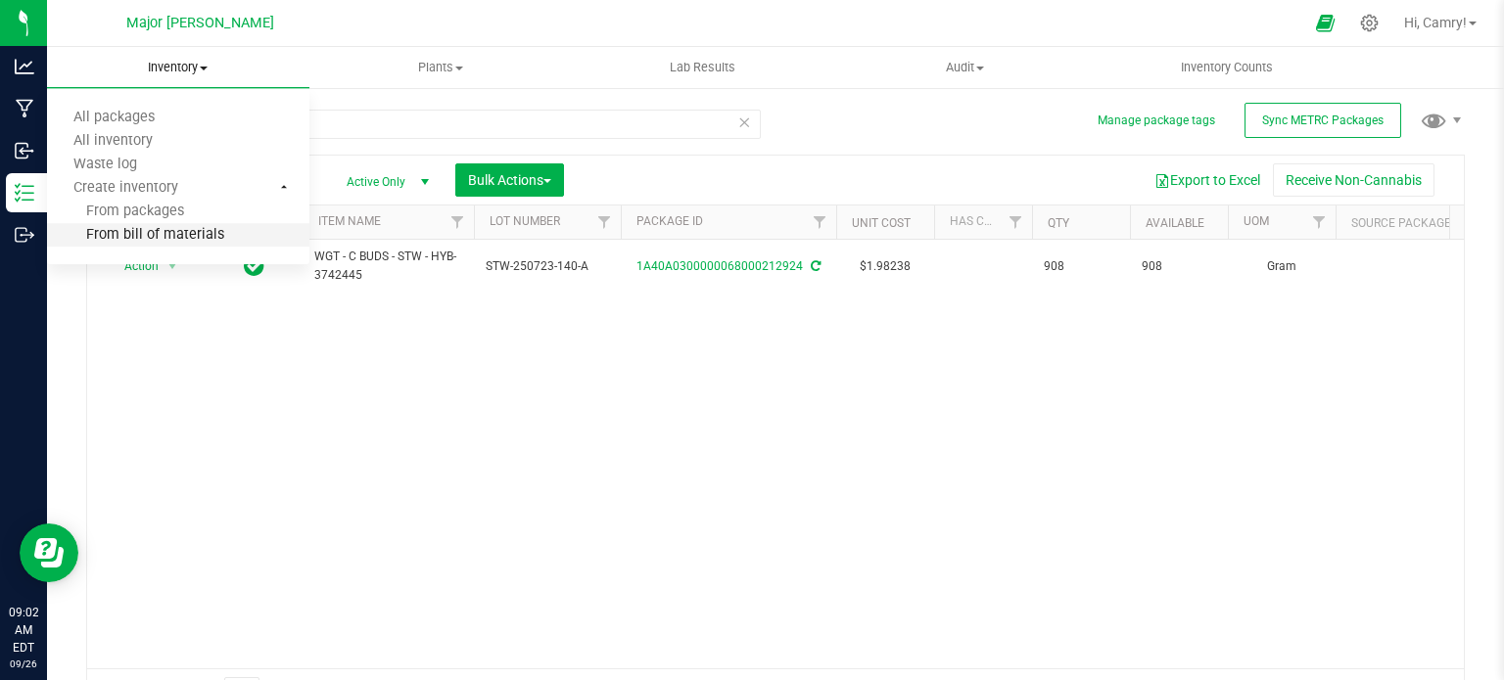
click at [185, 238] on span "From bill of materials" at bounding box center [135, 235] width 177 height 17
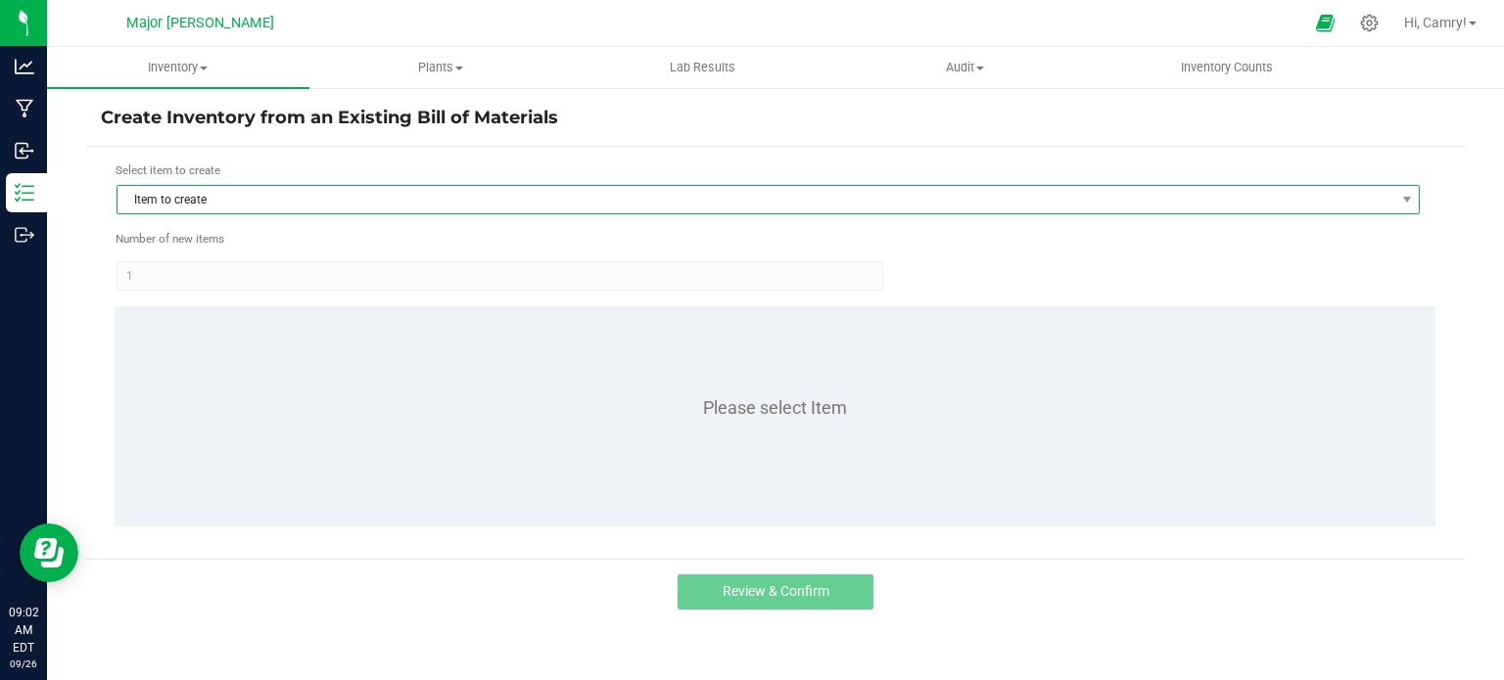
click at [332, 200] on span "Item to create" at bounding box center [755, 199] width 1277 height 27
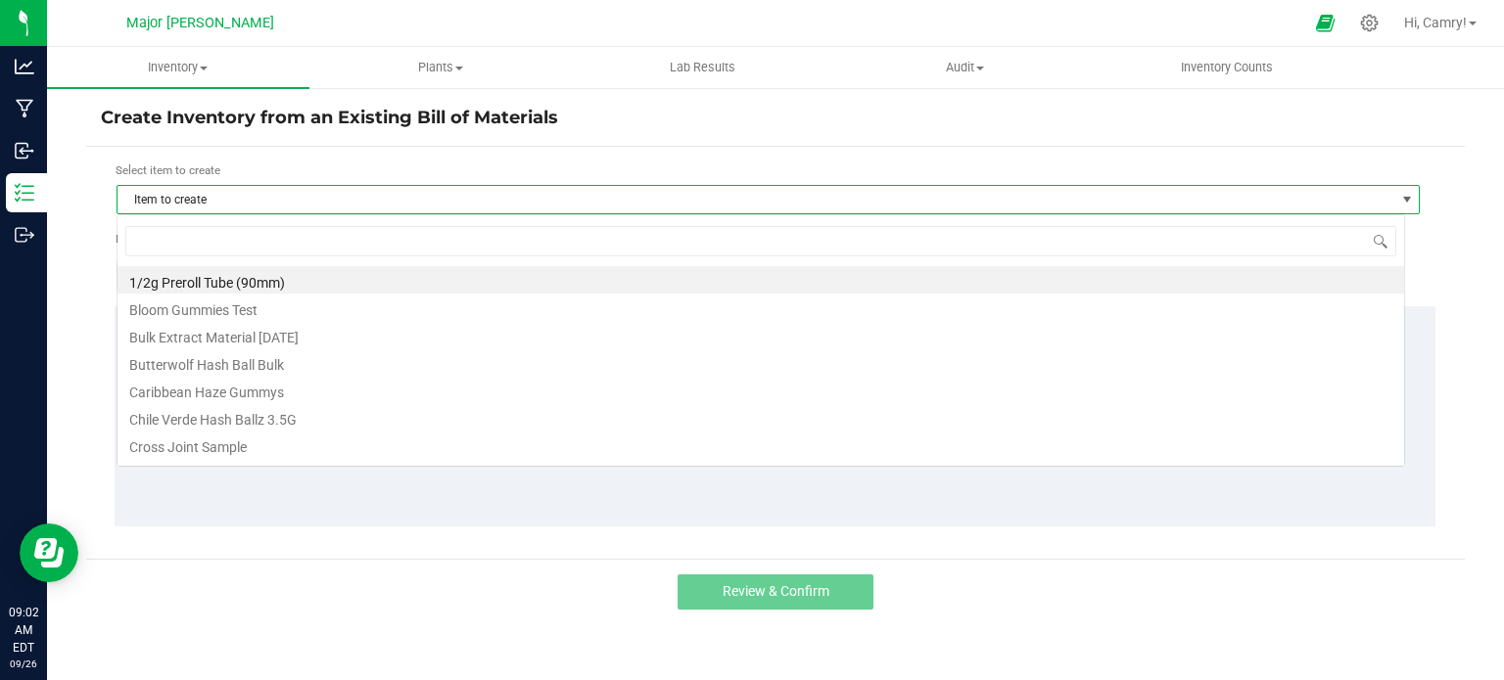
scroll to position [28, 1289]
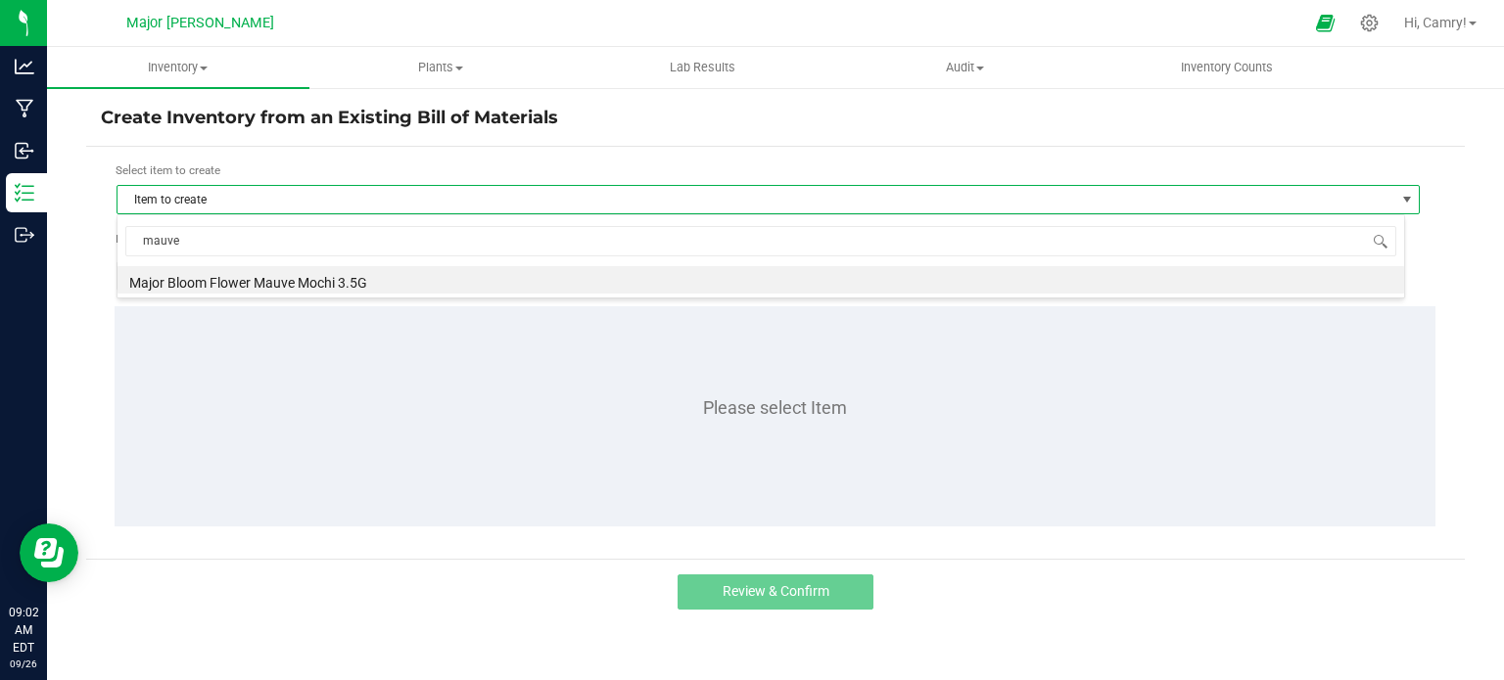
type input "mauve"
click at [375, 275] on li "Major Bloom Flower Mauve Mochi 3.5G" at bounding box center [760, 279] width 1287 height 27
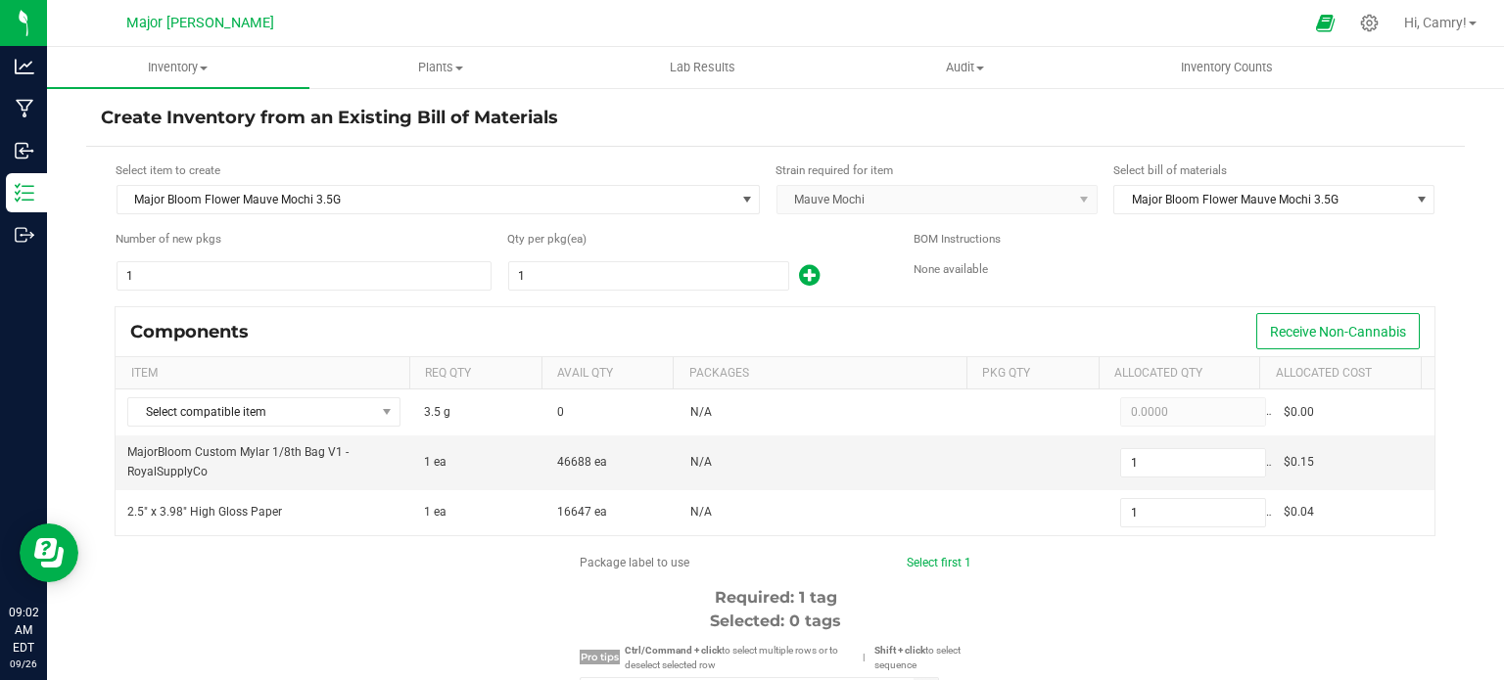
click at [678, 296] on form "Select item to create Major Bloom Flower Mauve Mochi 3.5G Strain required for i…" at bounding box center [775, 545] width 1349 height 766
click at [677, 279] on input "1" at bounding box center [648, 275] width 279 height 27
type input "2"
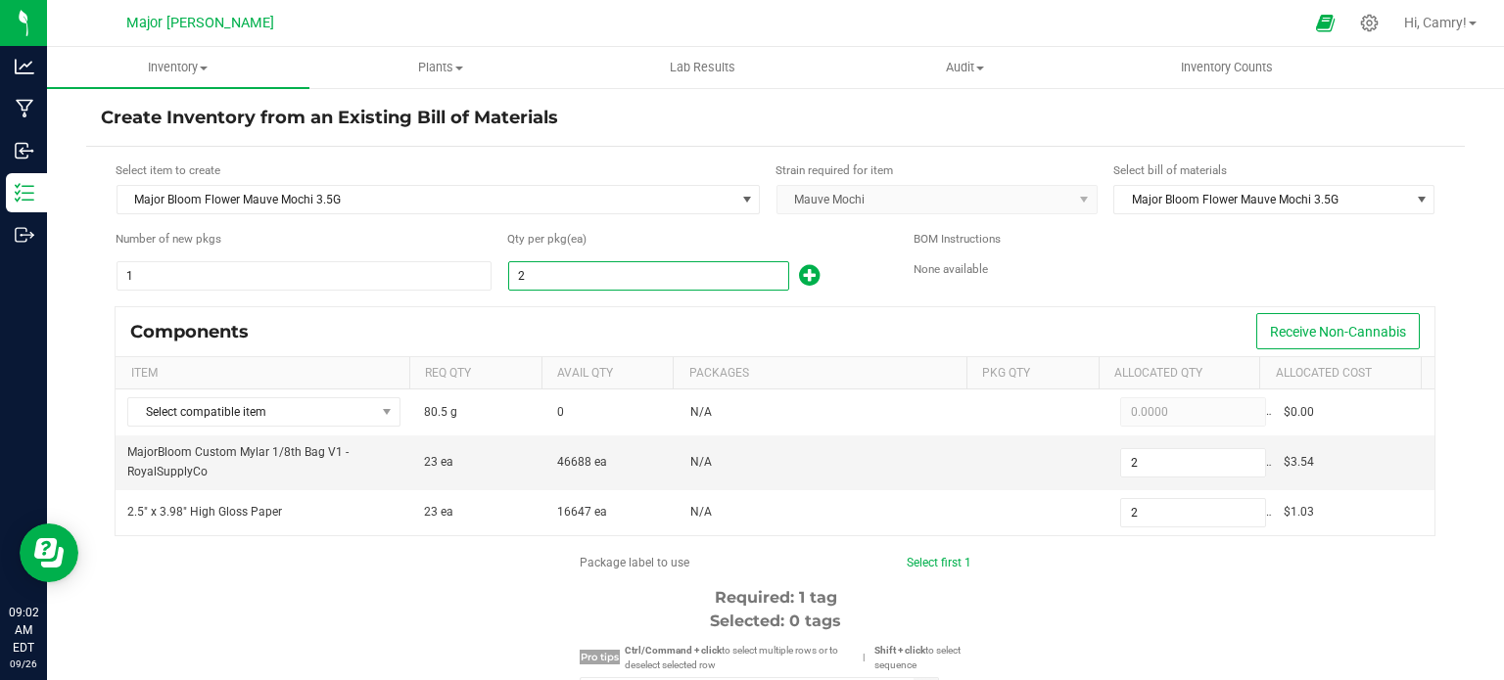
type input "23"
type input "235"
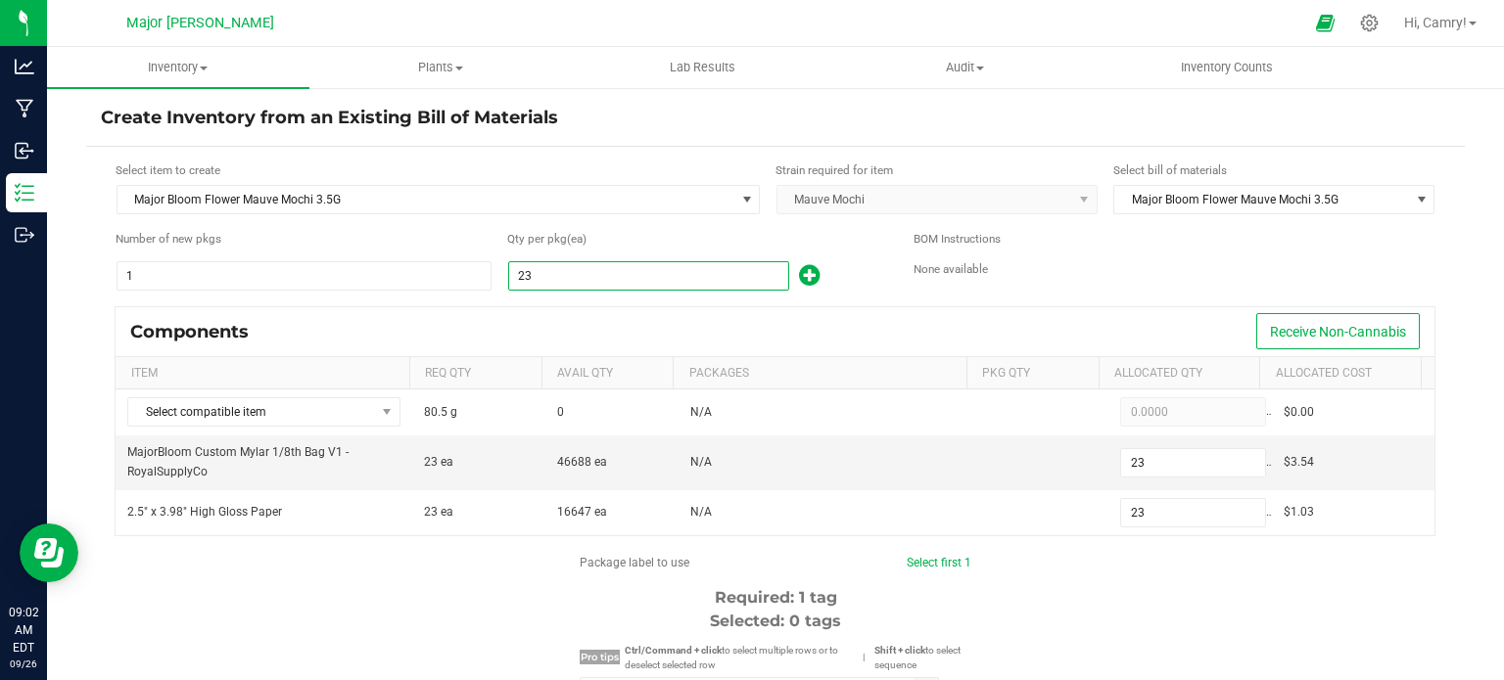
type input "235"
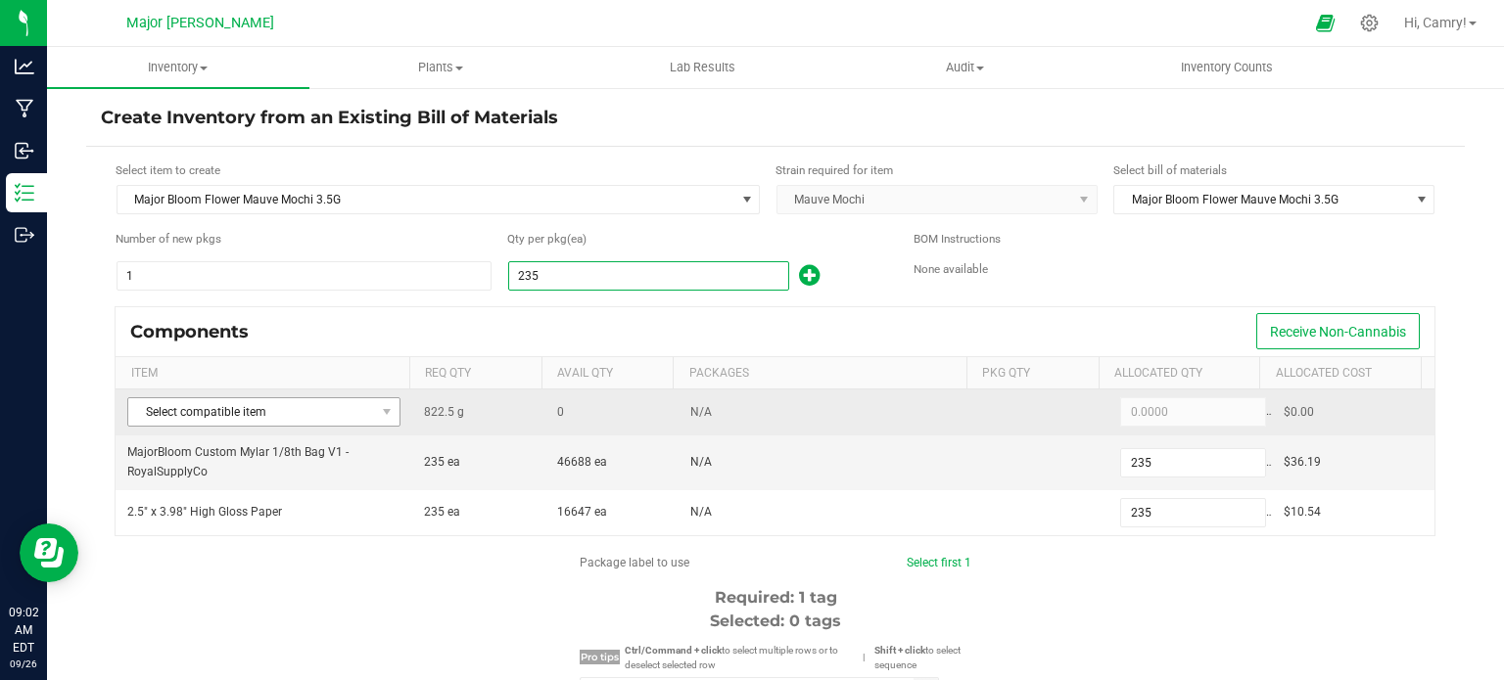
type input "235"
click at [314, 418] on span "Select compatible item" at bounding box center [251, 411] width 247 height 27
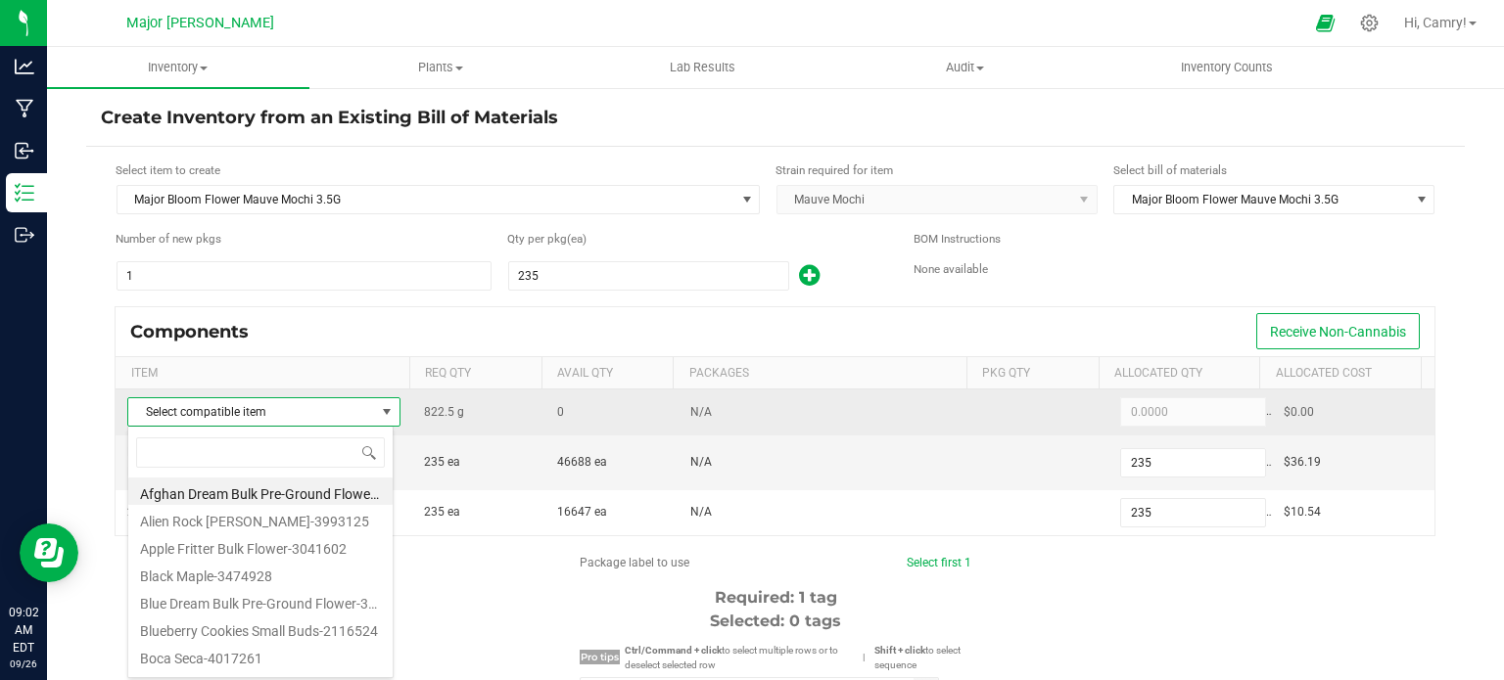
scroll to position [28, 266]
type input "wgt"
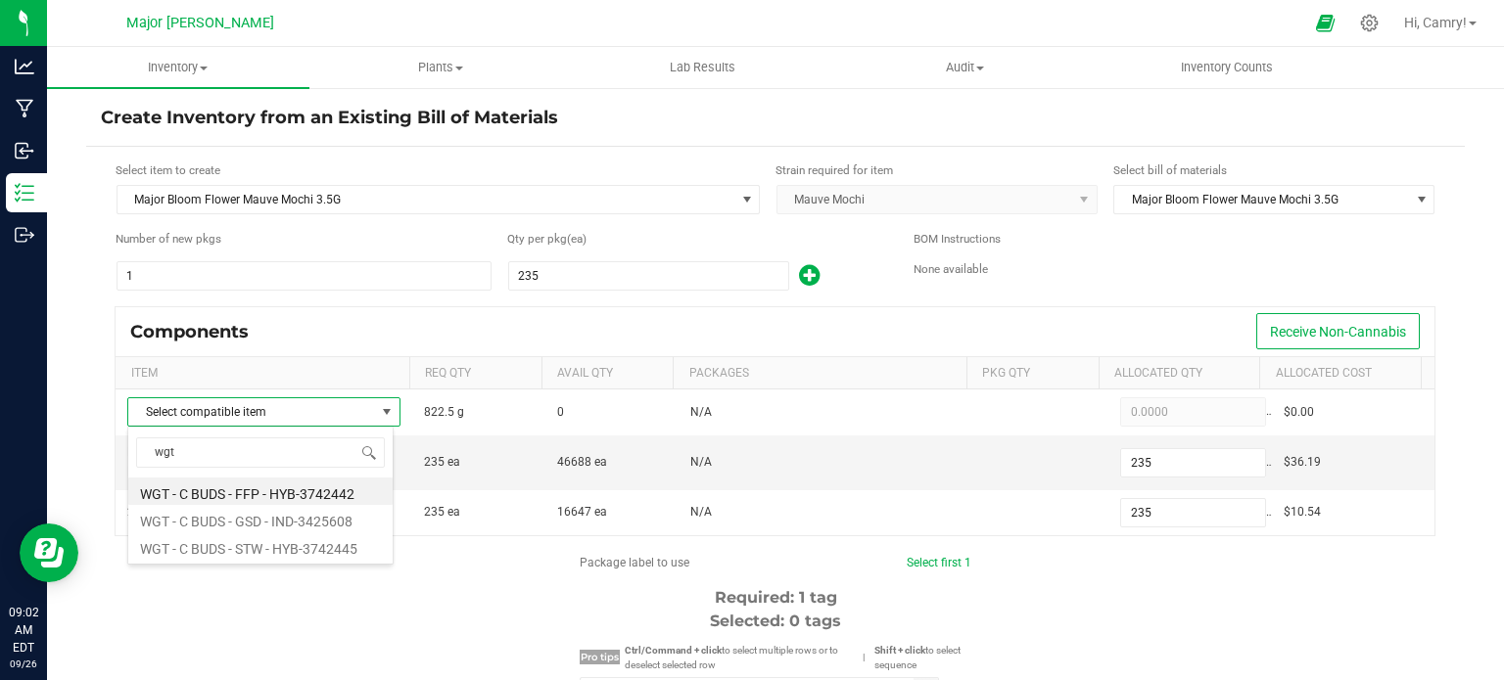
click at [282, 548] on li "WGT - C BUDS - STW - HYB-3742445" at bounding box center [260, 546] width 264 height 27
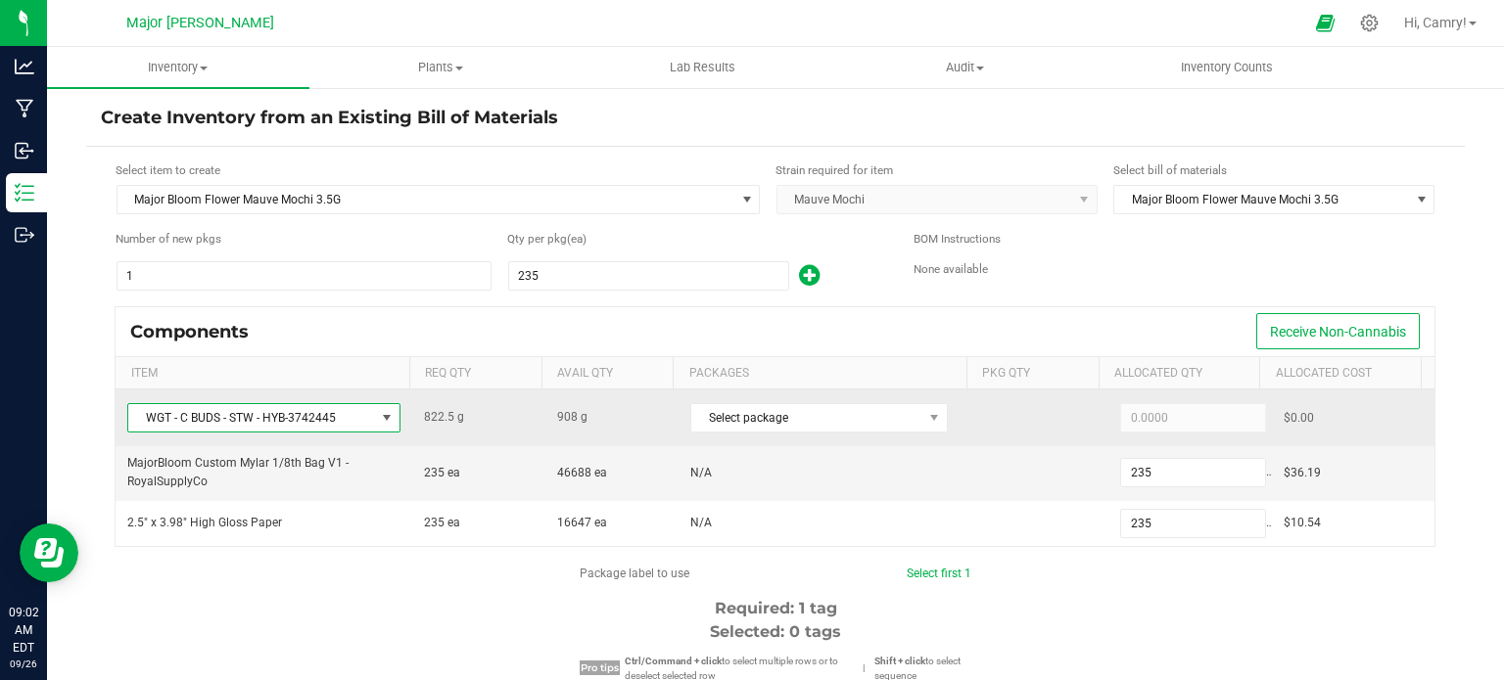
click at [356, 406] on span "WGT - C BUDS - STW - HYB-3742445" at bounding box center [251, 417] width 247 height 27
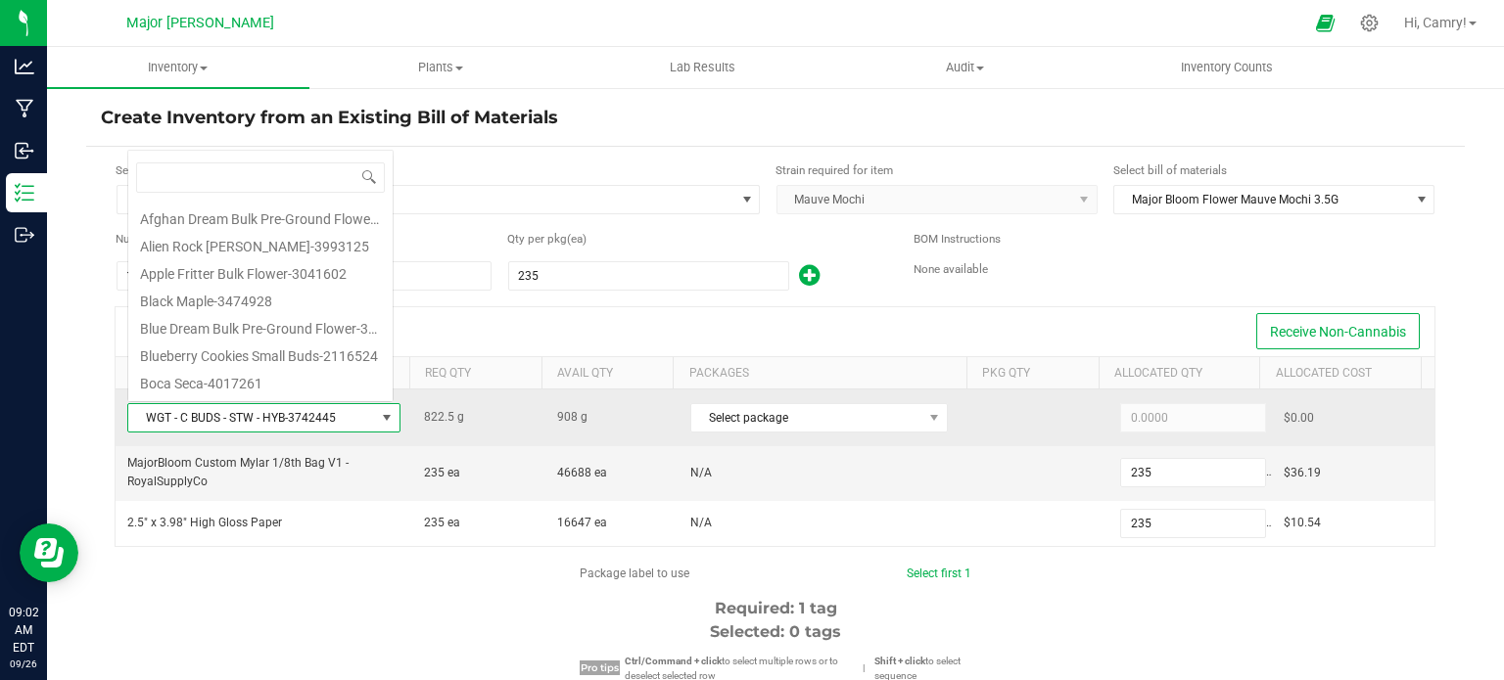
scroll to position [4520, 0]
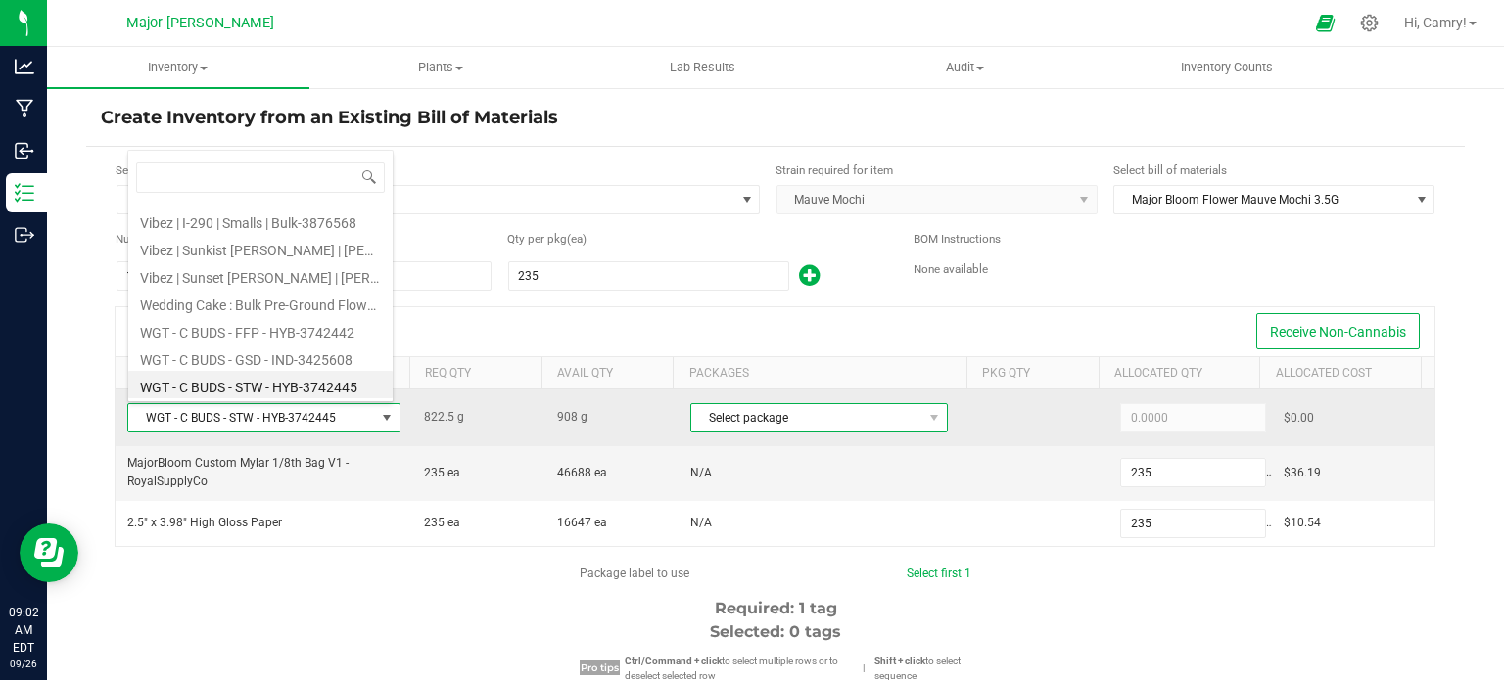
click at [749, 406] on span "Select package" at bounding box center [806, 417] width 231 height 27
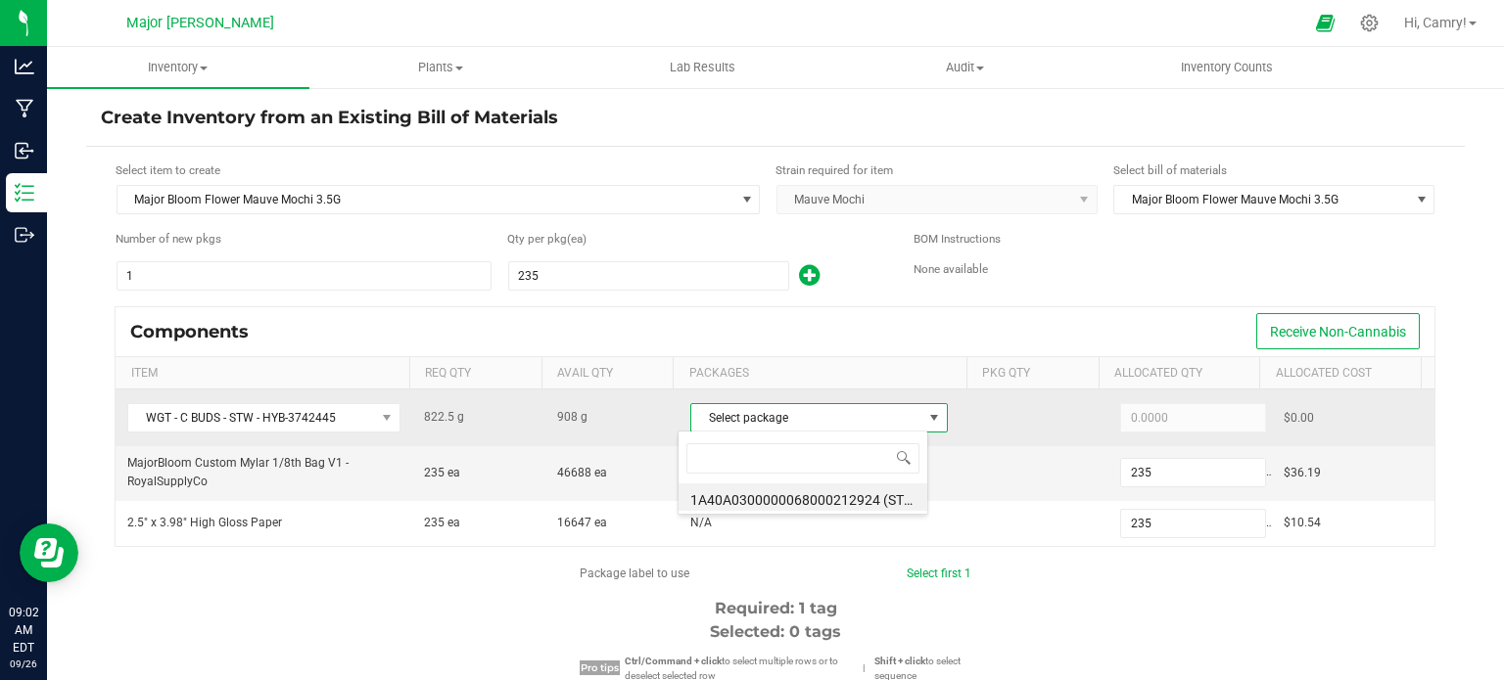
scroll to position [28, 251]
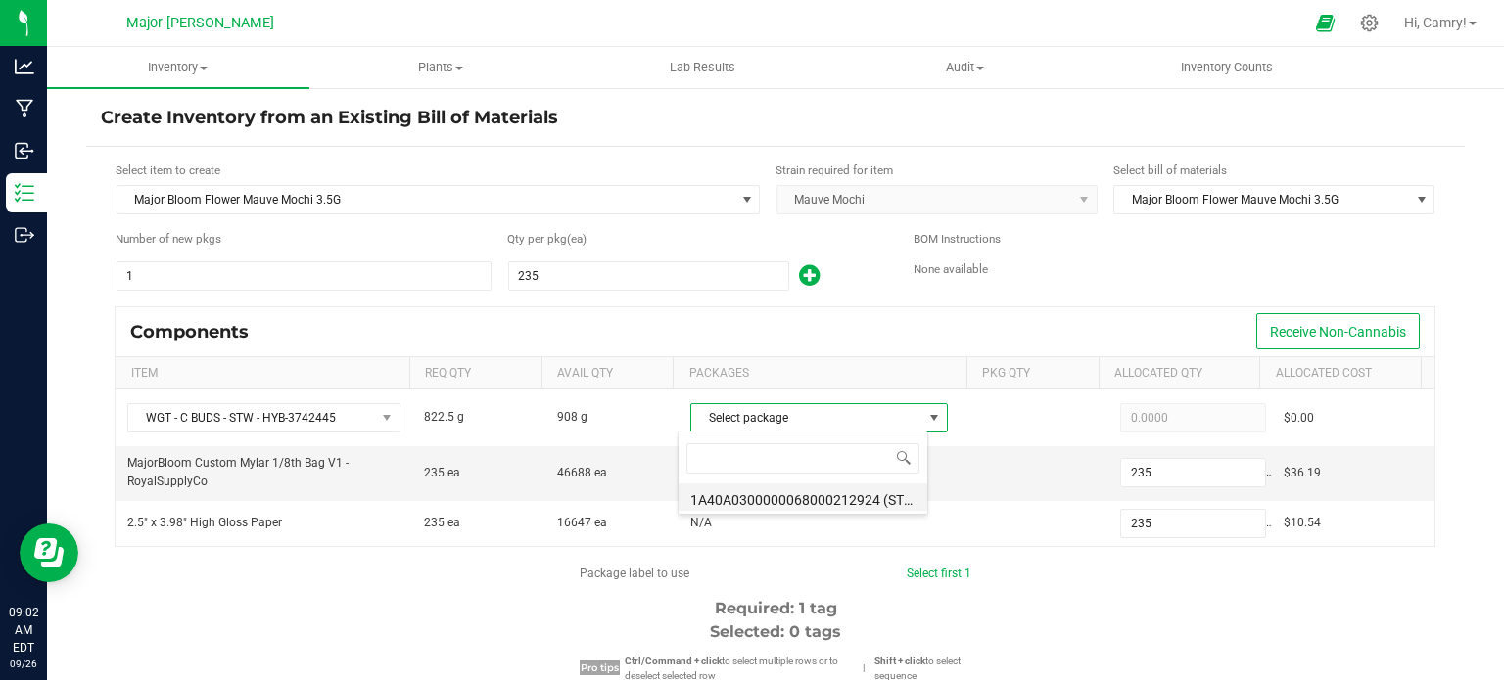
click at [766, 496] on li "1A40A0300000068000212924 (STW-250723-140-A)" at bounding box center [803, 497] width 249 height 27
type input "822.5000"
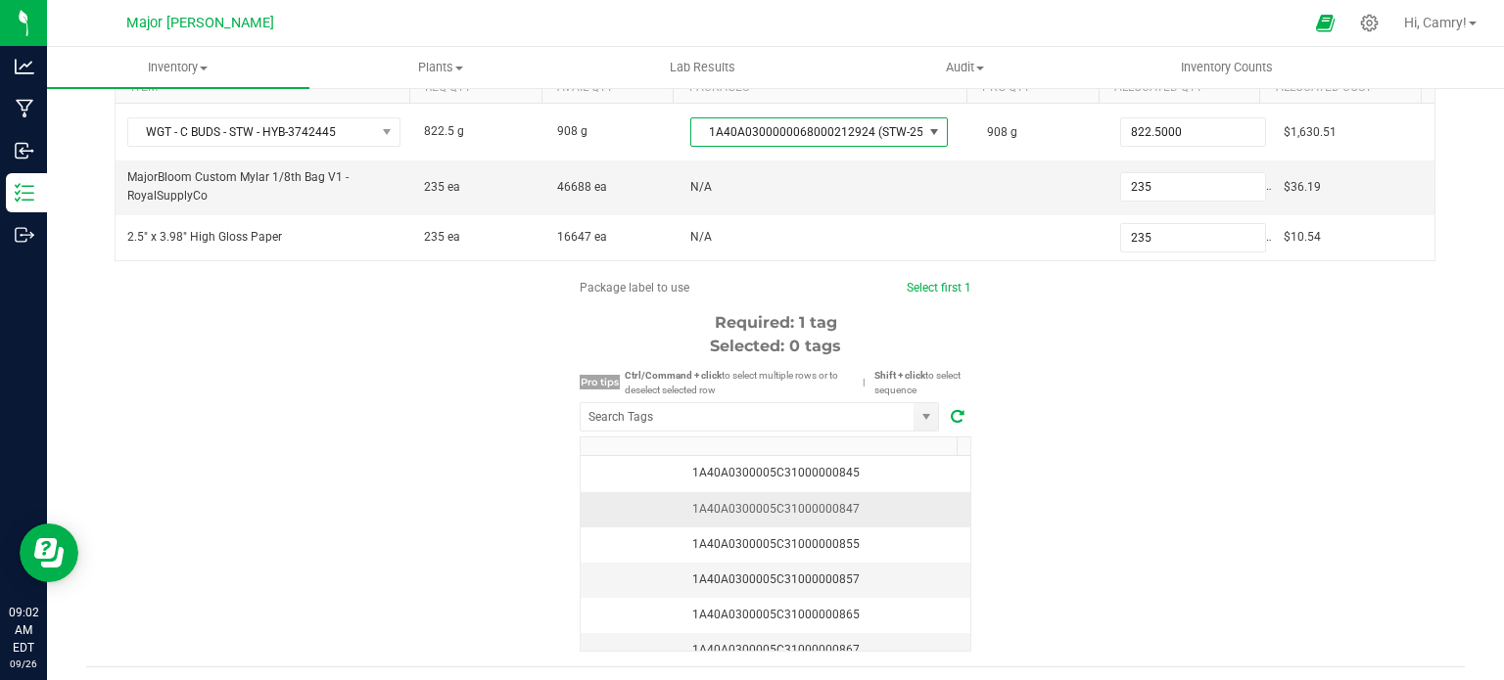
scroll to position [294, 0]
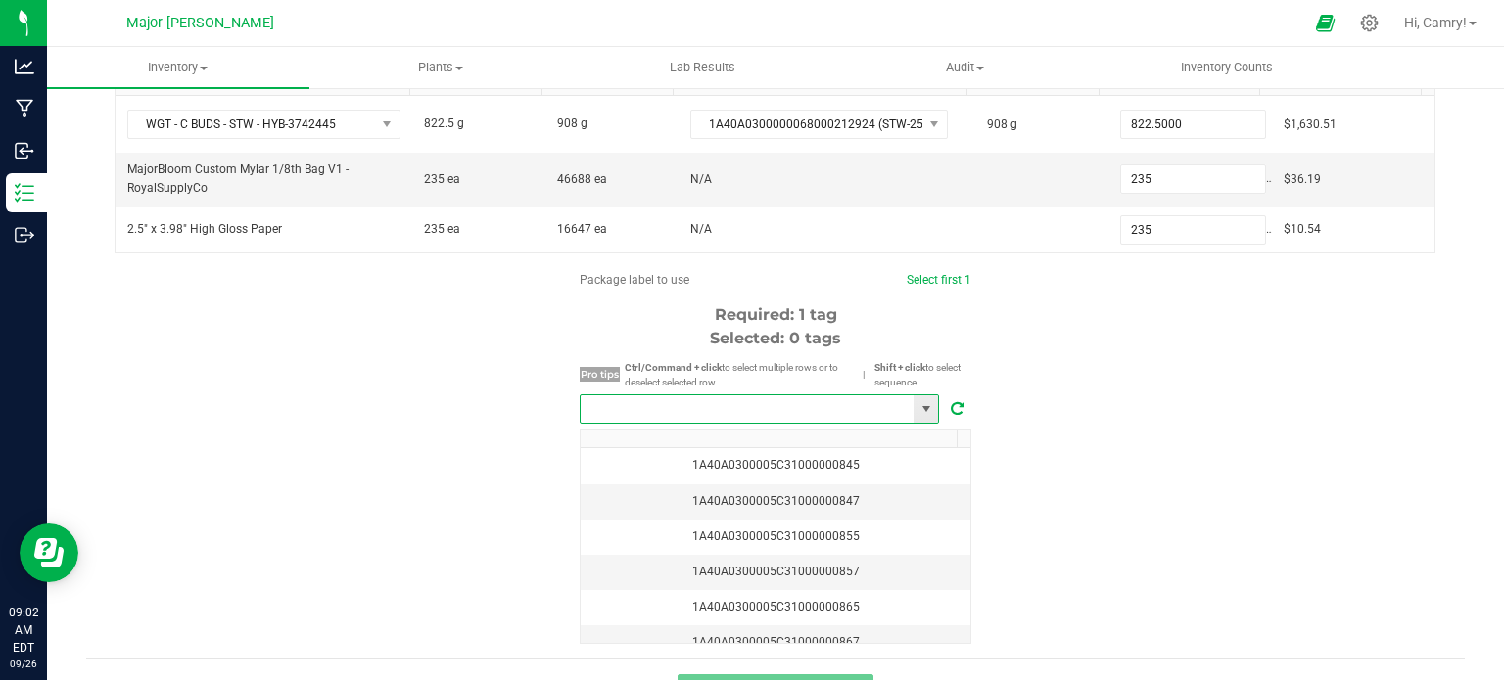
click at [663, 413] on input "NO DATA FOUND" at bounding box center [747, 409] width 333 height 27
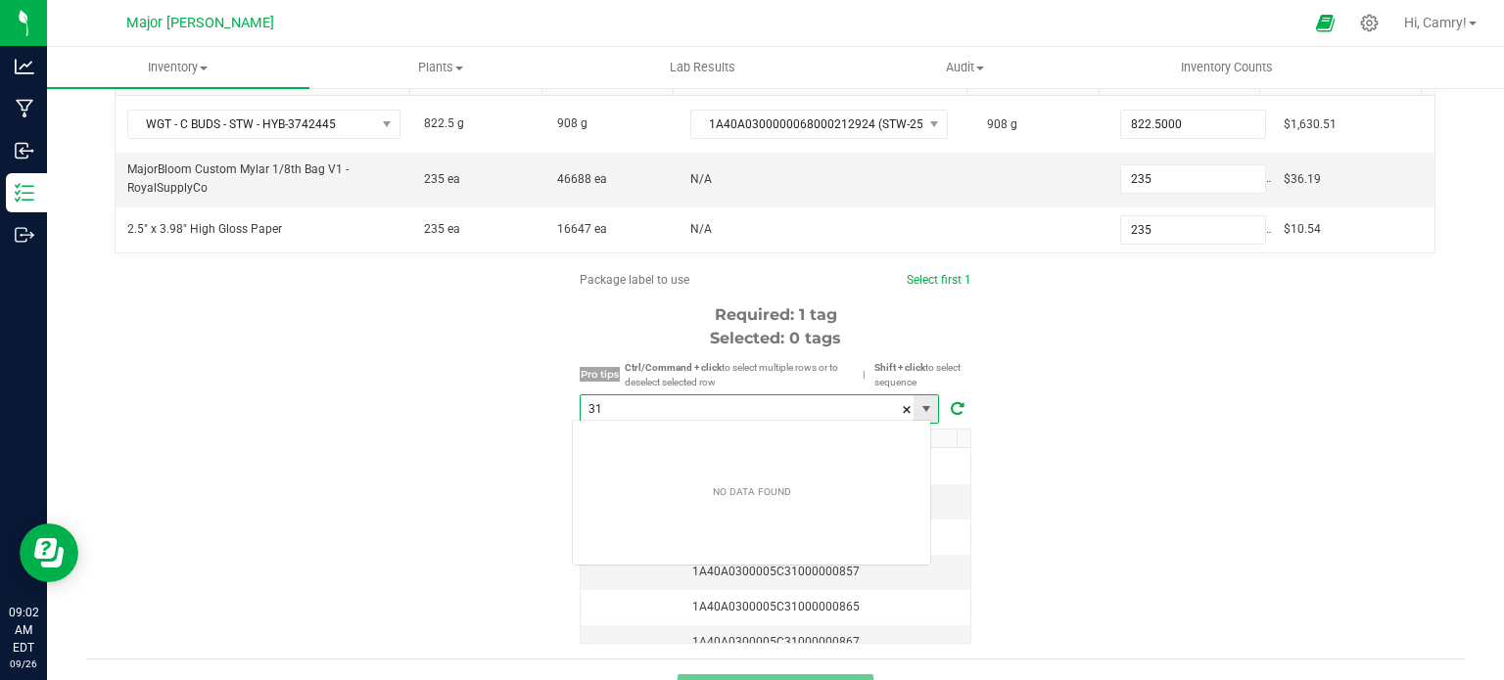
scroll to position [28, 360]
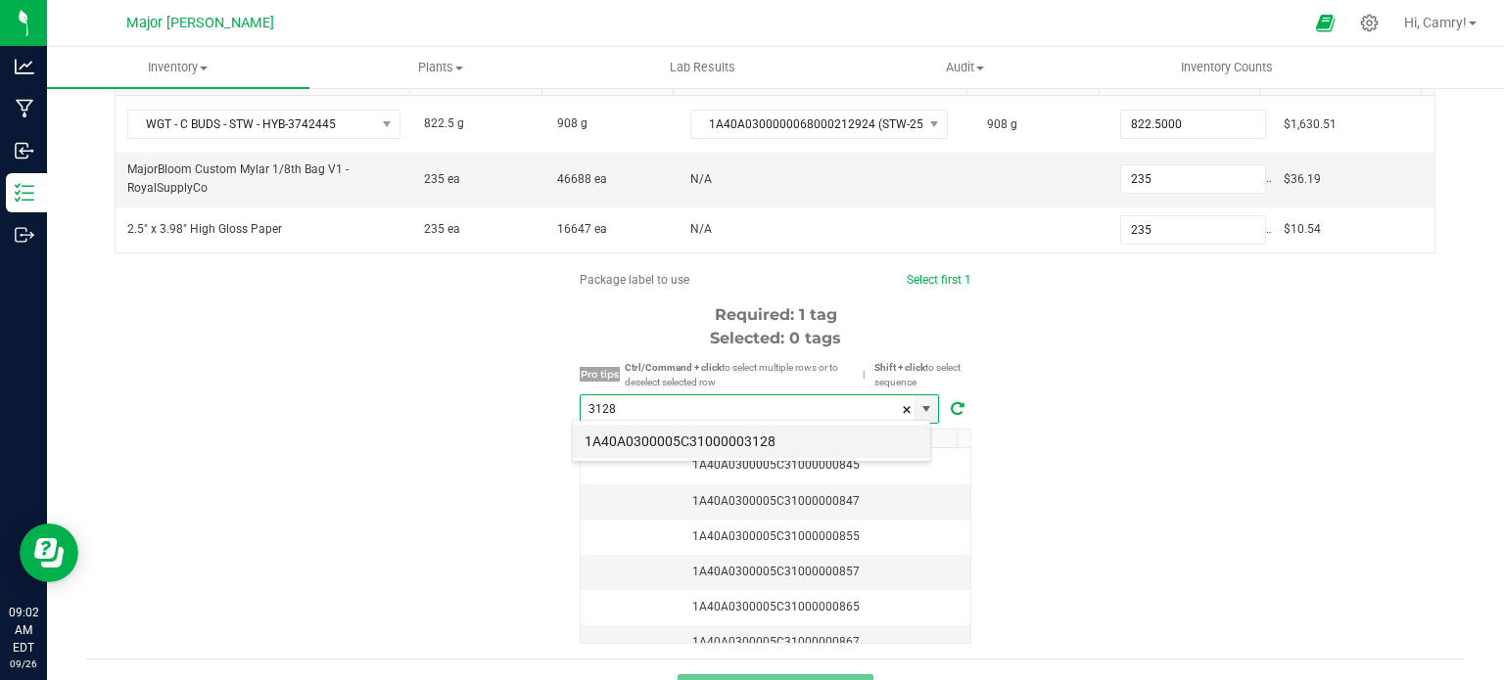
click at [663, 437] on li "1A40A0300005C31000003128" at bounding box center [751, 441] width 357 height 33
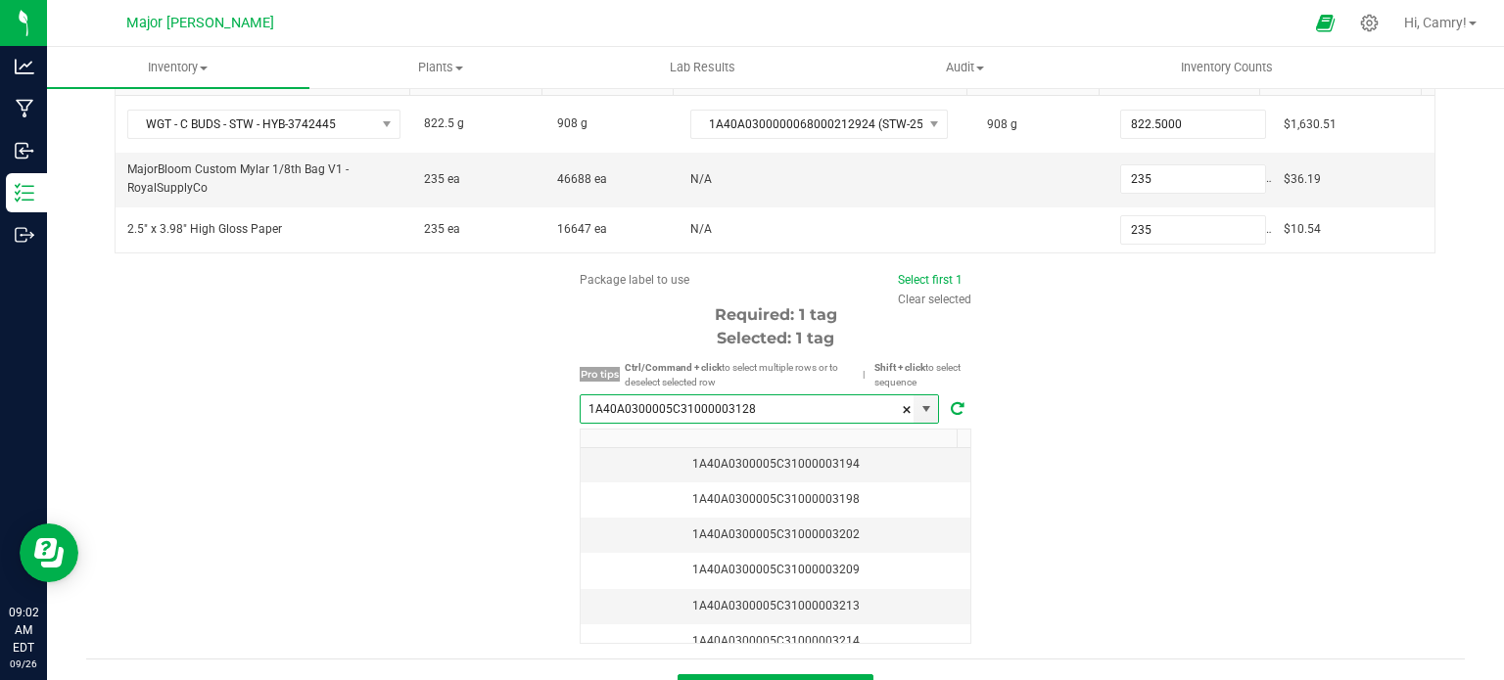
scroll to position [333, 0]
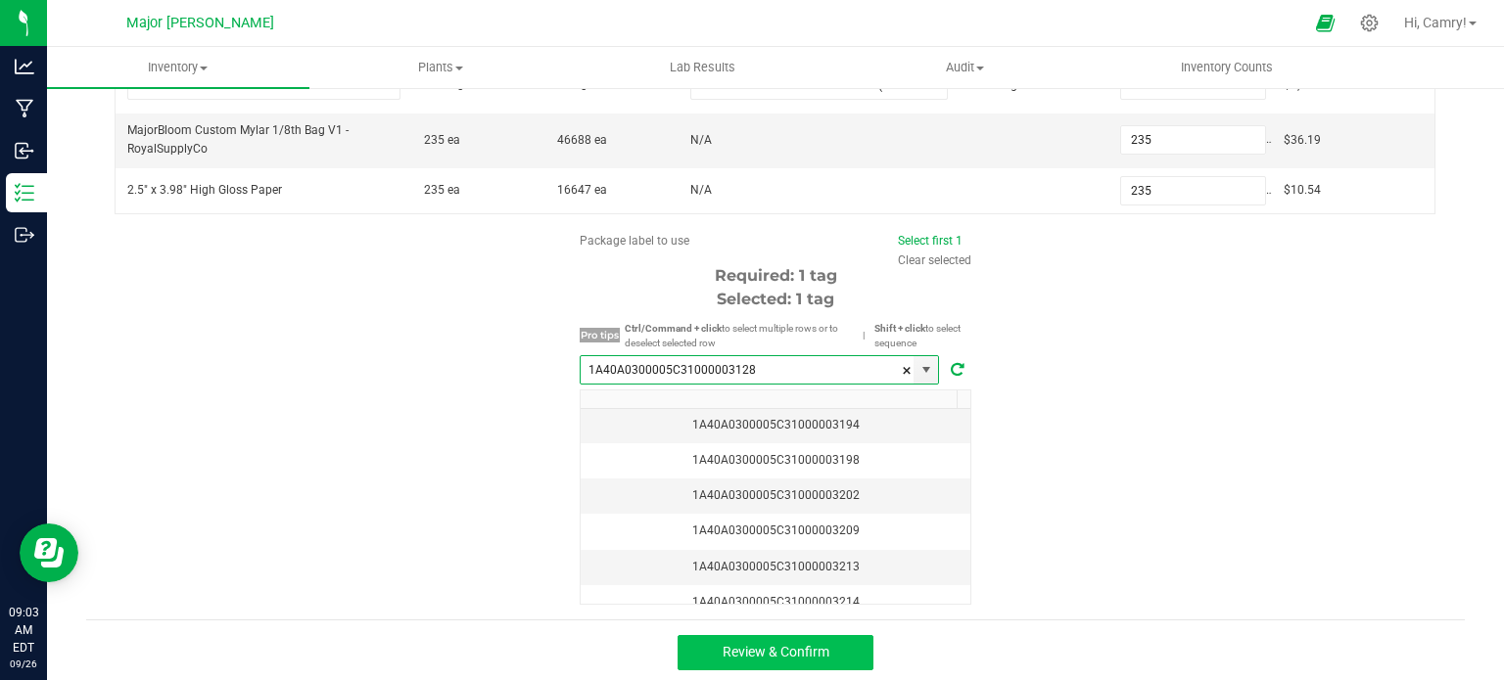
type input "1A40A0300005C31000003128"
click at [826, 641] on button "Review & Confirm" at bounding box center [776, 652] width 196 height 35
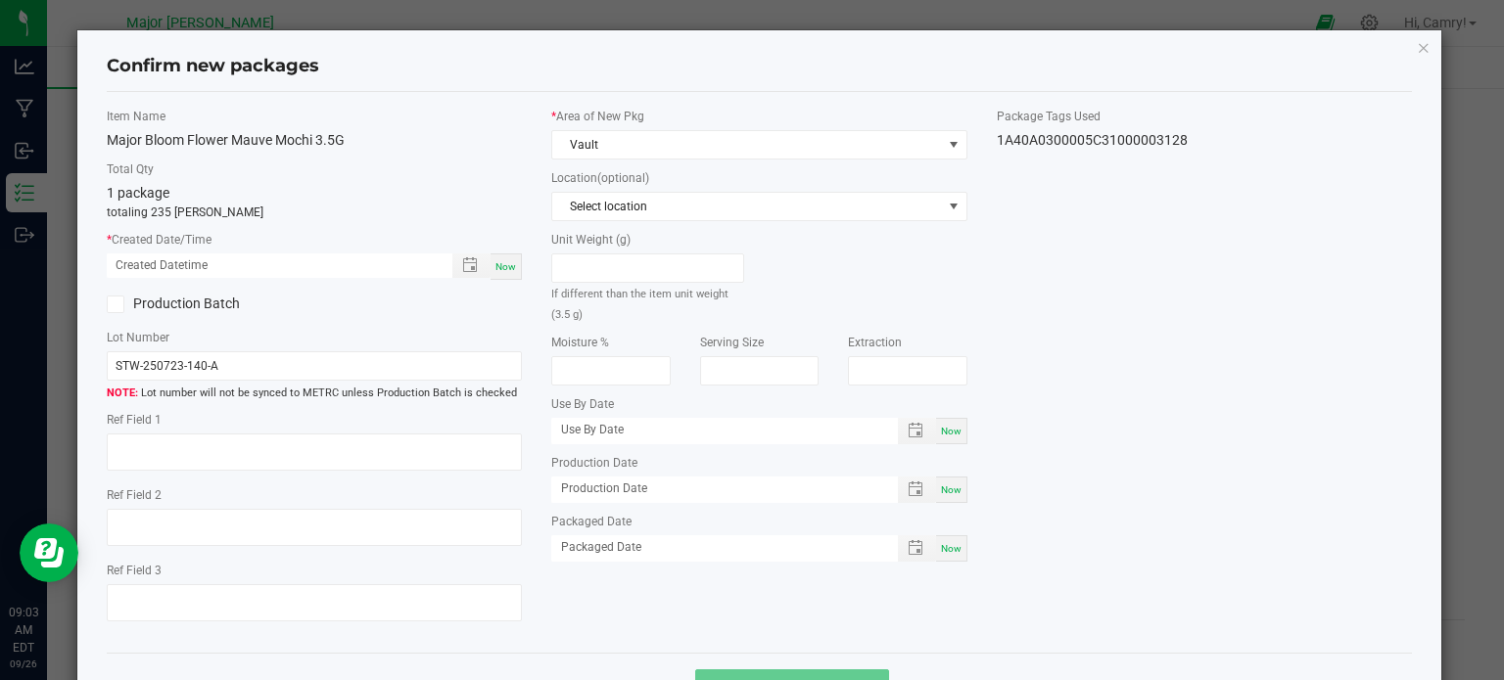
click at [501, 261] on span "Now" at bounding box center [505, 266] width 21 height 11
type input "[DATE] 09:03 AM"
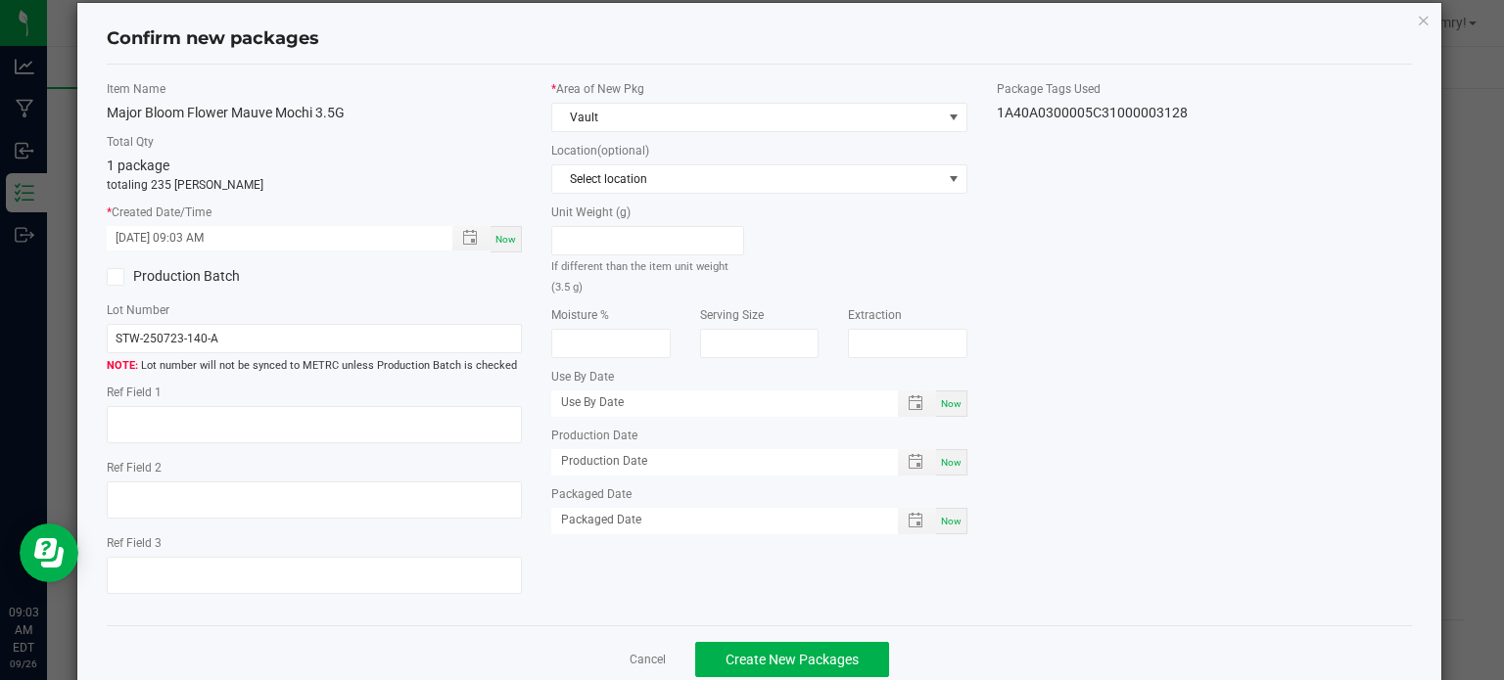
scroll to position [70, 0]
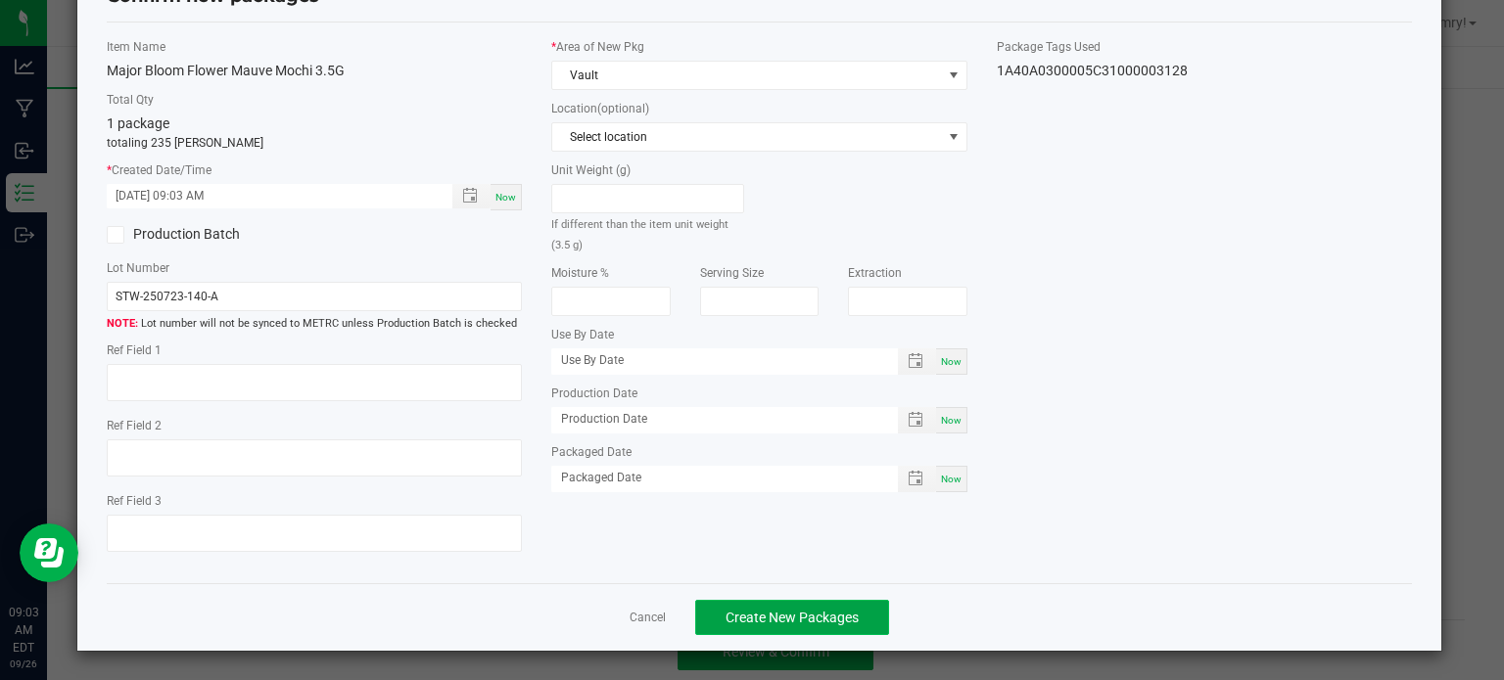
click at [794, 611] on span "Create New Packages" at bounding box center [792, 618] width 133 height 16
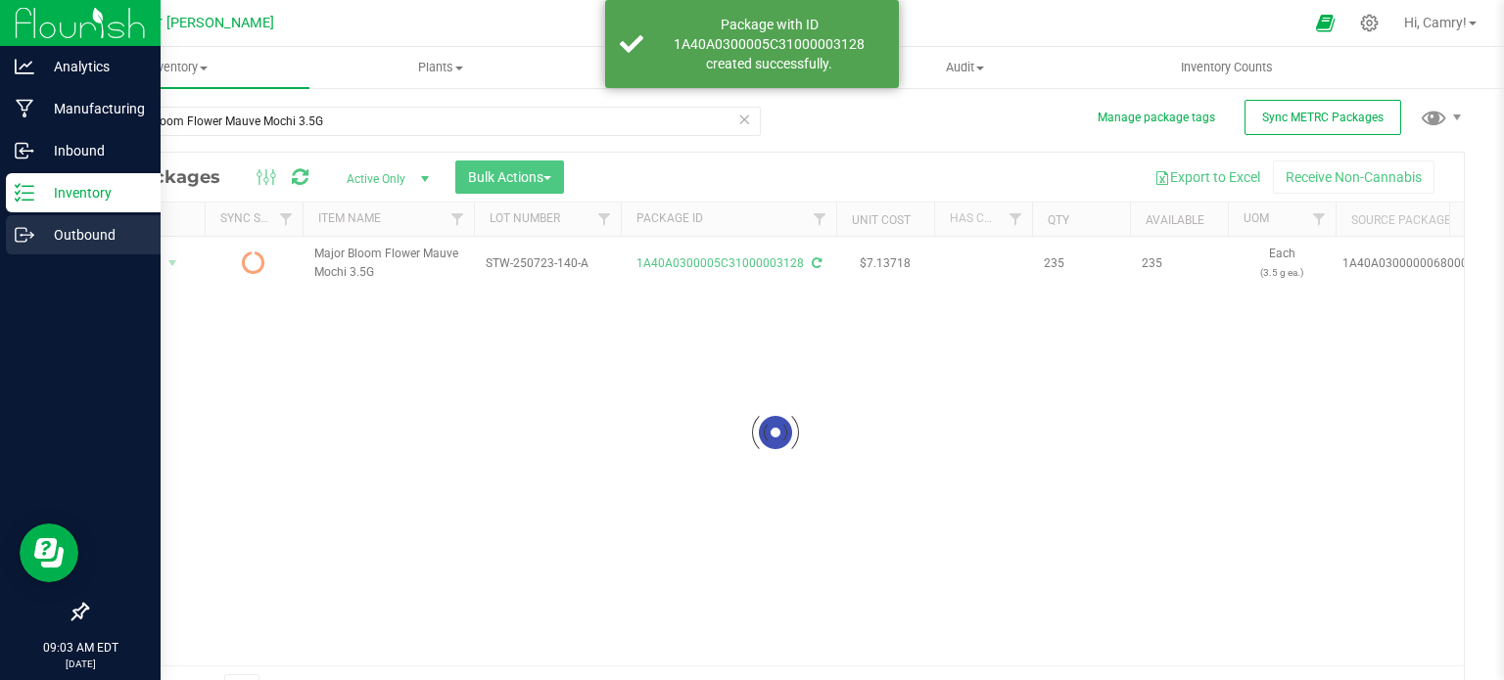
scroll to position [34, 0]
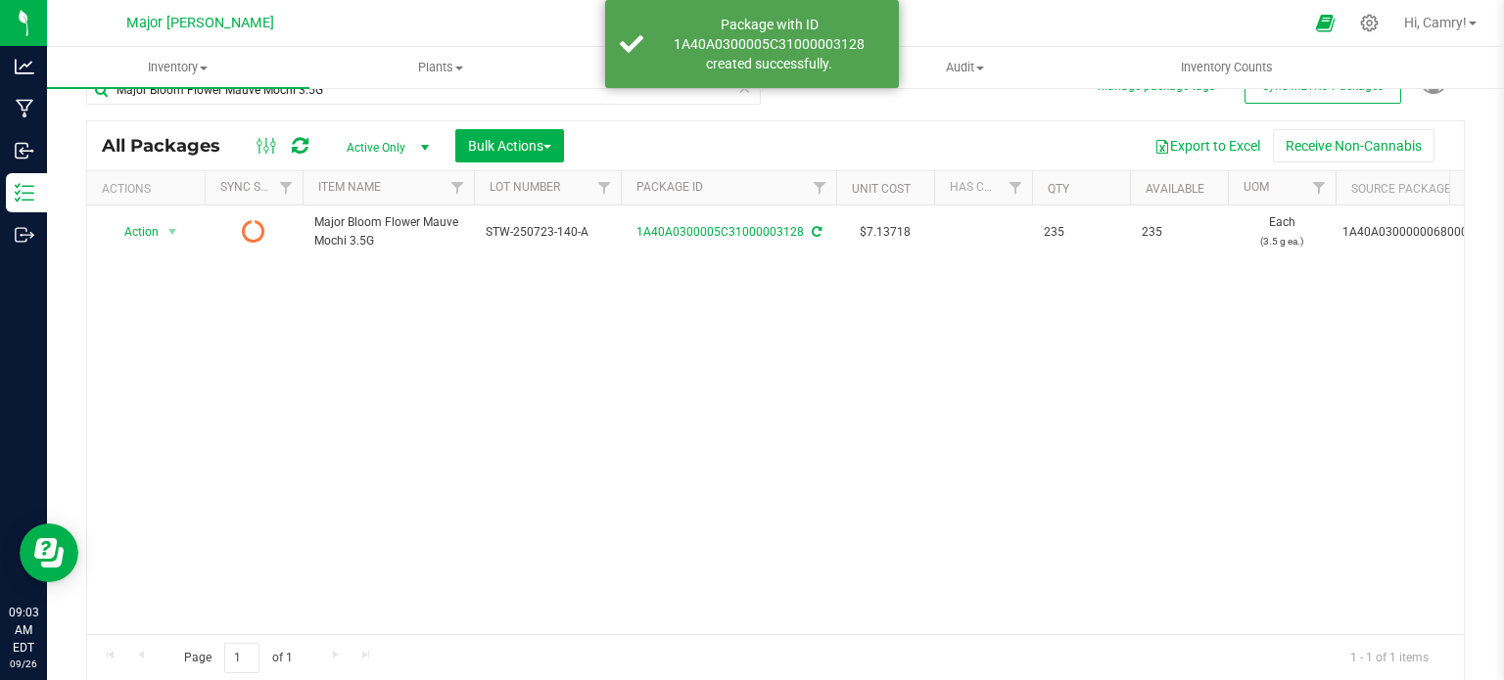
click at [301, 150] on icon at bounding box center [300, 146] width 17 height 20
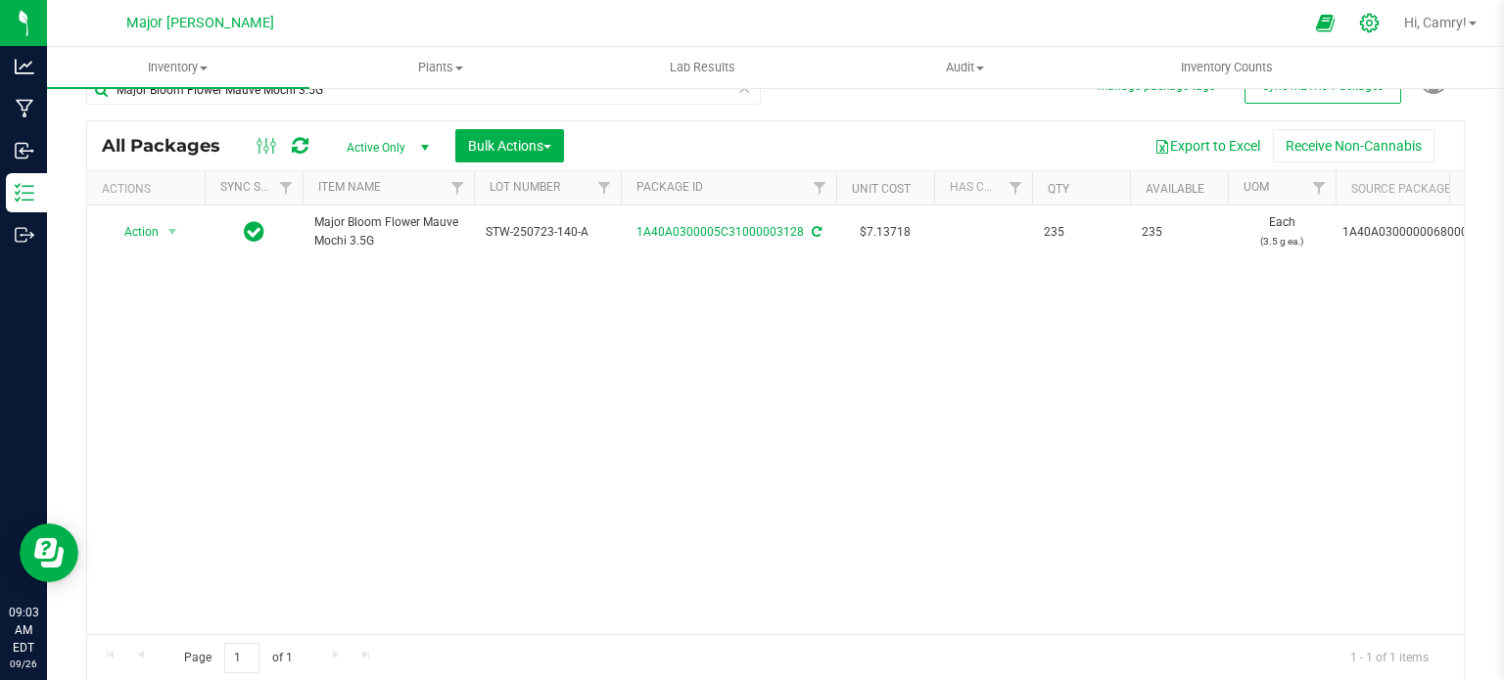
click at [1368, 25] on icon at bounding box center [1369, 23] width 21 height 21
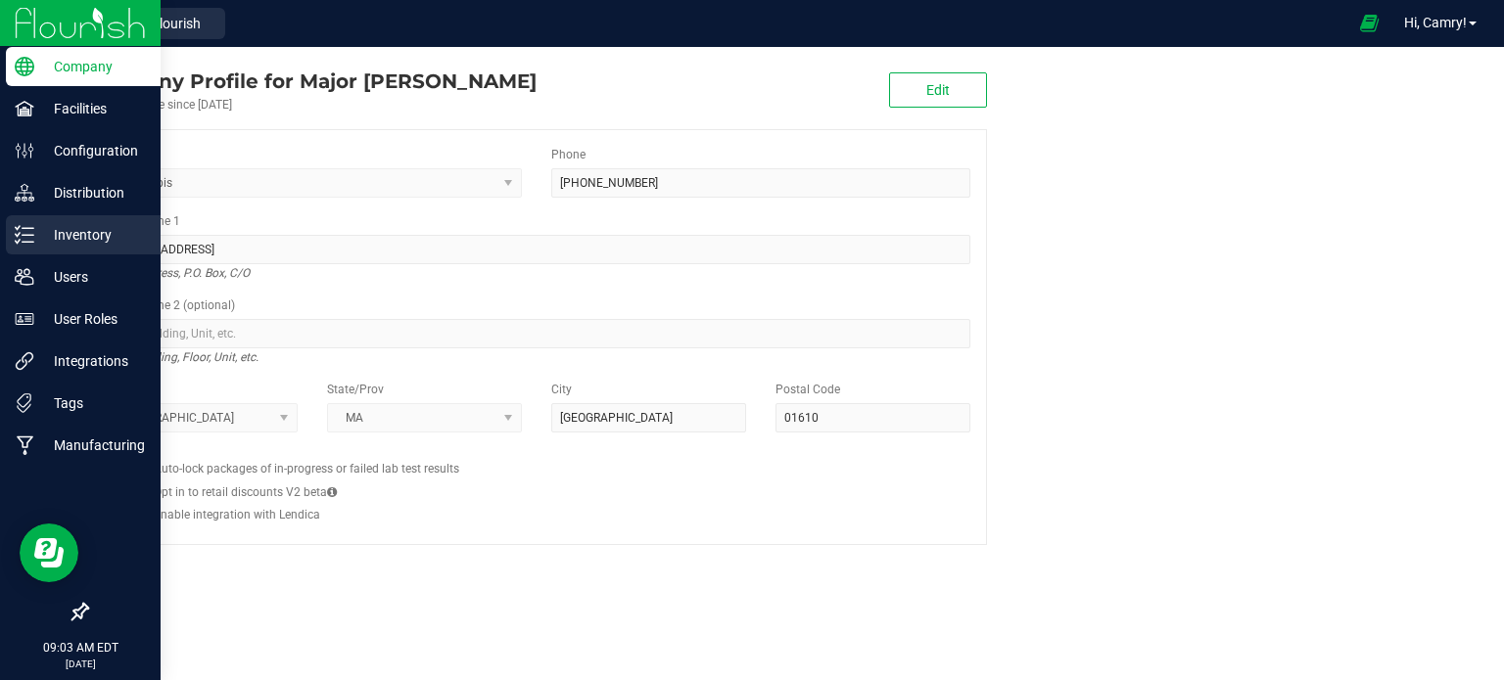
click at [32, 232] on icon at bounding box center [25, 235] width 20 height 20
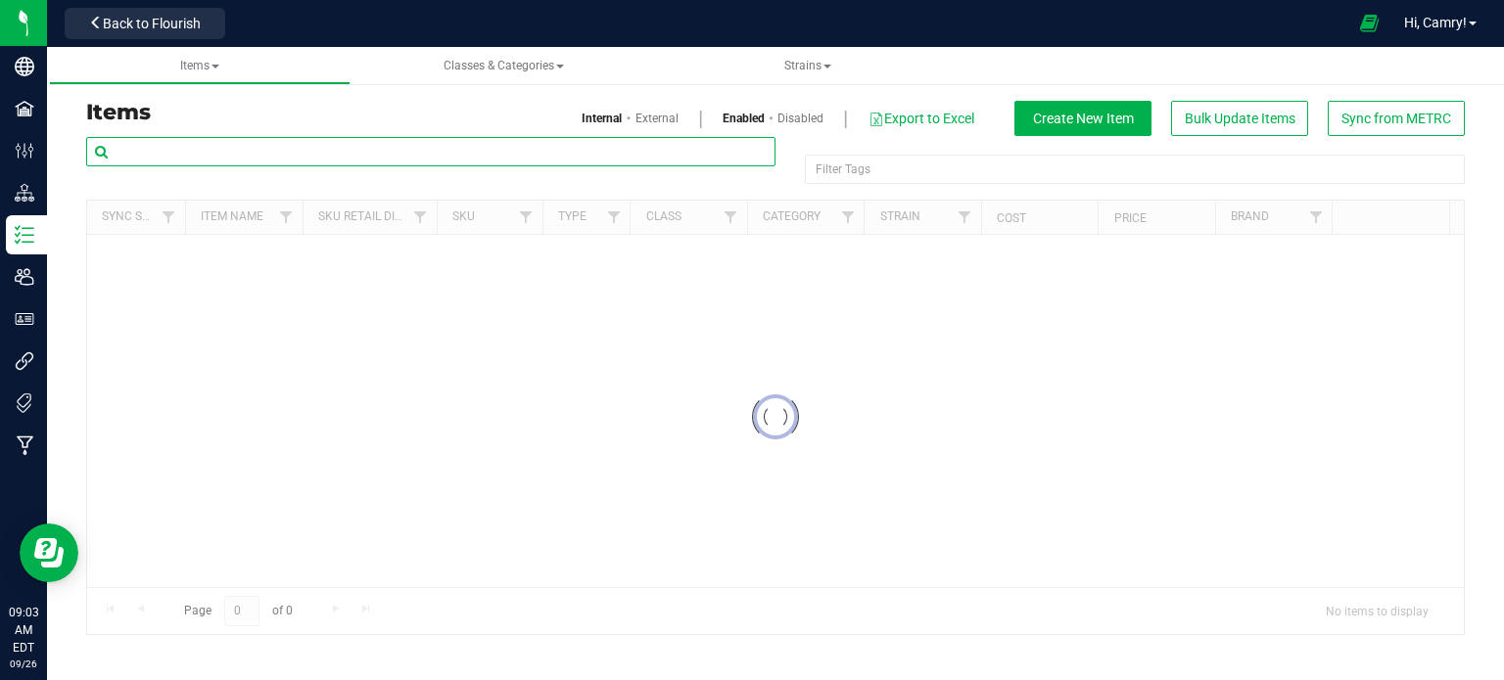
click at [196, 164] on input "text" at bounding box center [430, 151] width 689 height 29
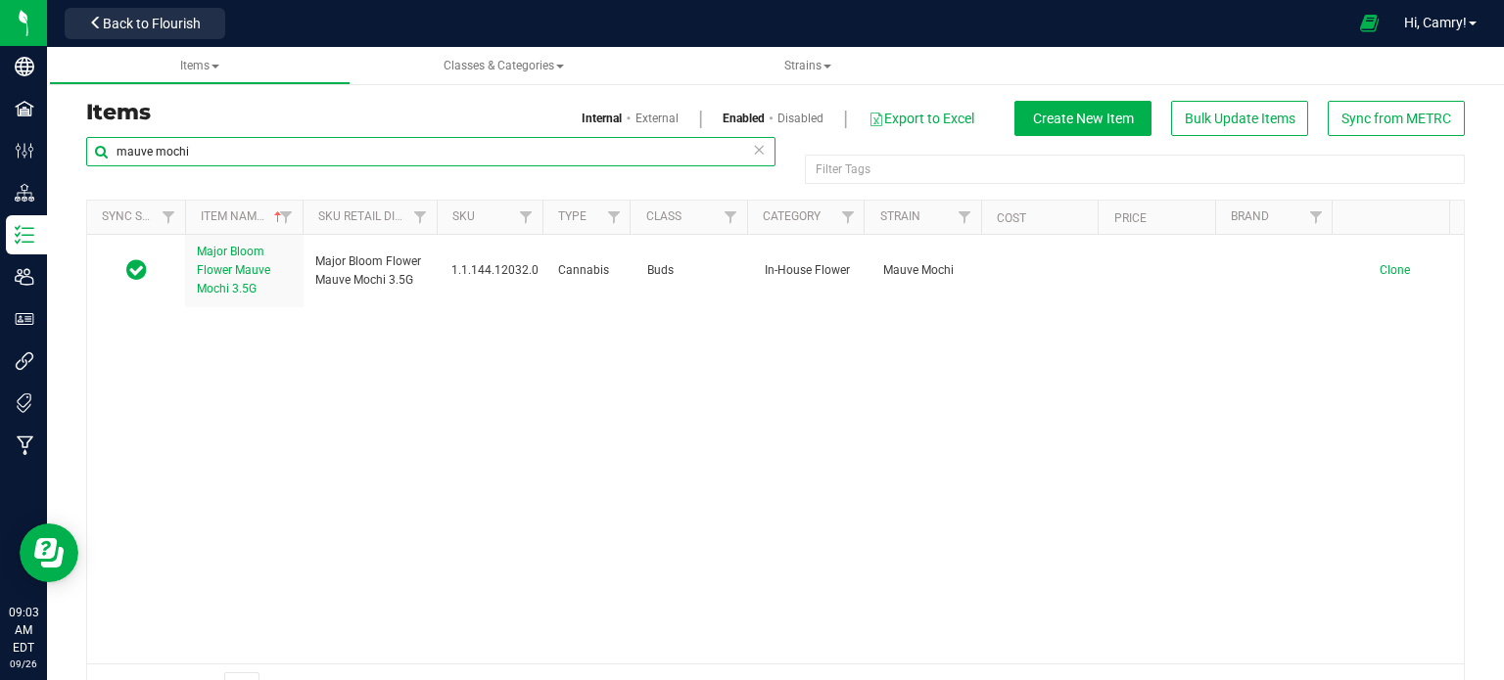
type input "mauve mochi"
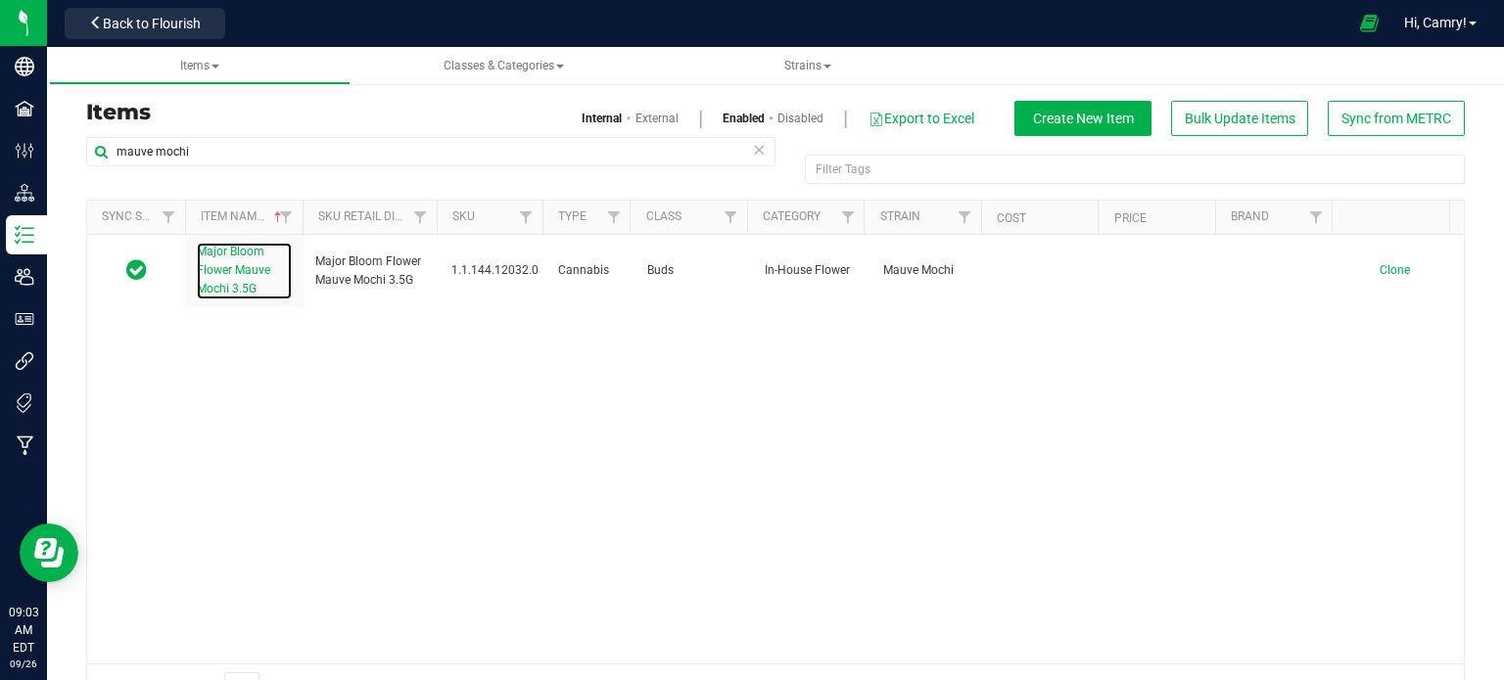
click at [228, 269] on span "Major Bloom Flower Mauve Mochi 3.5G" at bounding box center [233, 270] width 73 height 51
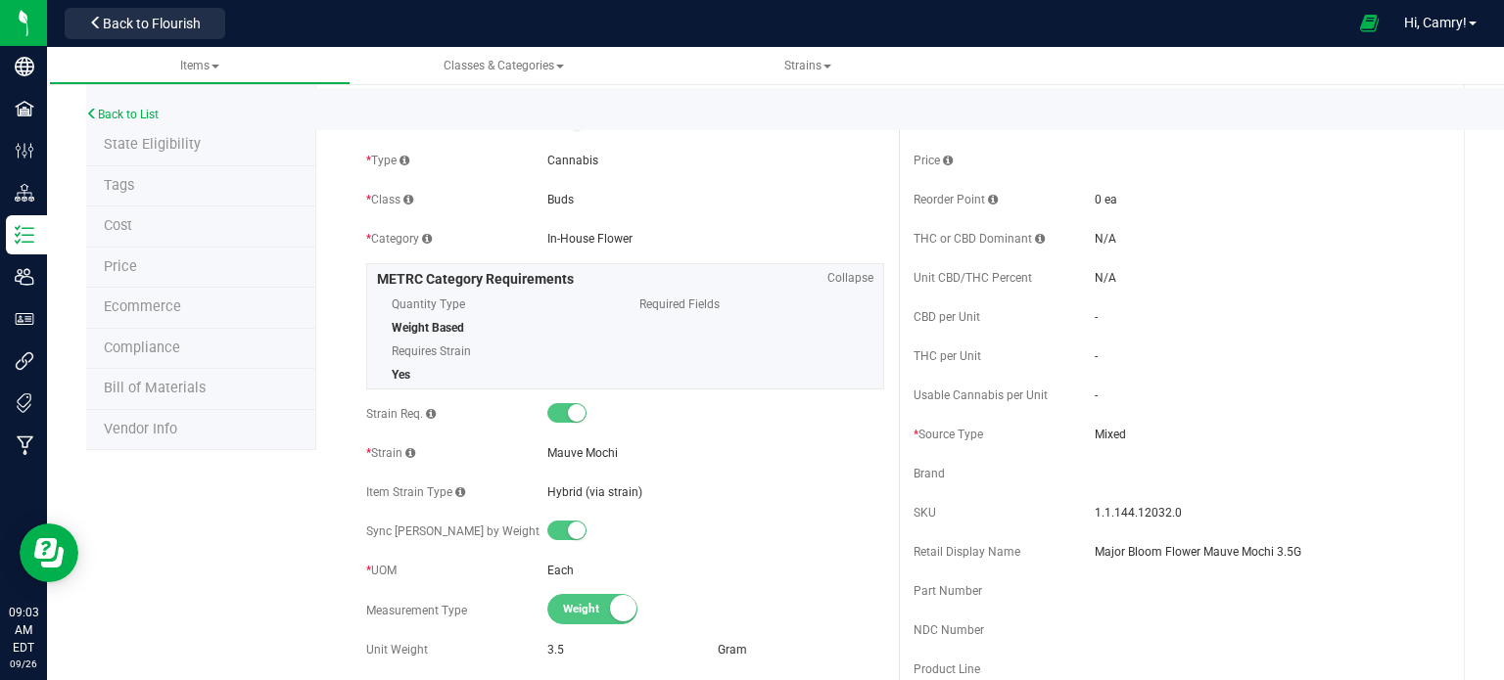
scroll to position [196, 0]
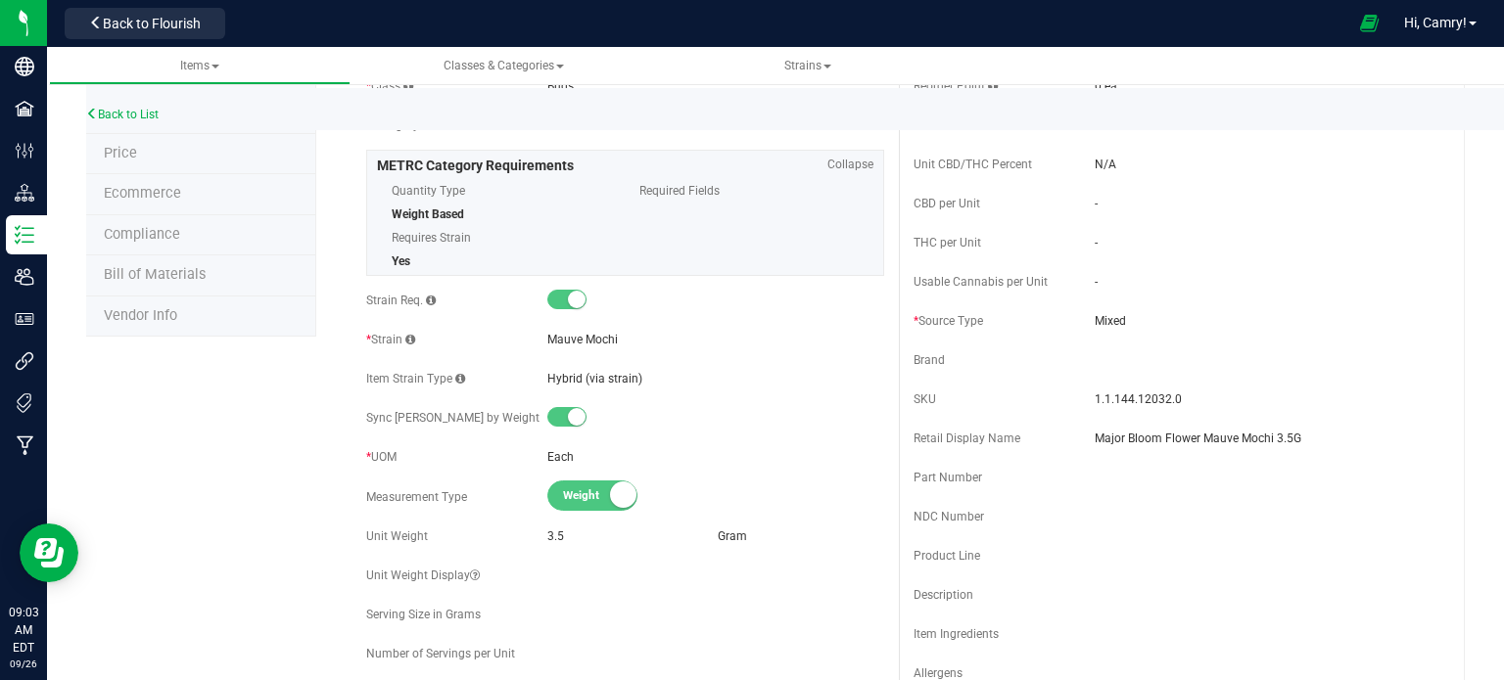
click at [172, 270] on span "Bill of Materials" at bounding box center [155, 274] width 102 height 17
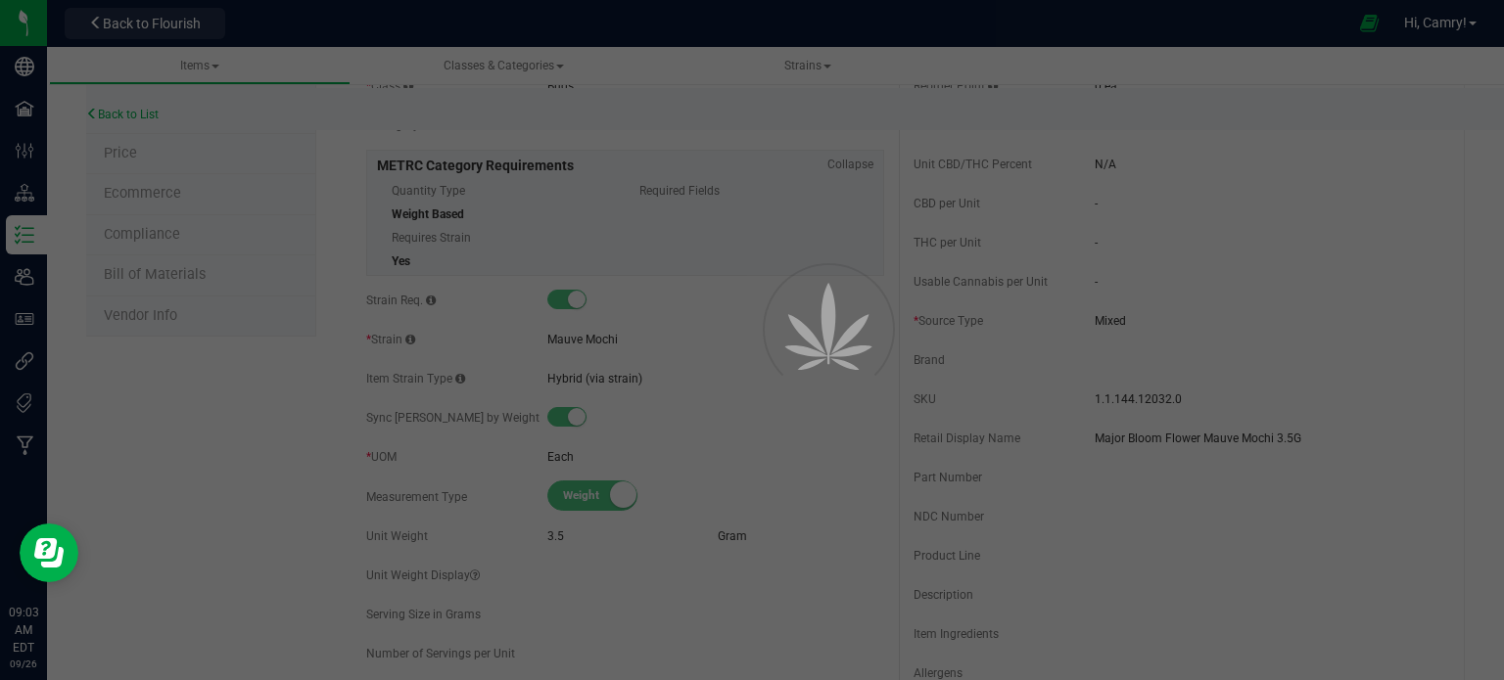
select select "917"
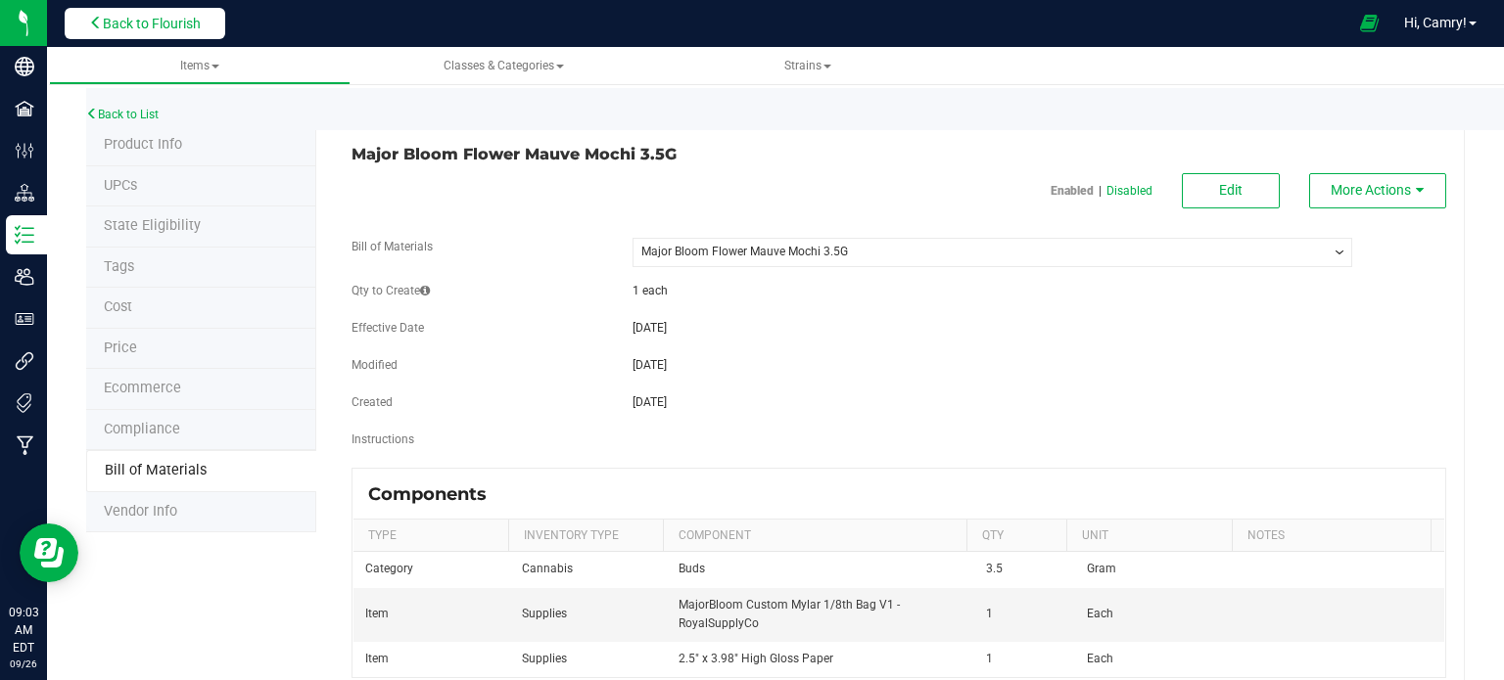
click at [177, 18] on span "Back to Flourish" at bounding box center [152, 24] width 98 height 16
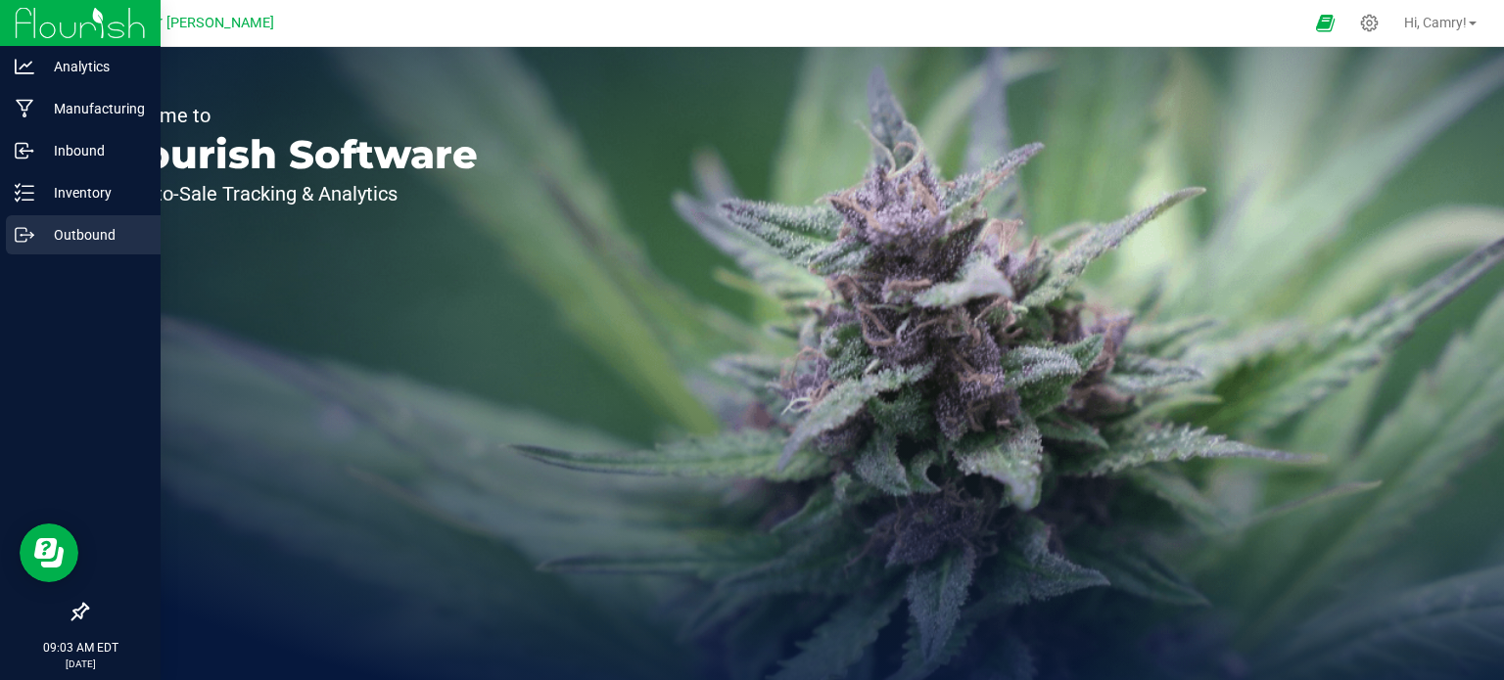
click at [46, 239] on p "Outbound" at bounding box center [92, 234] width 117 height 23
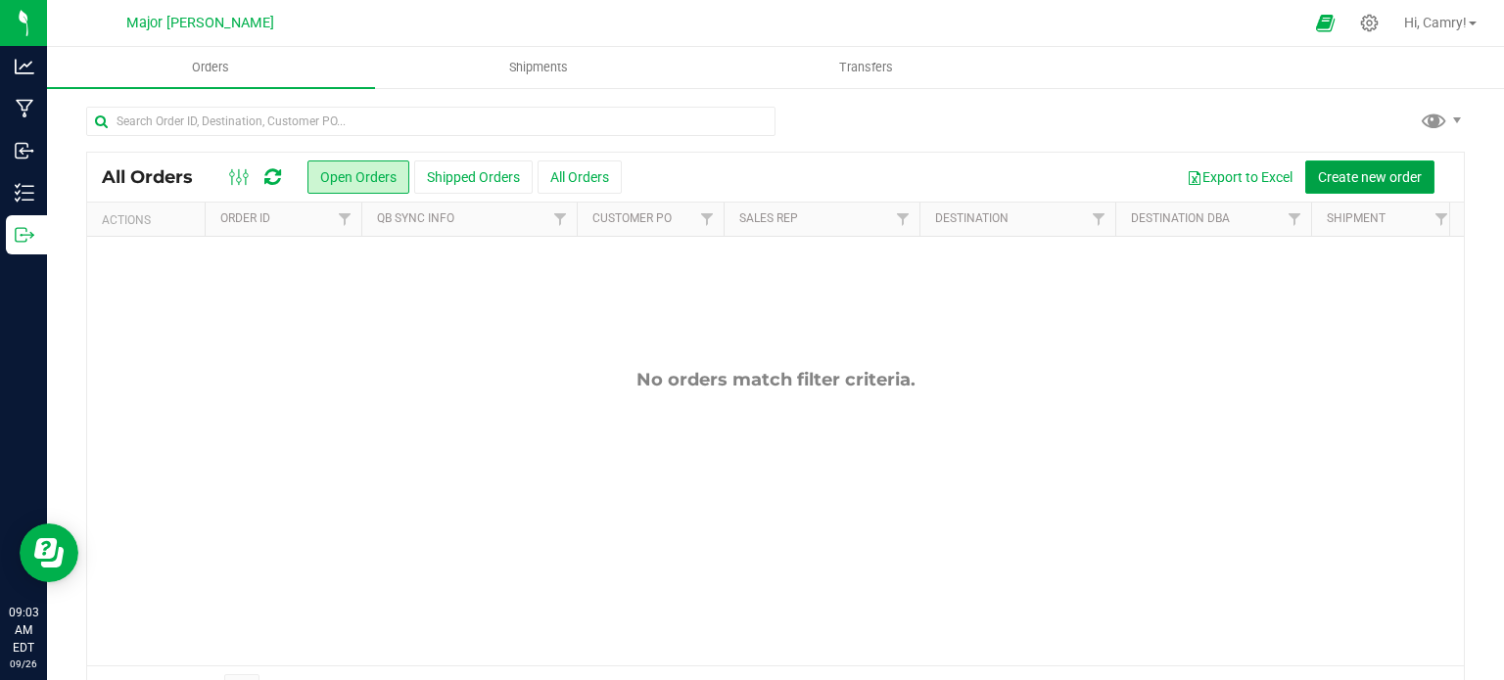
click at [1326, 171] on span "Create new order" at bounding box center [1370, 177] width 104 height 16
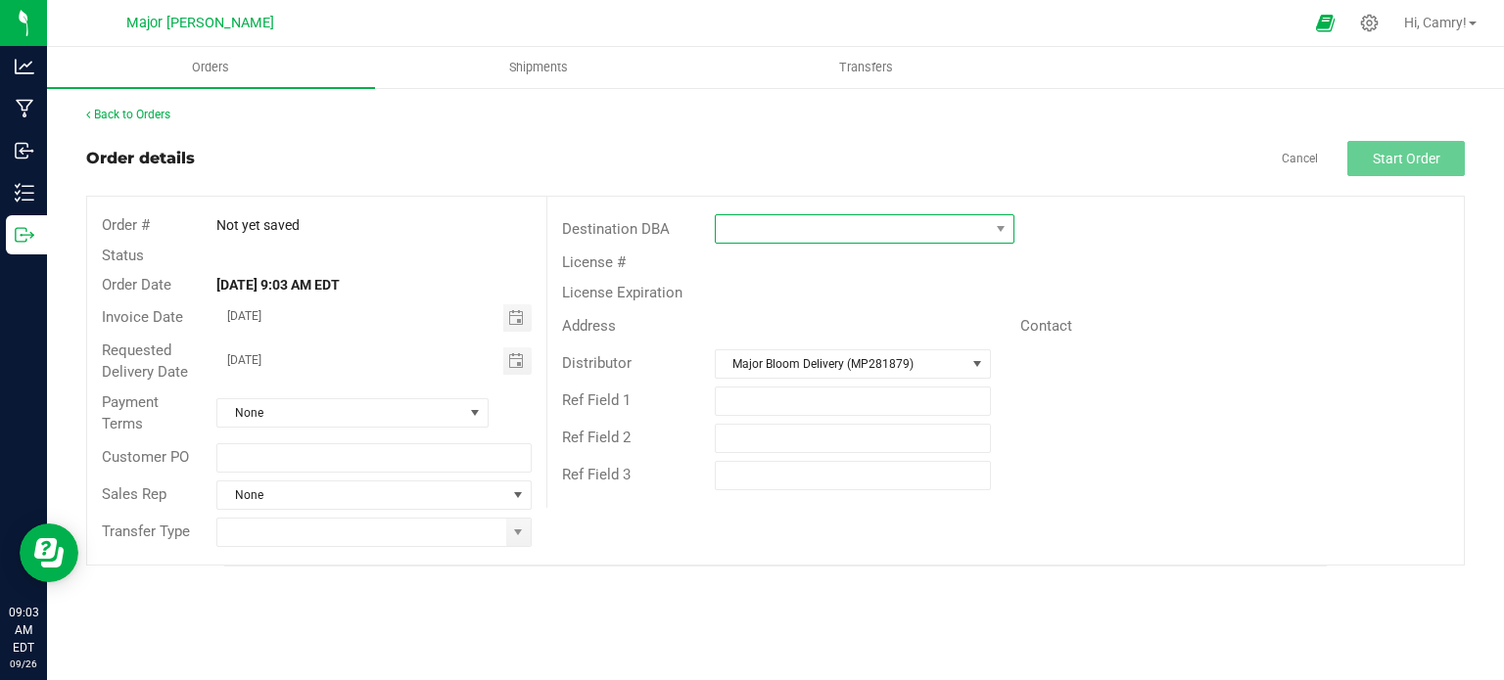
click at [791, 223] on span at bounding box center [852, 228] width 273 height 27
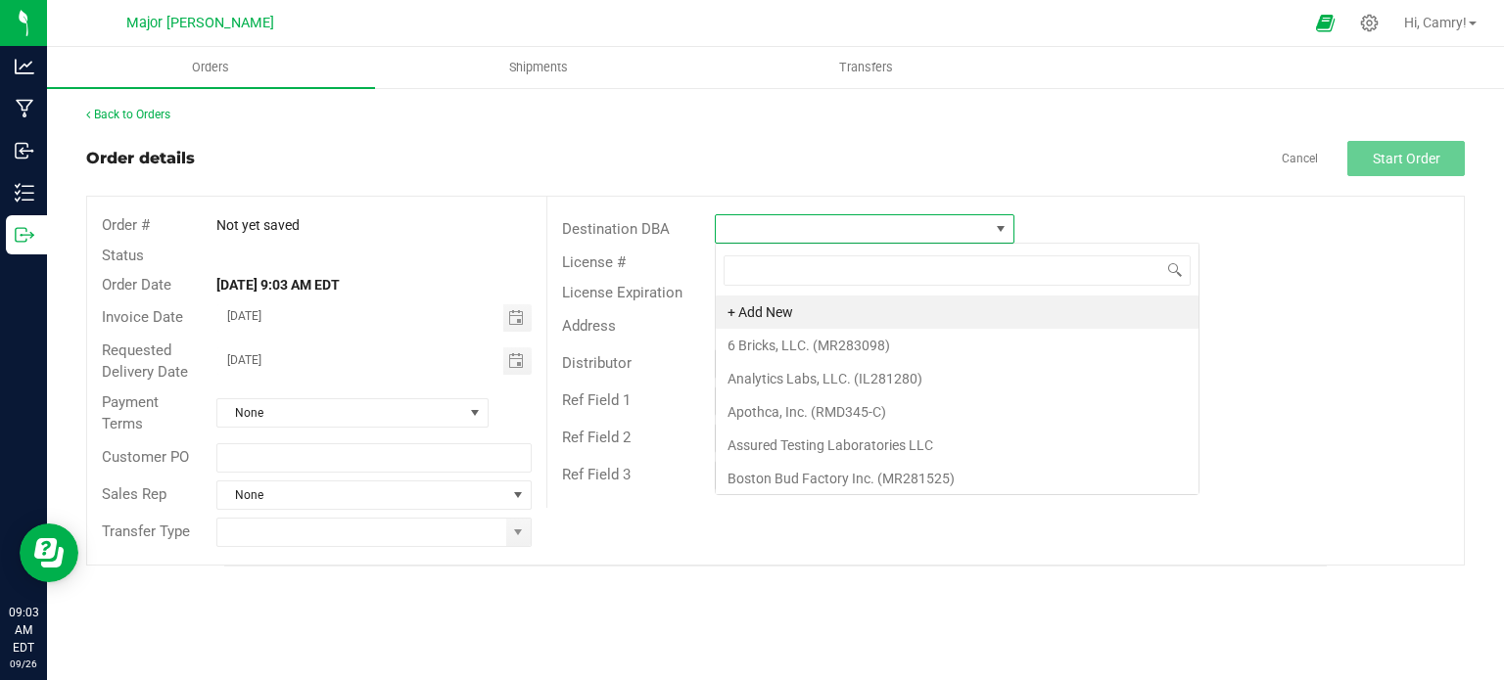
scroll to position [28, 300]
type input "major"
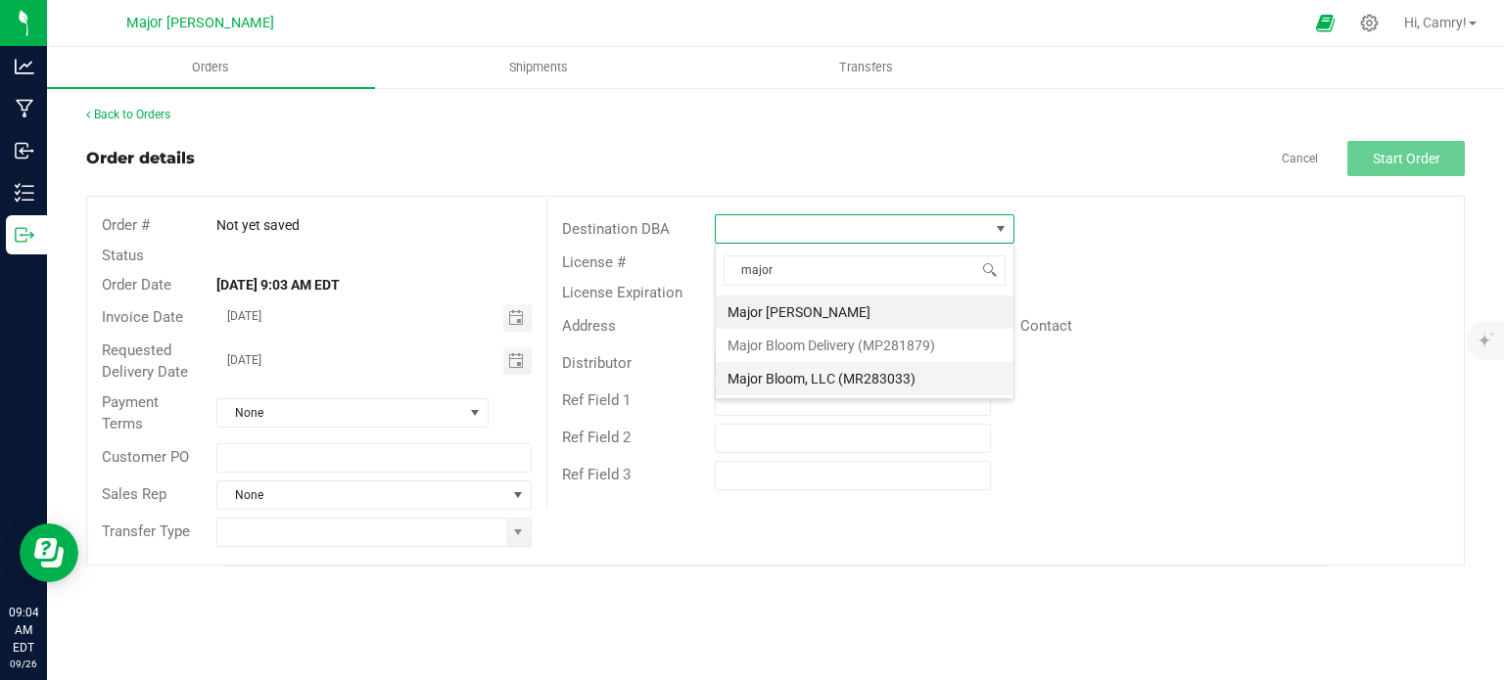
click at [843, 383] on li "Major Bloom, LLC (MR283033)" at bounding box center [865, 378] width 298 height 33
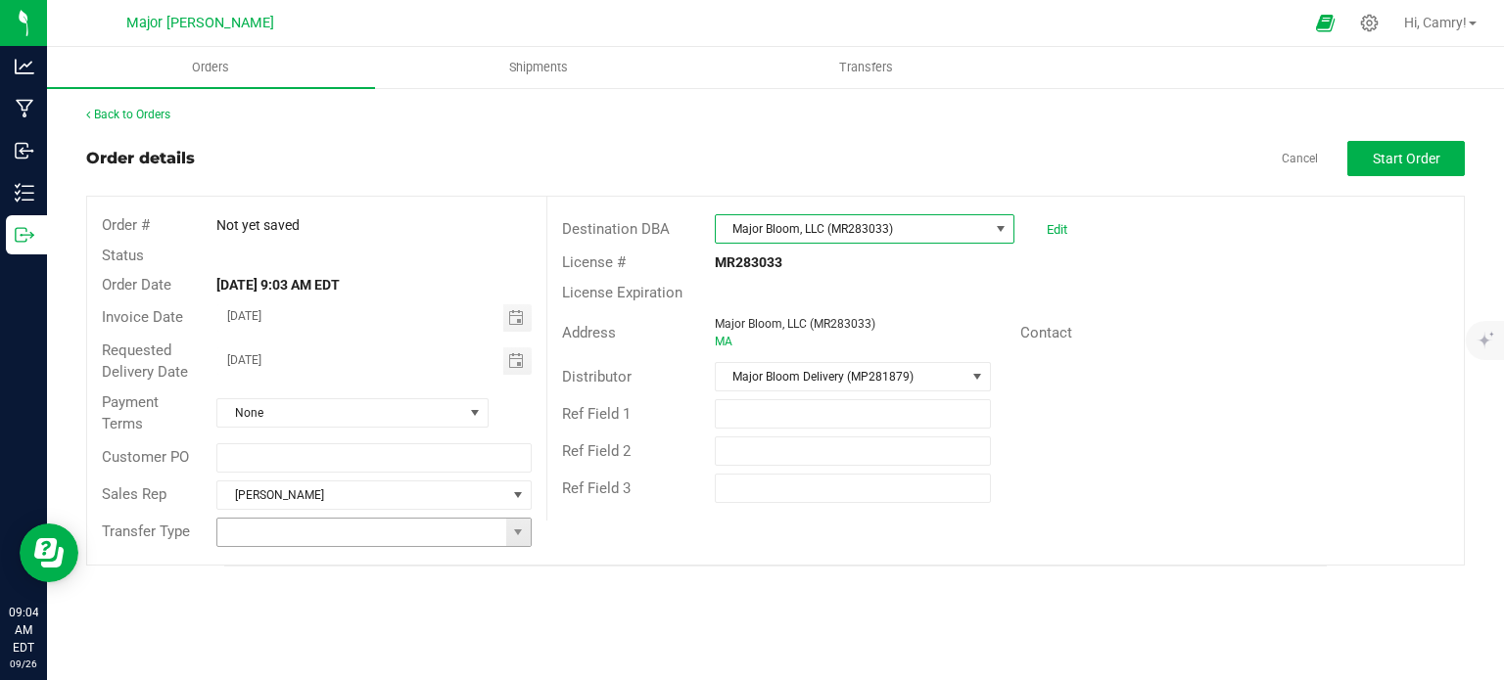
click at [403, 536] on input at bounding box center [361, 532] width 288 height 27
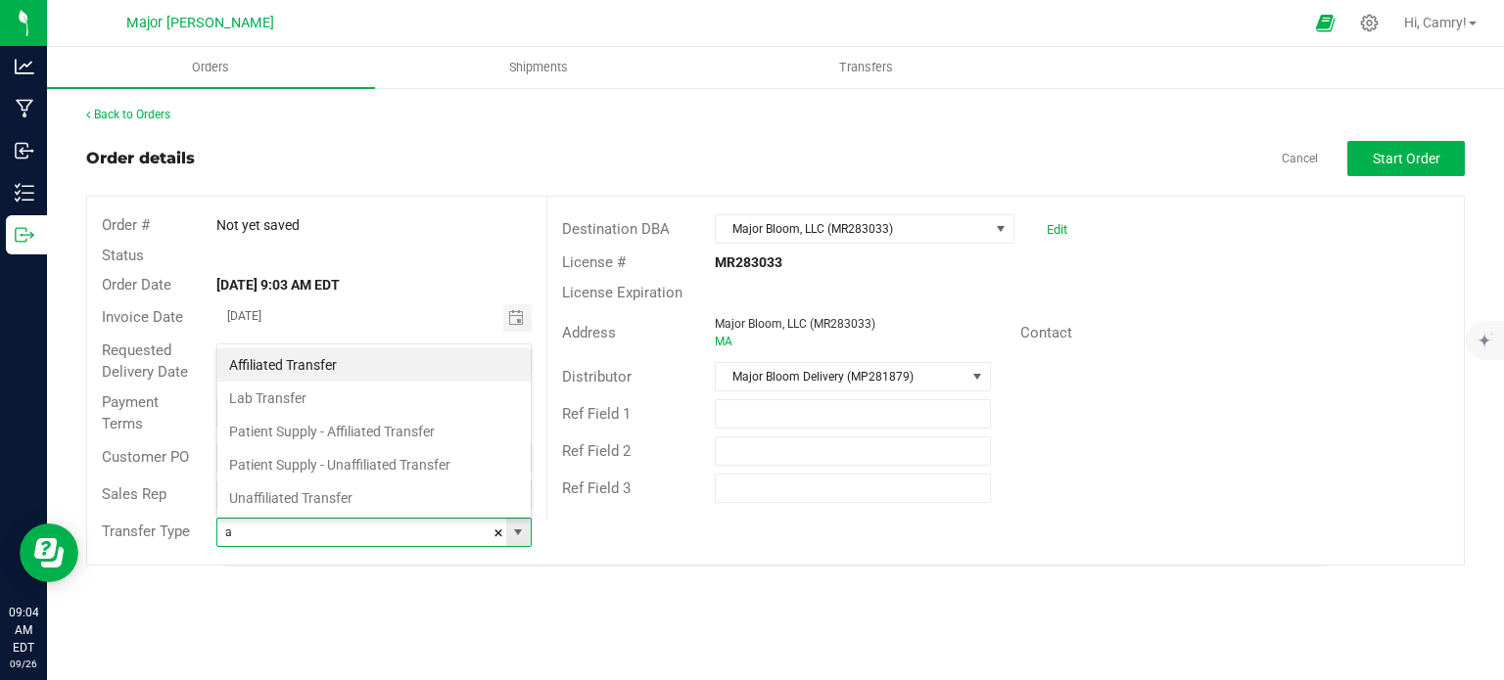
scroll to position [28, 310]
click at [383, 375] on li "Affiliated Transfer" at bounding box center [373, 365] width 313 height 33
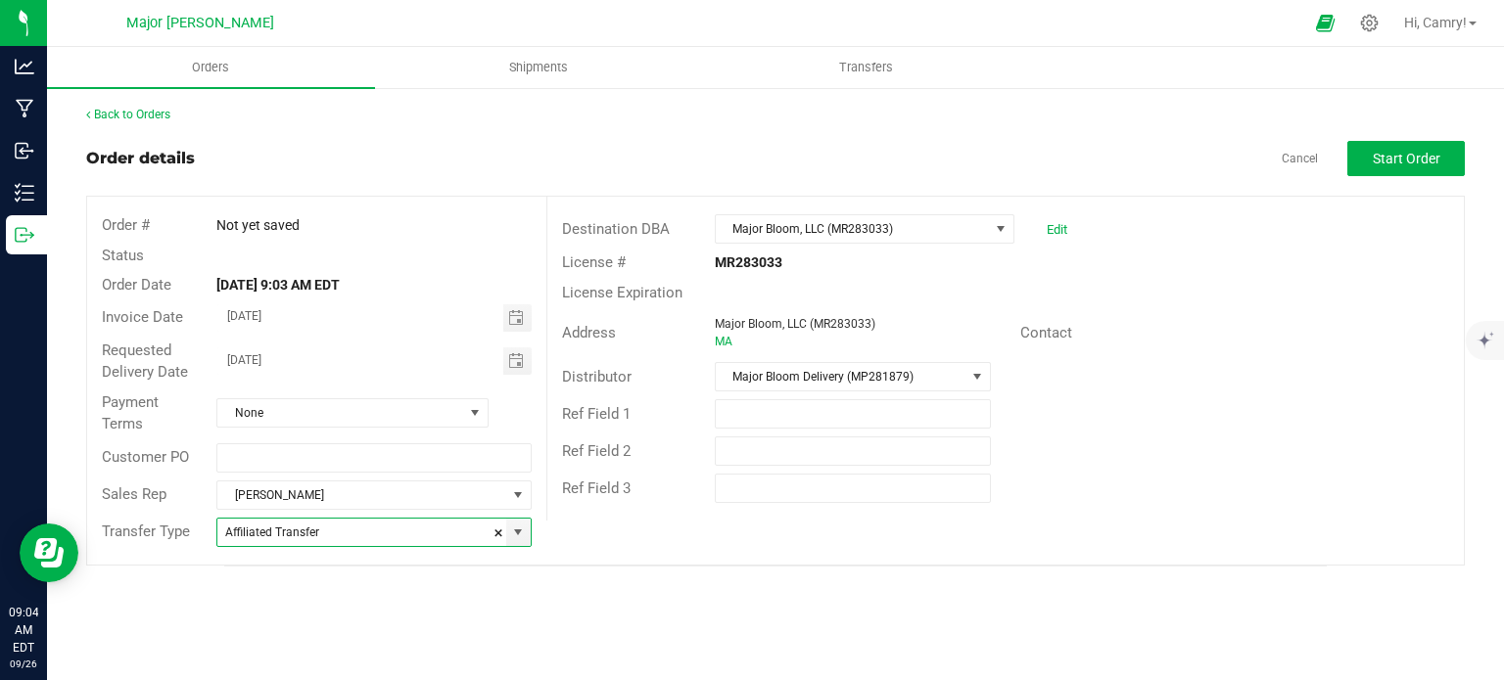
type input "Affiliated Transfer"
click at [1392, 162] on span "Start Order" at bounding box center [1407, 159] width 68 height 16
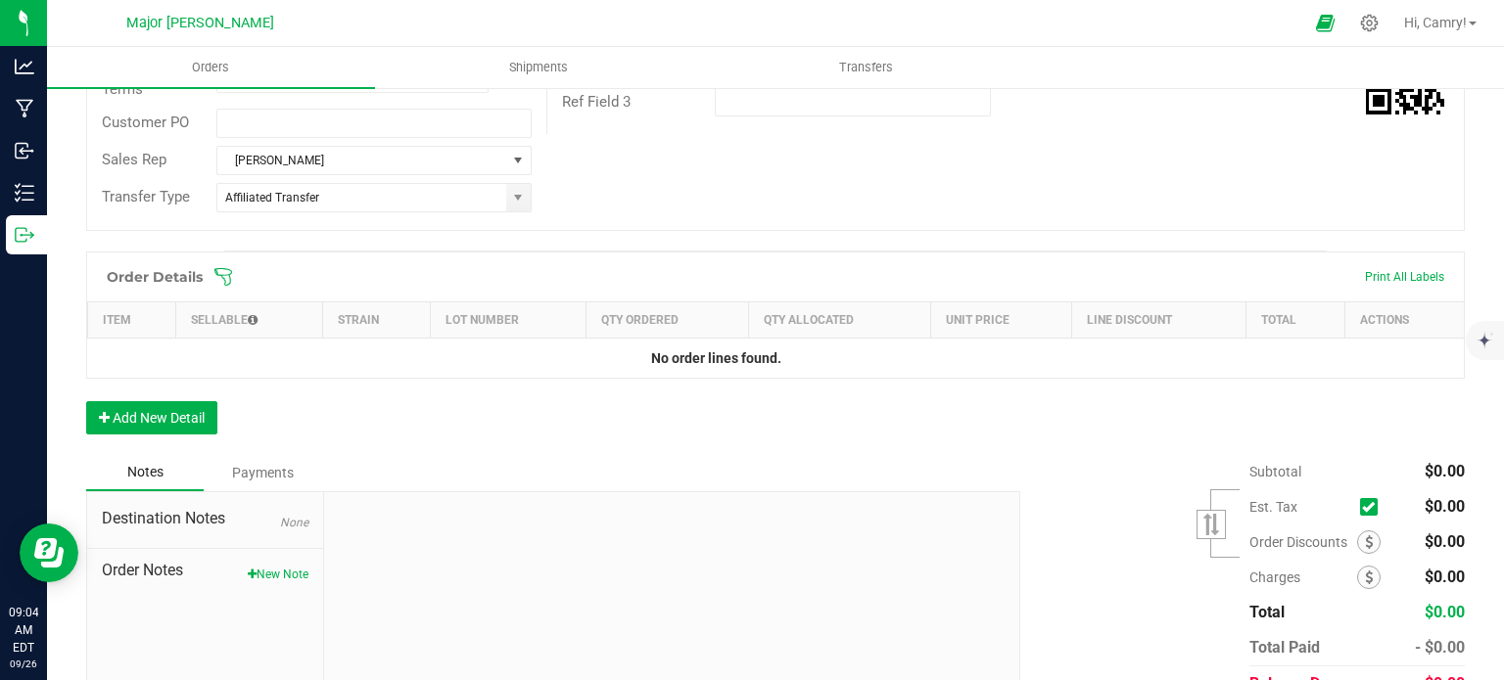
scroll to position [392, 0]
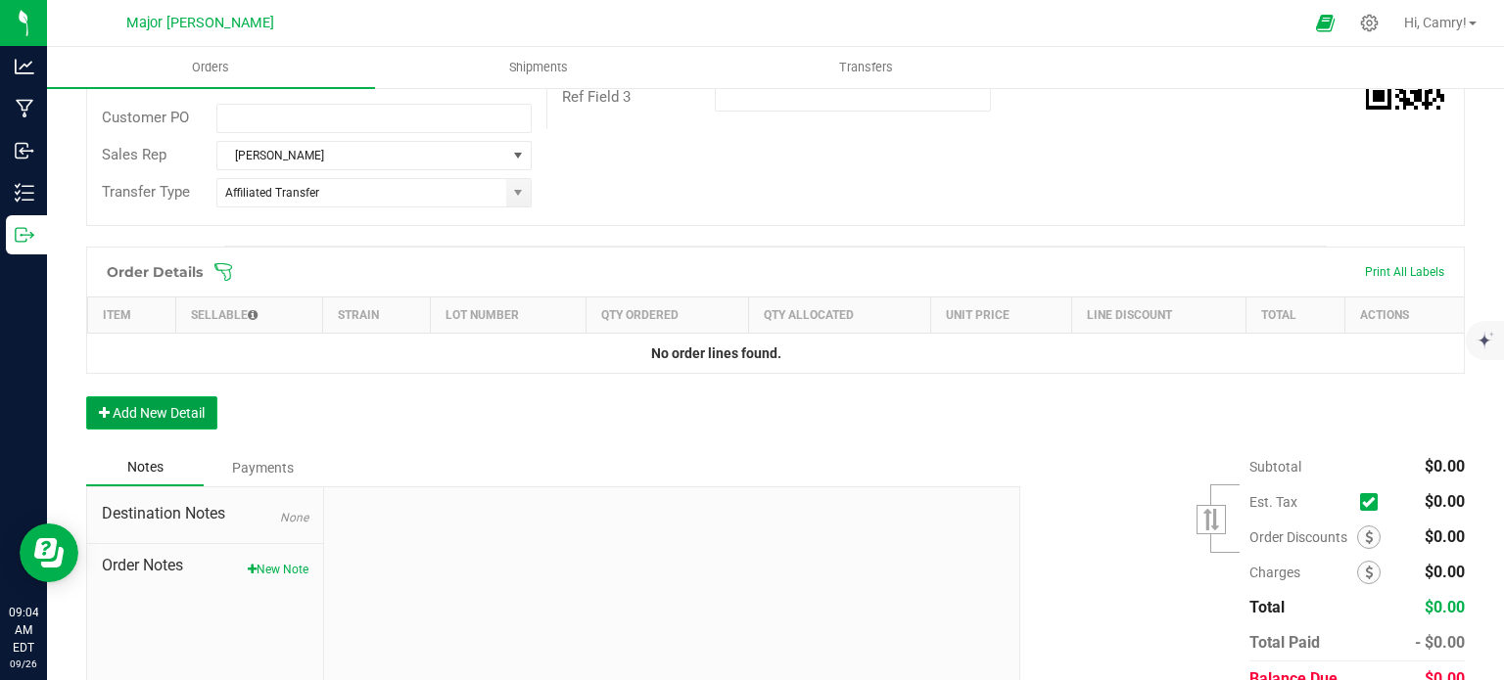
click at [164, 403] on button "Add New Detail" at bounding box center [151, 413] width 131 height 33
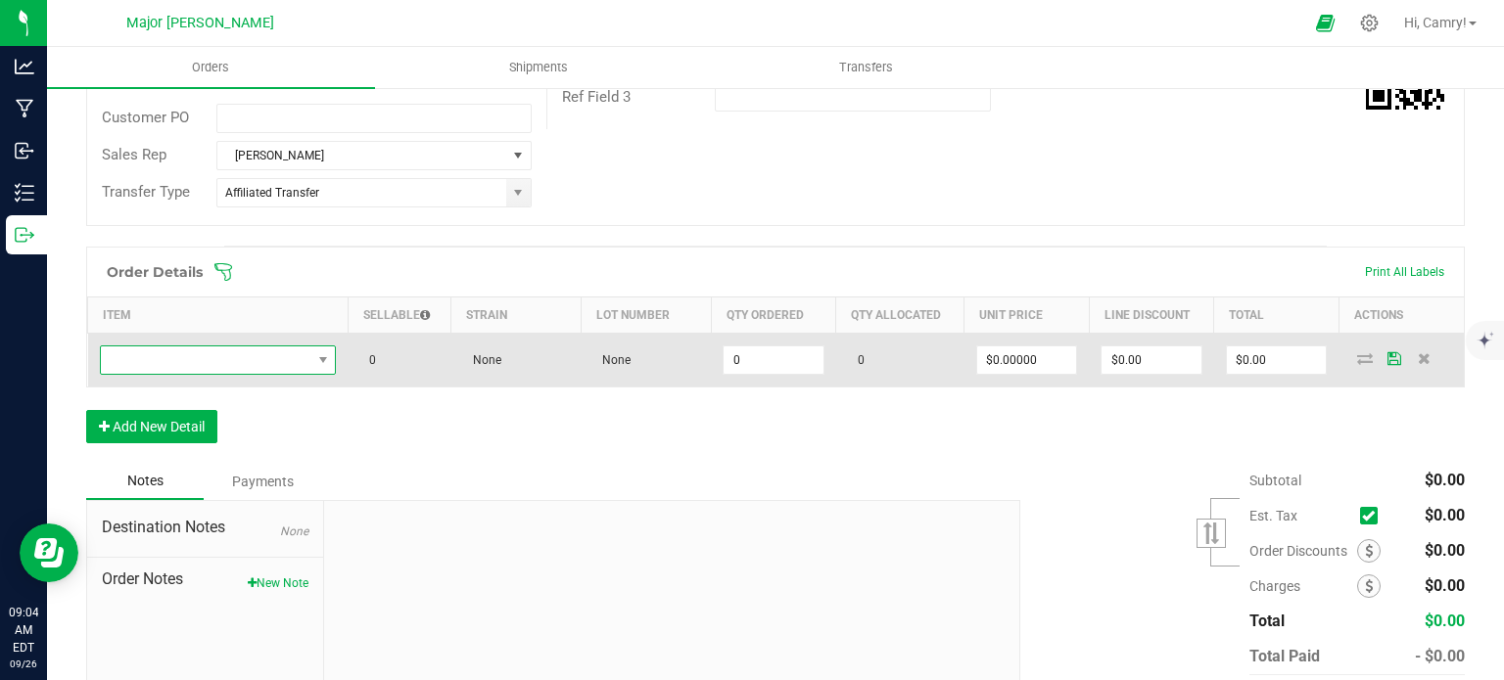
click at [195, 353] on span "NO DATA FOUND" at bounding box center [206, 360] width 211 height 27
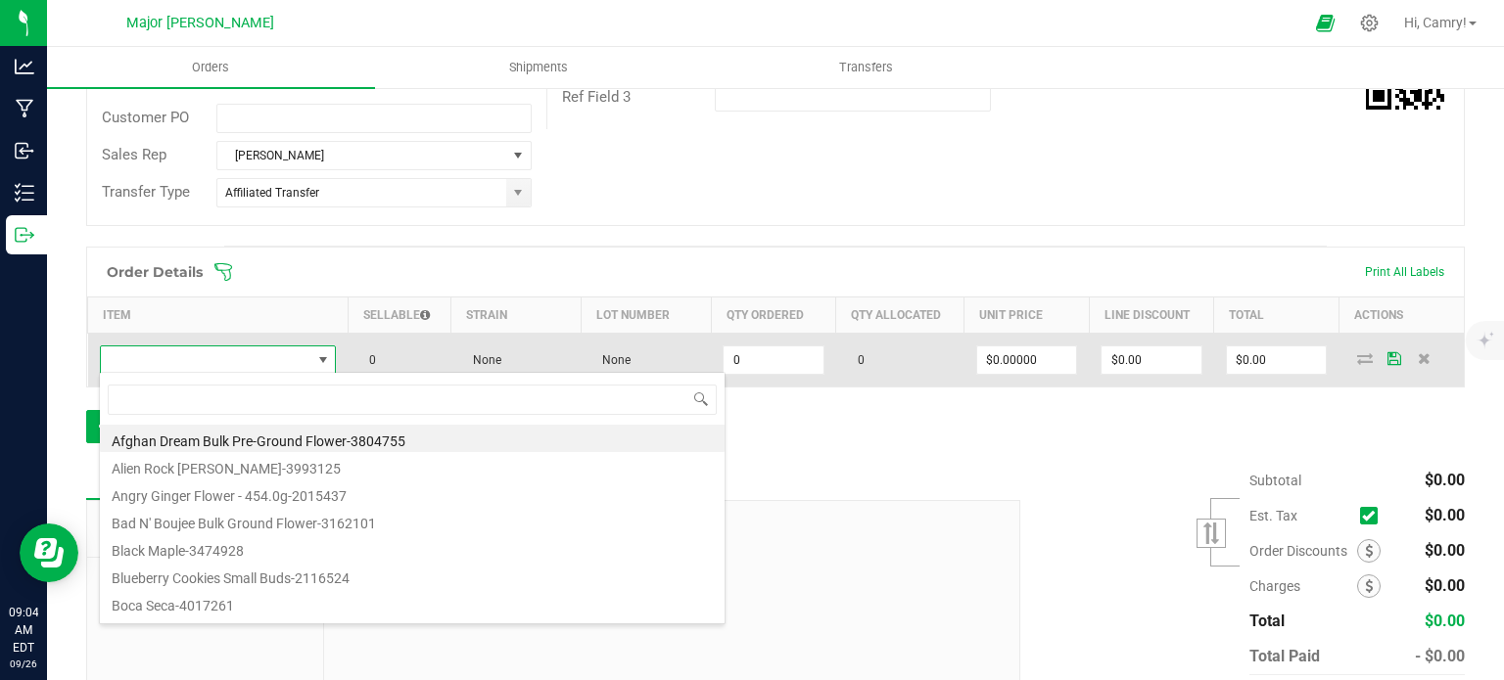
scroll to position [28, 231]
type input "mauve mochi"
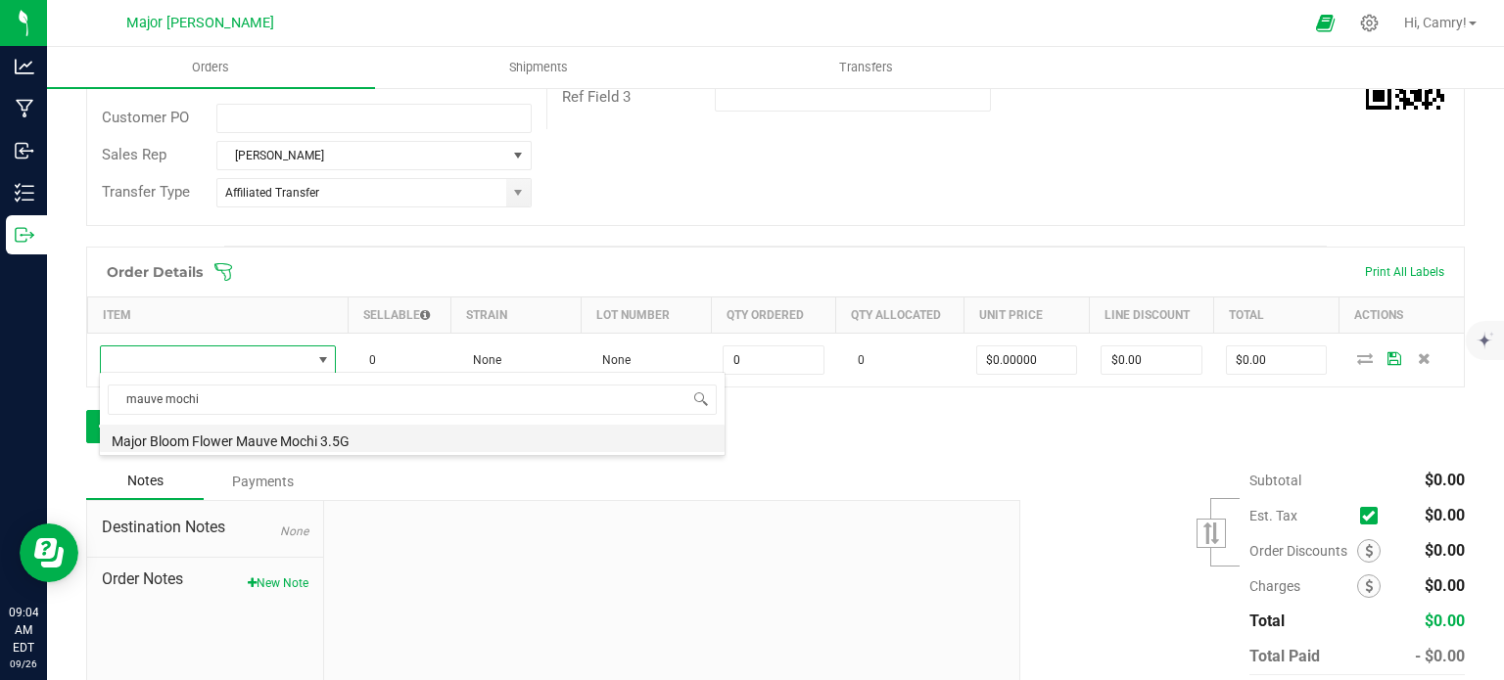
click at [255, 443] on li "Major Bloom Flower Mauve Mochi 3.5G" at bounding box center [412, 438] width 625 height 27
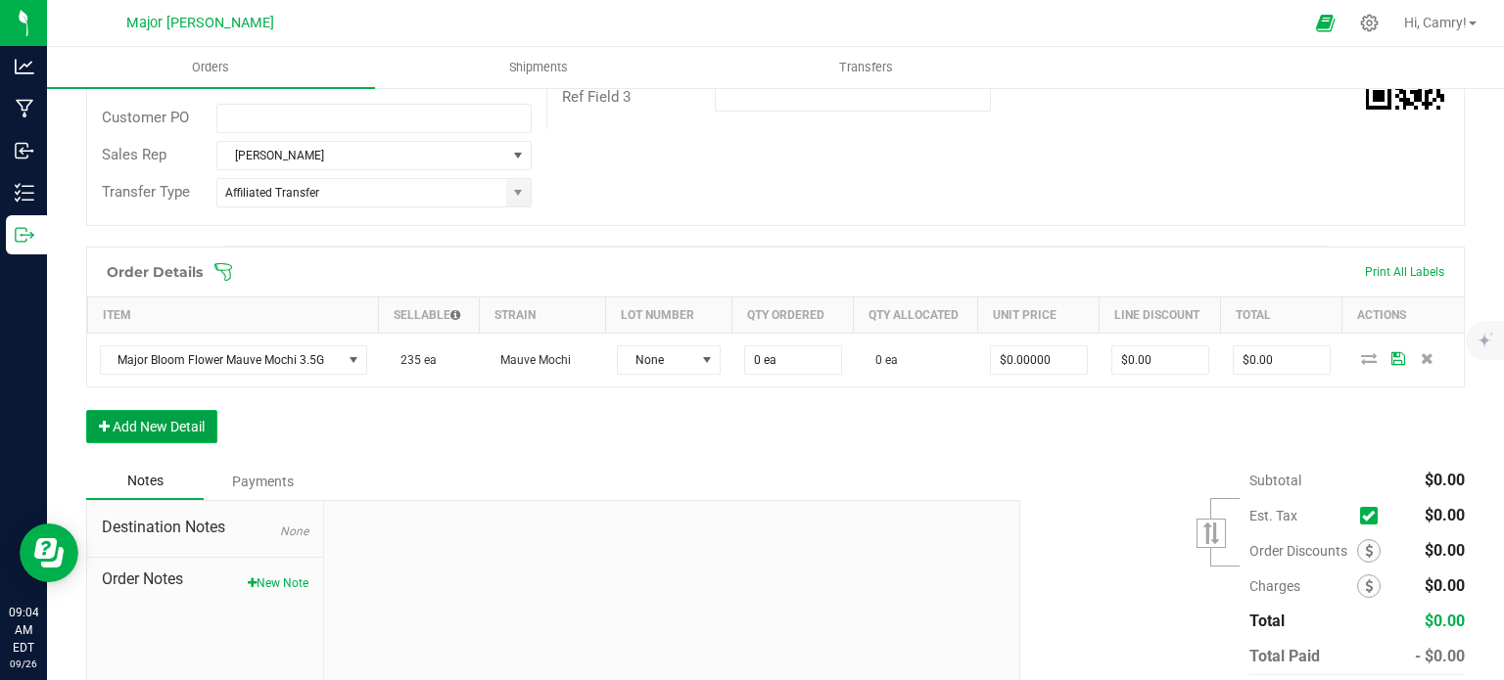
click at [170, 424] on button "Add New Detail" at bounding box center [151, 426] width 131 height 33
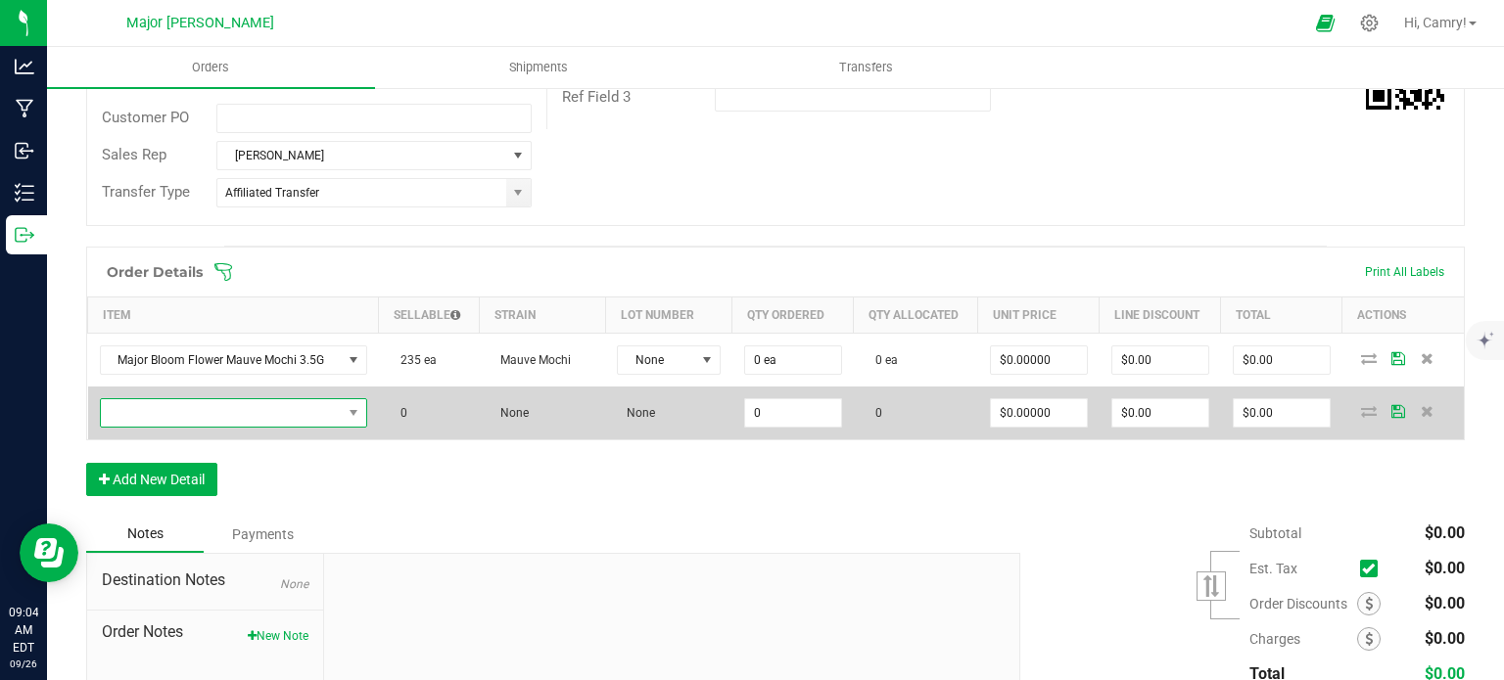
click at [181, 403] on span "NO DATA FOUND" at bounding box center [221, 412] width 241 height 27
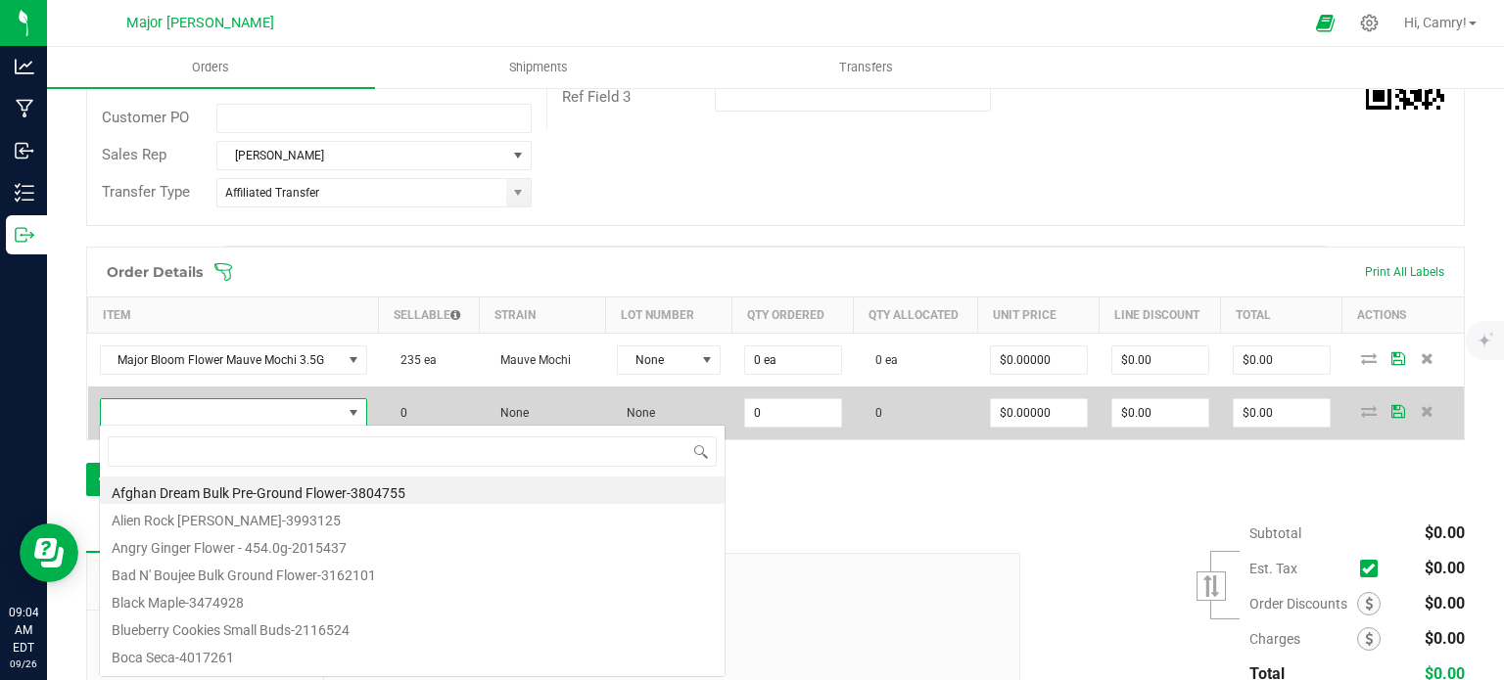
scroll to position [28, 259]
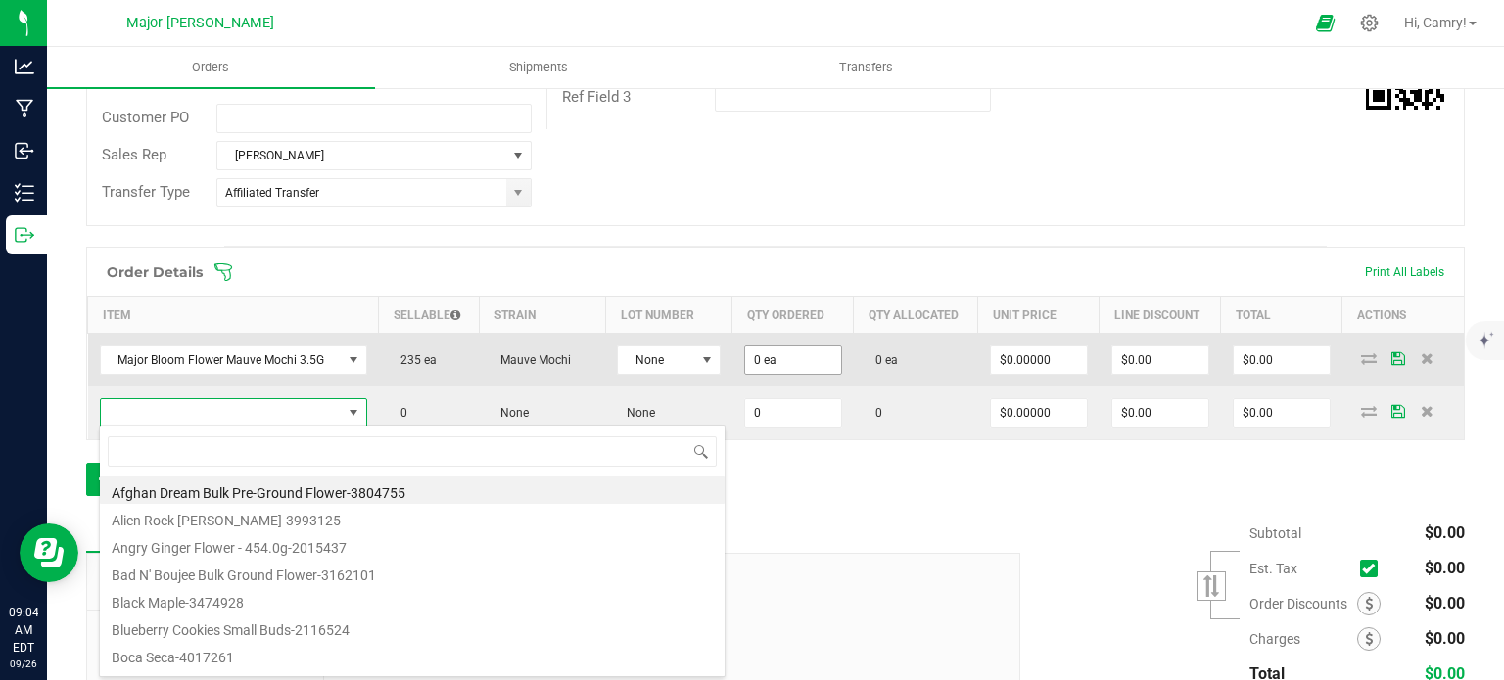
click at [752, 346] on span "0 ea" at bounding box center [793, 360] width 98 height 29
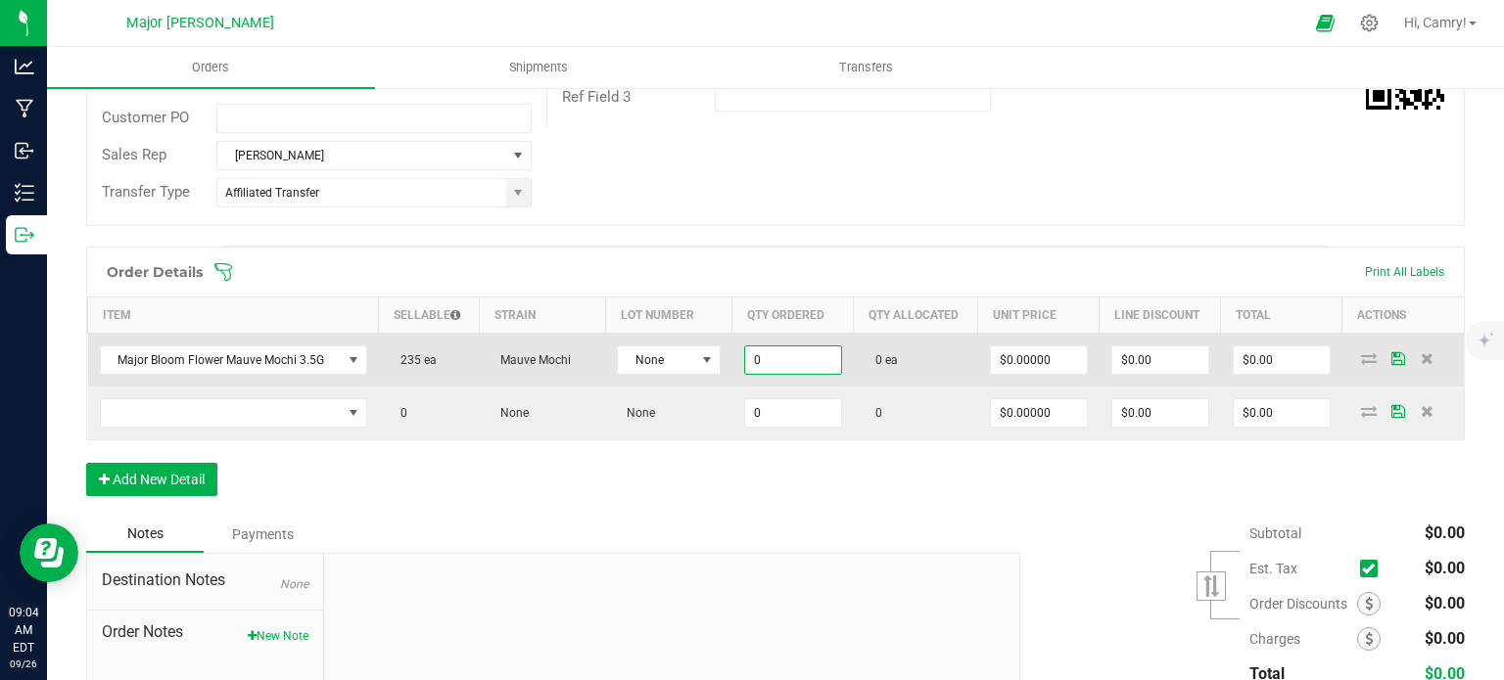
click at [756, 352] on input "0" at bounding box center [793, 360] width 96 height 27
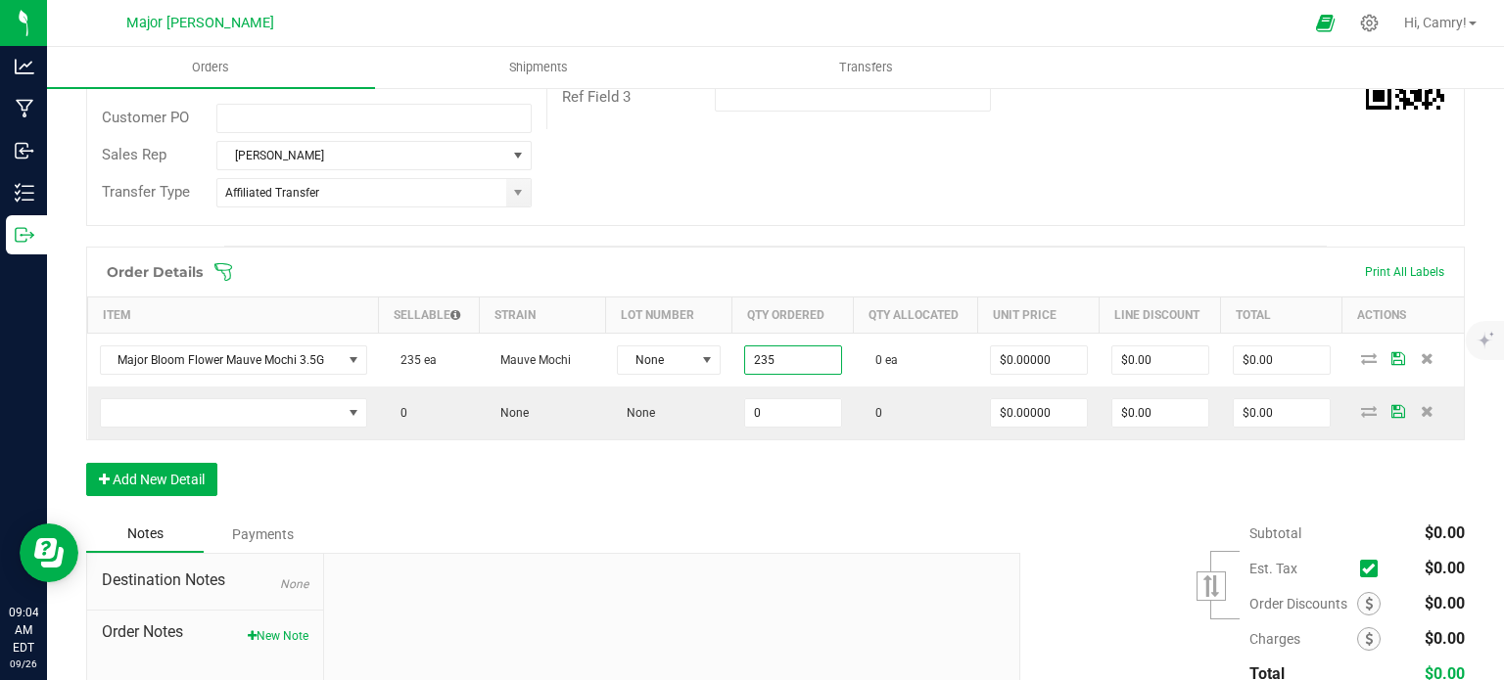
type input "235 ea"
click at [846, 259] on div "Order Details Print All Labels" at bounding box center [775, 272] width 1377 height 49
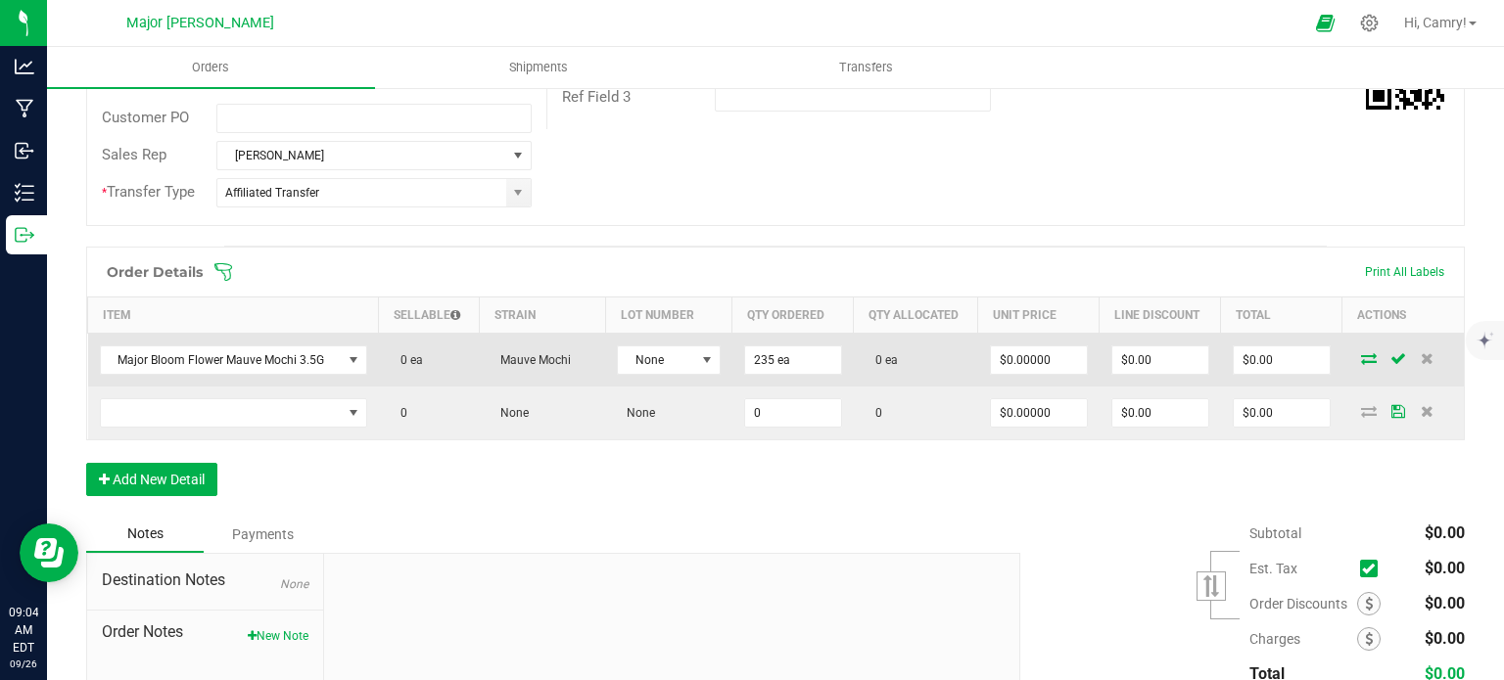
click at [1361, 355] on icon at bounding box center [1369, 358] width 16 height 12
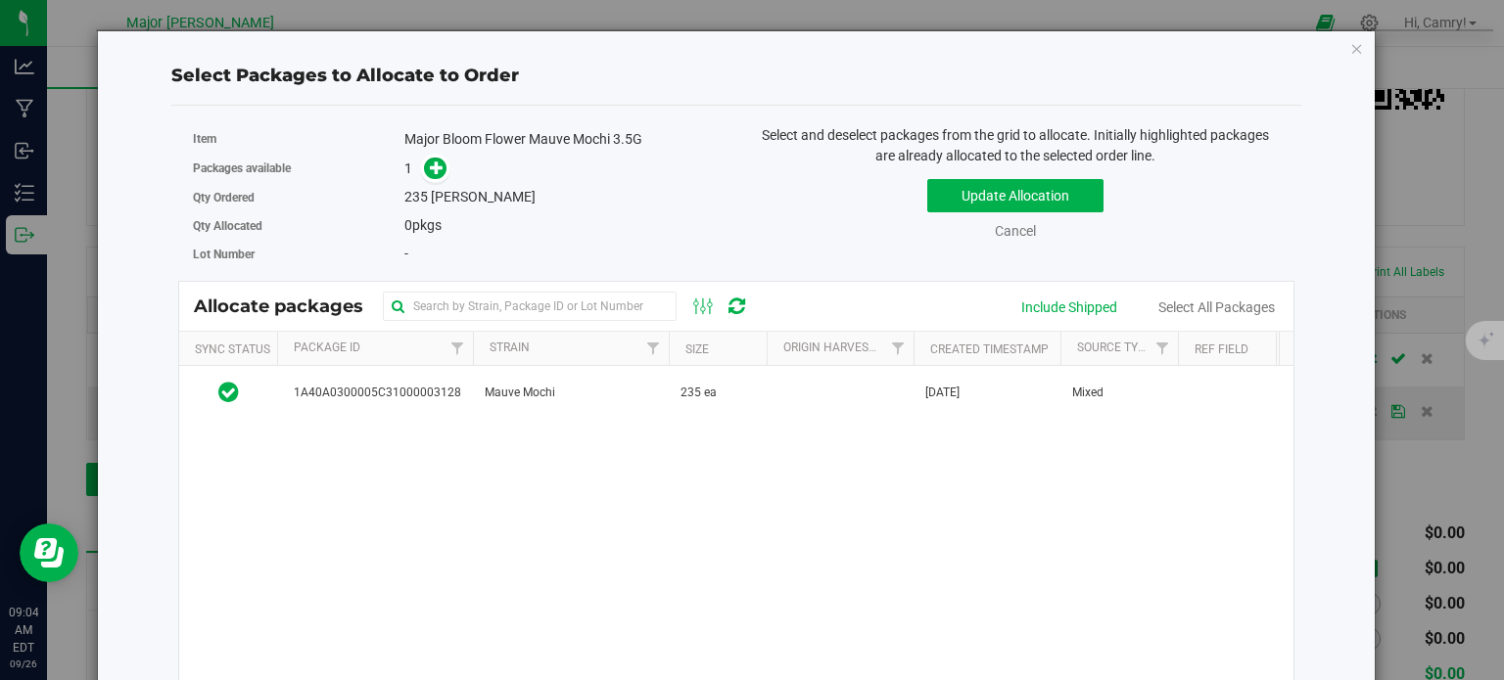
drag, startPoint x: 819, startPoint y: 388, endPoint x: 832, endPoint y: 363, distance: 28.1
click at [819, 388] on td at bounding box center [840, 392] width 147 height 53
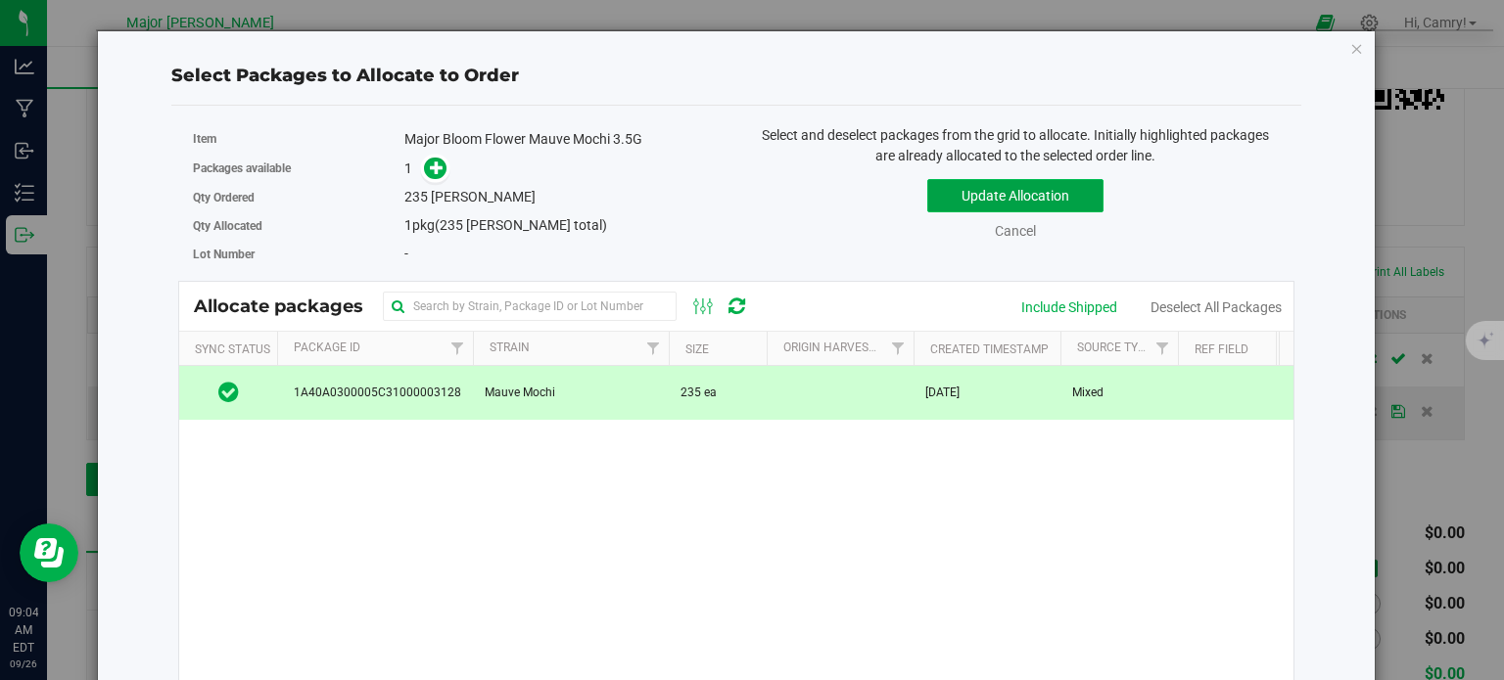
click at [952, 191] on button "Update Allocation" at bounding box center [1015, 195] width 176 height 33
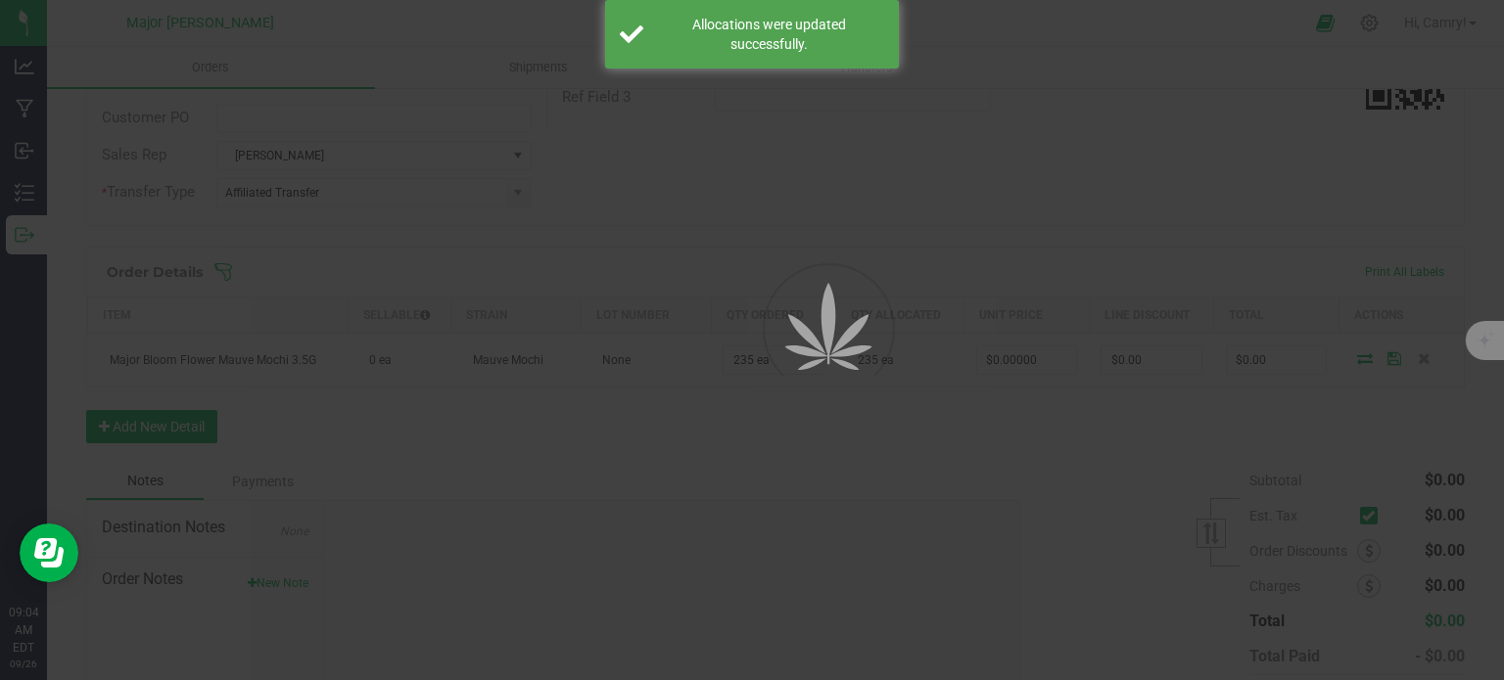
click at [260, 407] on div at bounding box center [752, 340] width 1504 height 680
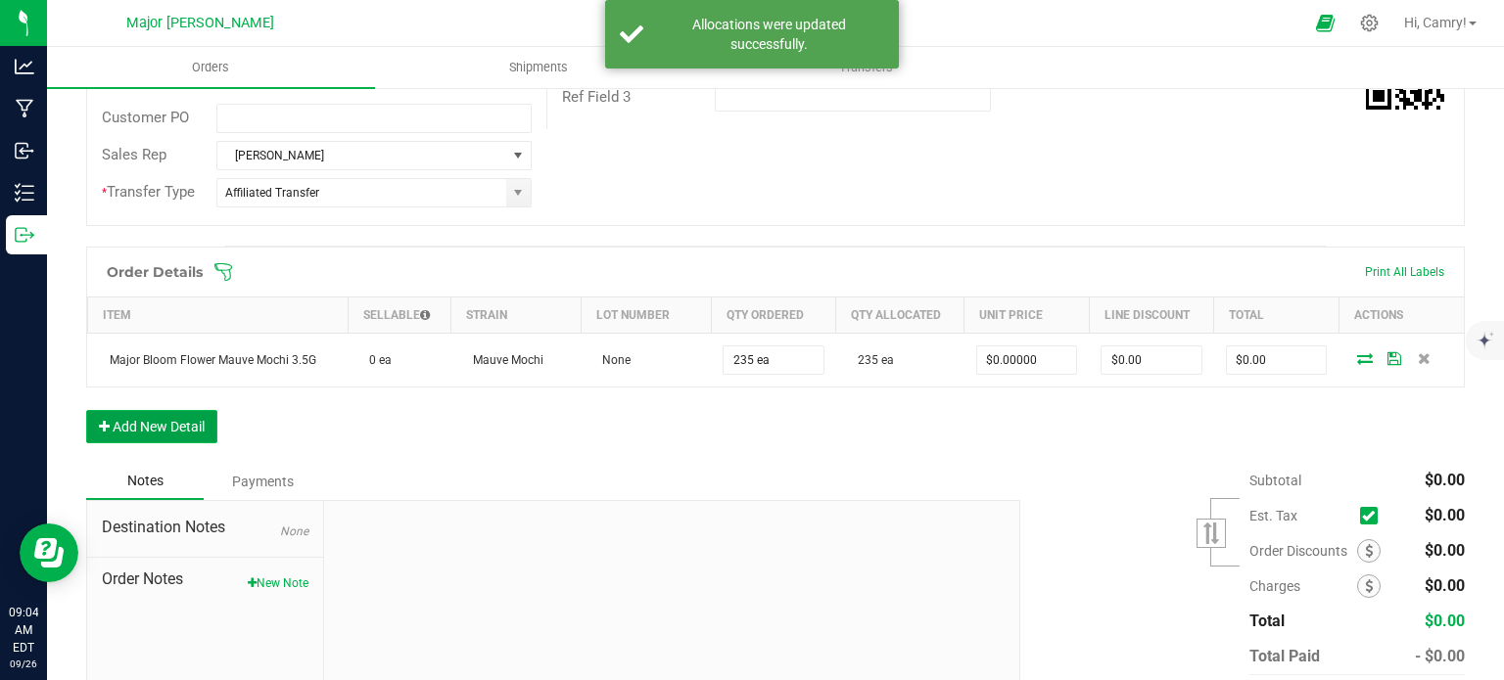
click at [208, 430] on button "Add New Detail" at bounding box center [151, 426] width 131 height 33
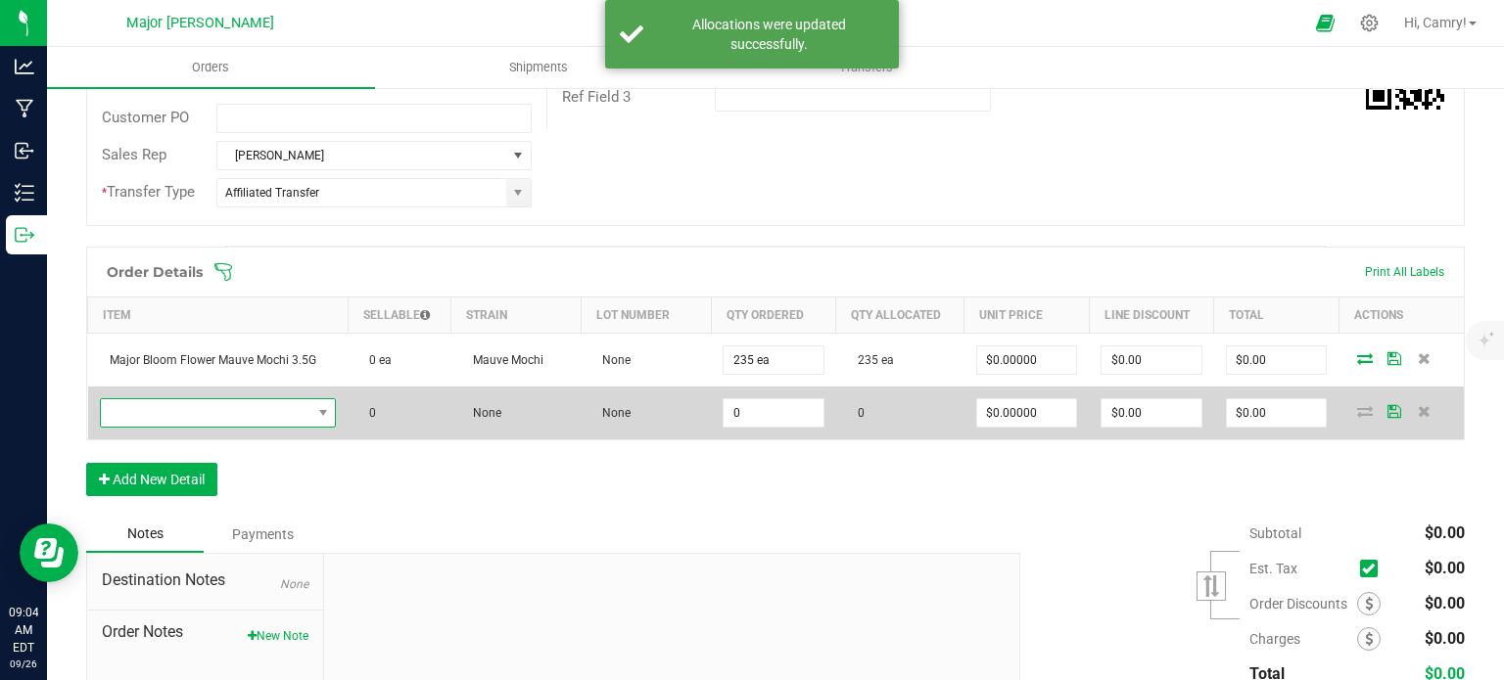
click at [256, 399] on span "NO DATA FOUND" at bounding box center [206, 412] width 211 height 27
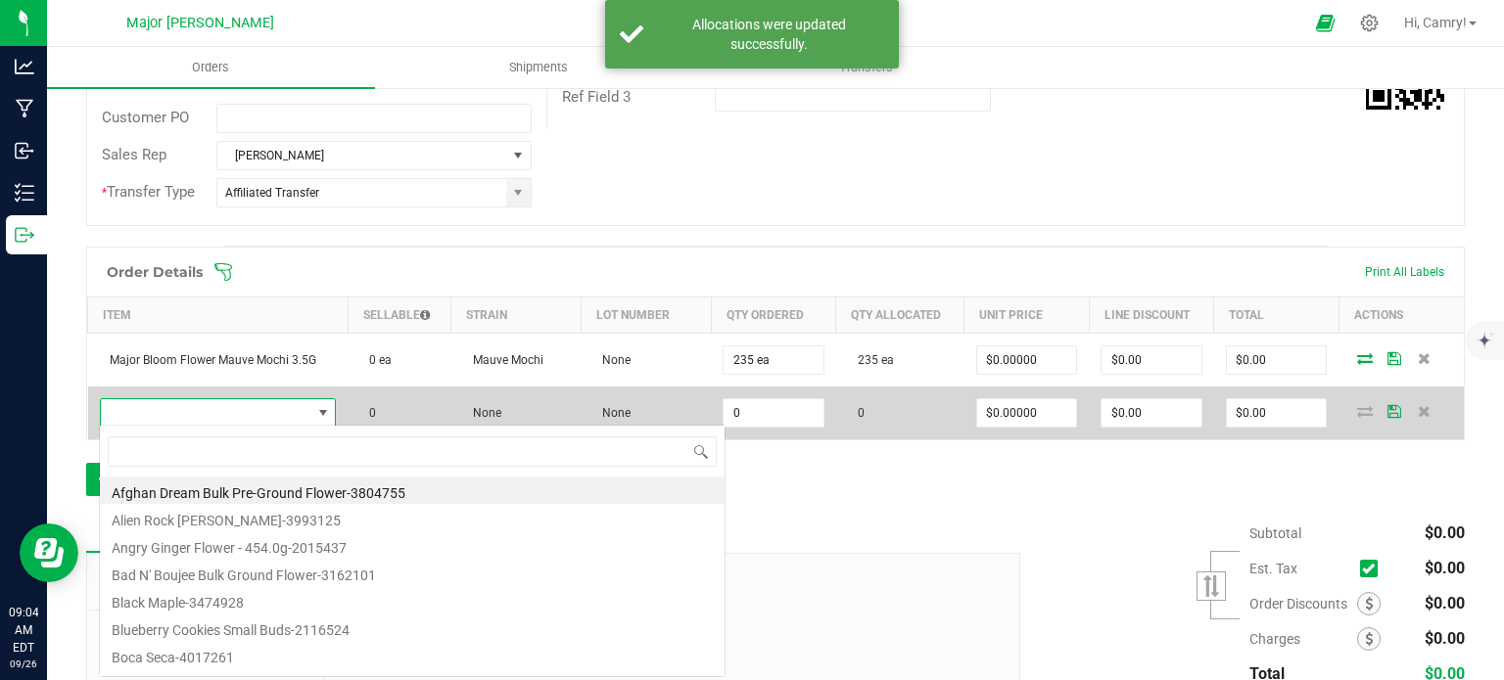
scroll to position [28, 231]
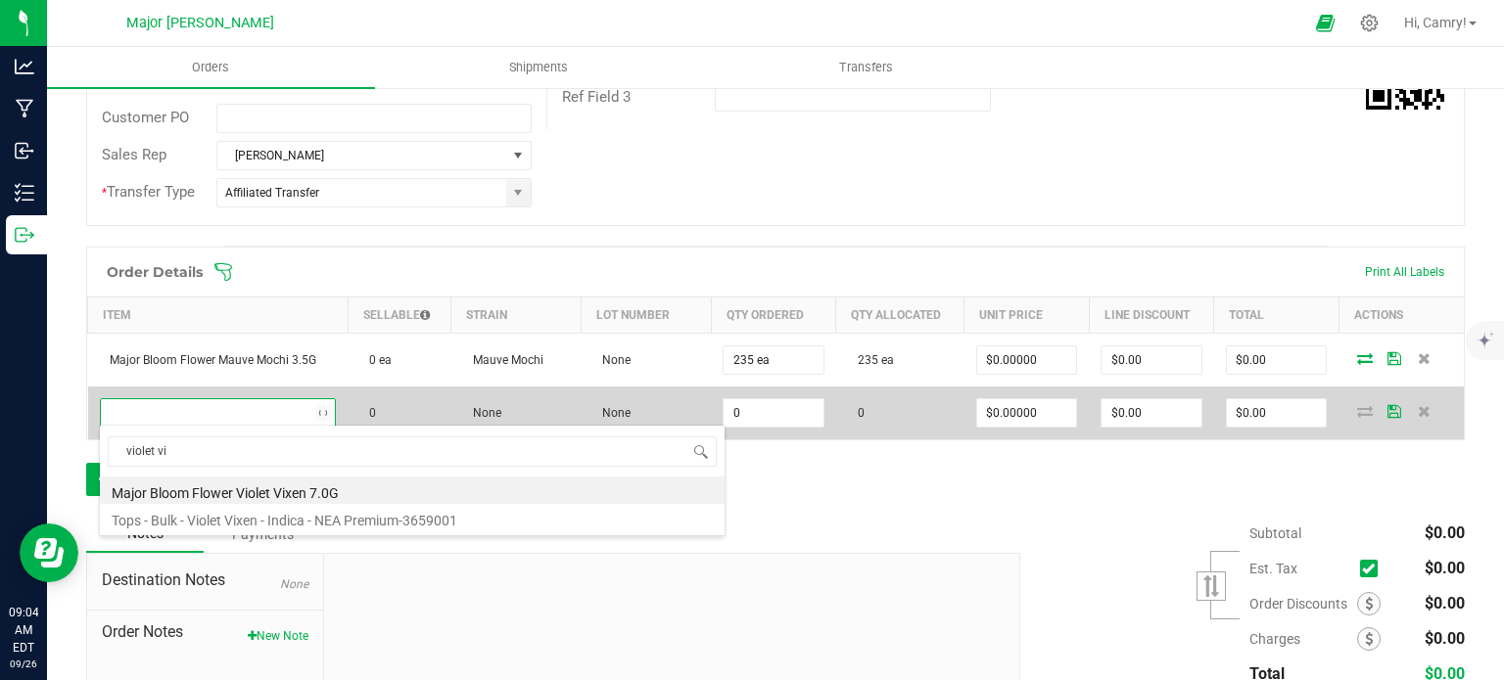
type input "[PERSON_NAME]"
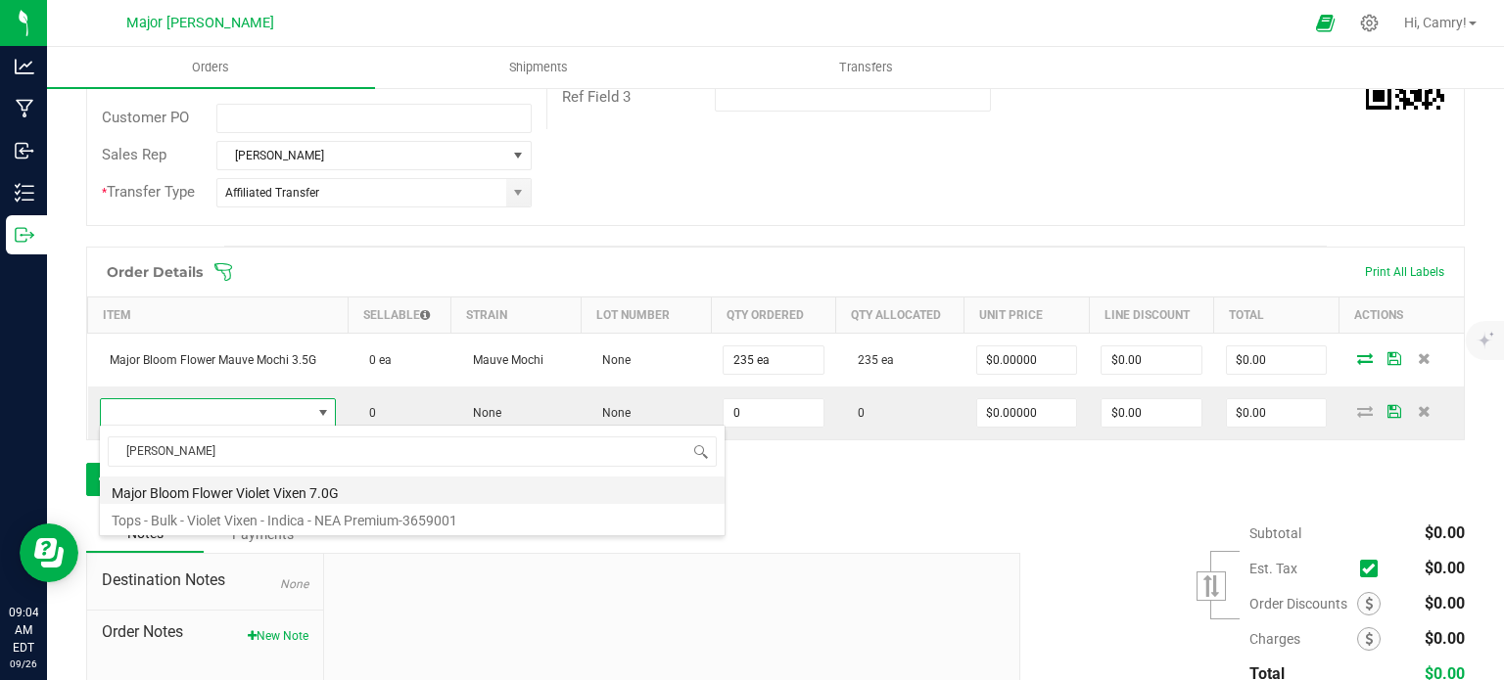
click at [298, 498] on li "Major Bloom Flower Violet Vixen 7.0G" at bounding box center [412, 490] width 625 height 27
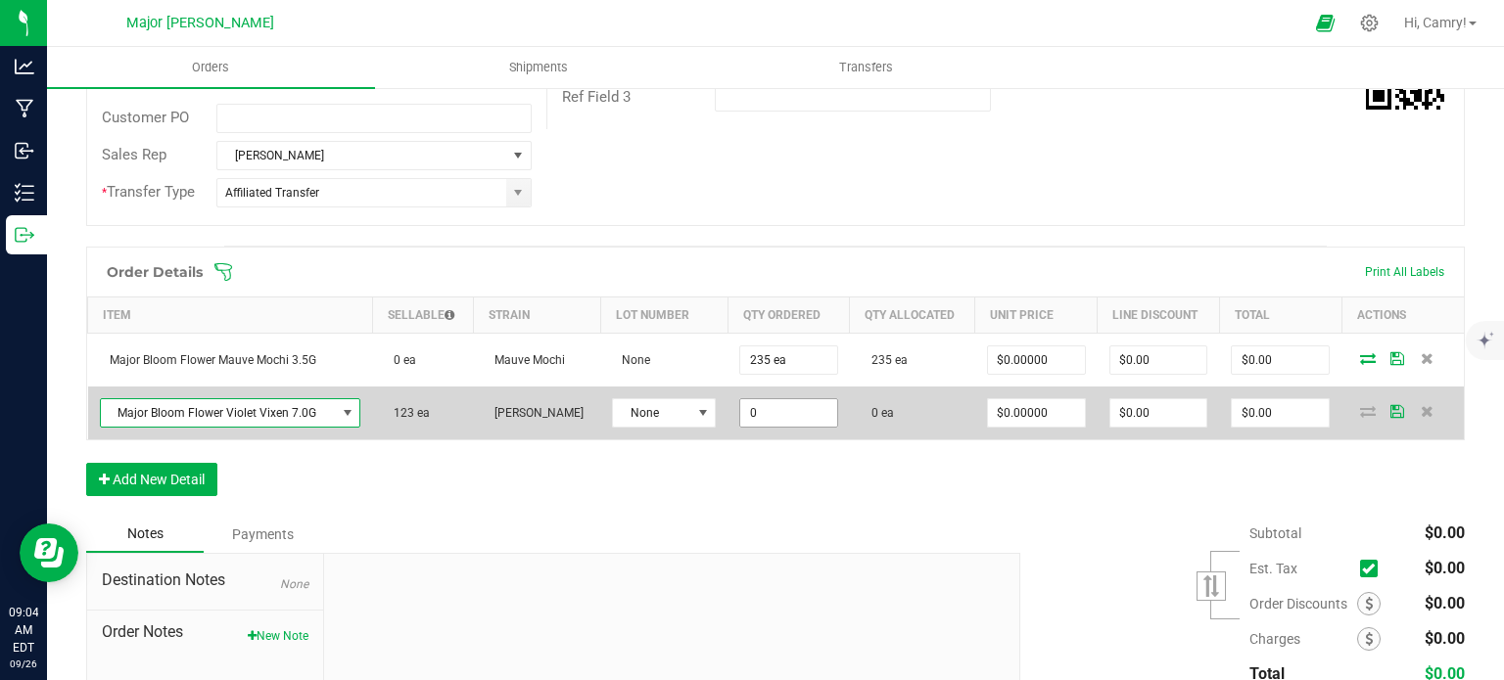
click at [755, 406] on input "0" at bounding box center [788, 412] width 97 height 27
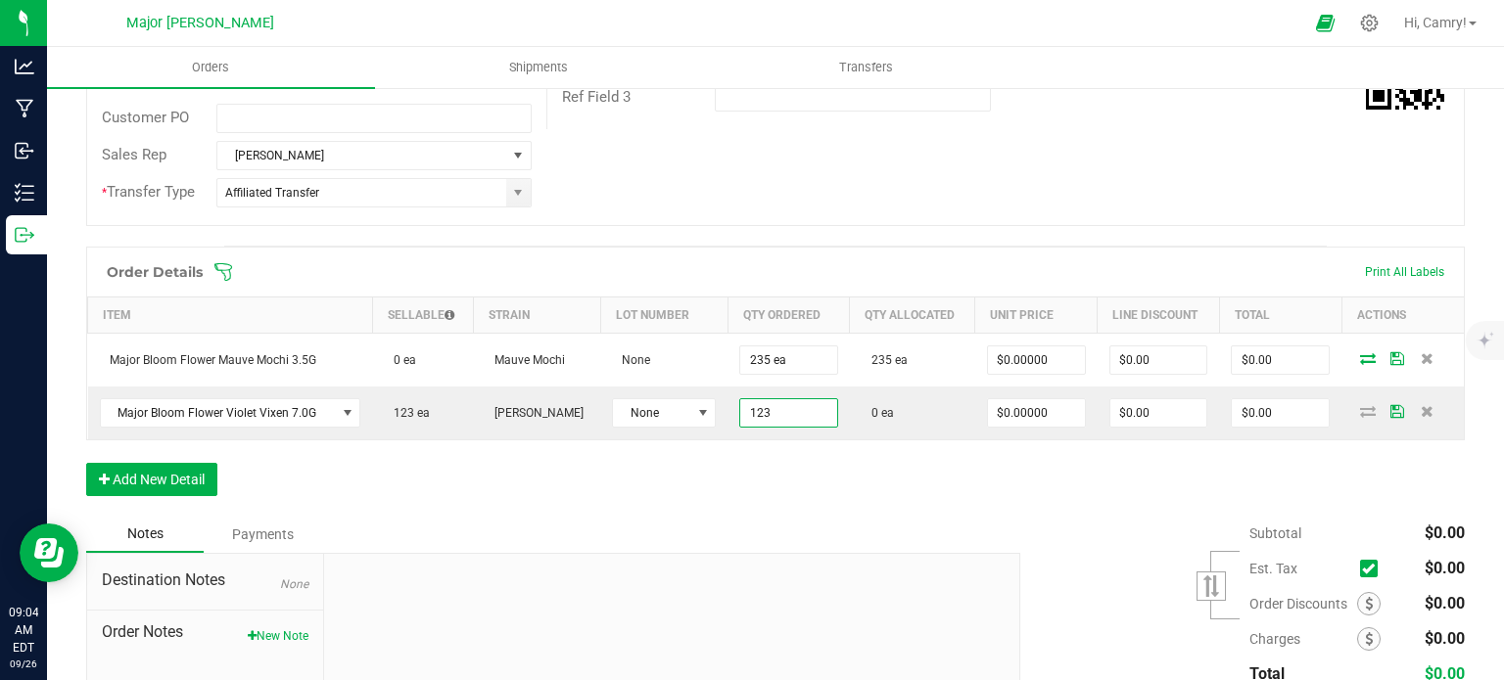
type input "123 ea"
click at [1200, 459] on div "Order Details Print All Labels Item Sellable Strain Lot Number Qty Ordered Qty …" at bounding box center [775, 381] width 1379 height 269
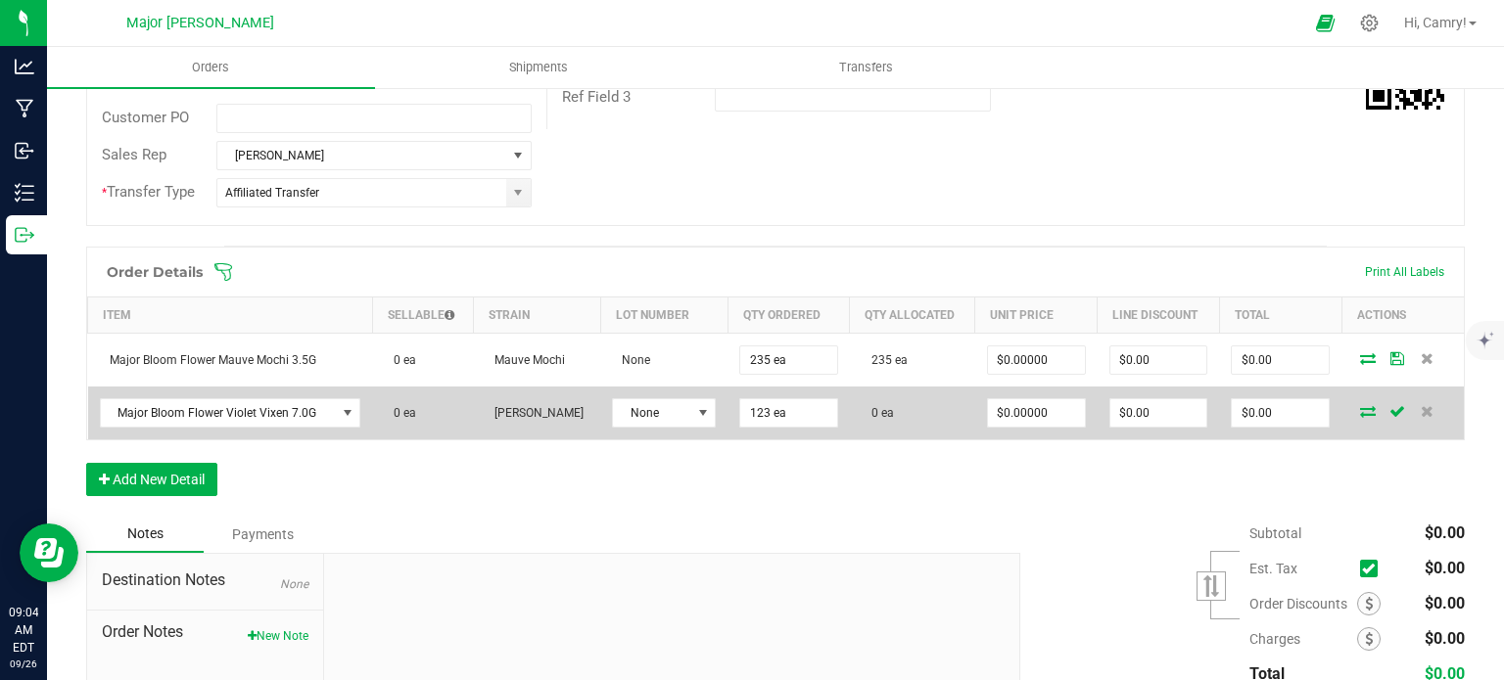
click at [1360, 406] on icon at bounding box center [1368, 411] width 16 height 12
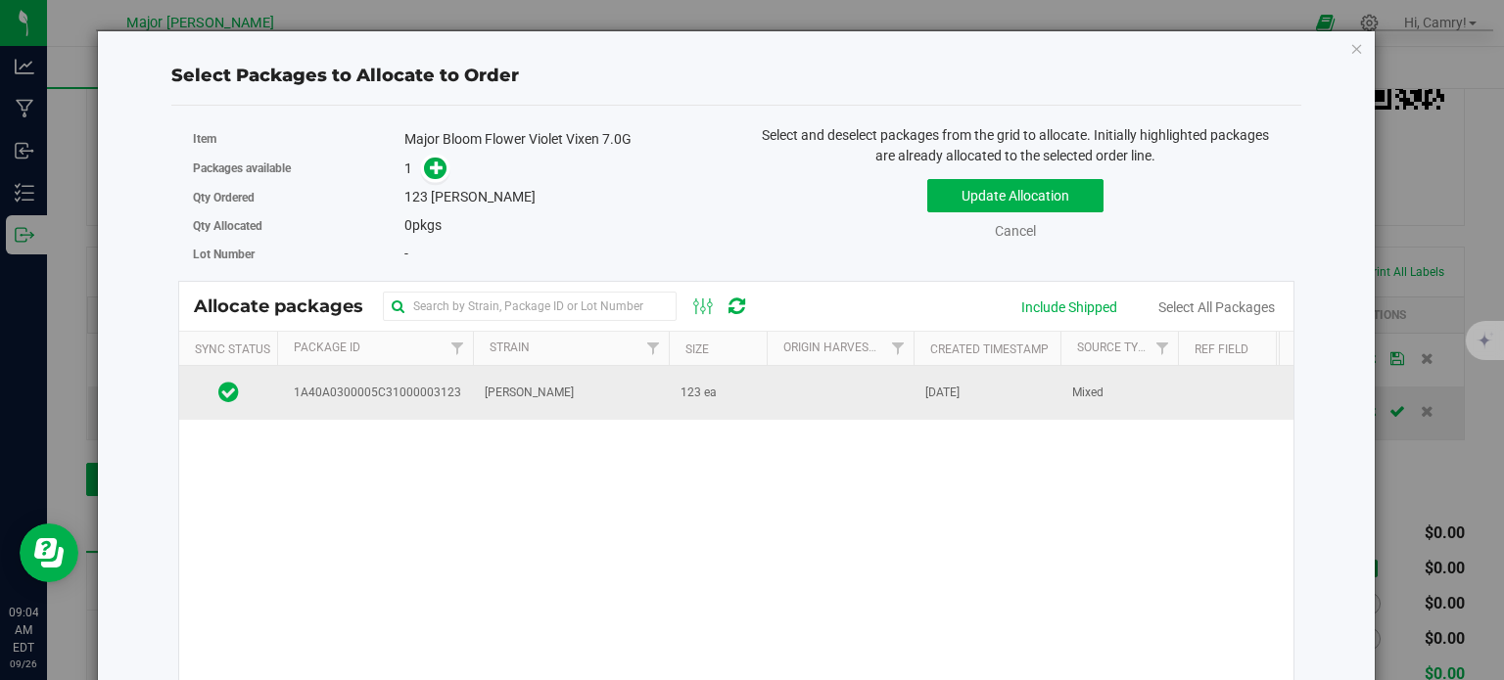
click at [815, 402] on td at bounding box center [840, 392] width 147 height 53
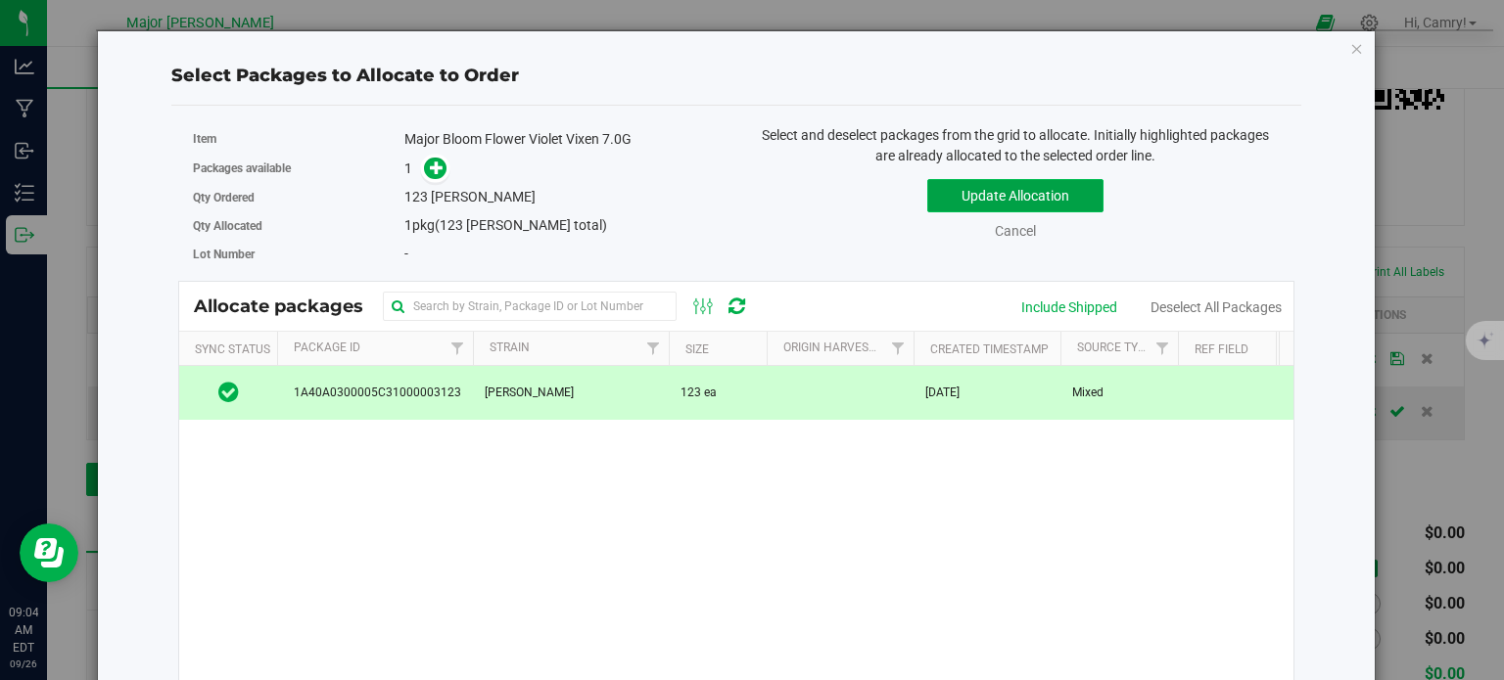
click at [971, 182] on button "Update Allocation" at bounding box center [1015, 195] width 176 height 33
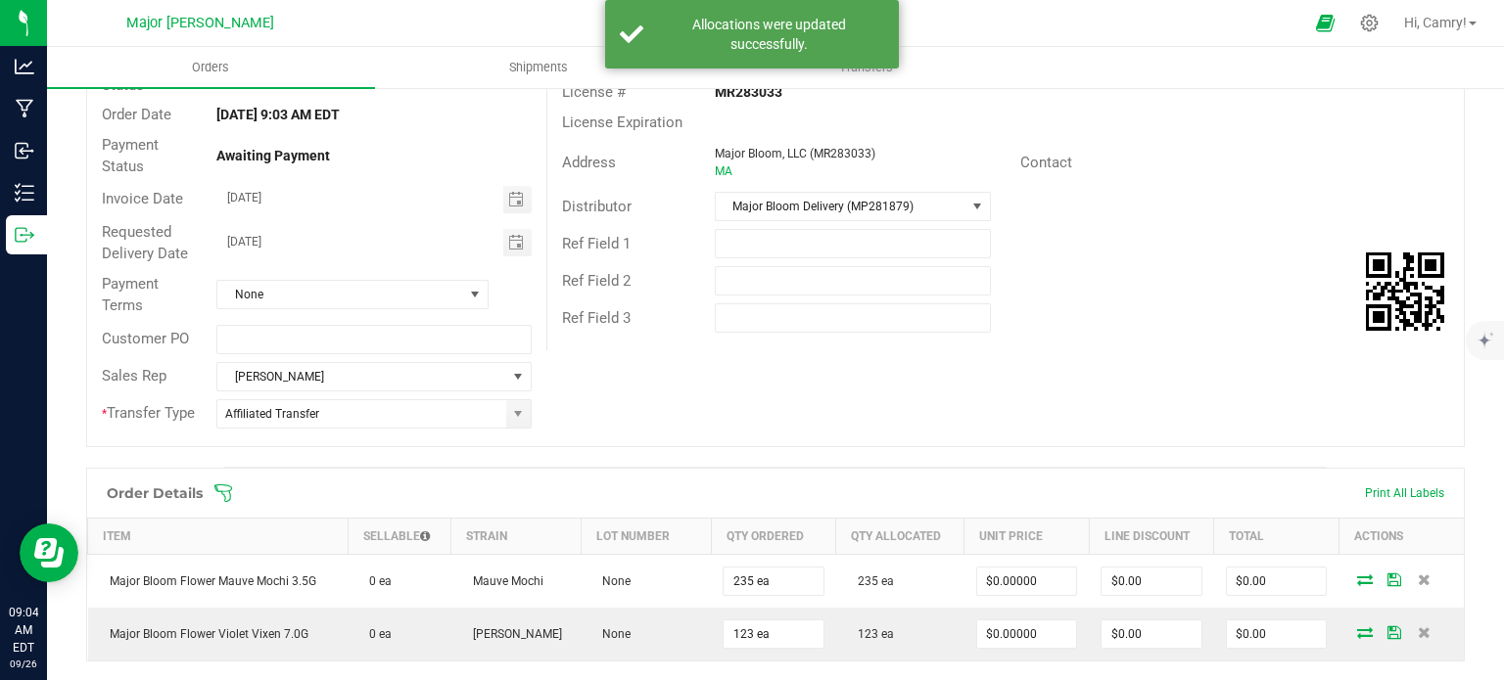
scroll to position [0, 0]
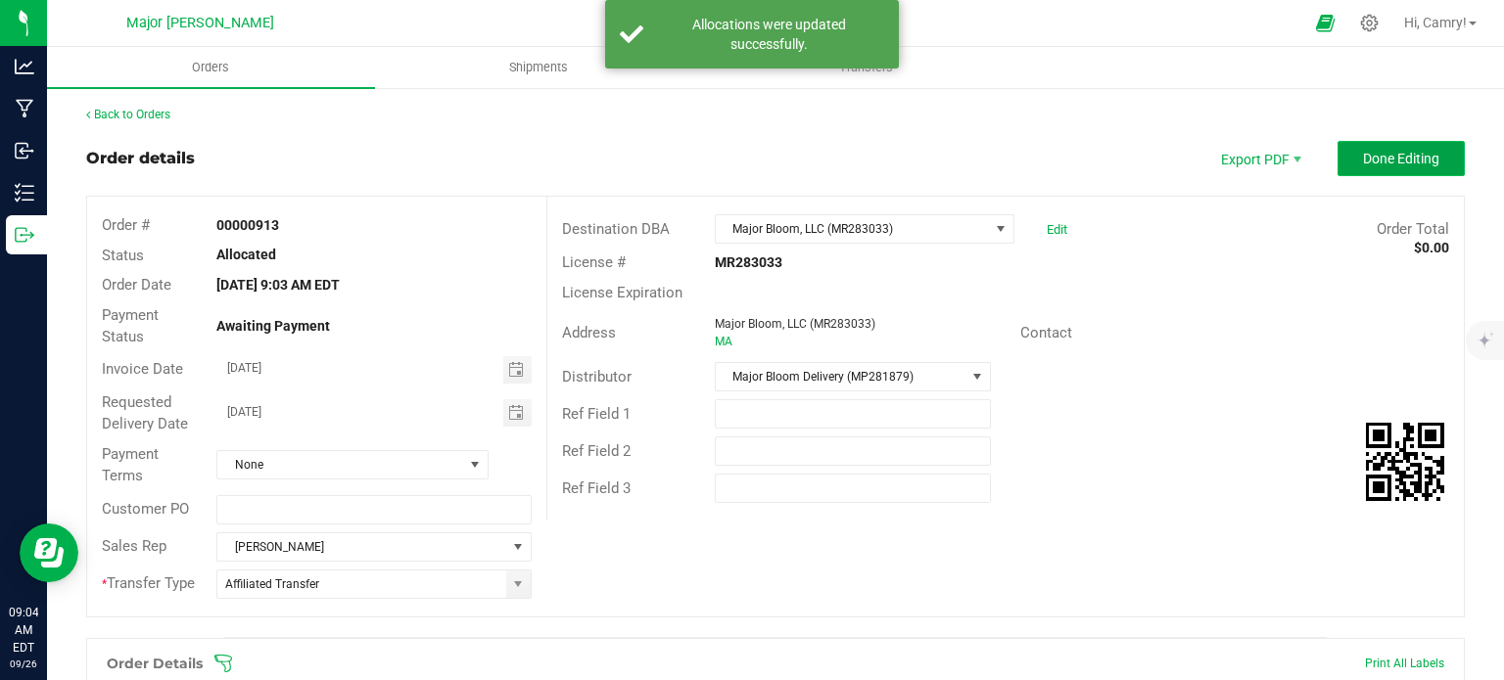
click at [1390, 148] on button "Done Editing" at bounding box center [1400, 158] width 127 height 35
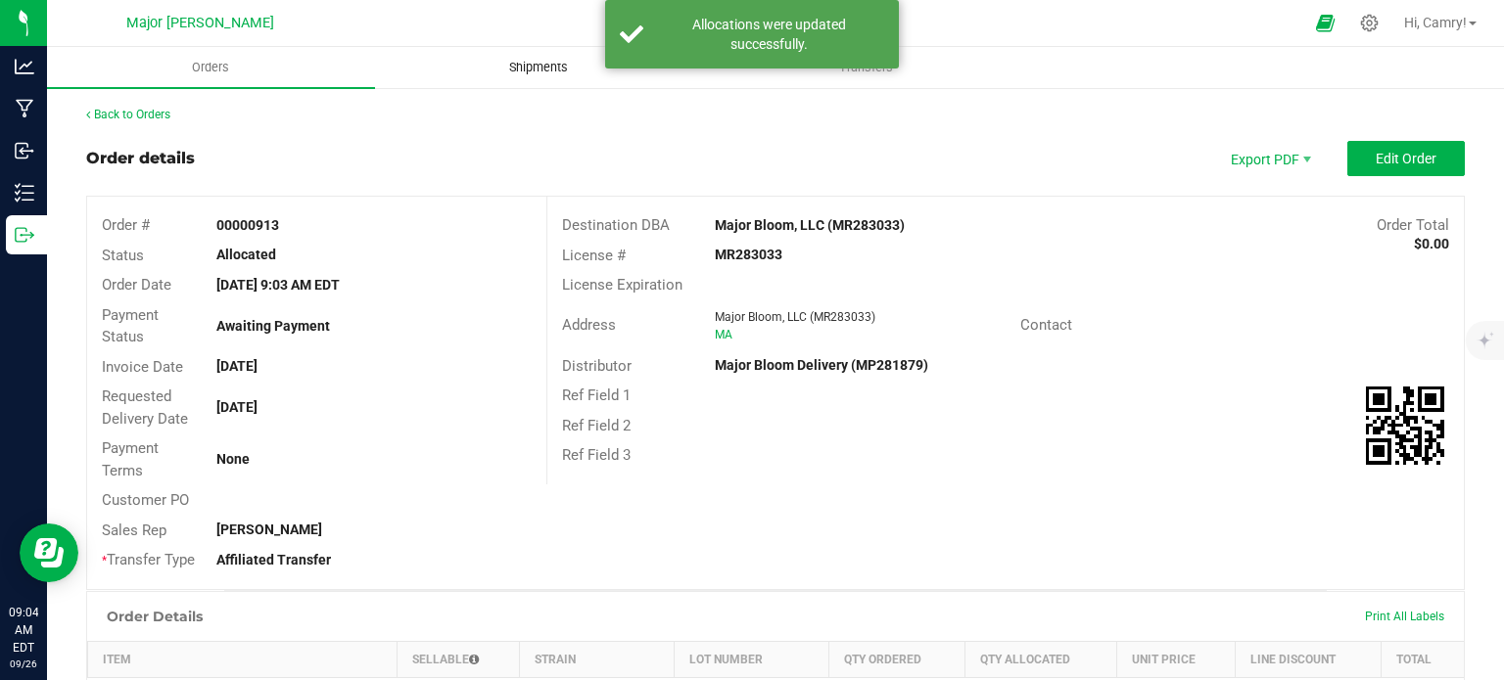
click at [519, 55] on uib-tab-heading "Shipments" at bounding box center [539, 67] width 326 height 39
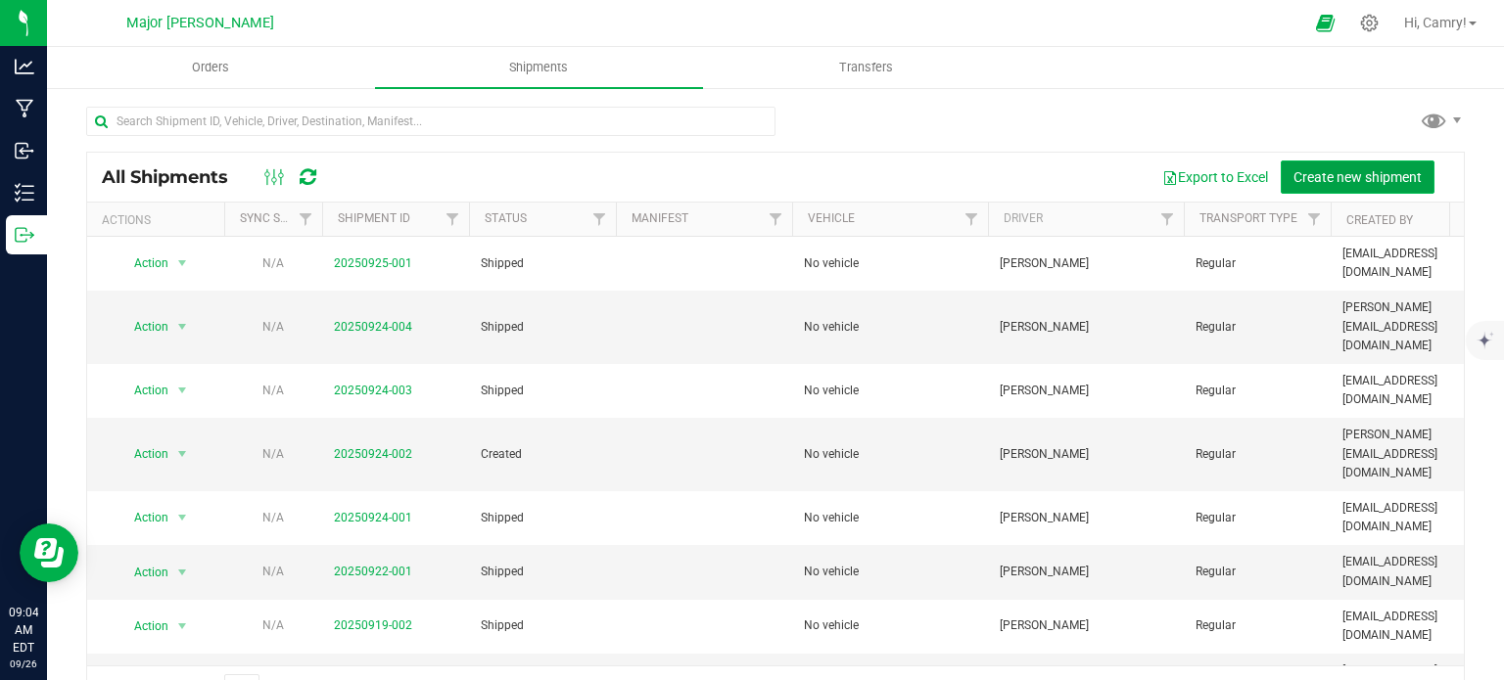
click at [1296, 169] on span "Create new shipment" at bounding box center [1357, 177] width 128 height 16
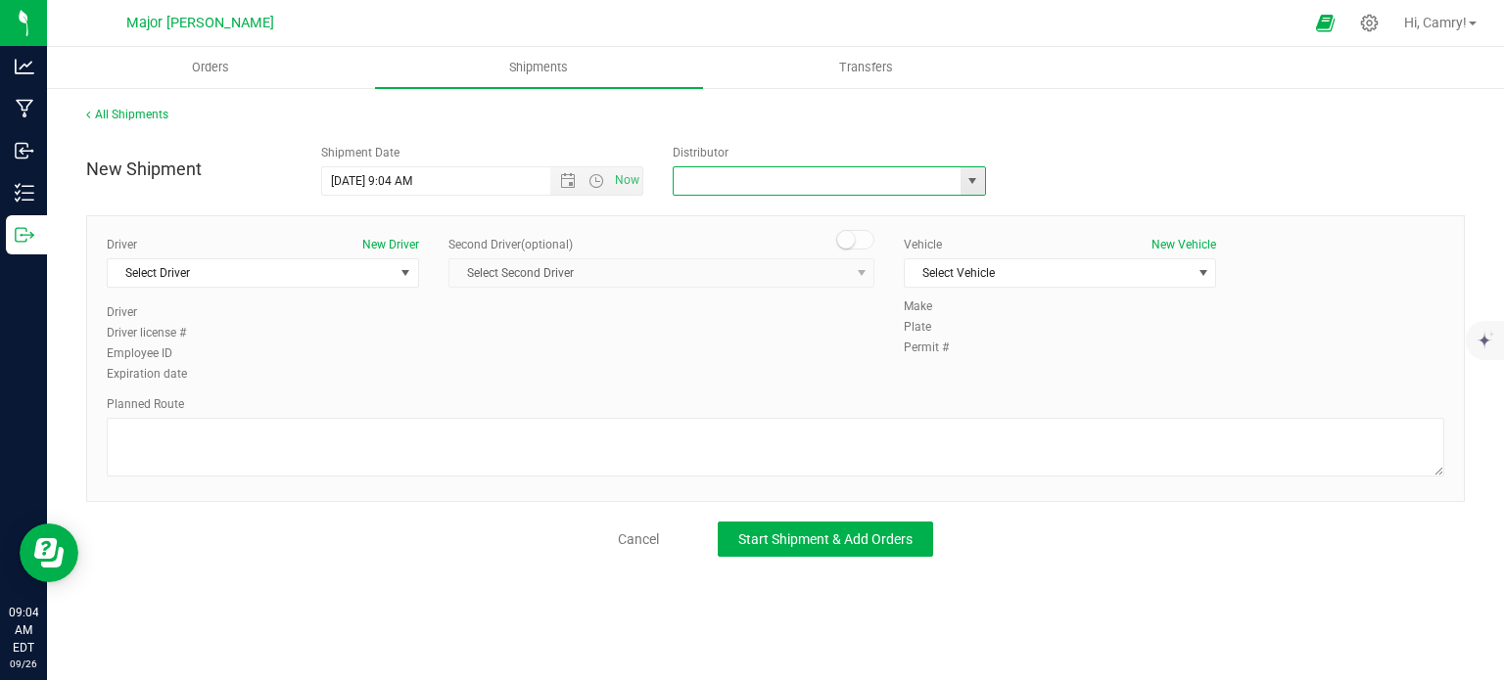
click at [732, 187] on input "text" at bounding box center [813, 180] width 278 height 27
click at [758, 205] on li "Major Bloom Delivery (MP281879)" at bounding box center [829, 214] width 311 height 29
type input "Major Bloom Delivery (MP281879)"
click at [997, 259] on span "Select Vehicle" at bounding box center [1048, 272] width 286 height 27
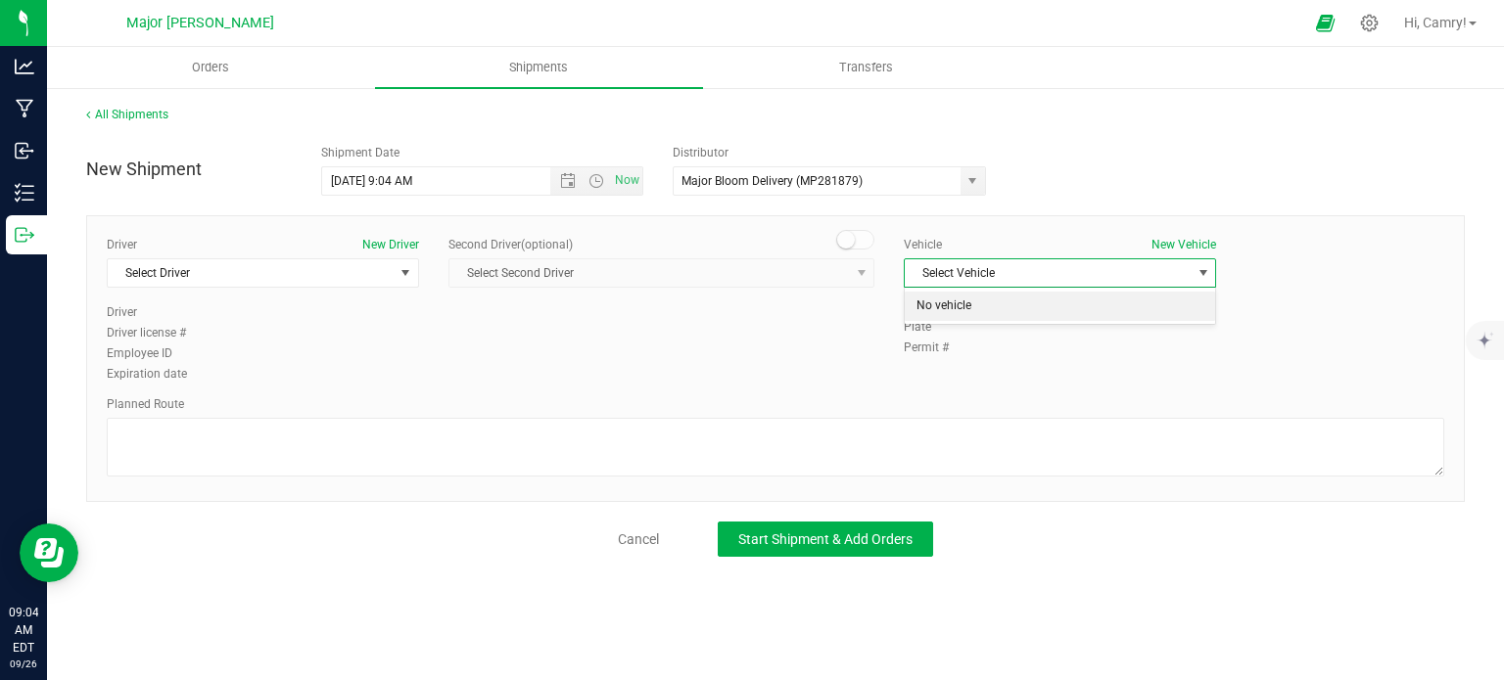
click at [999, 308] on li "No vehicle" at bounding box center [1060, 306] width 310 height 29
click at [337, 272] on span "Select Driver" at bounding box center [251, 272] width 286 height 27
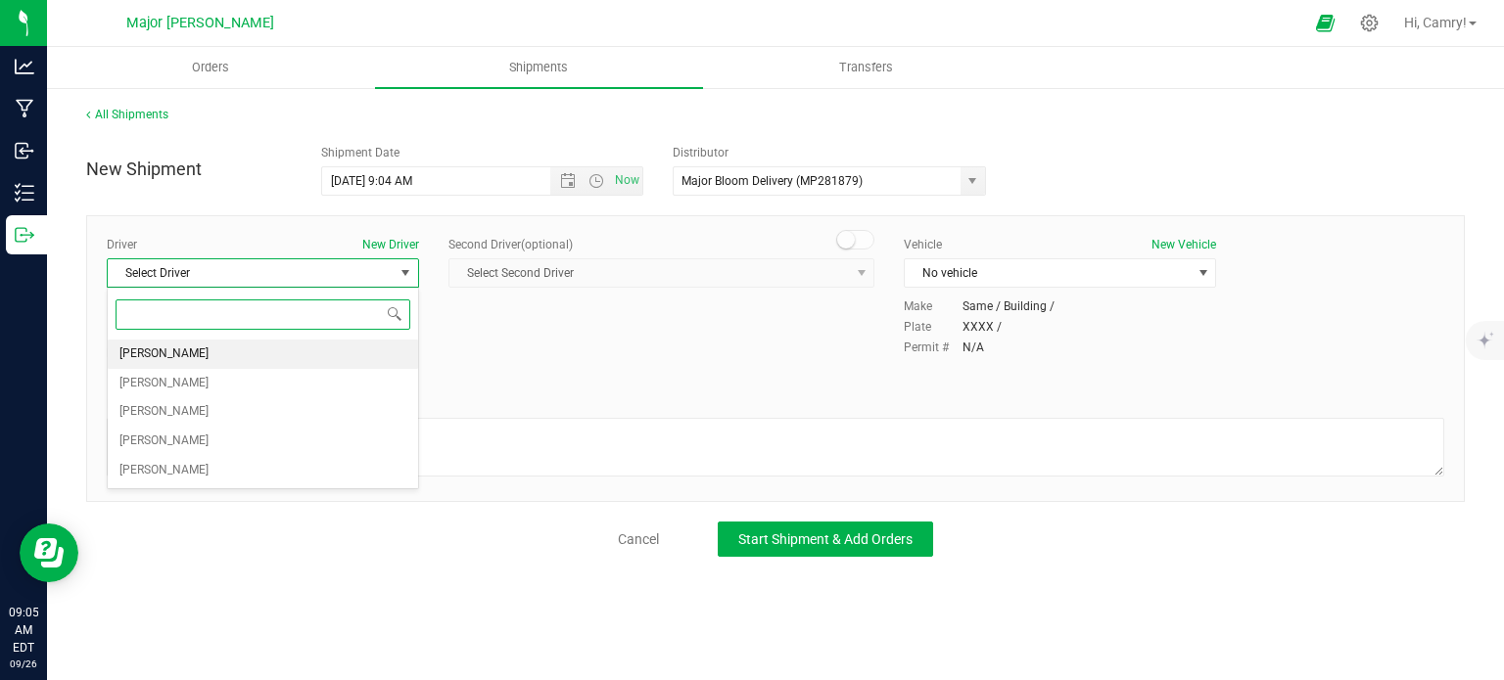
click at [322, 352] on li "[PERSON_NAME]" at bounding box center [263, 354] width 310 height 29
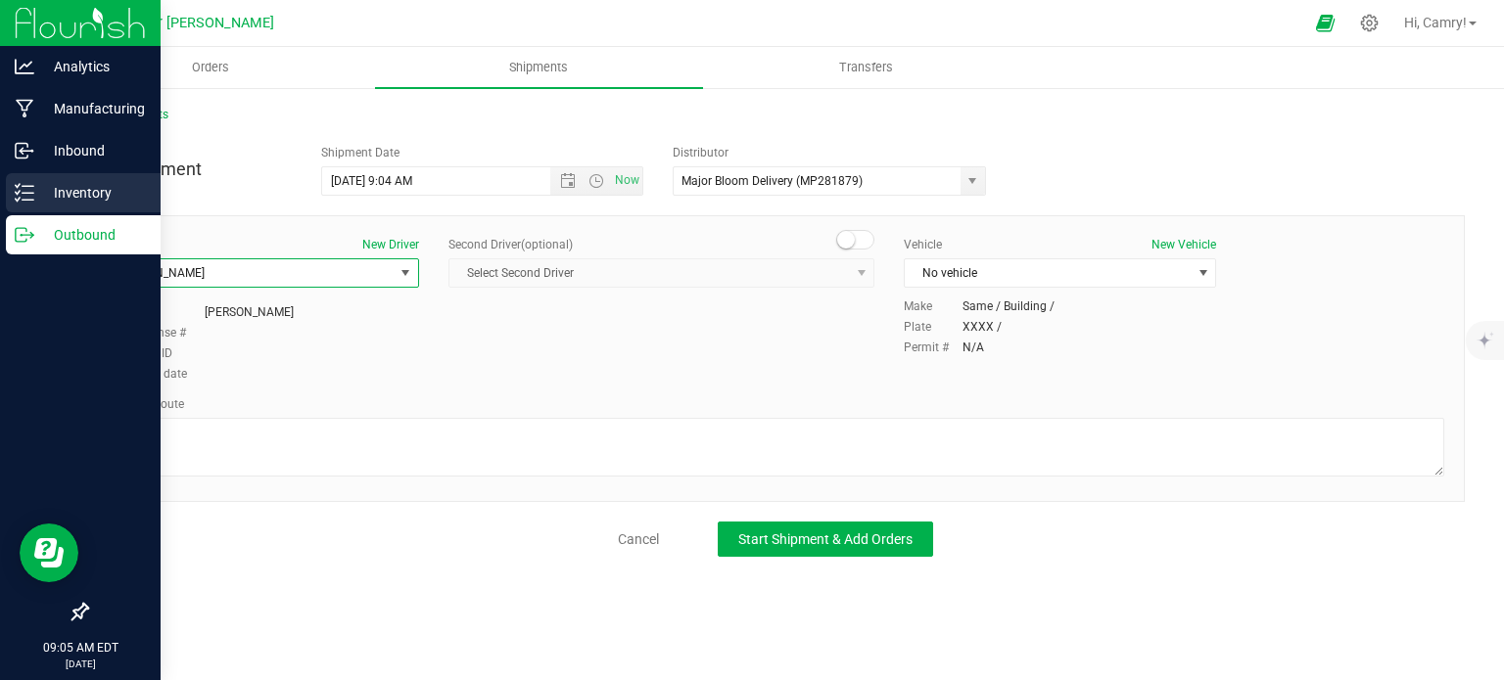
click at [0, 212] on link "Inventory" at bounding box center [80, 194] width 161 height 42
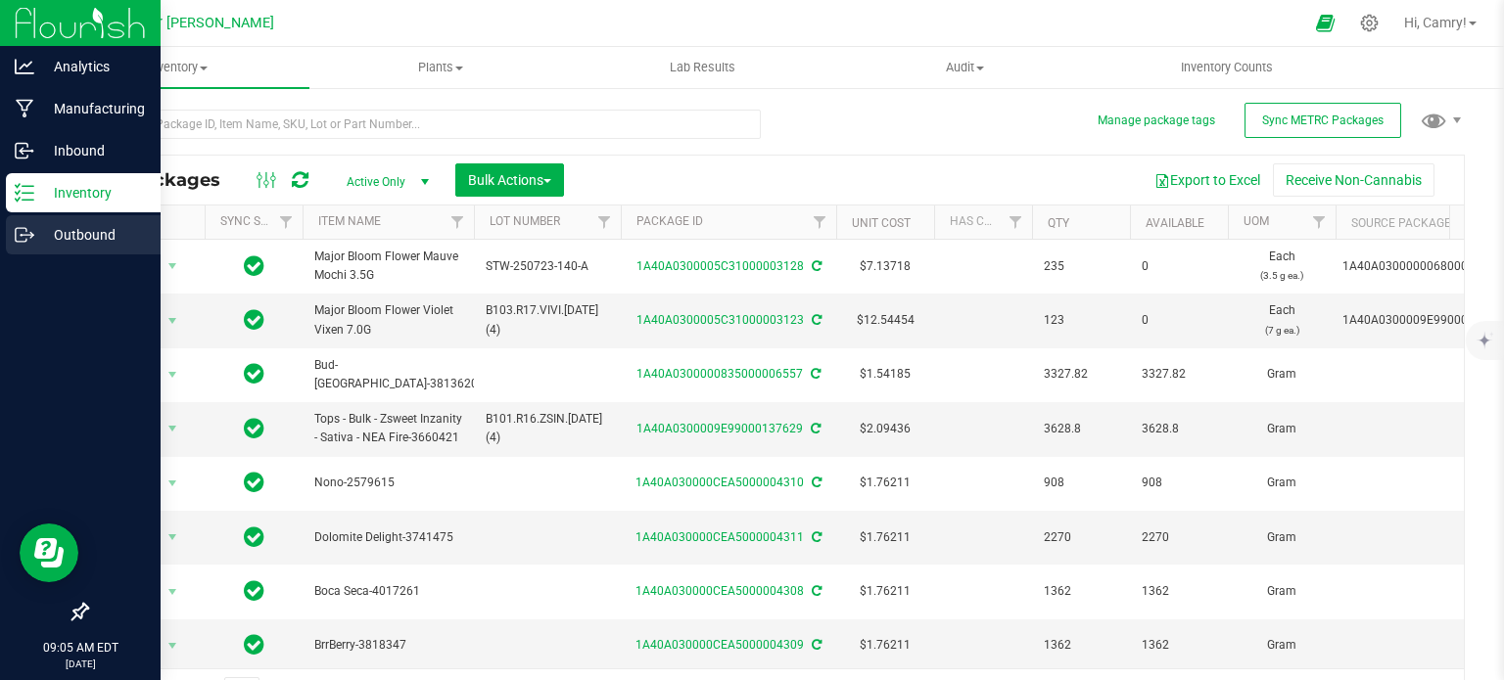
click at [37, 237] on p "Outbound" at bounding box center [92, 234] width 117 height 23
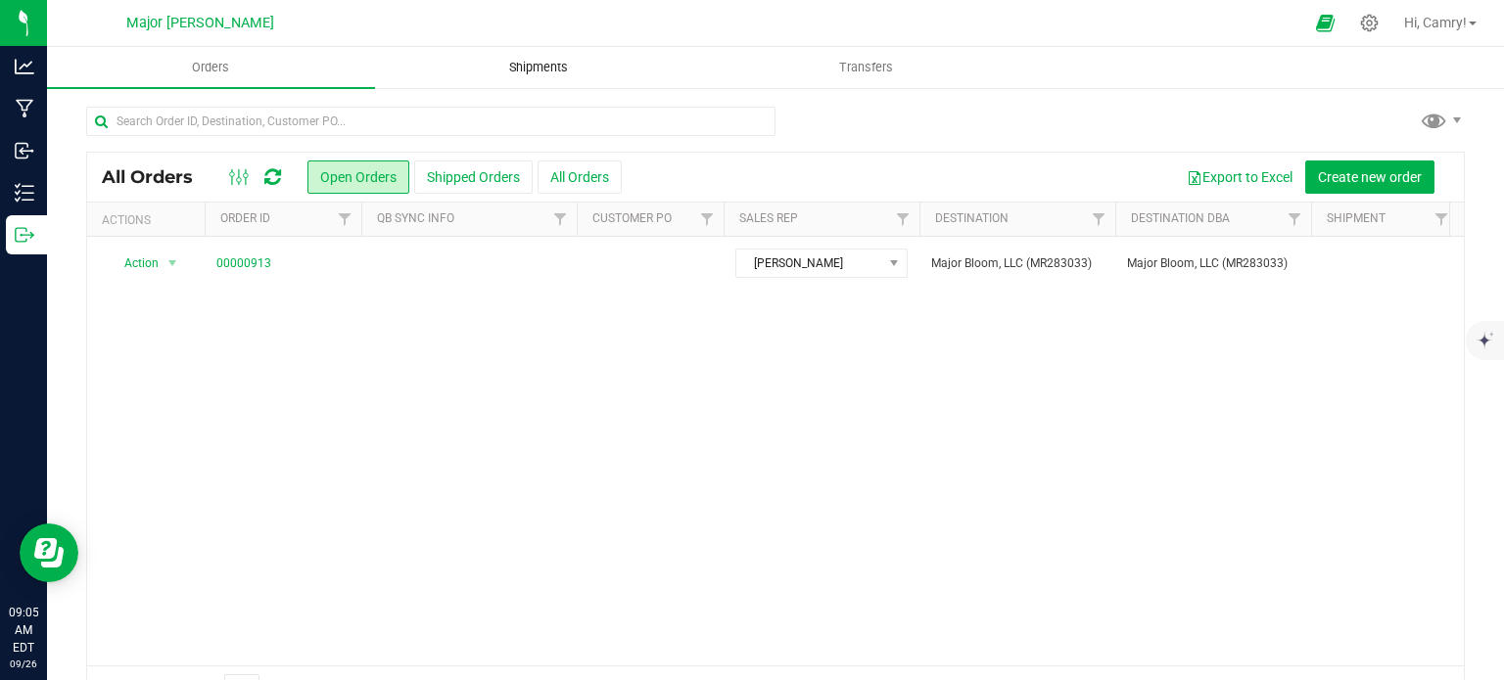
click at [579, 62] on span "Shipments" at bounding box center [539, 68] width 112 height 18
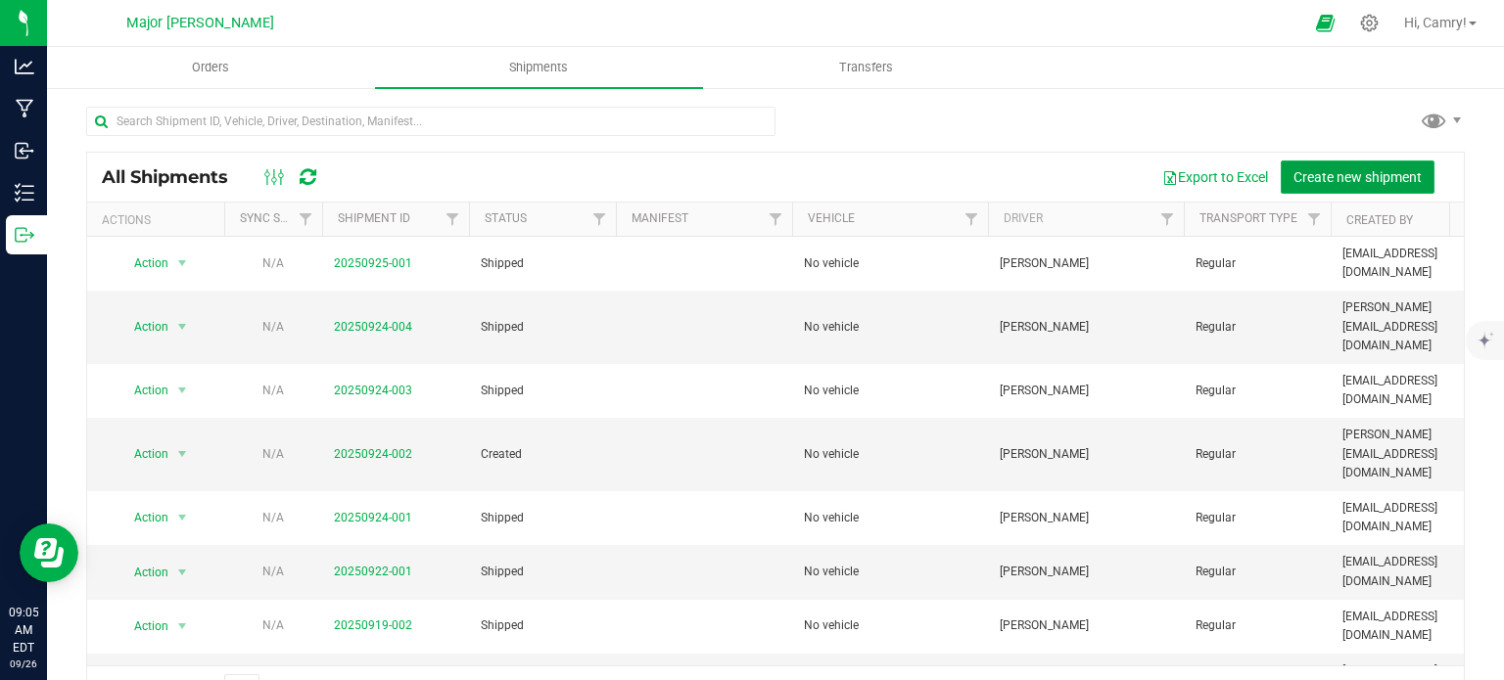
click at [1304, 173] on span "Create new shipment" at bounding box center [1357, 177] width 128 height 16
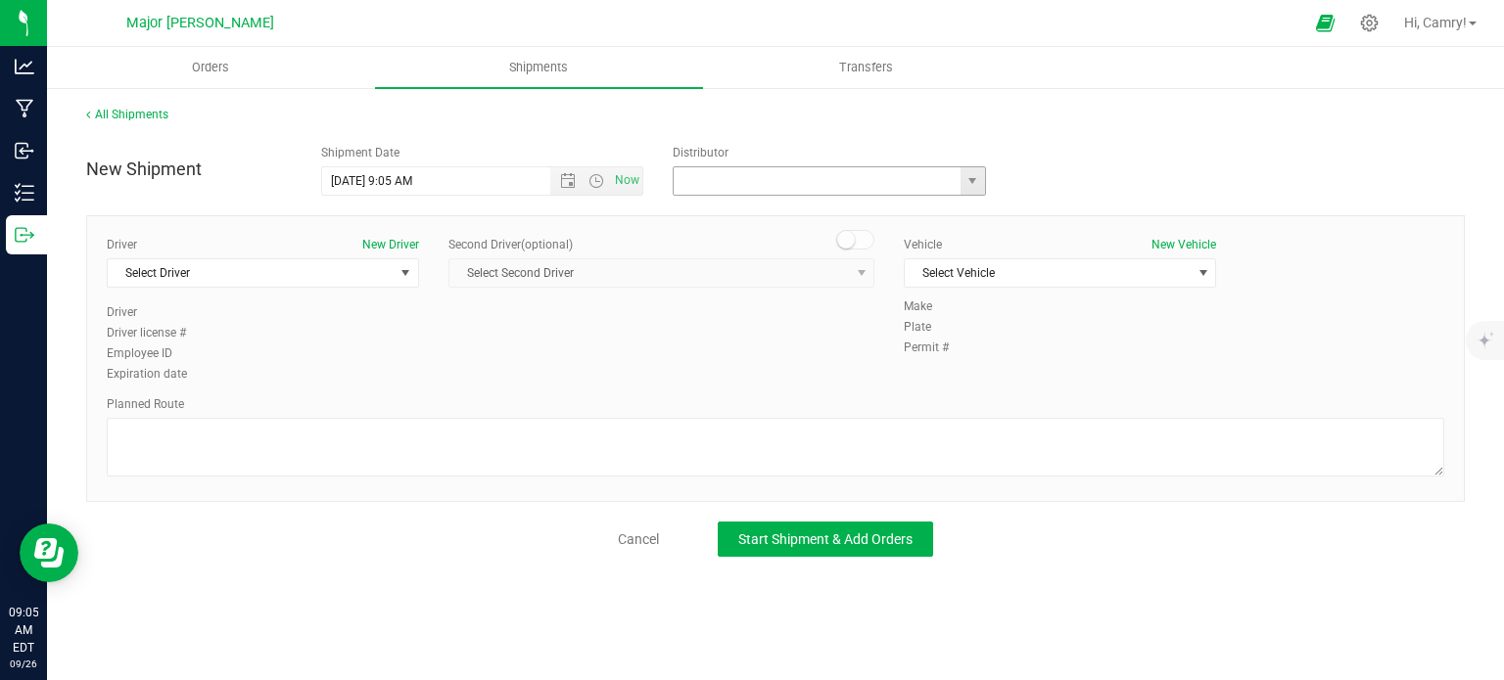
click at [806, 188] on input "text" at bounding box center [813, 180] width 278 height 27
click at [983, 184] on span "select" at bounding box center [973, 180] width 24 height 27
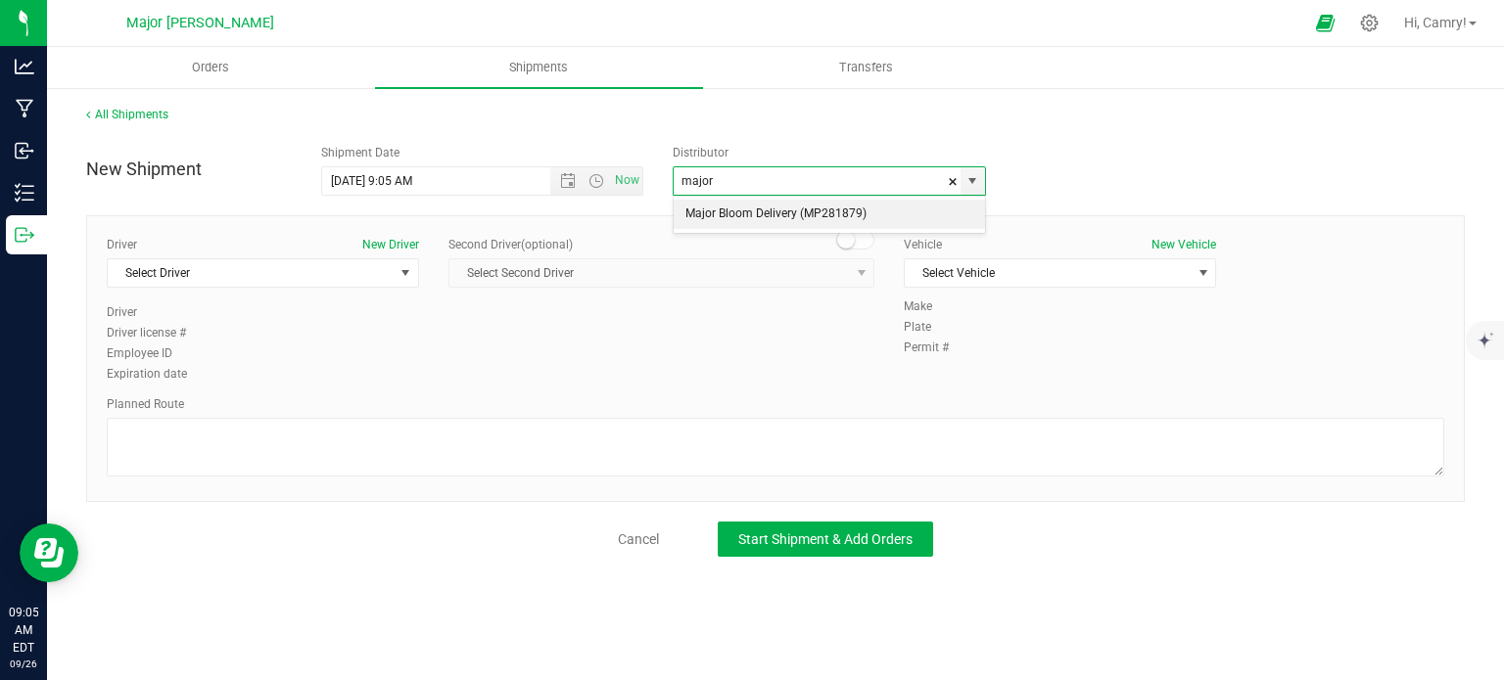
click at [880, 212] on li "Major Bloom Delivery (MP281879)" at bounding box center [829, 214] width 311 height 29
type input "Major Bloom Delivery (MP281879)"
click at [969, 268] on span "Select Vehicle" at bounding box center [1048, 272] width 286 height 27
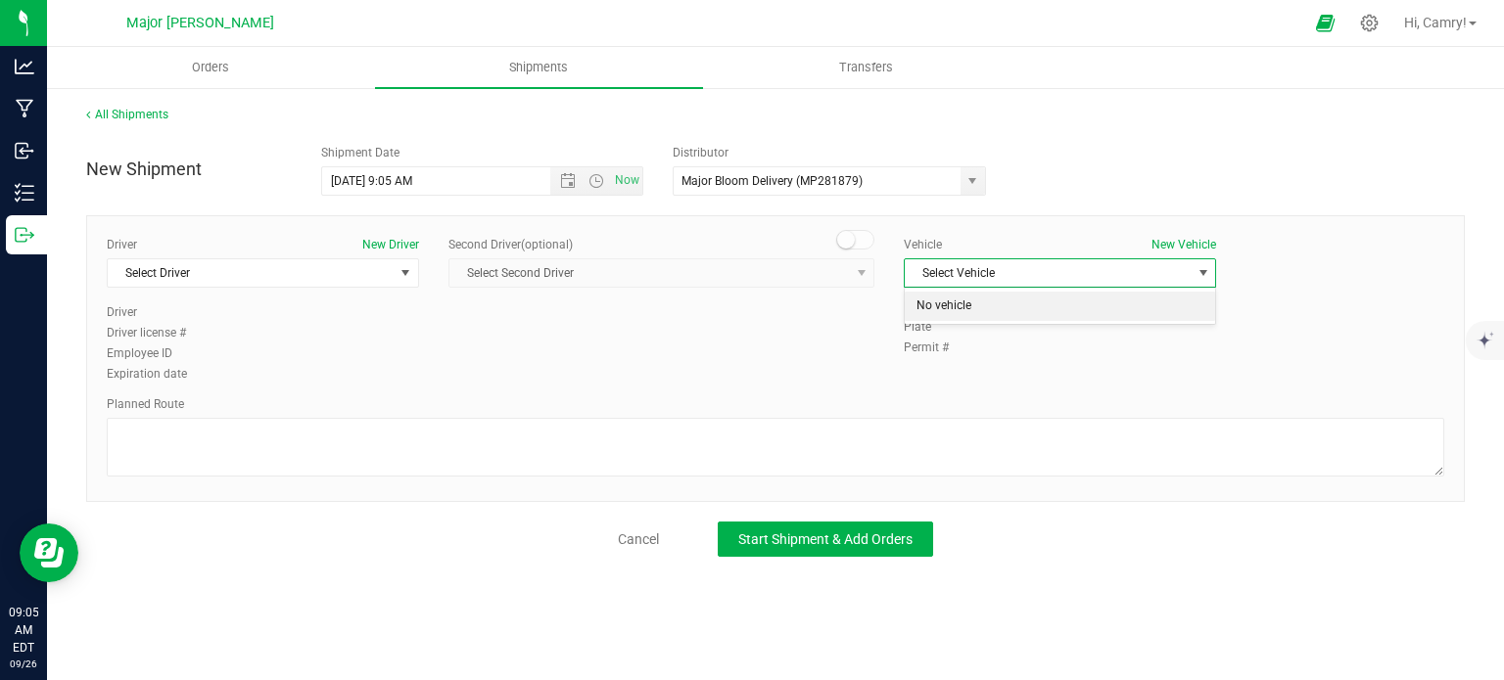
click at [962, 316] on li "No vehicle" at bounding box center [1060, 306] width 310 height 29
click at [194, 275] on span "Select Driver" at bounding box center [251, 272] width 286 height 27
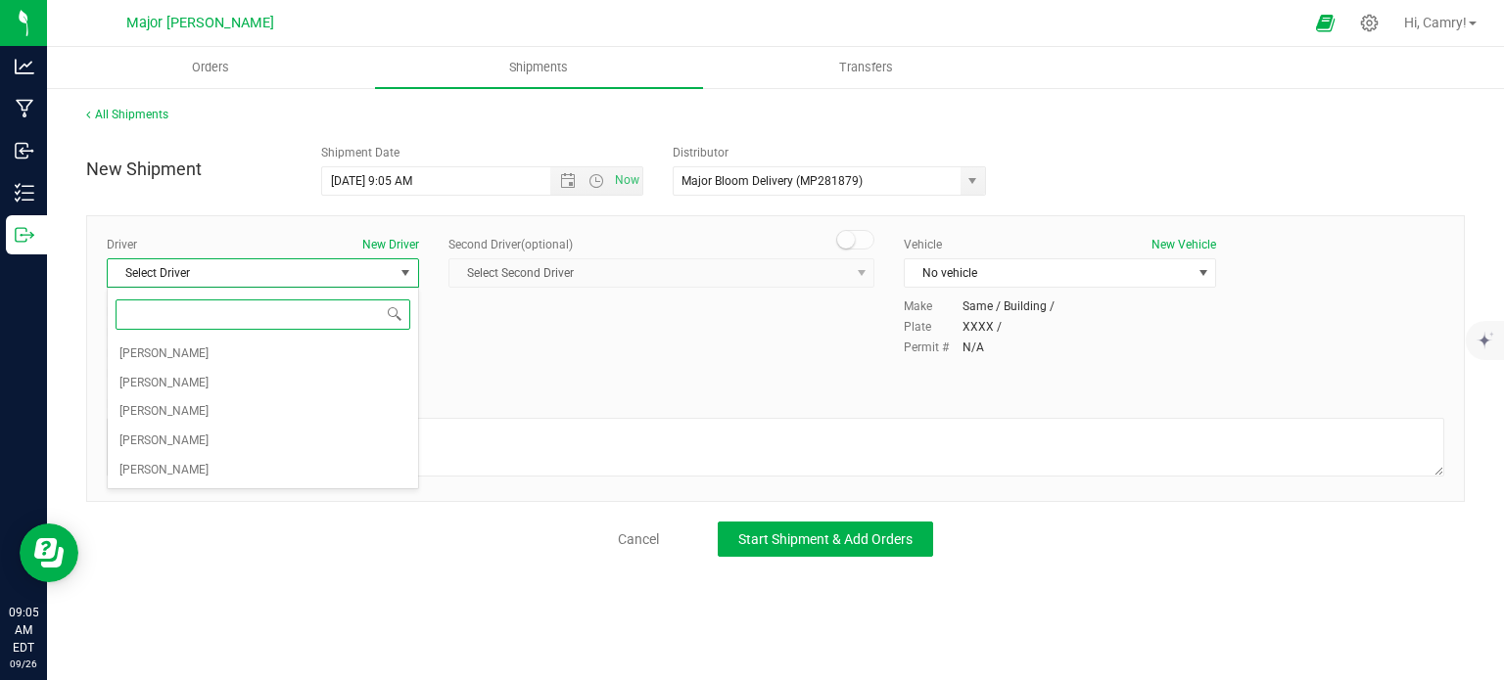
click at [187, 320] on input at bounding box center [263, 315] width 295 height 30
click at [183, 352] on span "[PERSON_NAME]" at bounding box center [163, 354] width 89 height 25
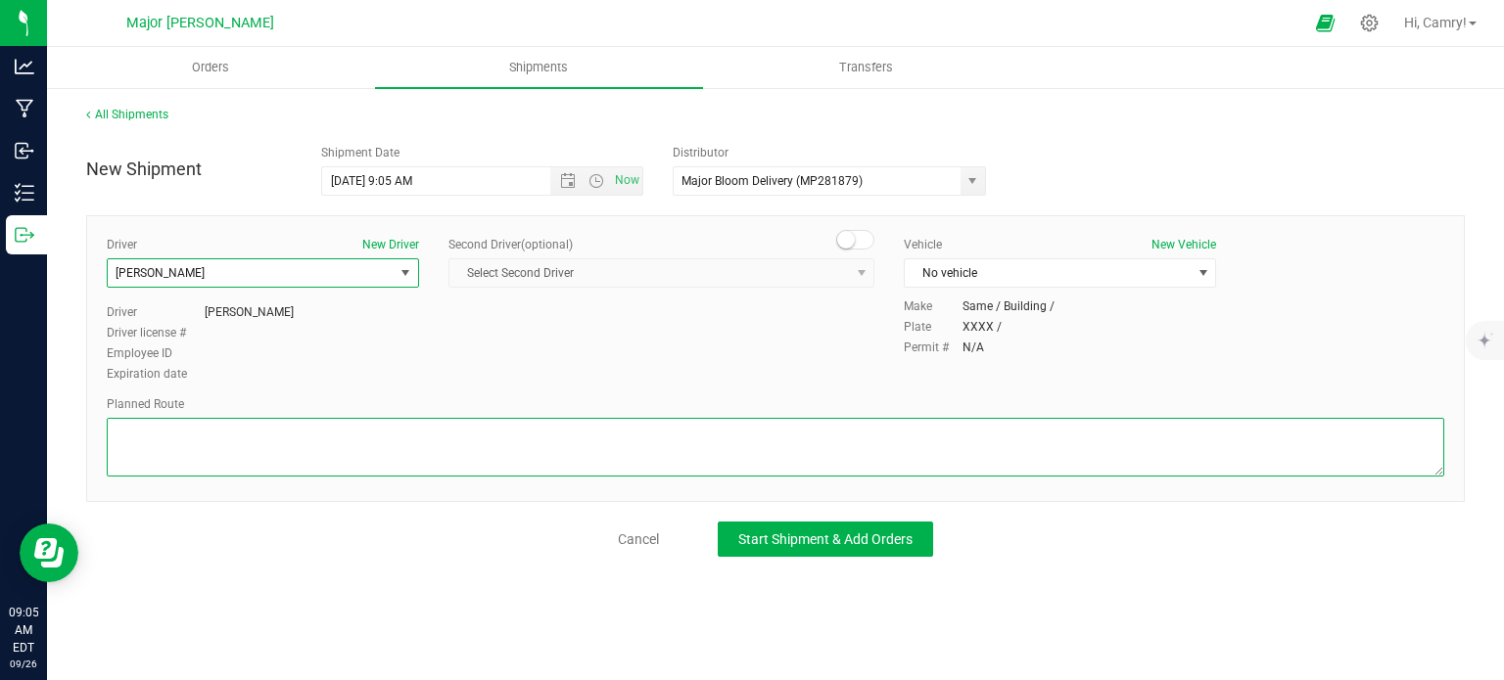
click at [242, 449] on textarea at bounding box center [775, 447] width 1337 height 59
type textarea "walking"
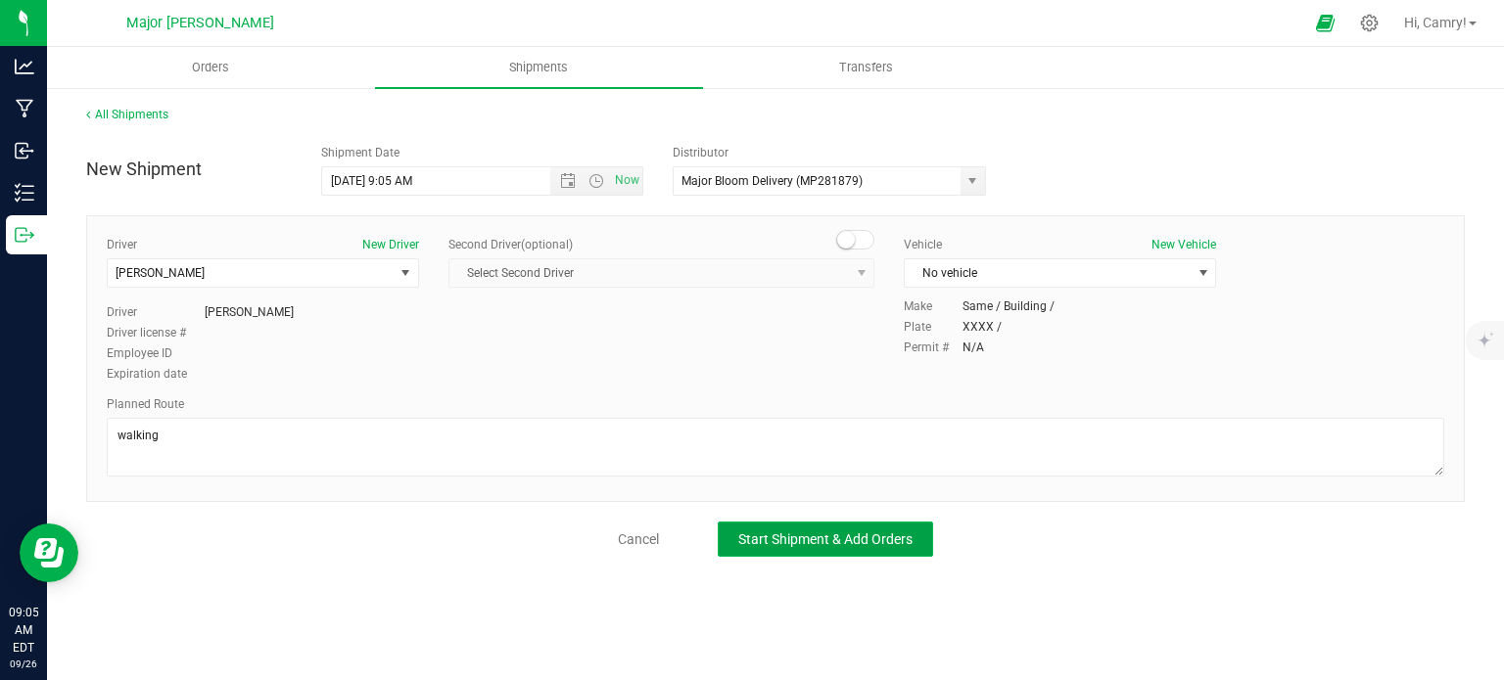
click at [773, 532] on span "Start Shipment & Add Orders" at bounding box center [825, 540] width 174 height 16
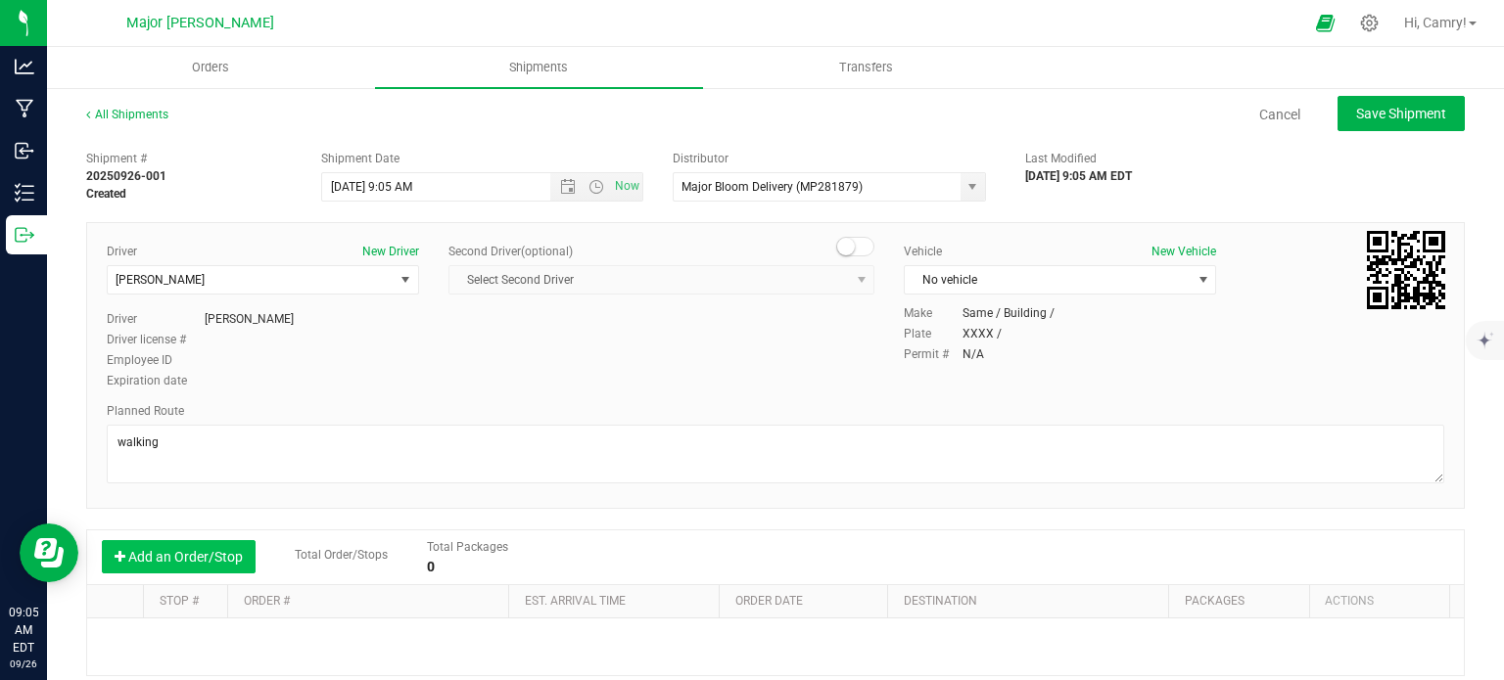
click at [169, 566] on button "Add an Order/Stop" at bounding box center [179, 556] width 154 height 33
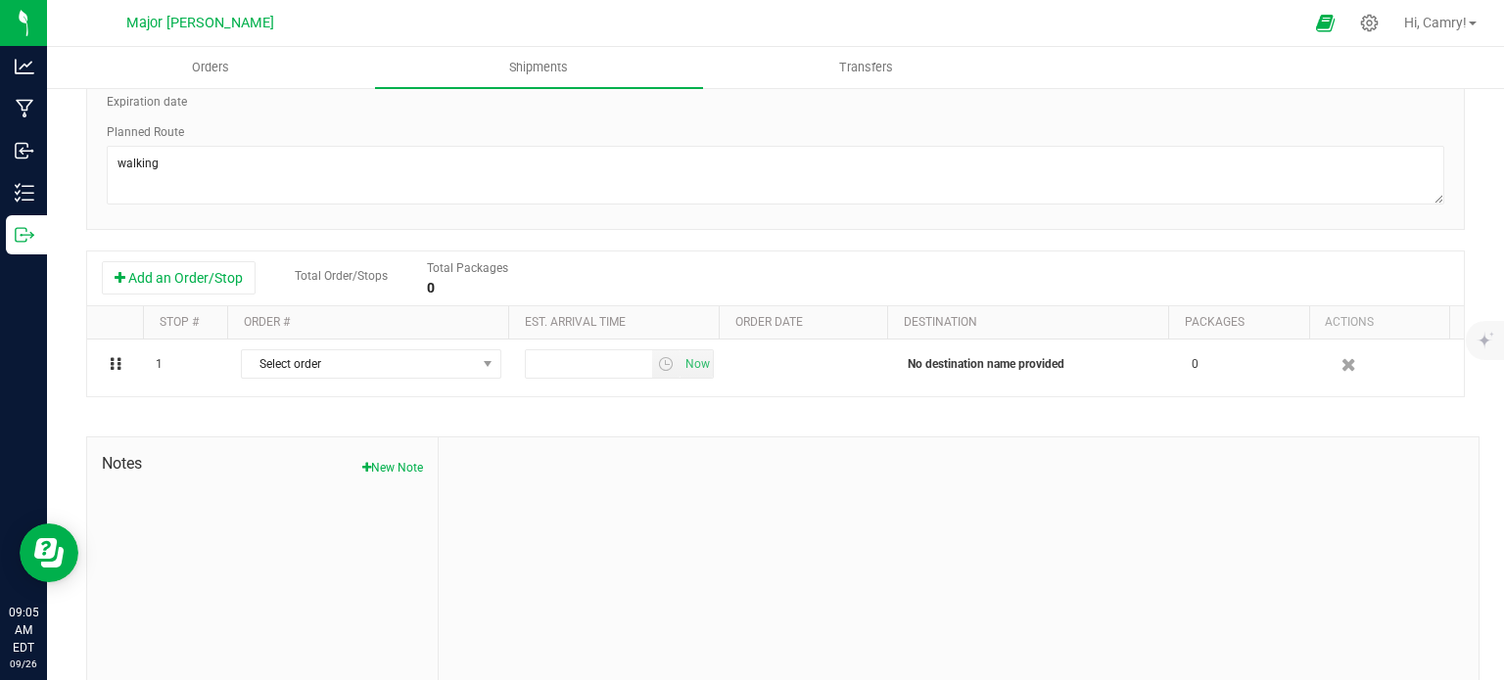
scroll to position [294, 0]
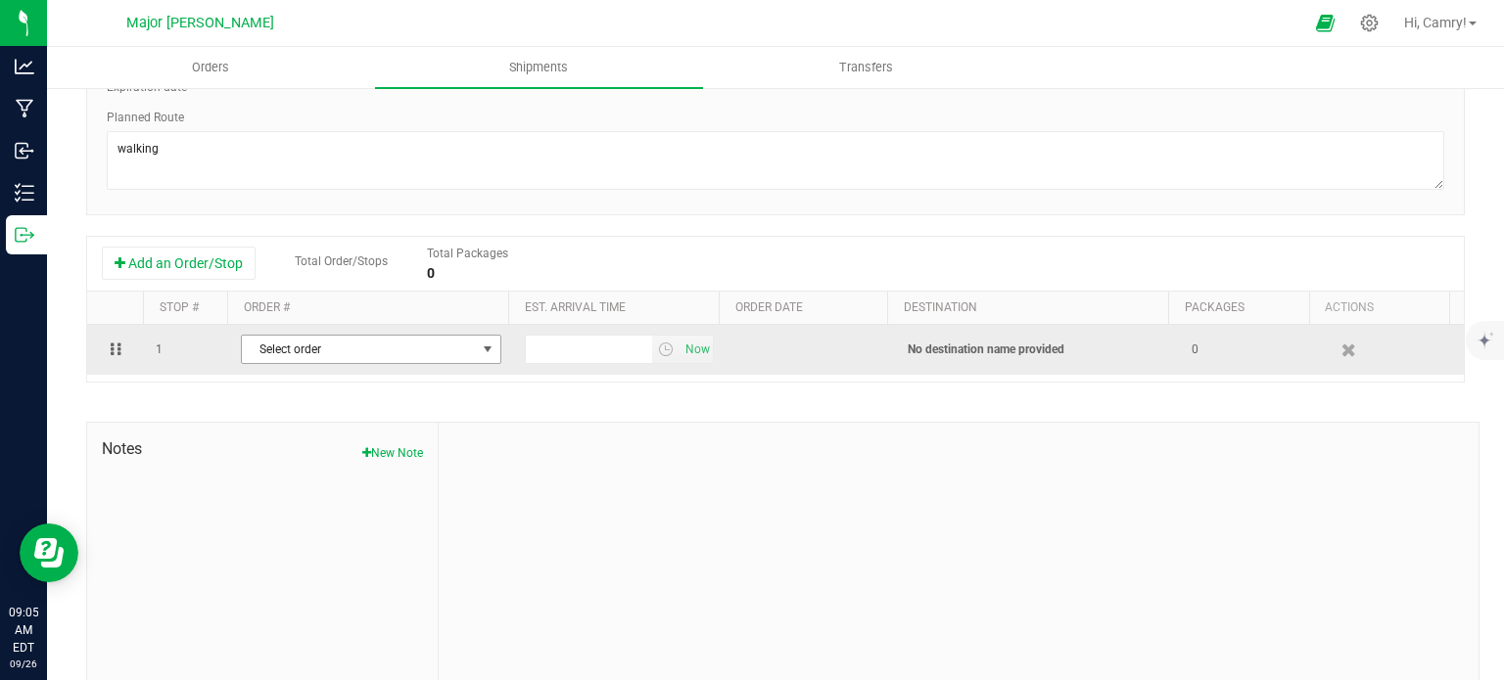
click at [287, 347] on span "Select order" at bounding box center [359, 349] width 234 height 27
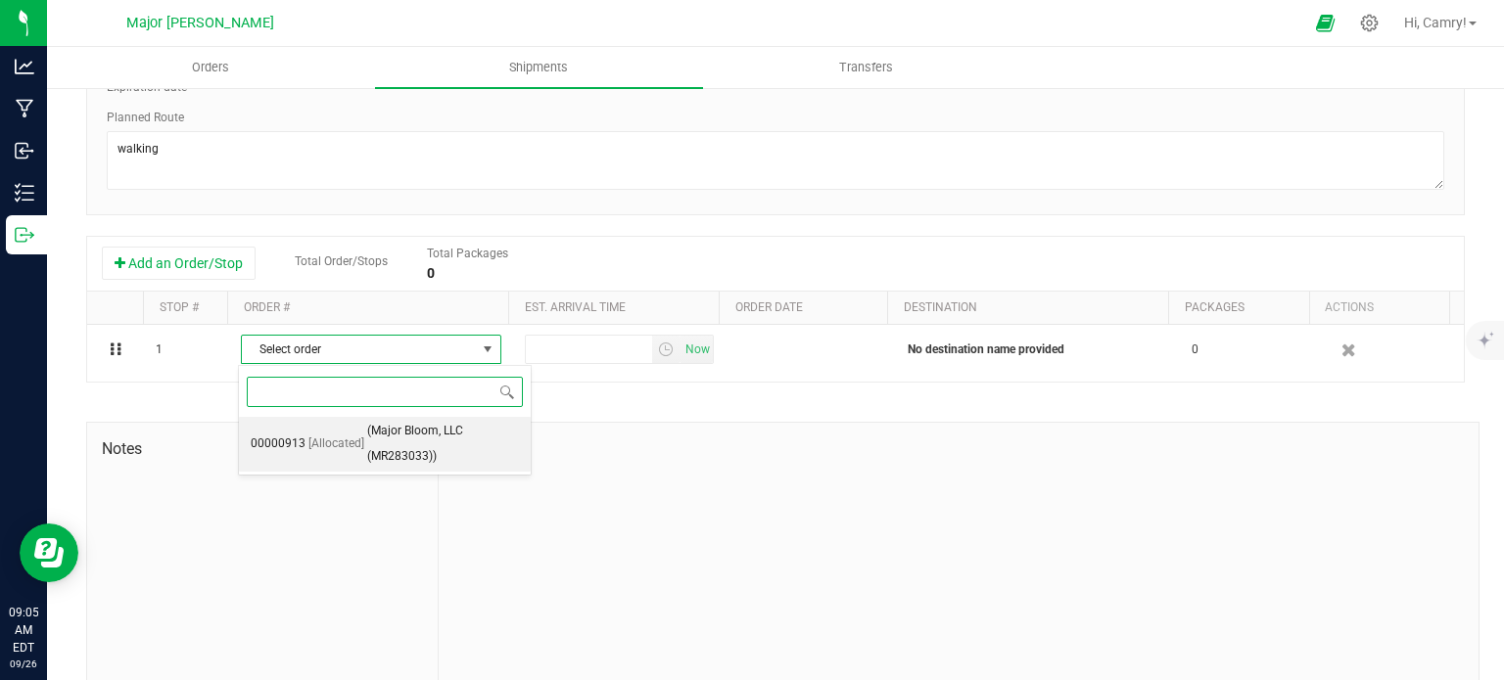
click at [299, 440] on span "00000913" at bounding box center [278, 444] width 55 height 25
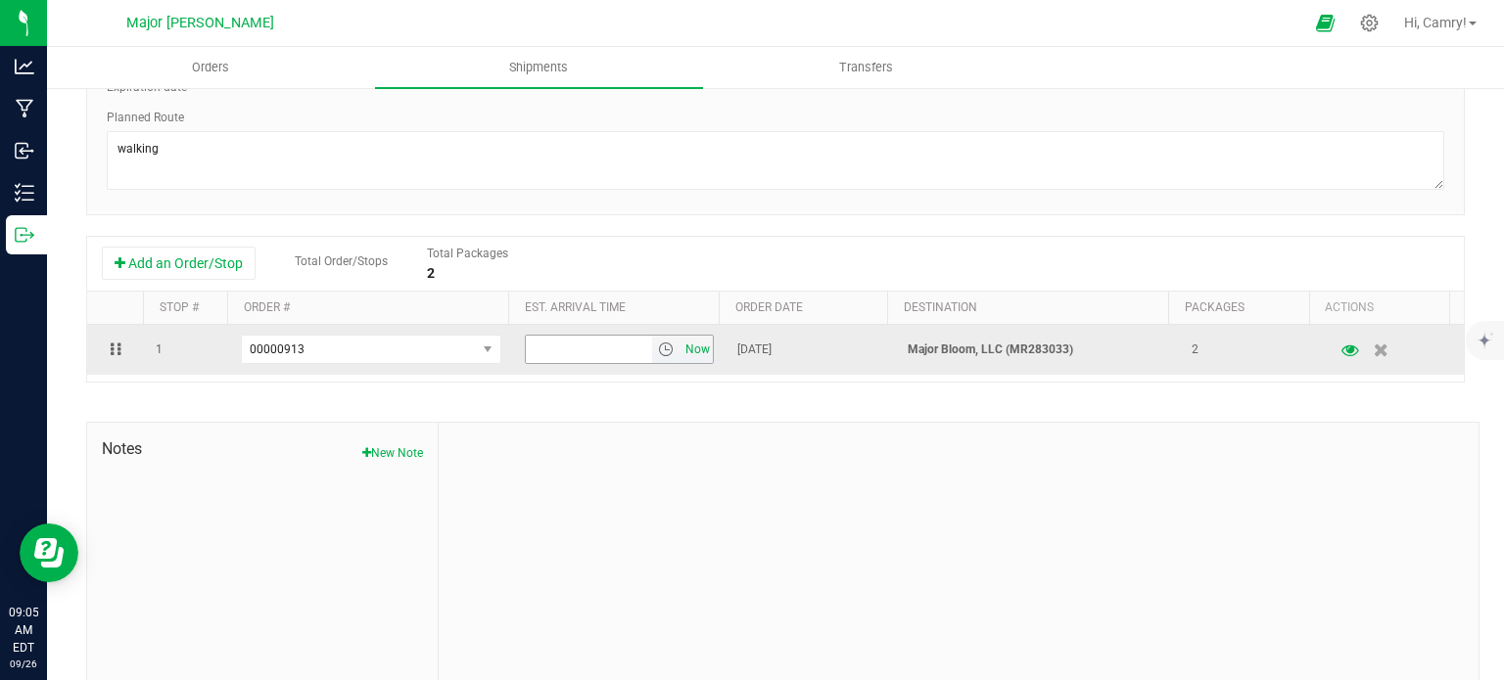
click at [681, 356] on span "Now" at bounding box center [697, 350] width 33 height 28
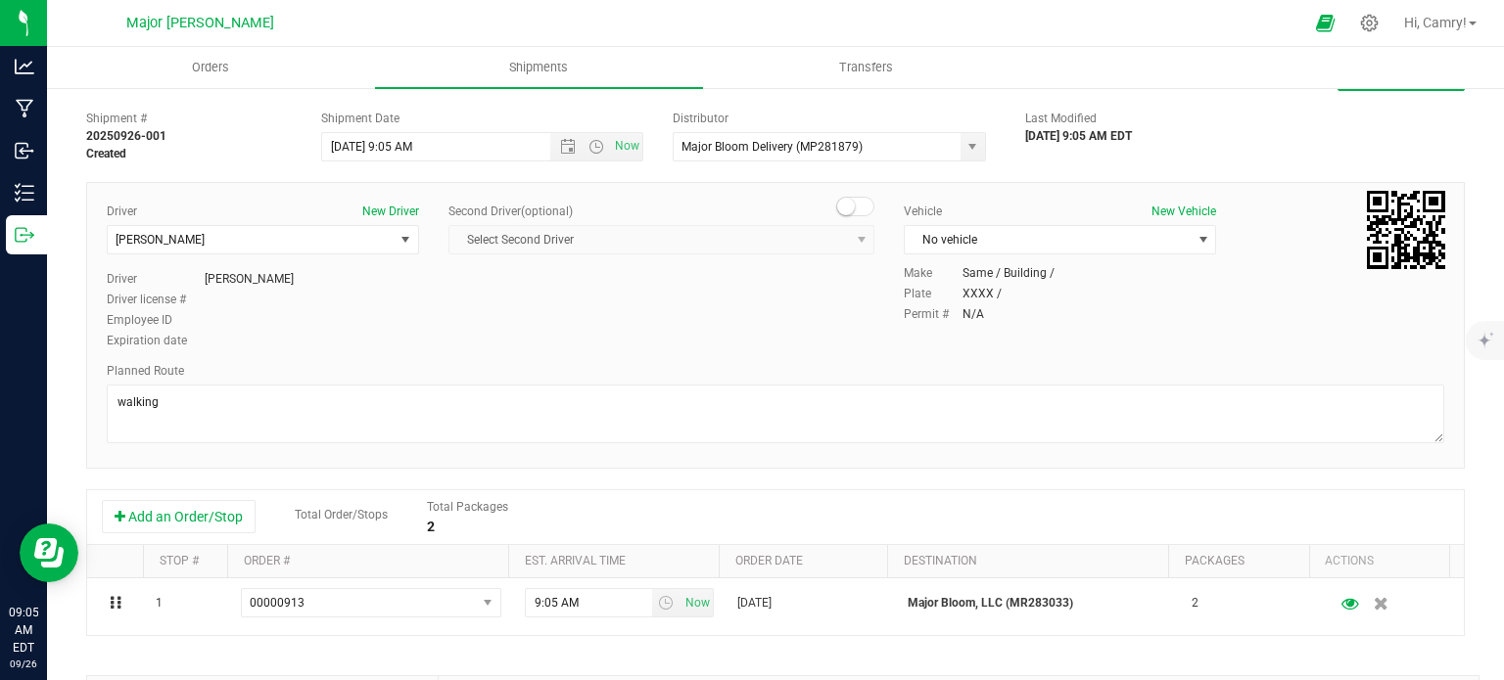
scroll to position [0, 0]
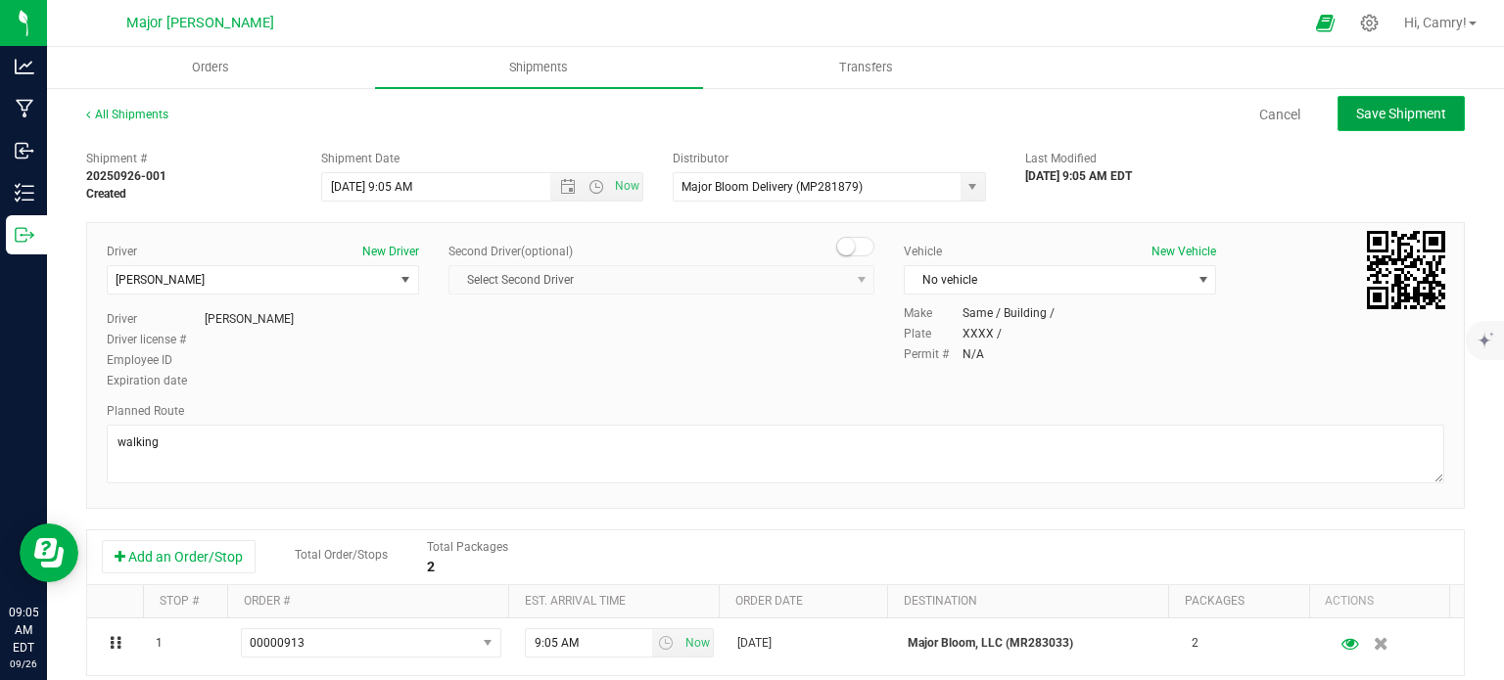
click at [1339, 113] on button "Save Shipment" at bounding box center [1400, 113] width 127 height 35
type input "[DATE] 1:05 PM"
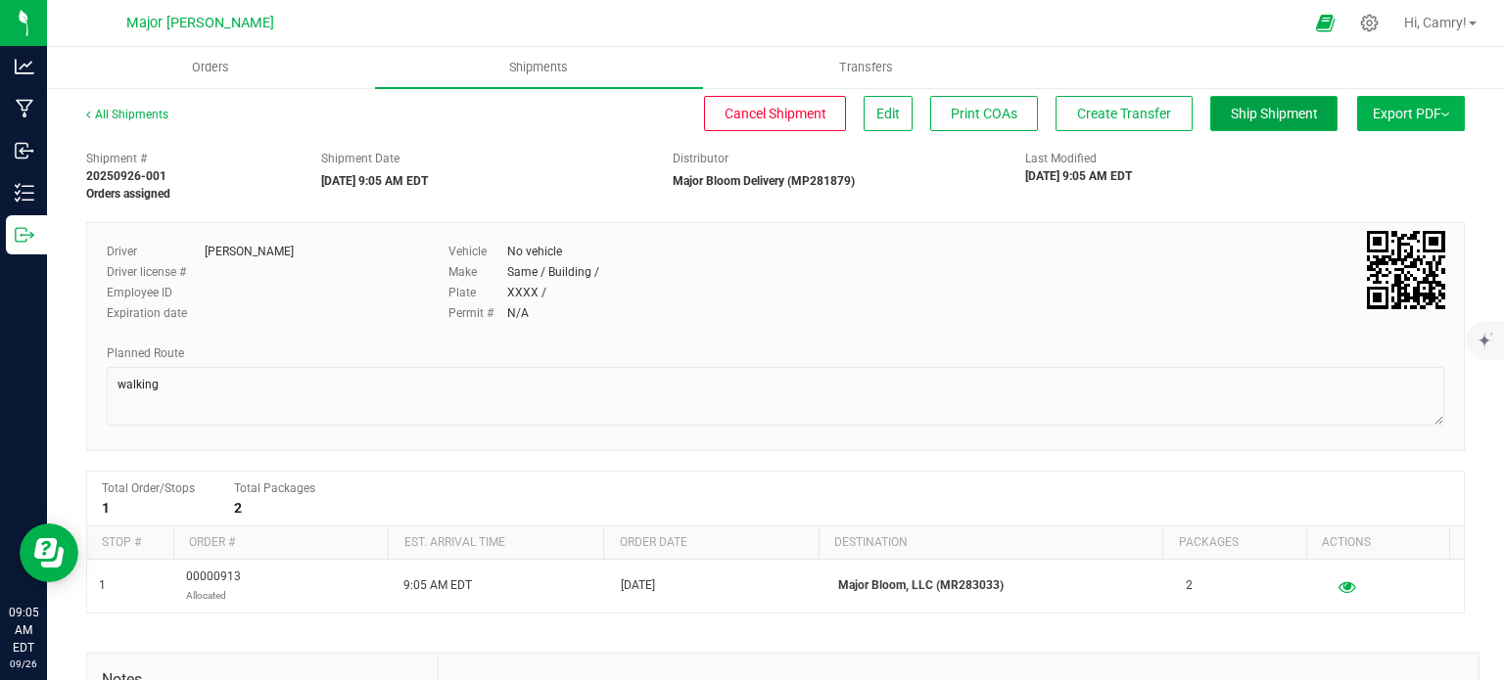
click at [1245, 110] on span "Ship Shipment" at bounding box center [1274, 114] width 87 height 16
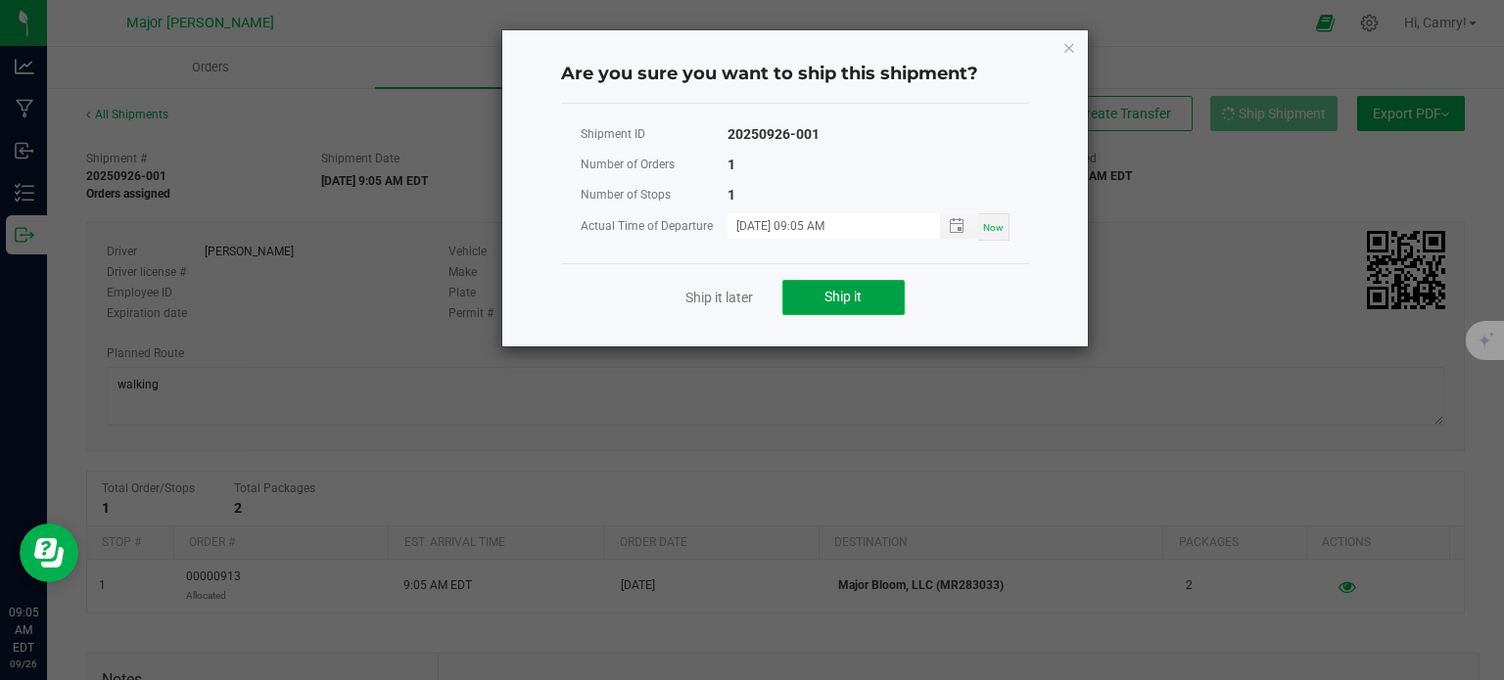
click at [815, 291] on button "Ship it" at bounding box center [843, 297] width 122 height 35
